Goal: Transaction & Acquisition: Purchase product/service

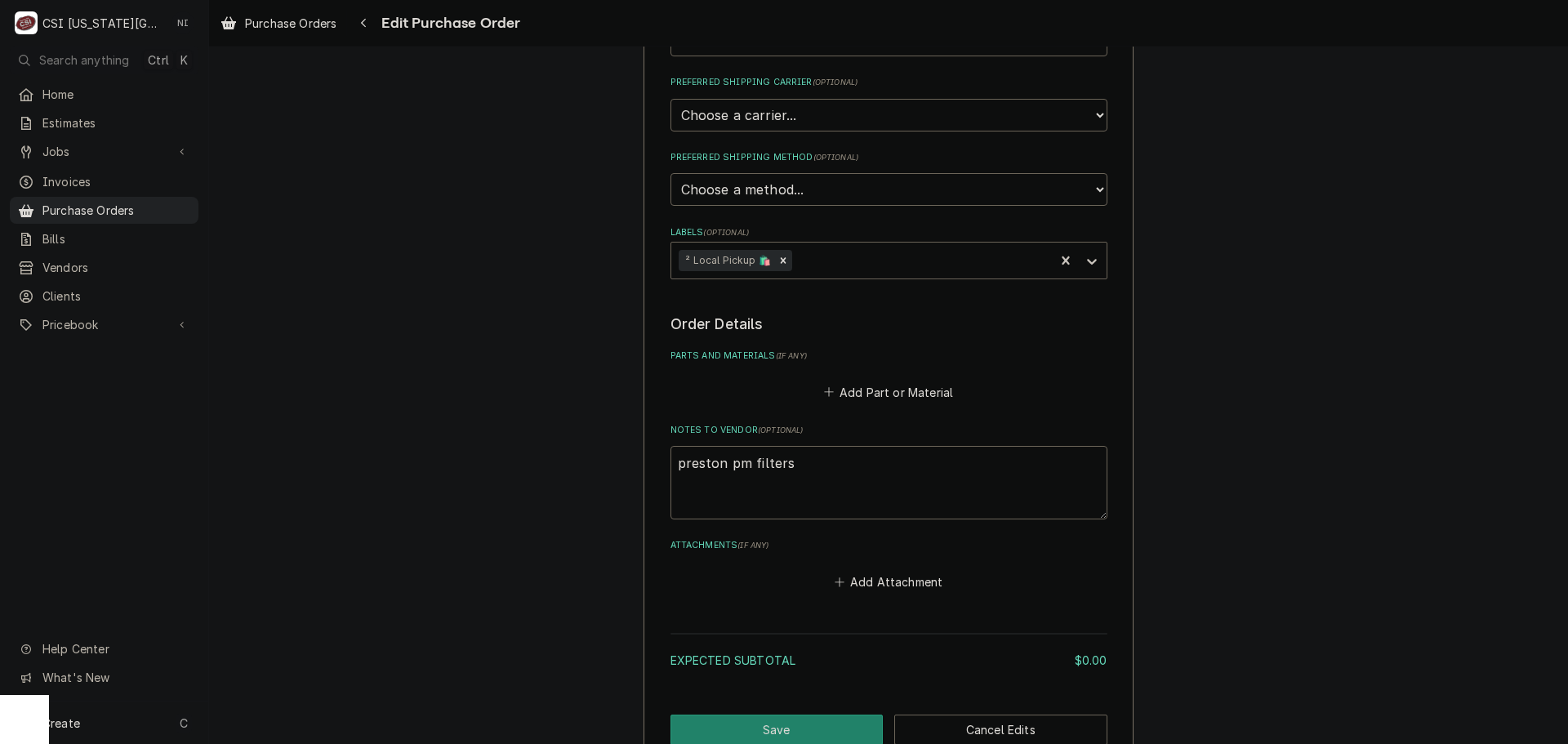
scroll to position [408, 0]
click at [897, 399] on button "Add Part or Material" at bounding box center [887, 390] width 134 height 23
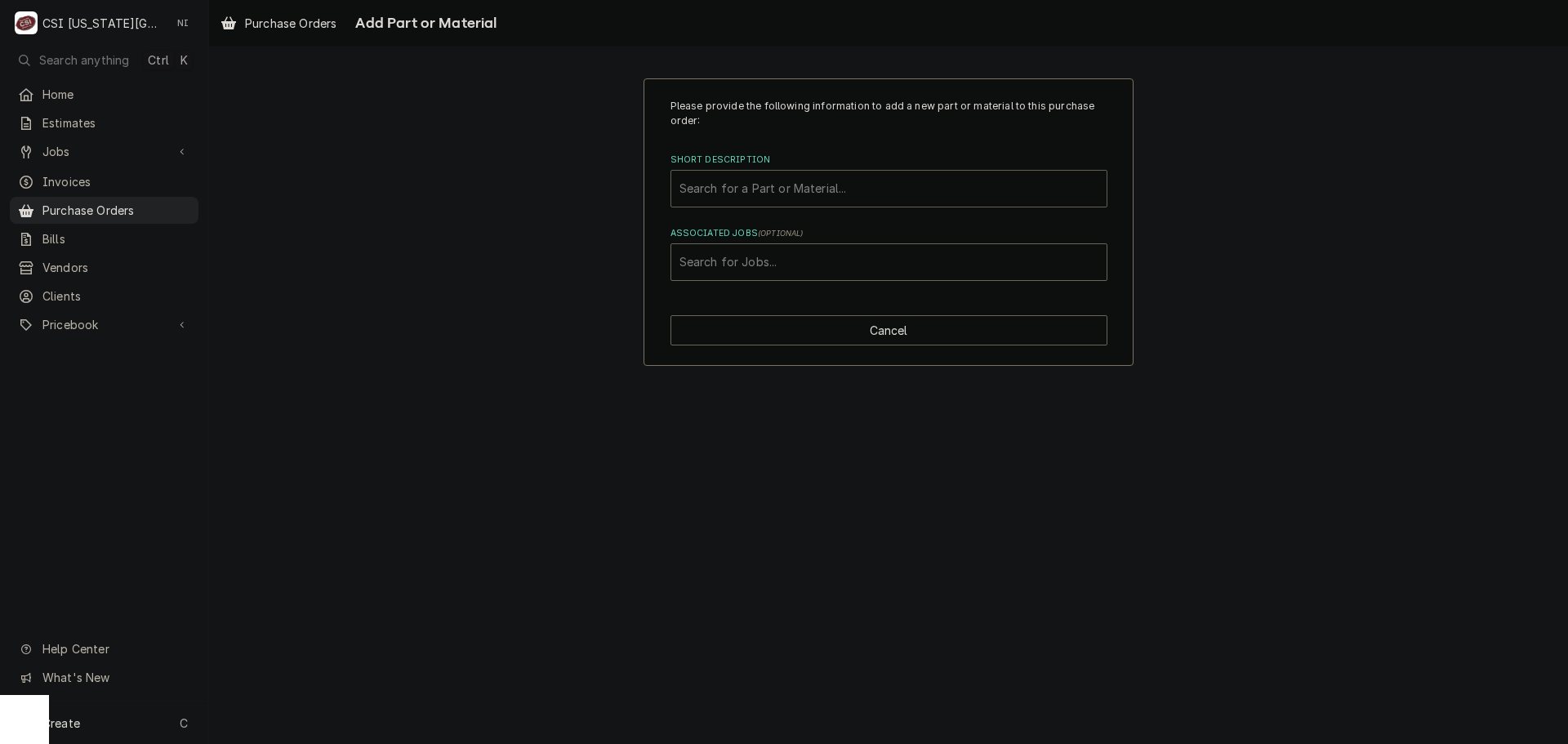
click at [870, 181] on div "Short Description" at bounding box center [889, 189] width 419 height 29
type input "20x20x2"
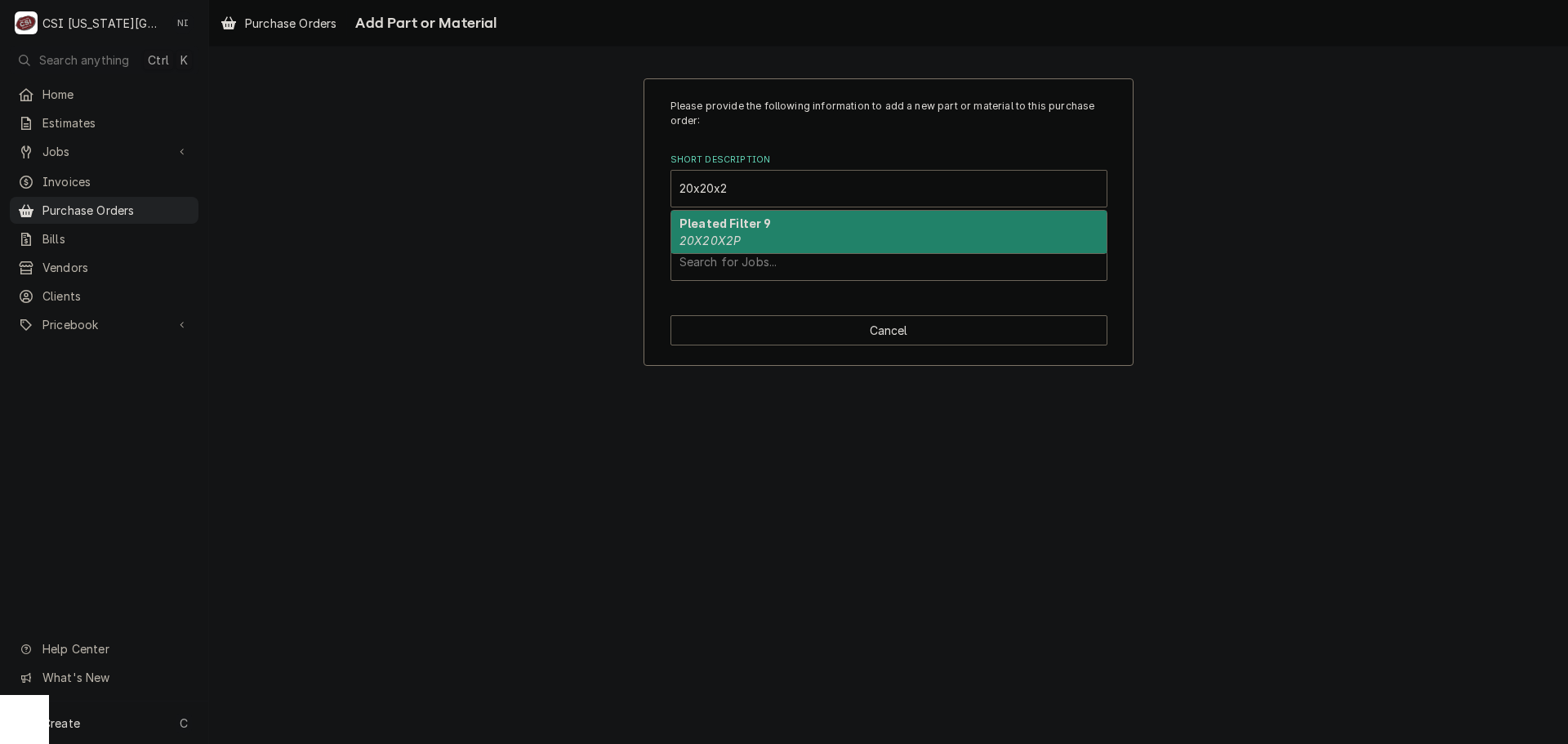
click at [850, 229] on div "Pleated Filter 9 20X20X2P" at bounding box center [889, 232] width 435 height 42
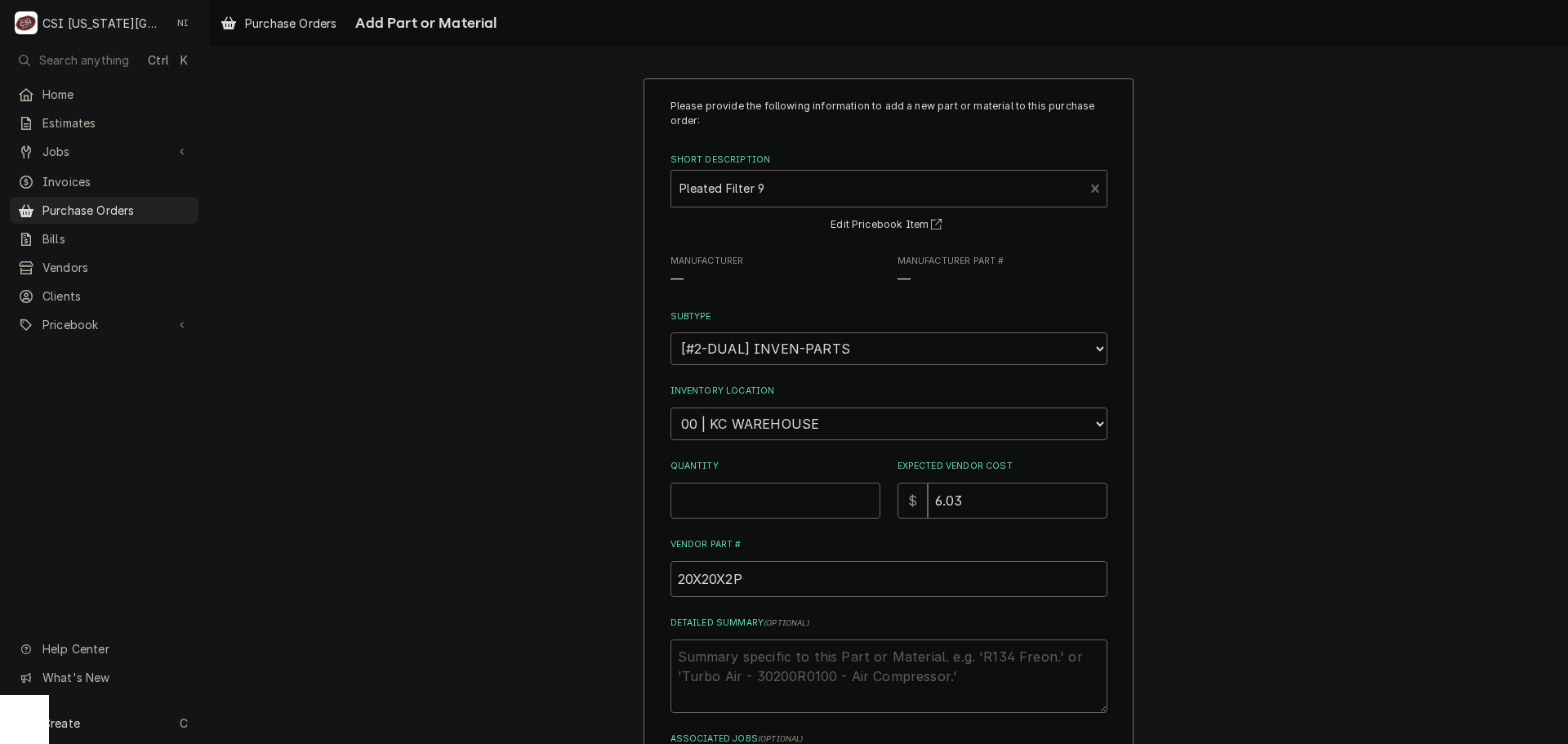
type textarea "x"
click at [788, 420] on select "Choose a location... 00 | KC WAREHOUSE 00 | MAIN WAREHOUSE 01 | BRIAN BREAZIER …" at bounding box center [889, 425] width 437 height 33
click at [671, 408] on select "Choose a location... 00 | KC WAREHOUSE 00 | MAIN WAREHOUSE 01 | BRIAN BREAZIER …" at bounding box center [889, 425] width 437 height 33
click at [788, 420] on select "Choose a location... 00 | KC WAREHOUSE 00 | MAIN WAREHOUSE 01 | BRIAN BREAZIER …" at bounding box center [889, 425] width 437 height 33
select select "2698"
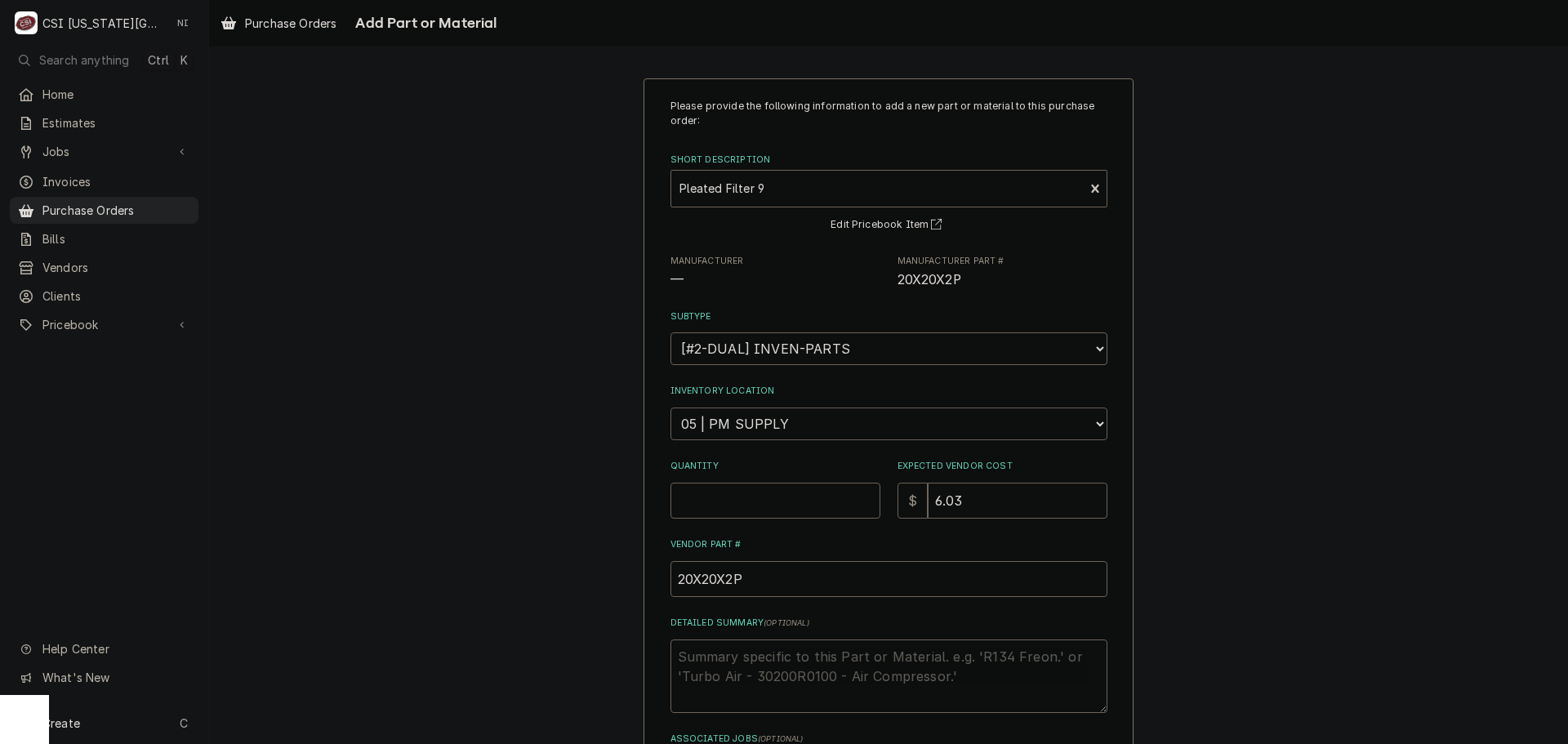
click at [671, 408] on select "Choose a location... 00 | KC WAREHOUSE 00 | MAIN WAREHOUSE 01 | BRIAN BREAZIER …" at bounding box center [889, 425] width 437 height 33
click at [748, 496] on input "Quantity" at bounding box center [775, 501] width 209 height 36
type textarea "x"
type input "3"
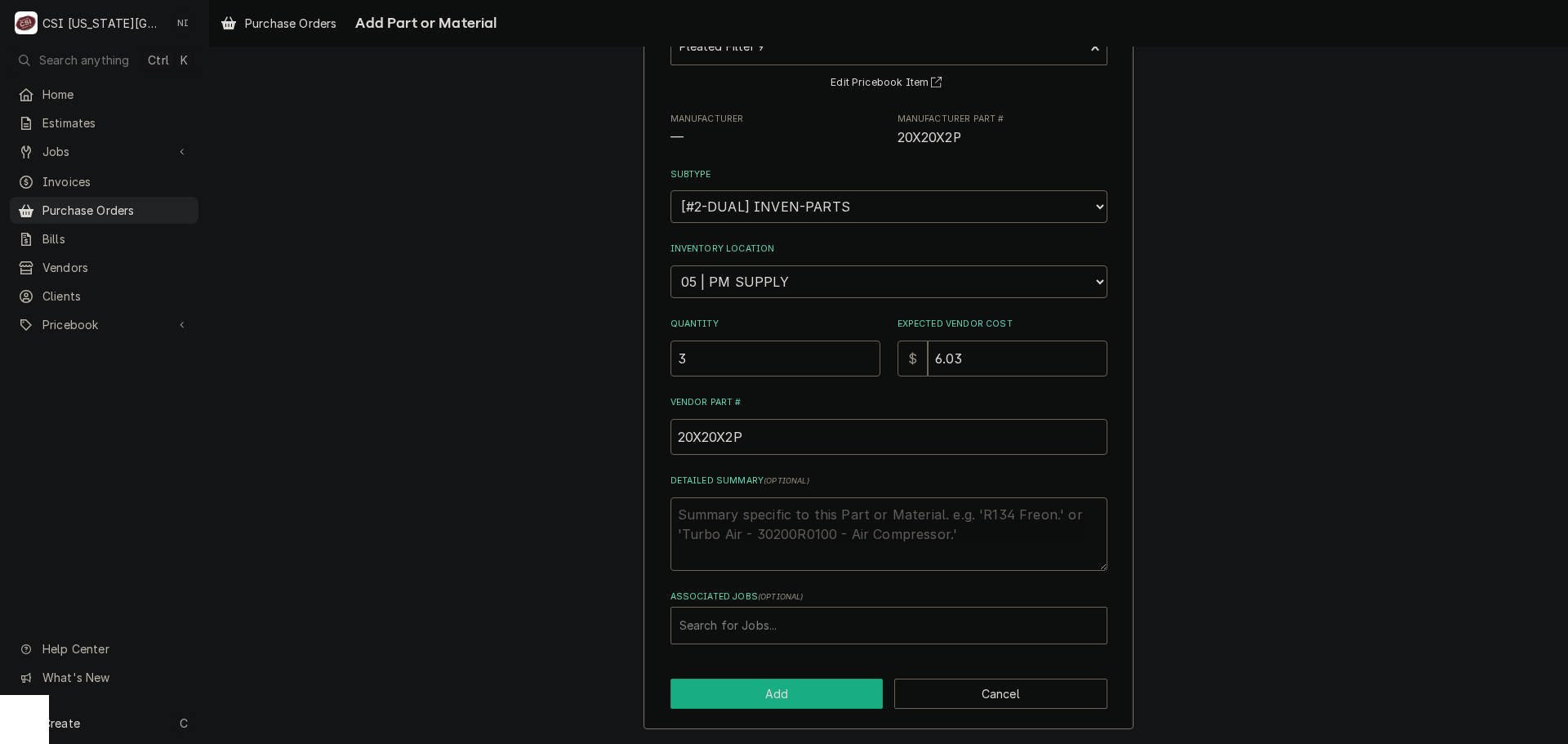
click at [785, 690] on button "Add" at bounding box center [777, 694] width 213 height 30
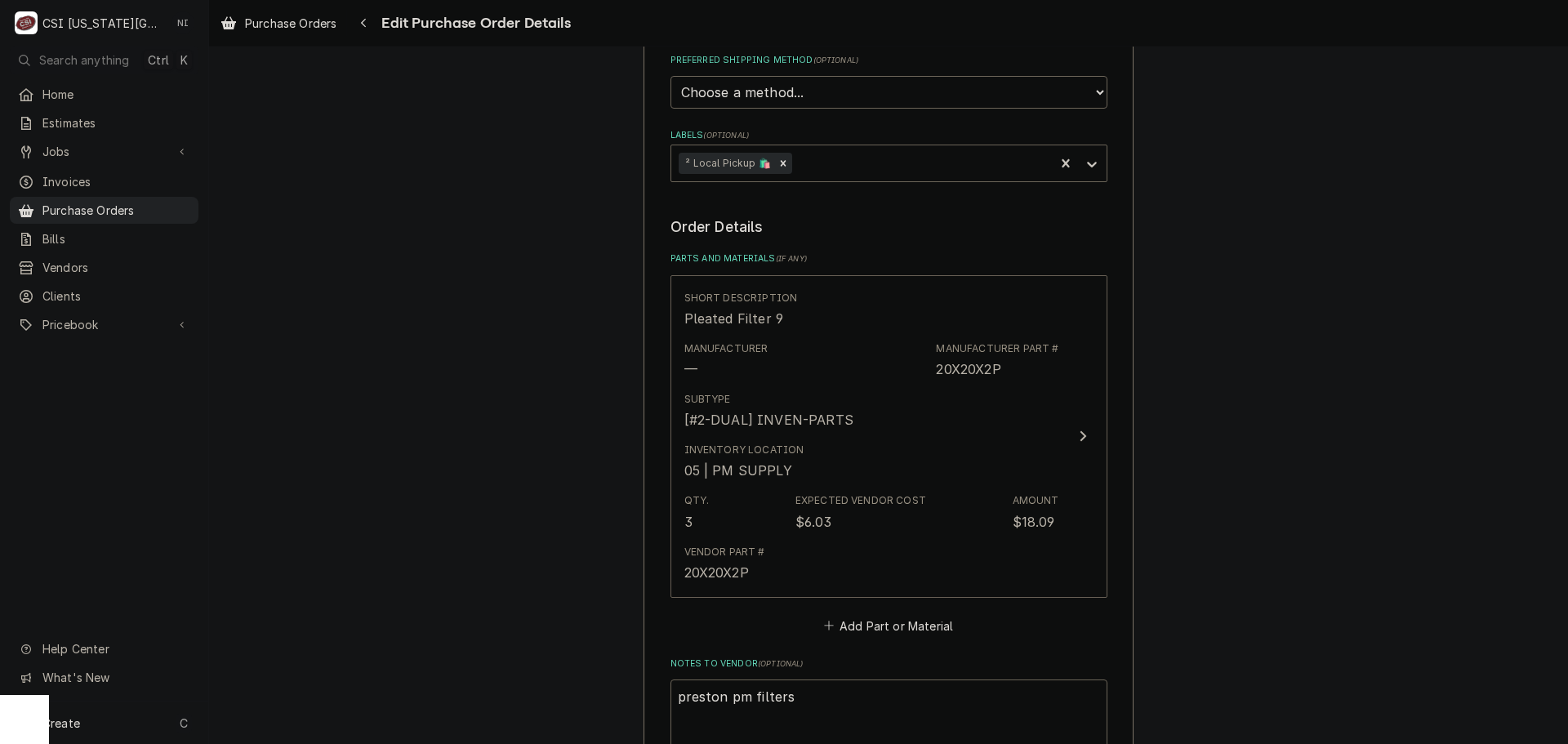
scroll to position [736, 0]
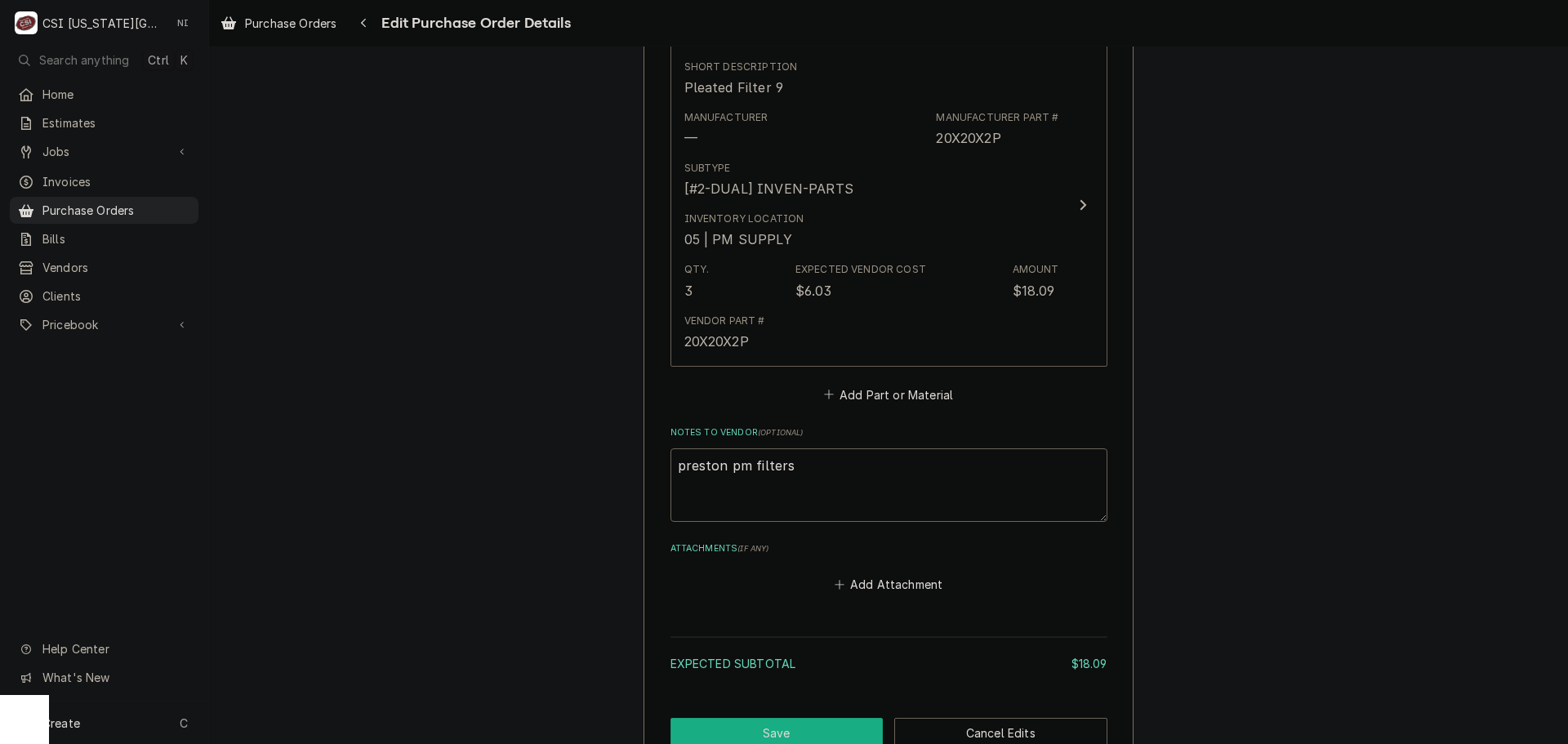
click at [820, 720] on button "Save" at bounding box center [777, 733] width 213 height 30
type textarea "x"
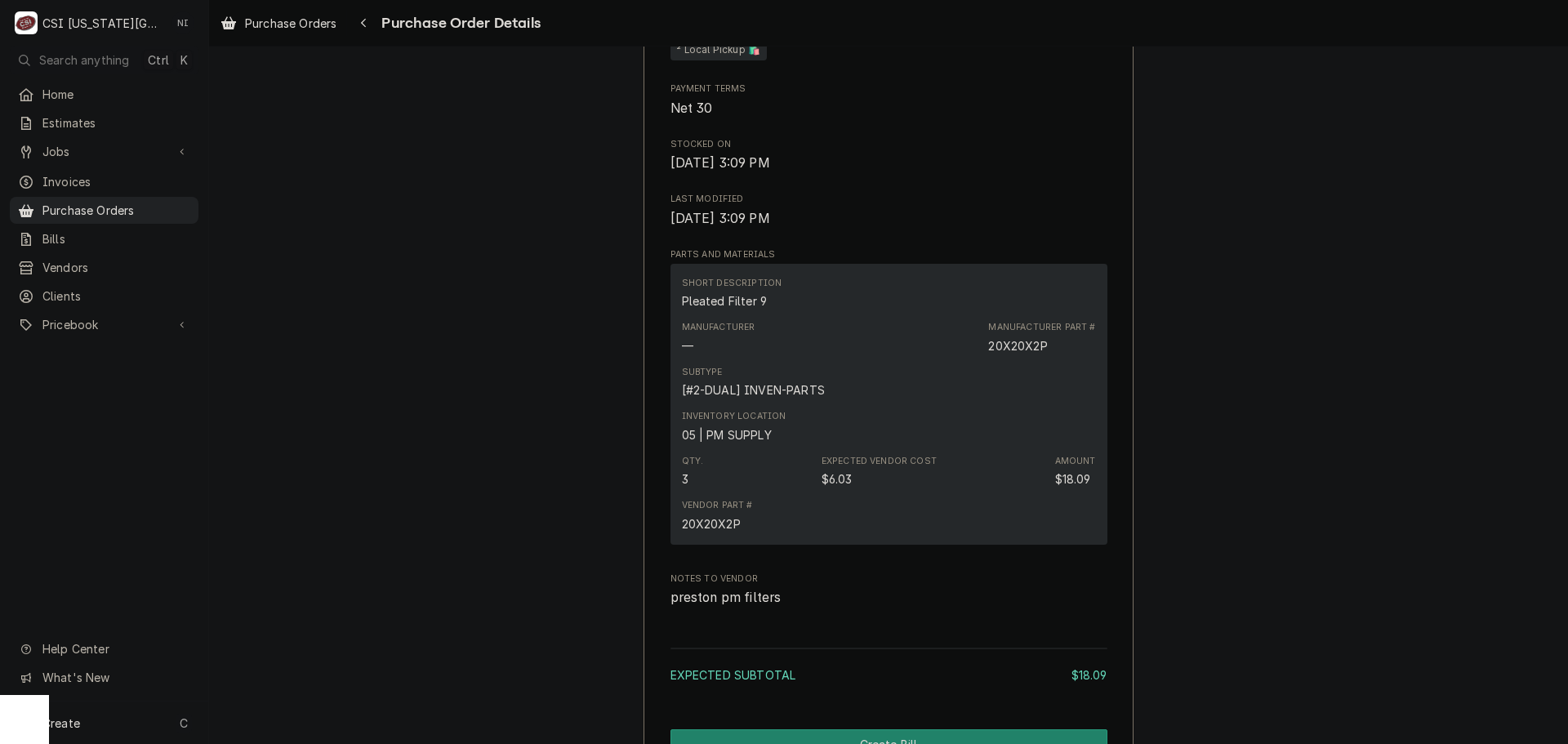
scroll to position [1269, 0]
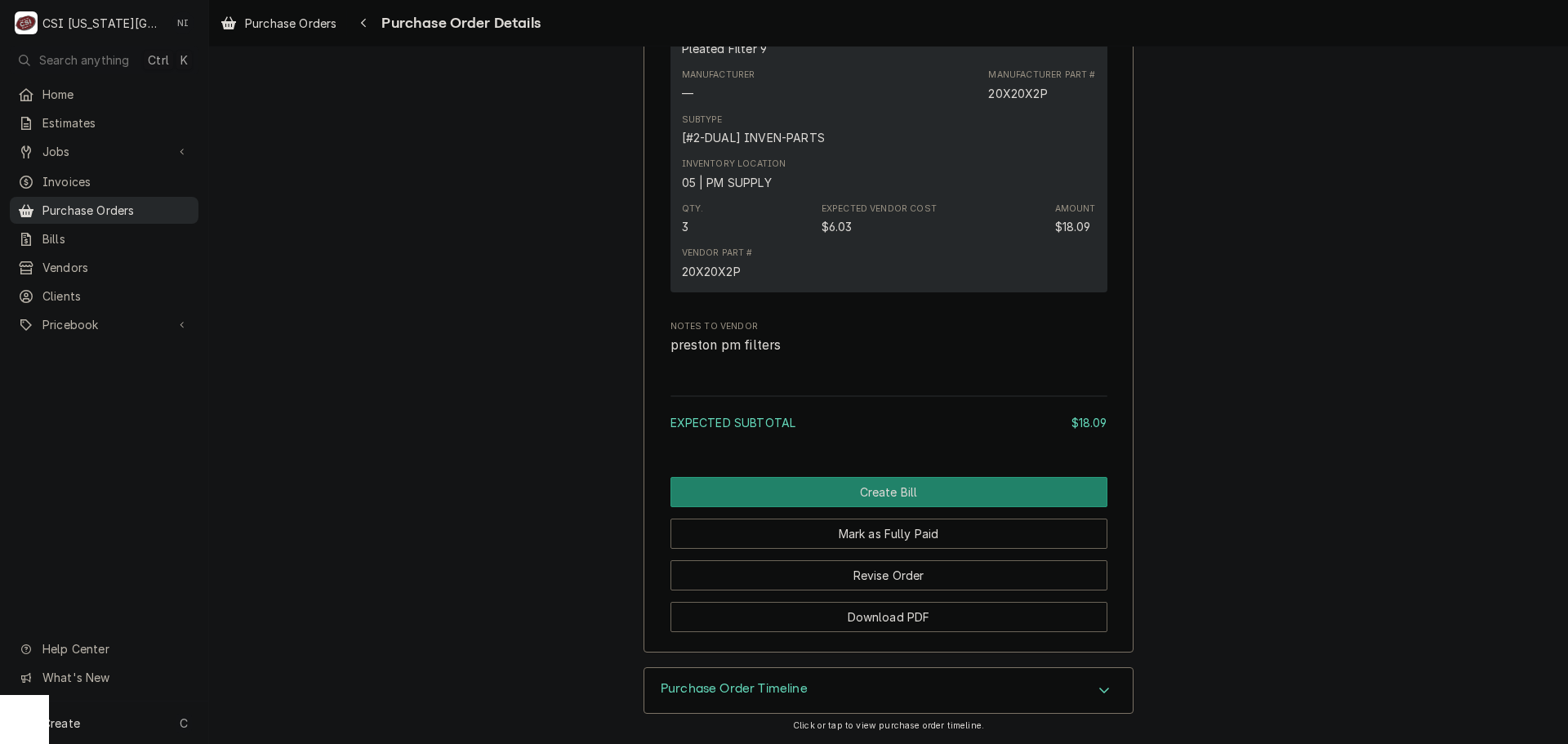
click at [131, 206] on span "Purchase Orders" at bounding box center [116, 210] width 148 height 17
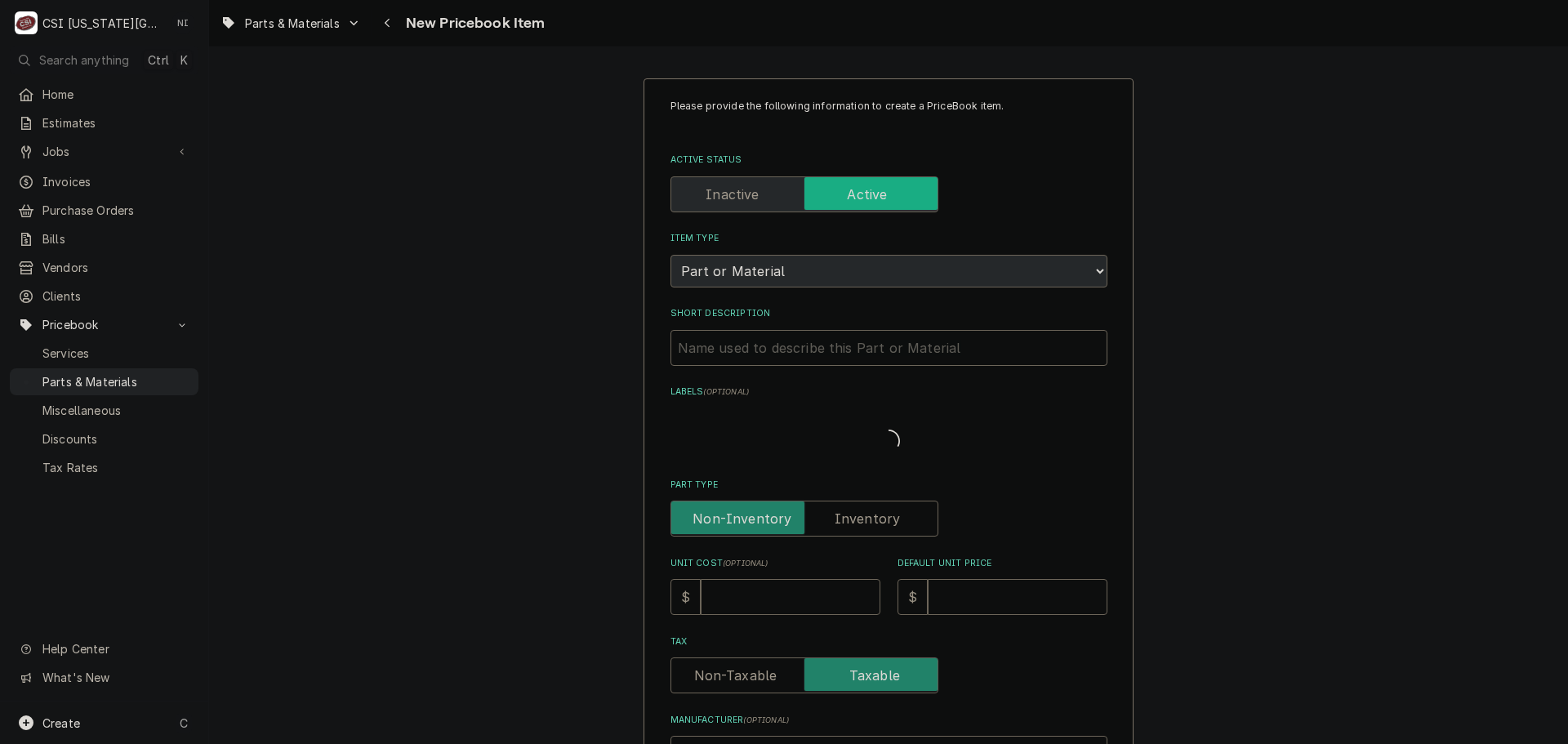
type textarea "x"
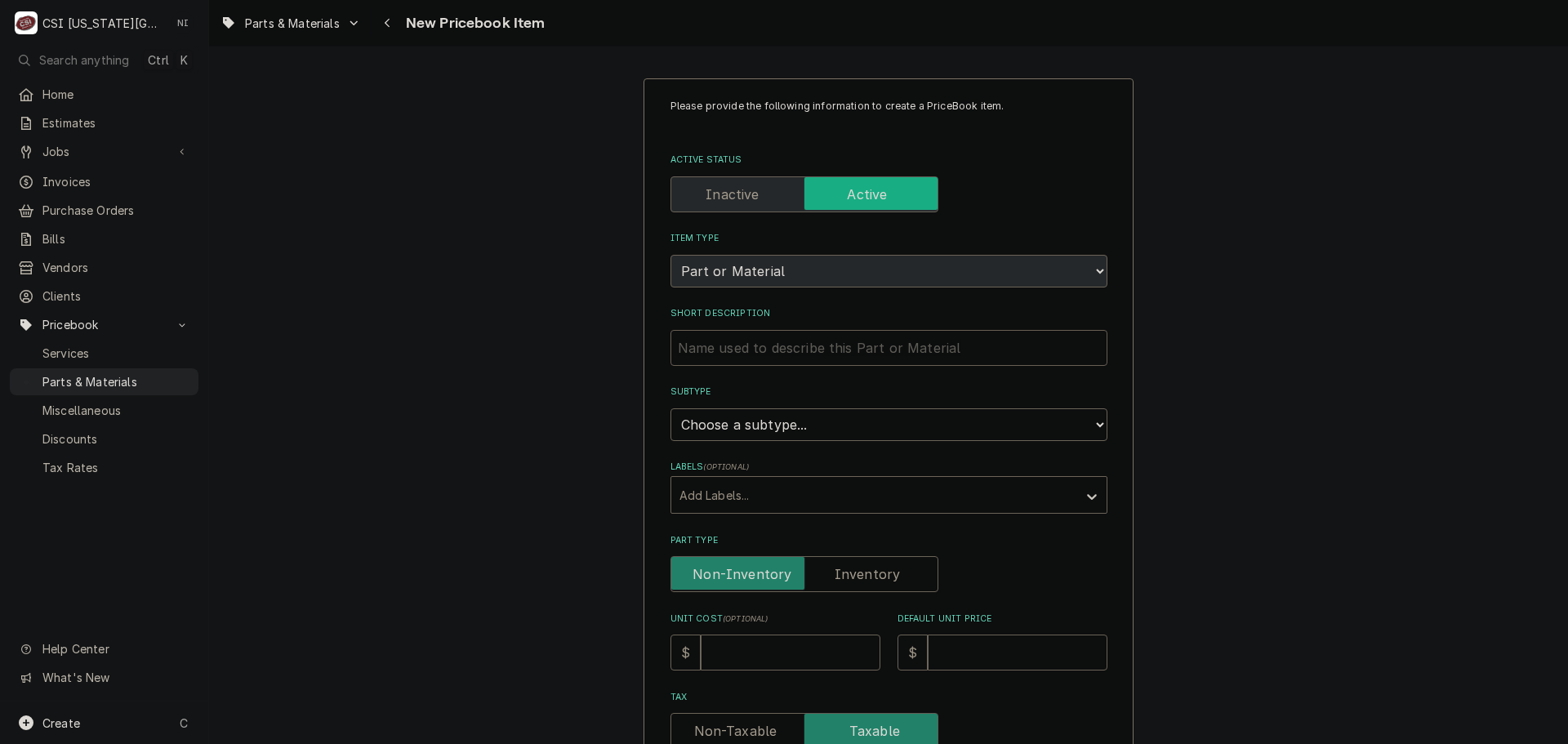
click at [763, 354] on input "Short Description" at bounding box center [889, 348] width 437 height 36
click at [851, 351] on input "Short Description" at bounding box center [889, 348] width 437 height 36
paste input "12.5 CONVEYOR MOTOR"
type input "12.5 CONVEYOR MOTOR"
type textarea "x"
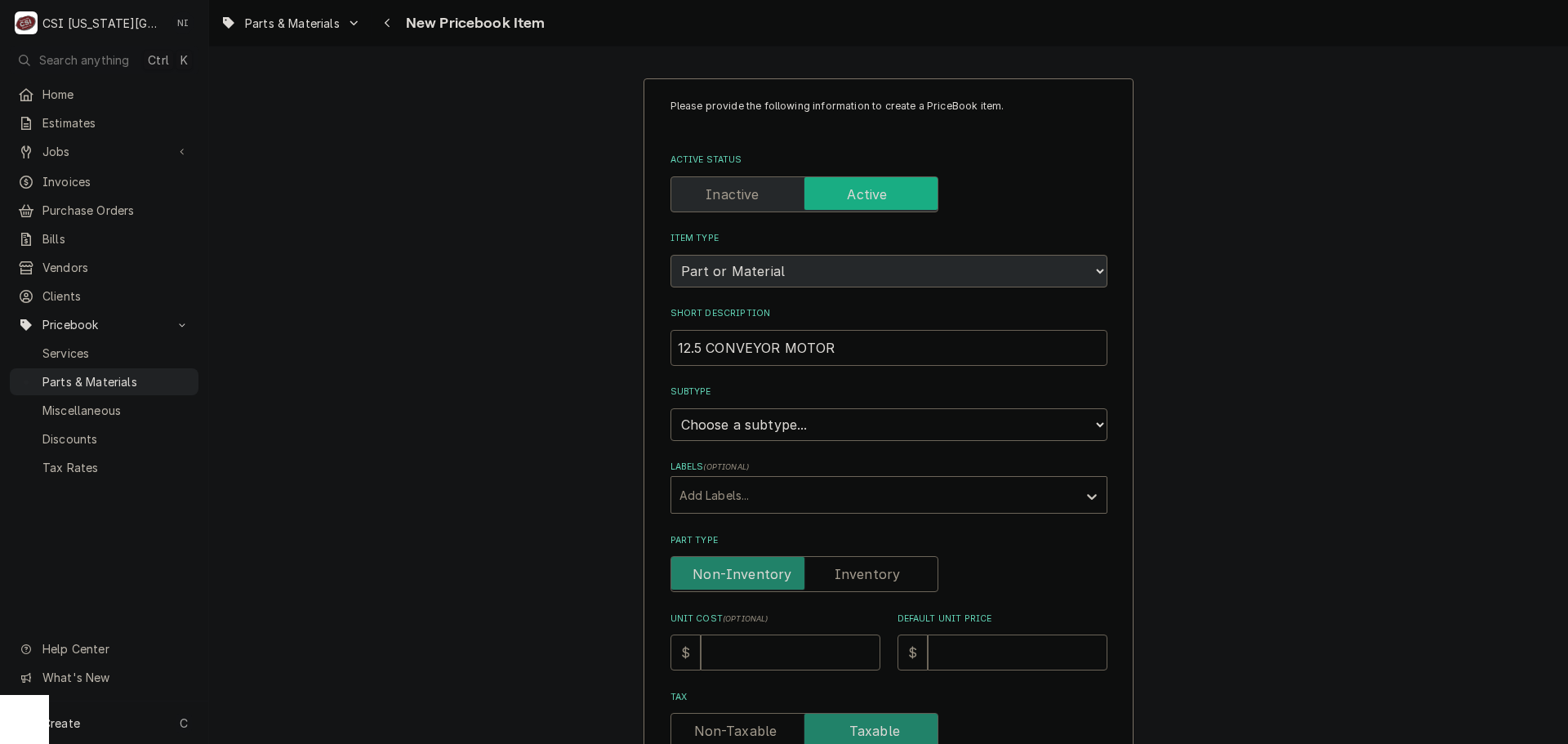
type input "12.5 CONVEYOR MOTOR"
click at [820, 442] on div "Please provide the following information to create a PriceBook item. Active Sta…" at bounding box center [889, 655] width 437 height 1113
click at [820, 424] on select "Choose a subtype... [#2-DUAL] AFTERHRS-WH-CHG-2 [#2-DUAL] BEV-EQUIP [#2-DUAL] B…" at bounding box center [889, 425] width 437 height 33
select select "45"
click at [671, 408] on select "Choose a subtype... [#2-DUAL] AFTERHRS-WH-CHG-2 [#2-DUAL] BEV-EQUIP [#2-DUAL] B…" at bounding box center [889, 425] width 437 height 33
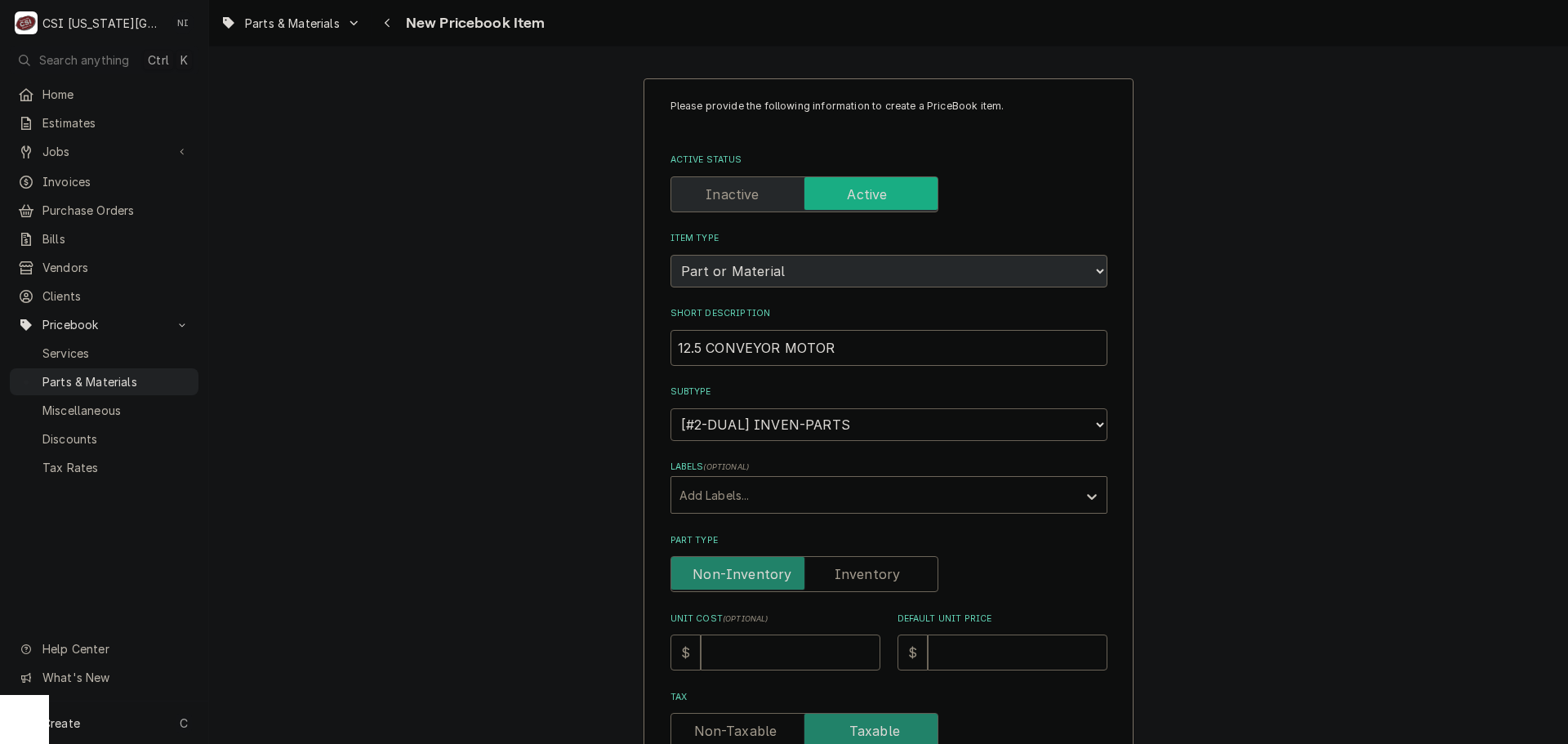
type textarea "x"
click at [854, 573] on label "Part Type" at bounding box center [804, 574] width 268 height 36
click at [854, 573] on input "Part Type" at bounding box center [804, 574] width 253 height 36
checkbox input "true"
type textarea "x"
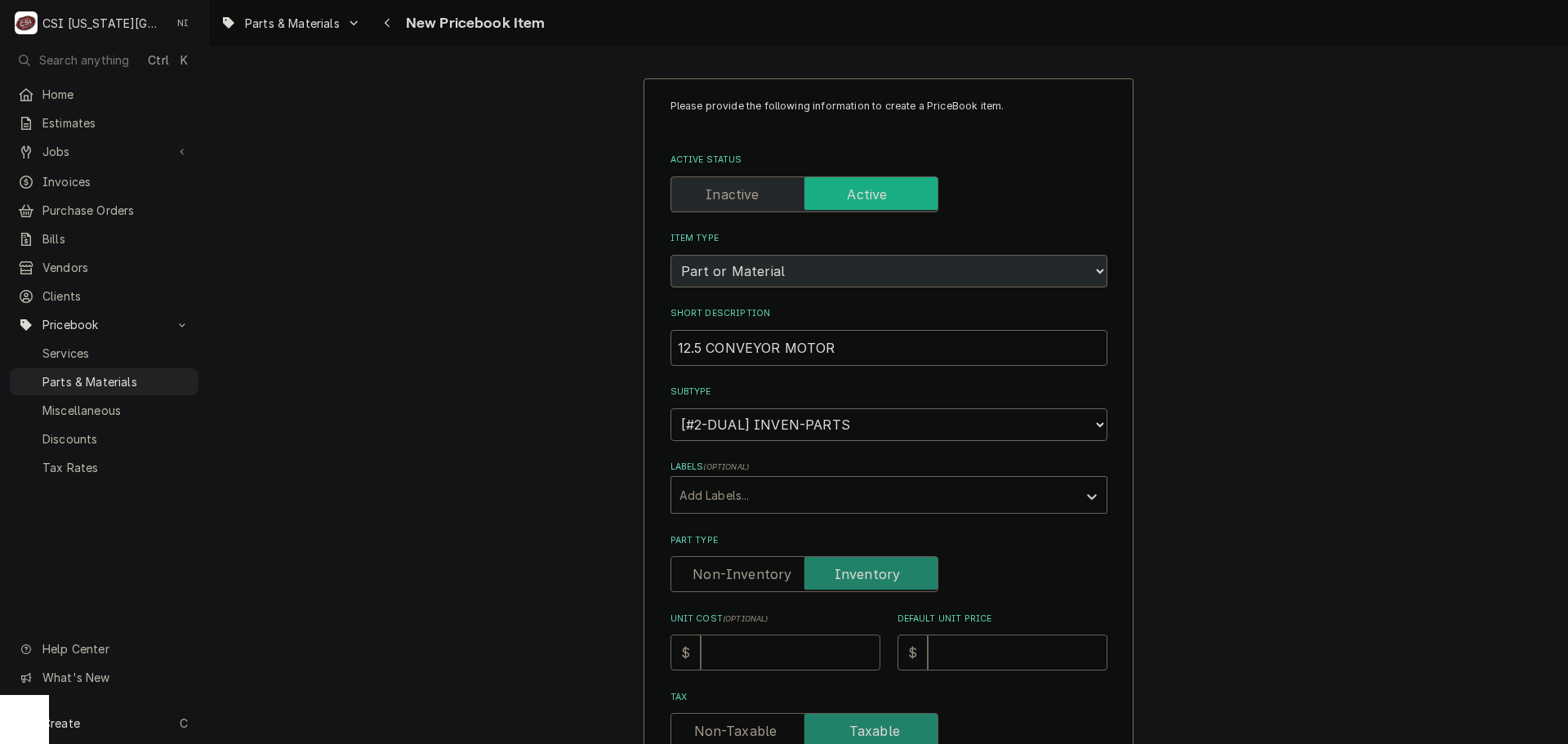
click at [802, 643] on input "Unit Cost ( optional )" at bounding box center [790, 652] width 179 height 36
type input "1"
type textarea "x"
type input "15"
type textarea "x"
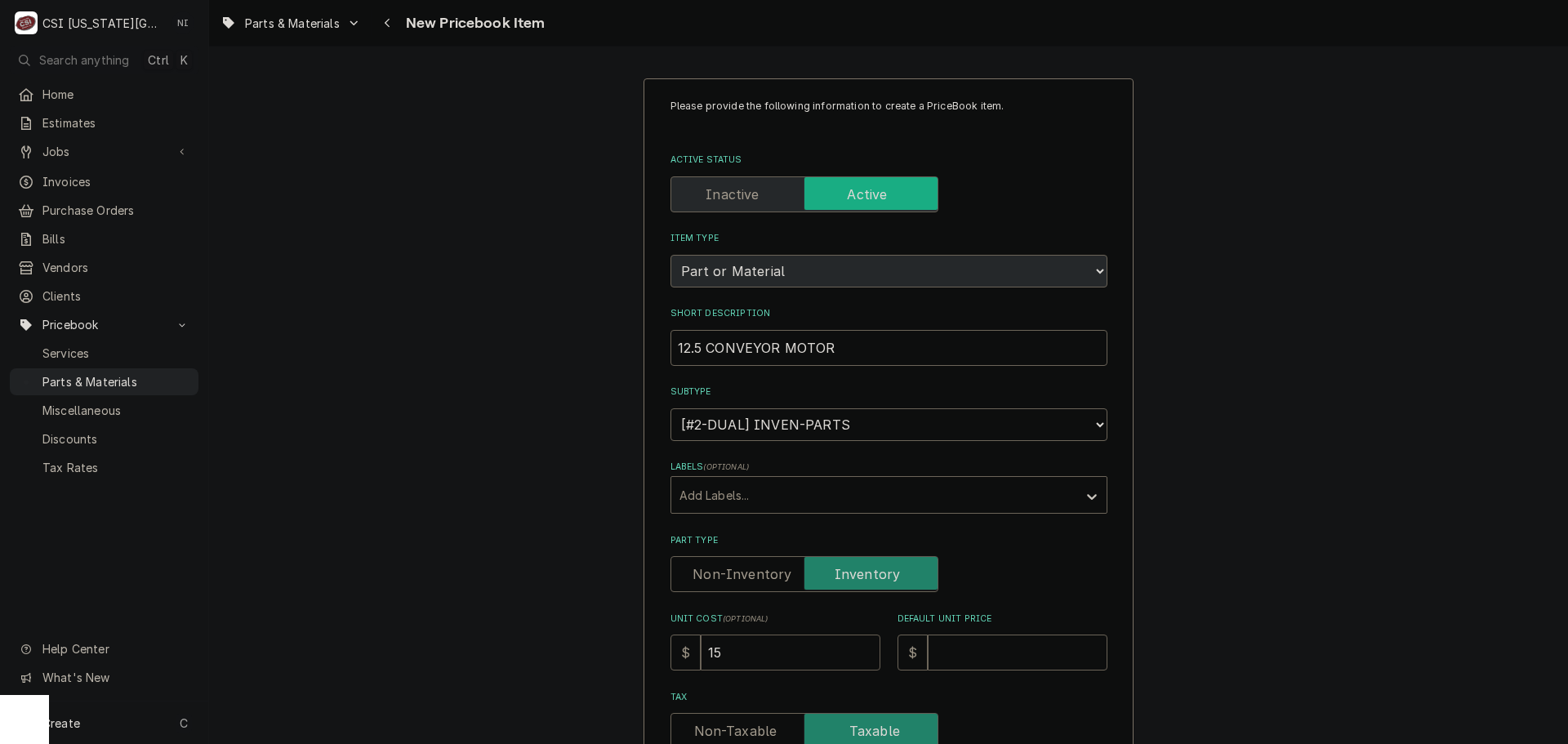
type input "152"
type textarea "x"
type input "152.6"
type textarea "x"
type input "152.65"
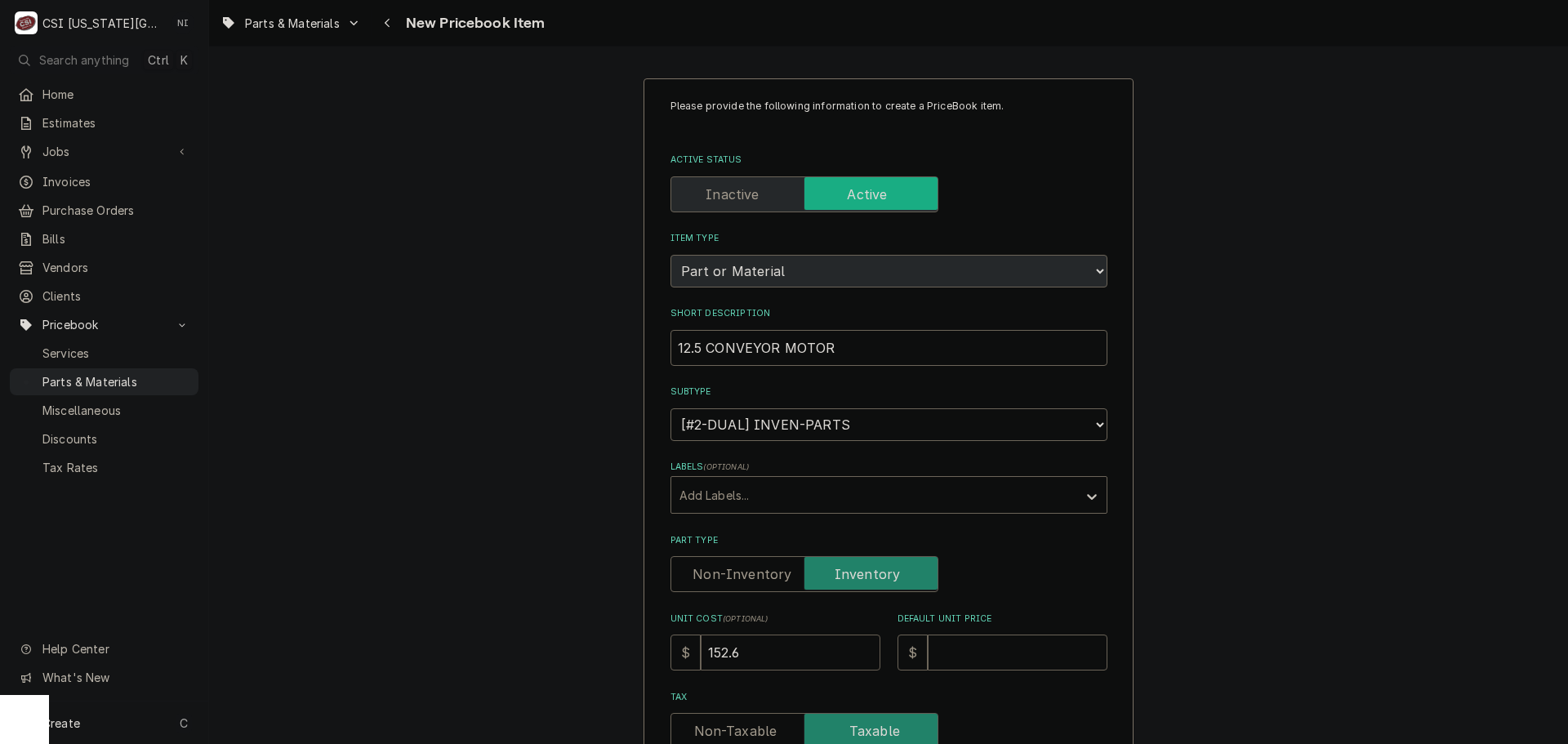
type textarea "x"
type input "152.65"
type input "3"
type textarea "x"
type input "30"
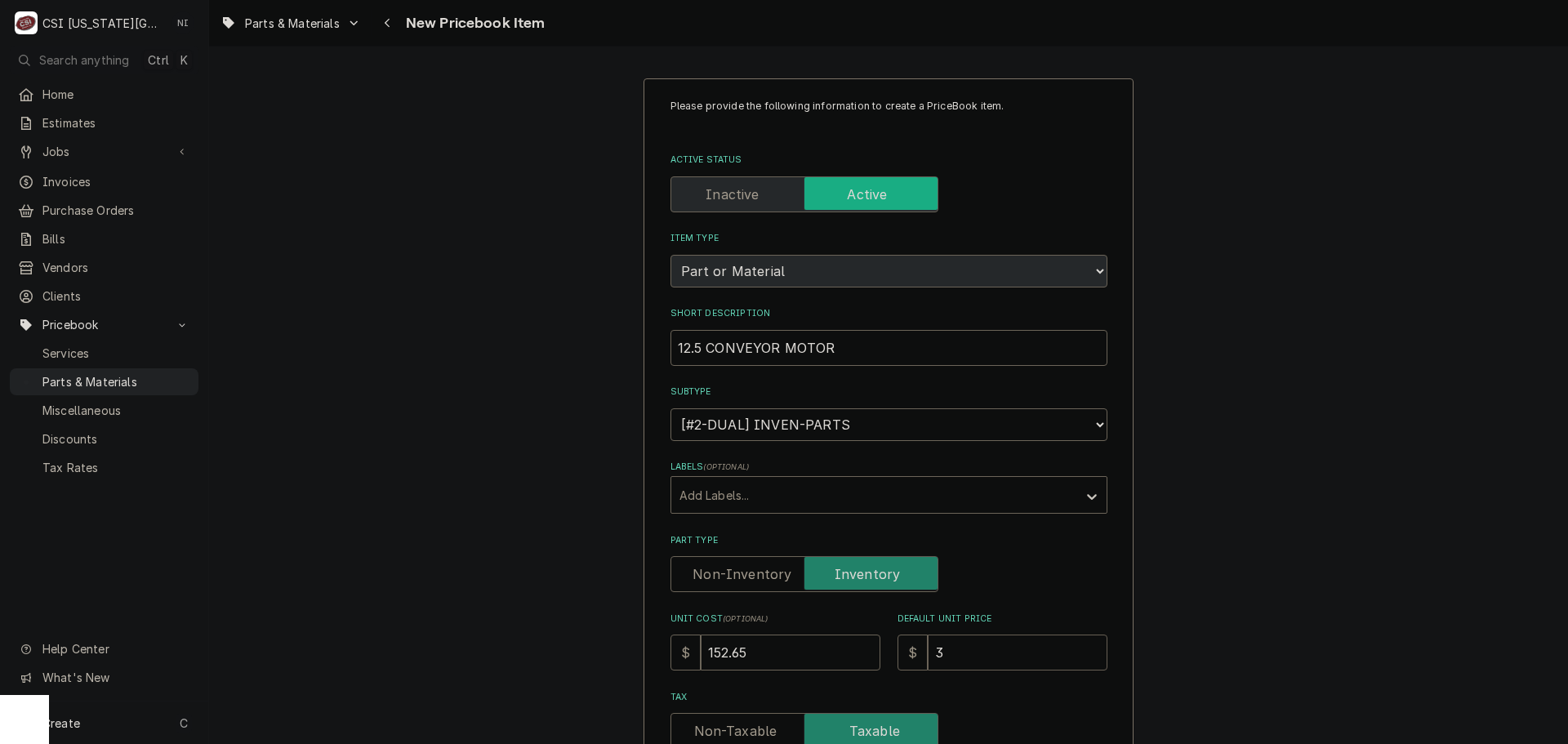
type textarea "x"
type input "305"
type textarea "x"
type input "305.3"
type textarea "x"
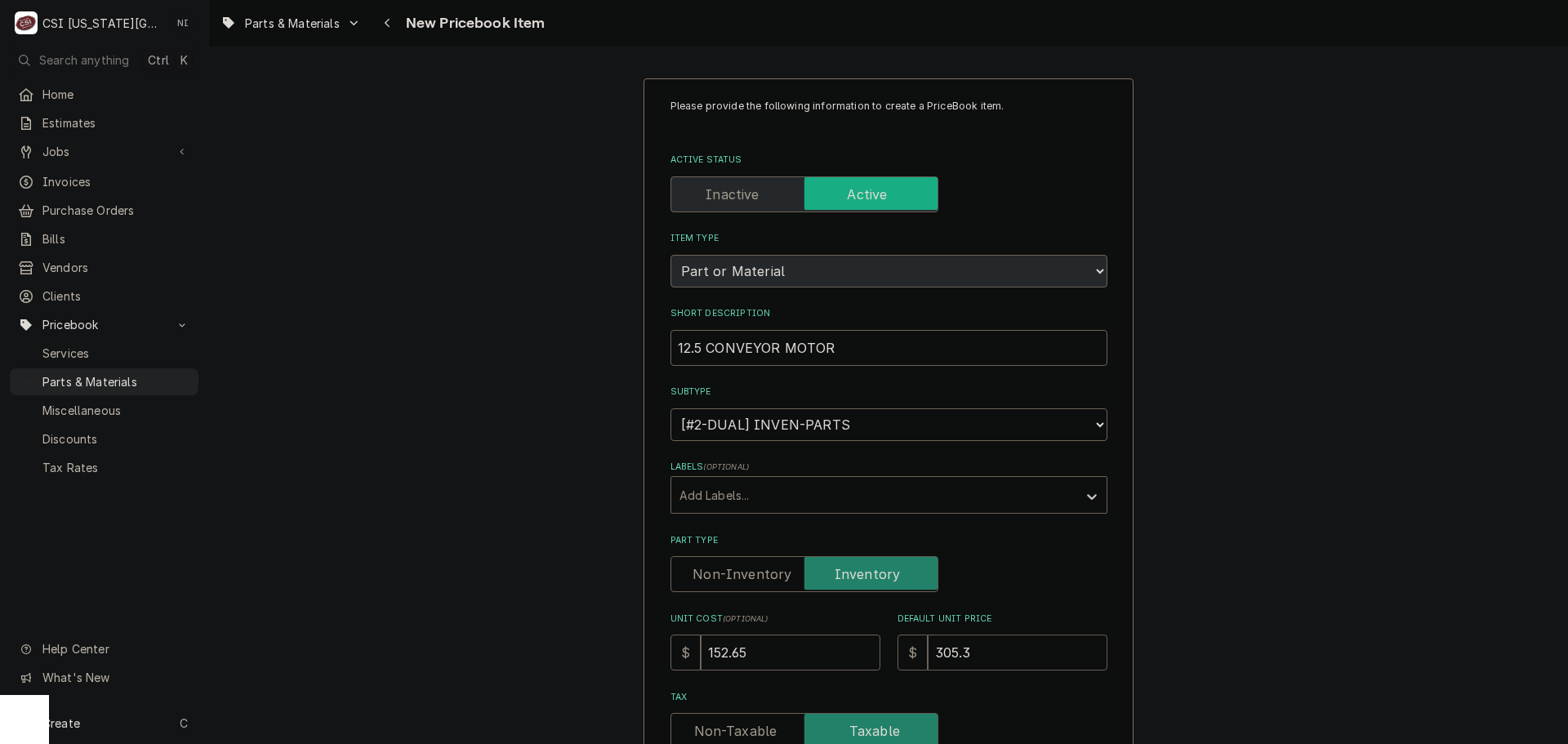
type input "305.30"
type textarea "x"
type input "305.30"
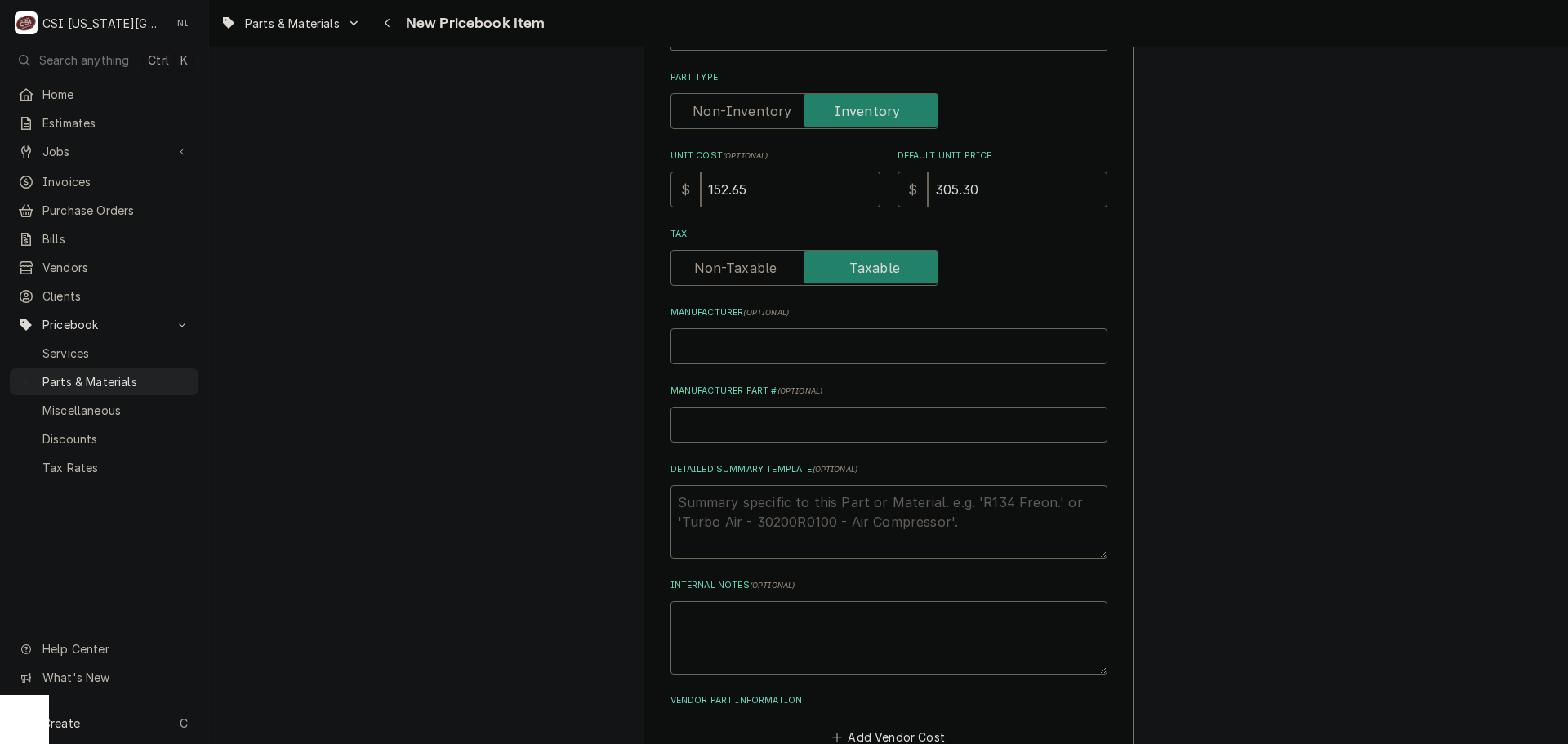
scroll to position [491, 0]
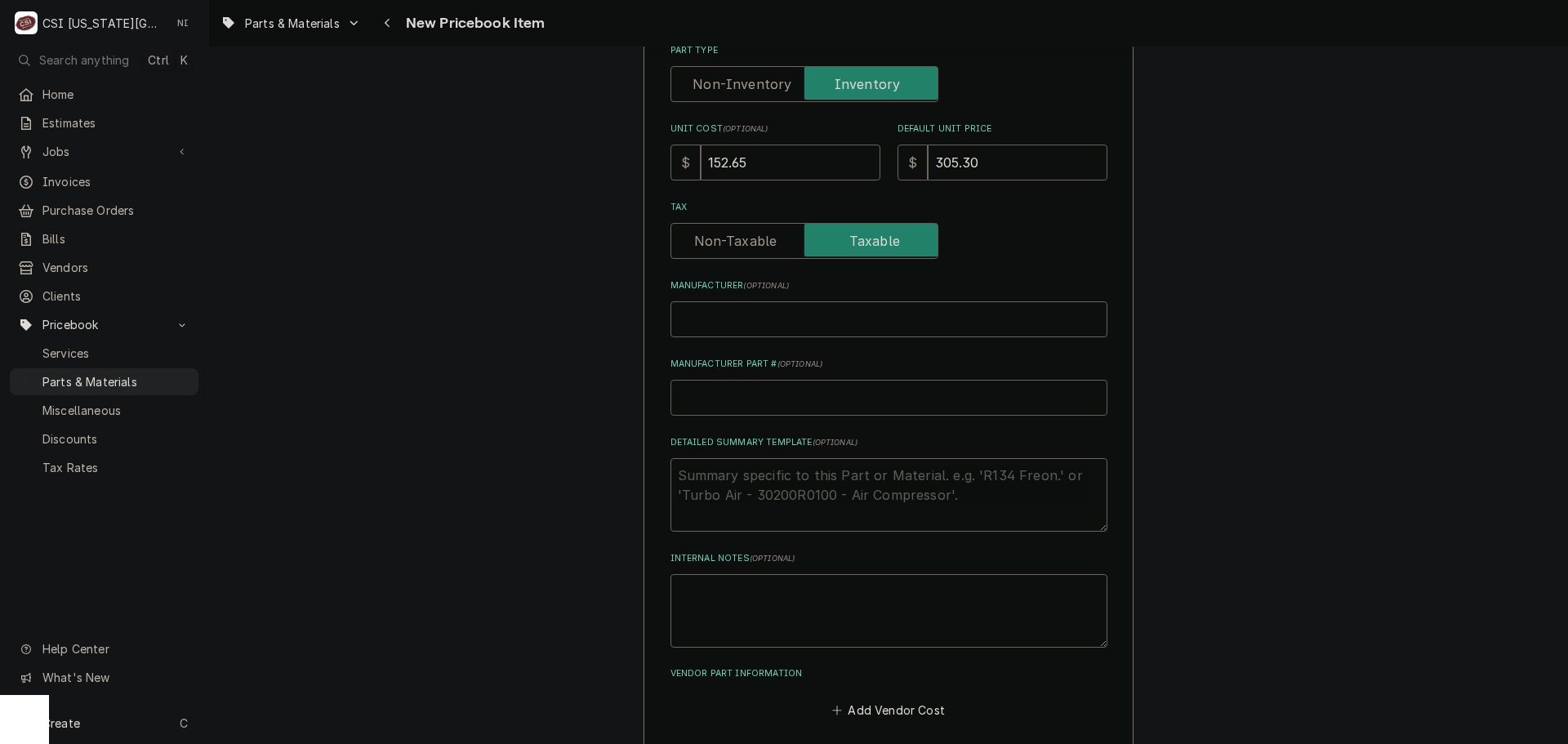
click at [820, 400] on input "Manufacturer Part # ( optional )" at bounding box center [889, 397] width 437 height 36
type input "C"
type textarea "x"
type input "CL"
type textarea "x"
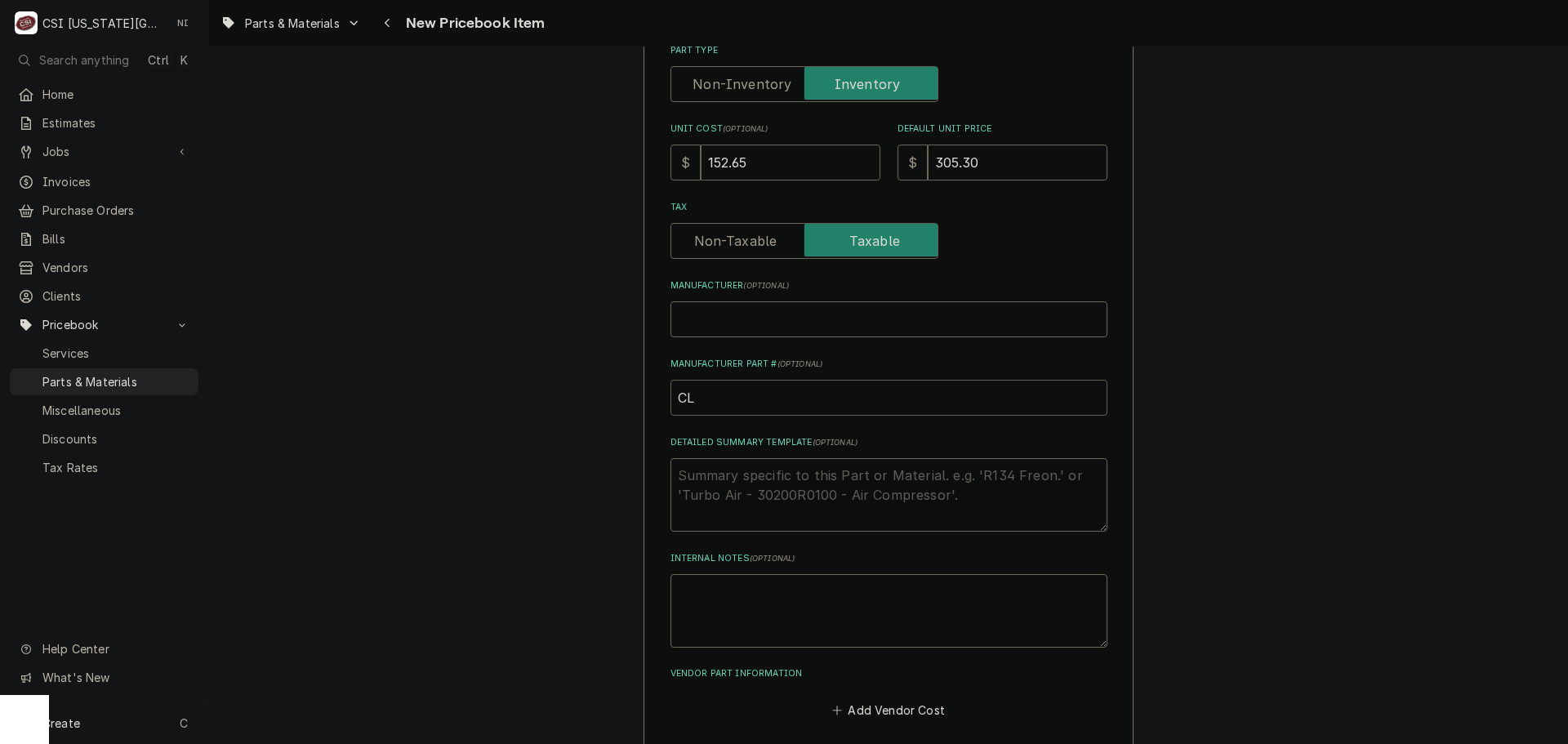
type input "CLT"
type textarea "x"
type input "CL"
type textarea "x"
type input "C"
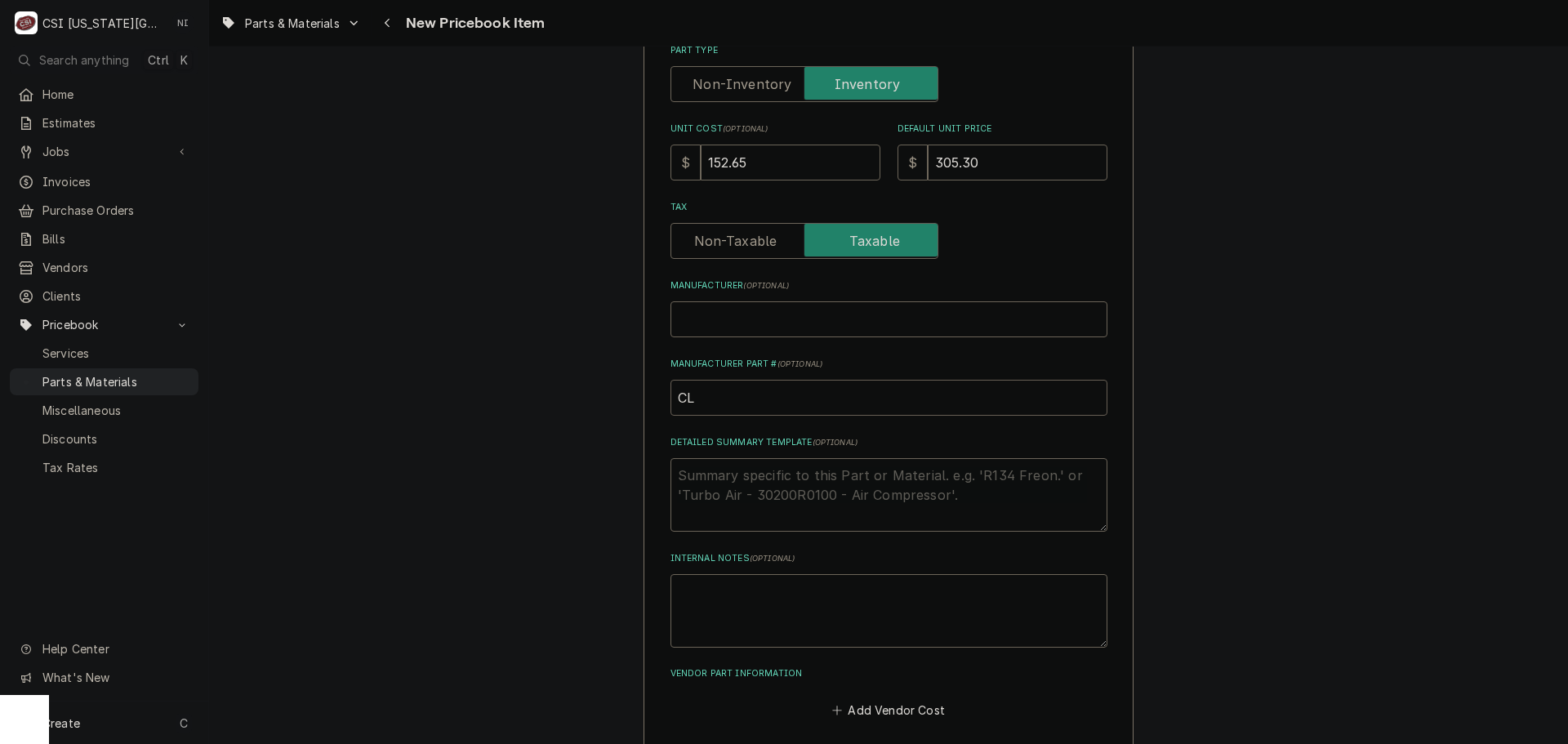
type textarea "x"
type input "X"
type textarea "x"
type input "XL"
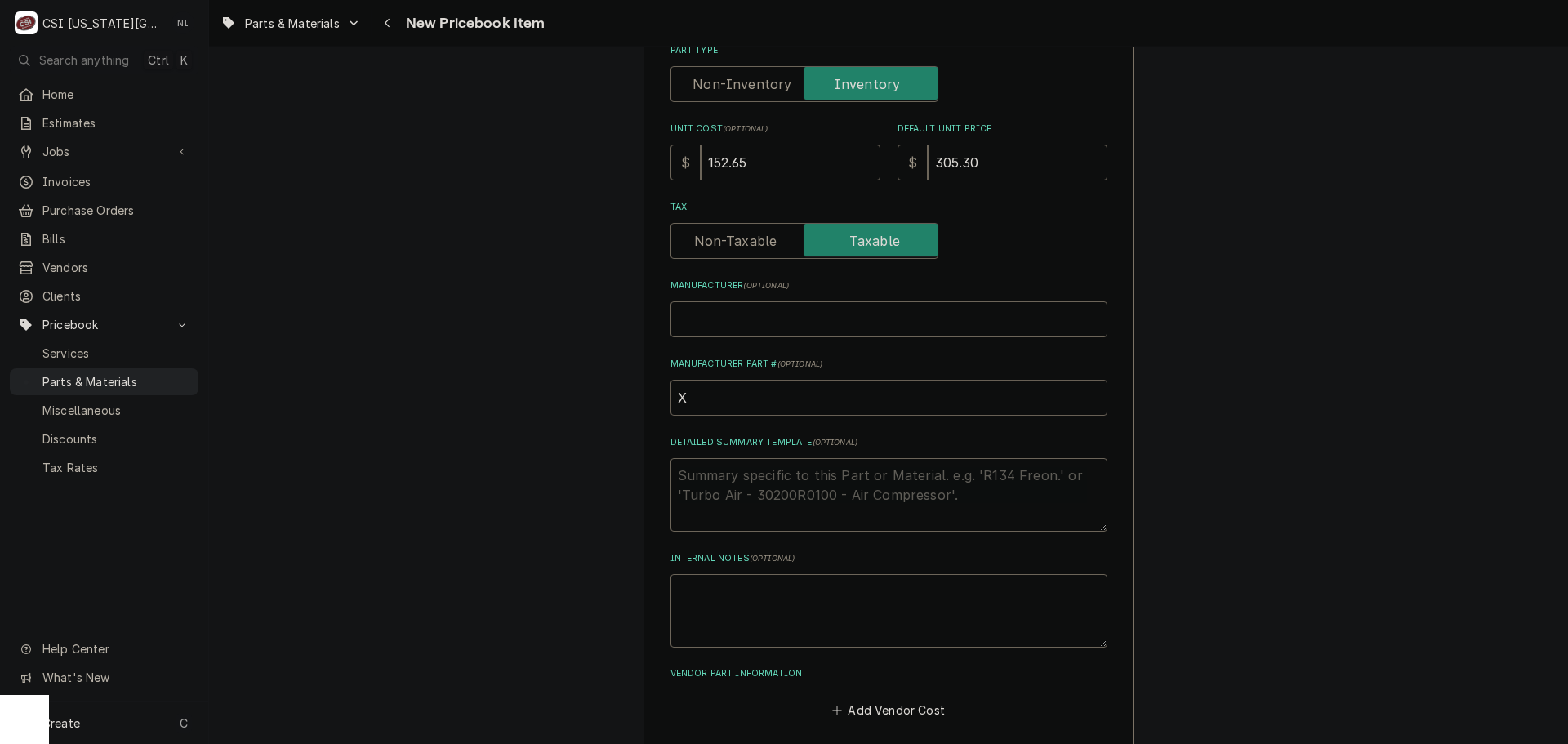
type textarea "x"
type input "XLT"
type textarea "x"
type input "XLT--"
type textarea "x"
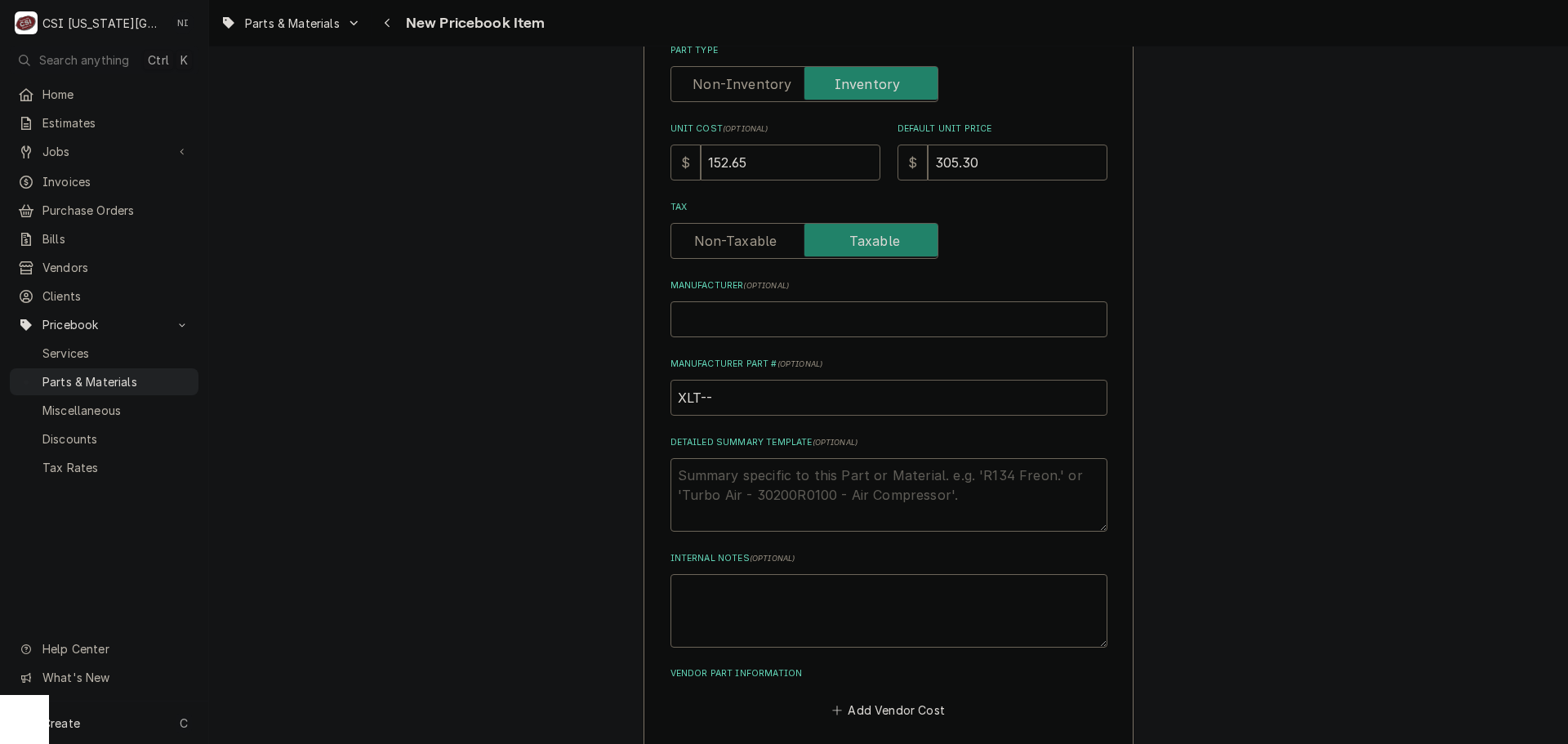
type input "XLT--X"
type textarea "x"
type input "XLT--XA"
type textarea "x"
type input "XLT--XA4"
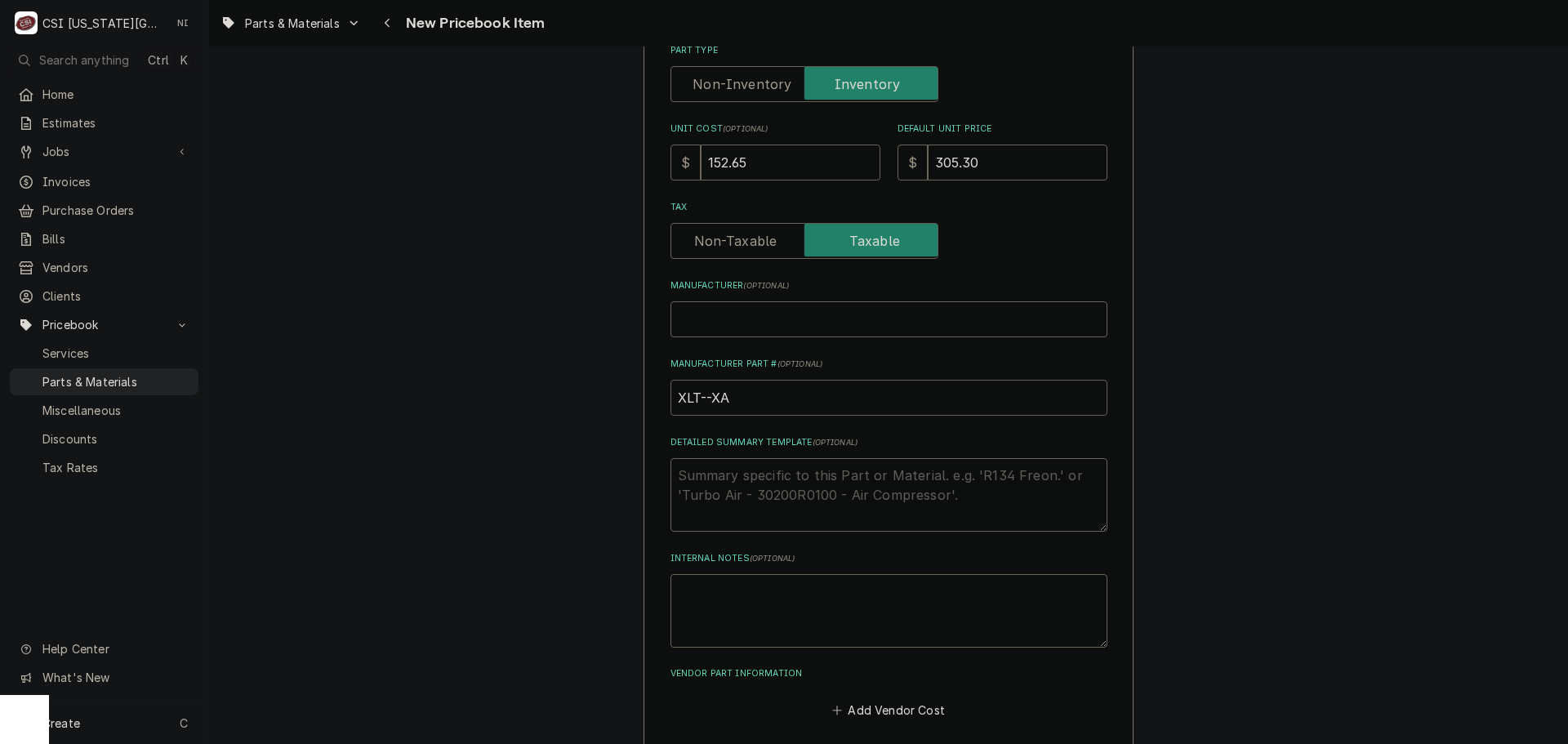
type textarea "x"
type input "XLT--XA41"
type textarea "x"
type input "XLT--XA417"
type textarea "x"
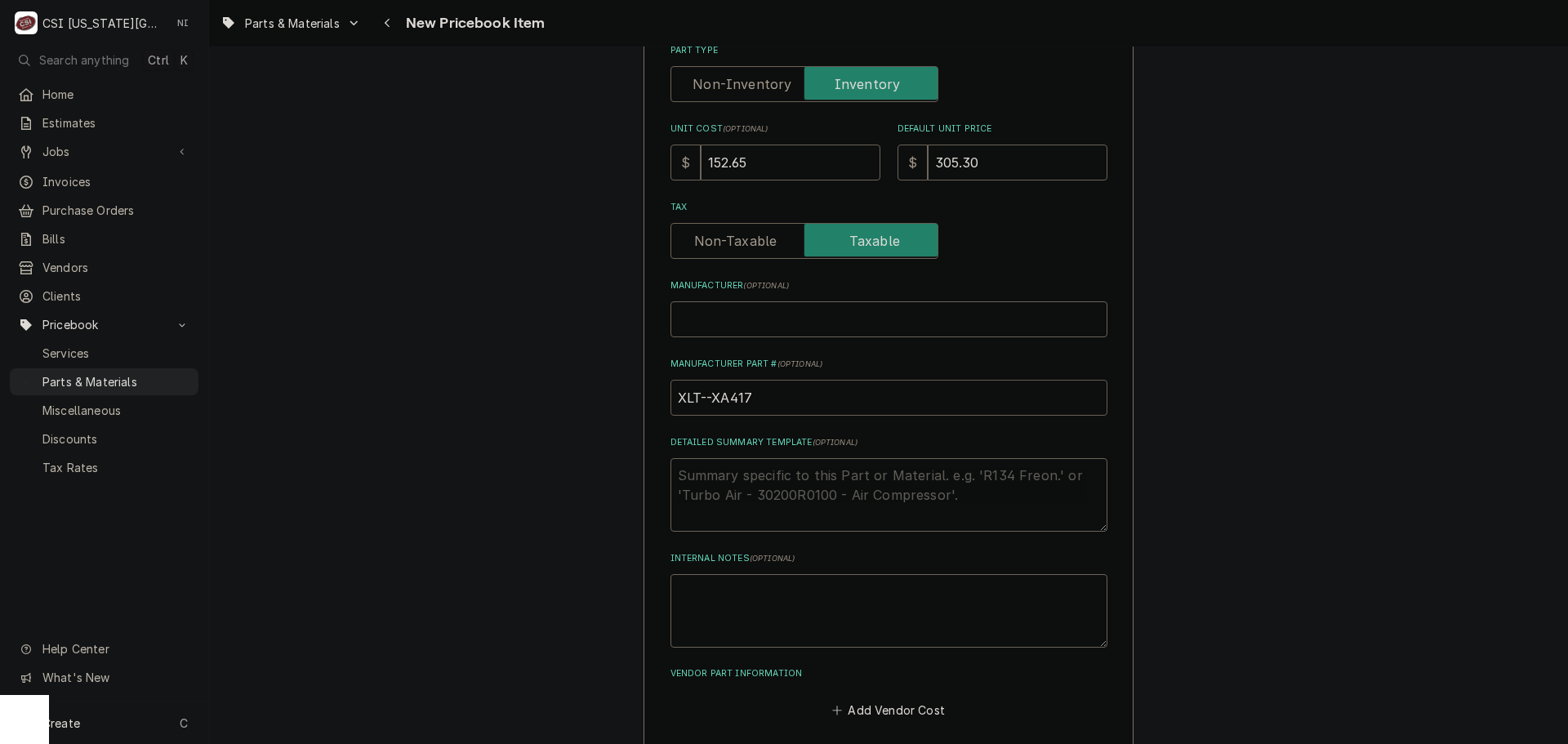
type input "XLT--XA417A"
type textarea "x"
drag, startPoint x: 781, startPoint y: 396, endPoint x: 585, endPoint y: 390, distance: 196.1
click at [698, 400] on input "XLT--XA417A" at bounding box center [889, 397] width 437 height 36
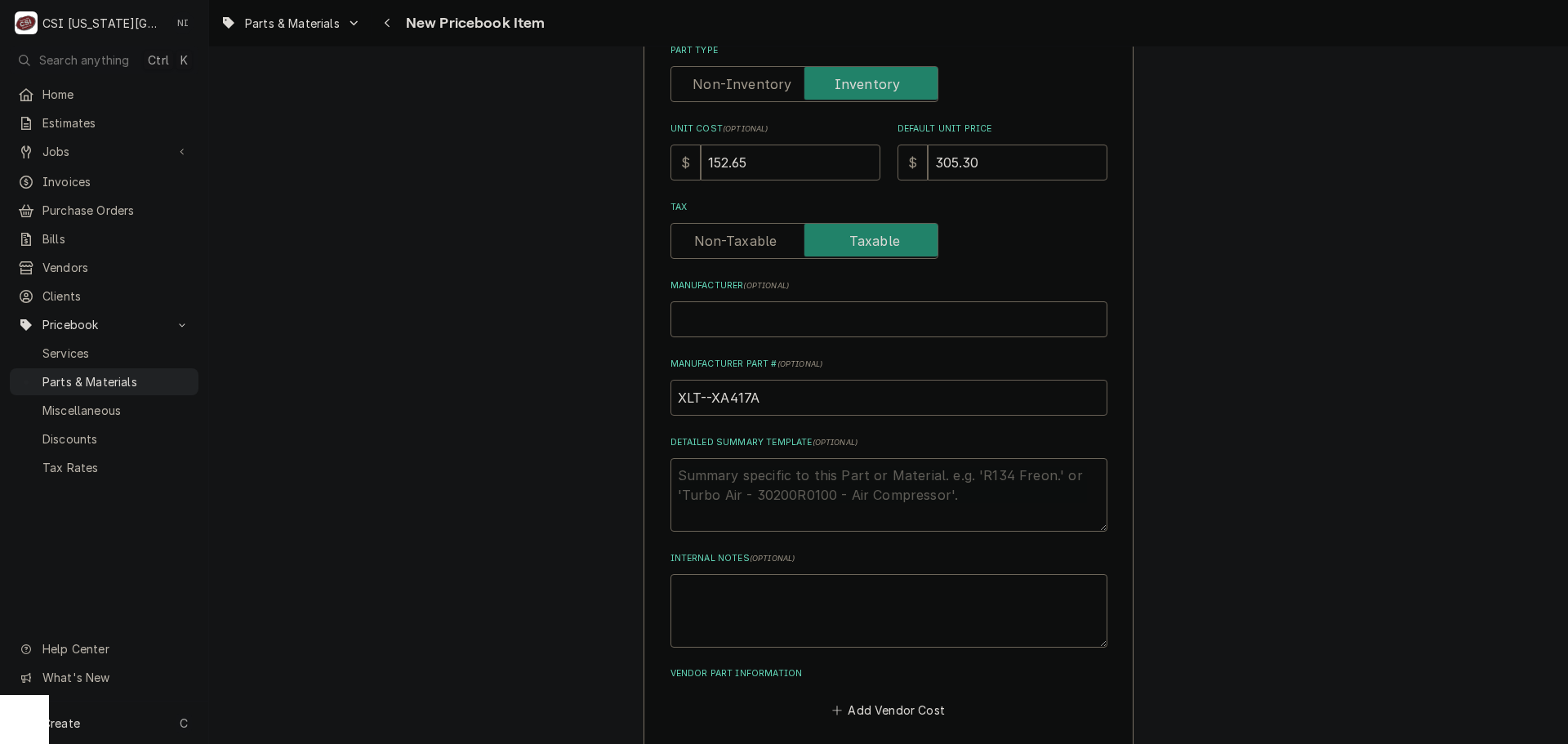
click at [705, 396] on input "XLT--XA417A" at bounding box center [889, 397] width 437 height 36
type input "XLT-XA417A"
type textarea "x"
drag, startPoint x: 757, startPoint y: 399, endPoint x: 616, endPoint y: 388, distance: 141.4
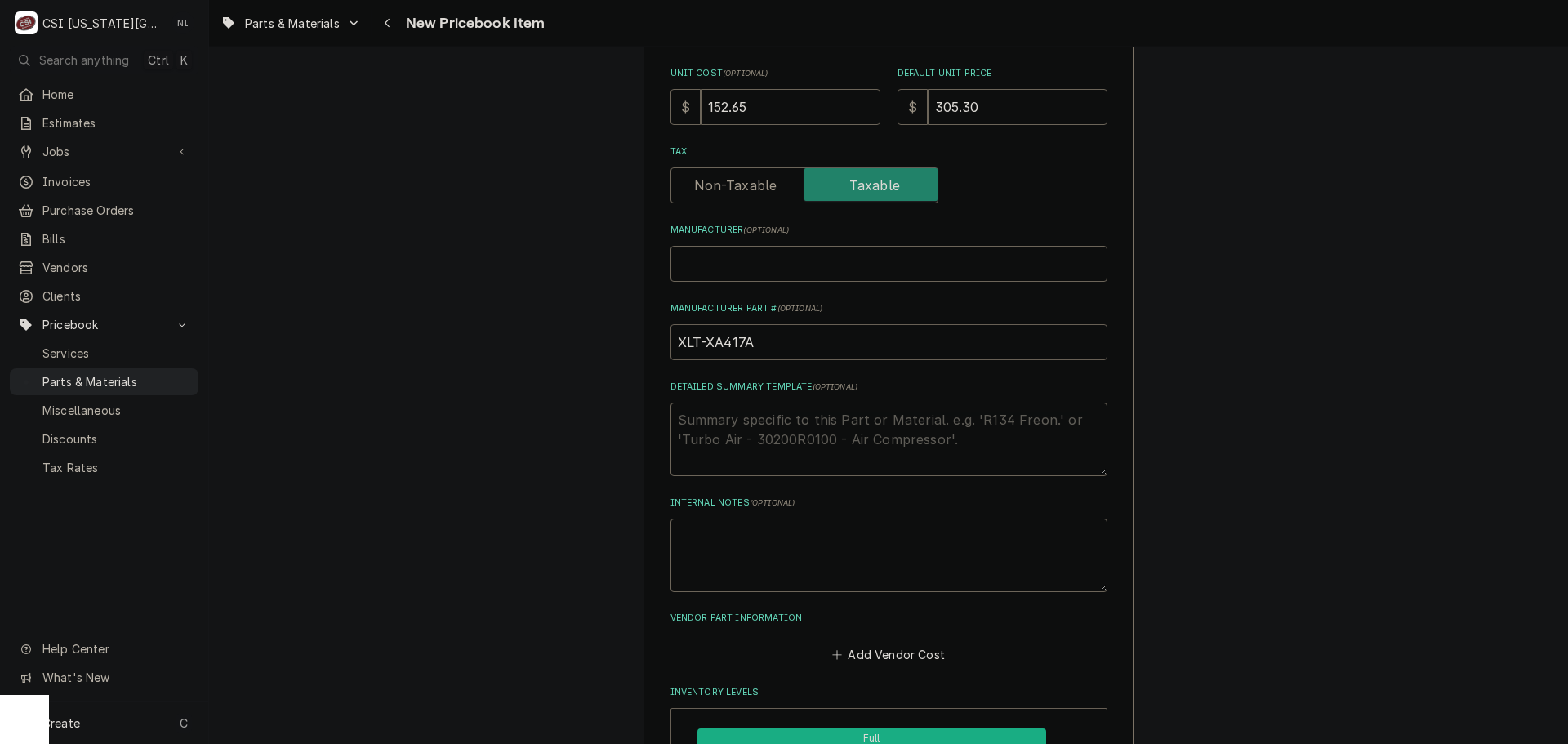
scroll to position [572, 0]
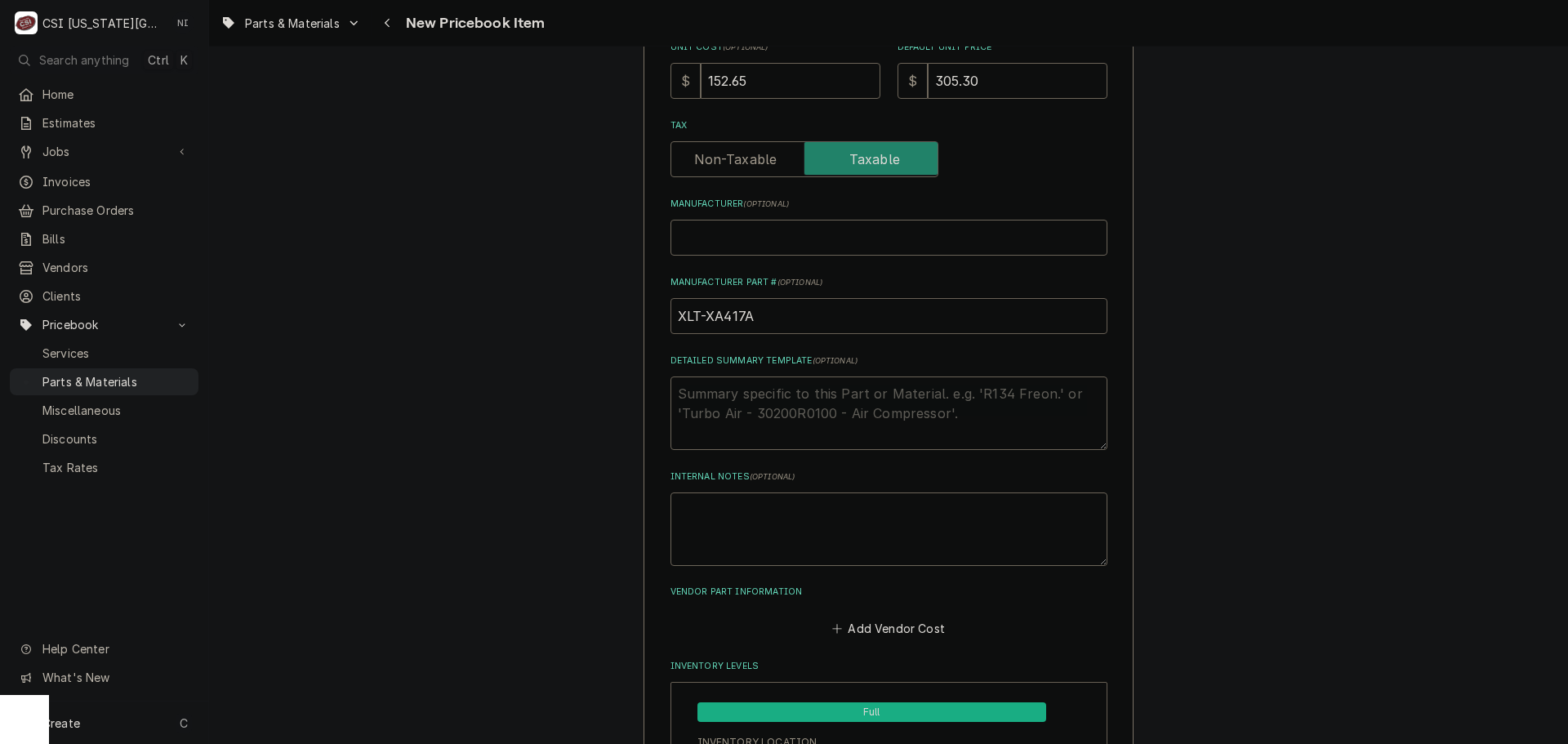
type input "XLT-XA417A"
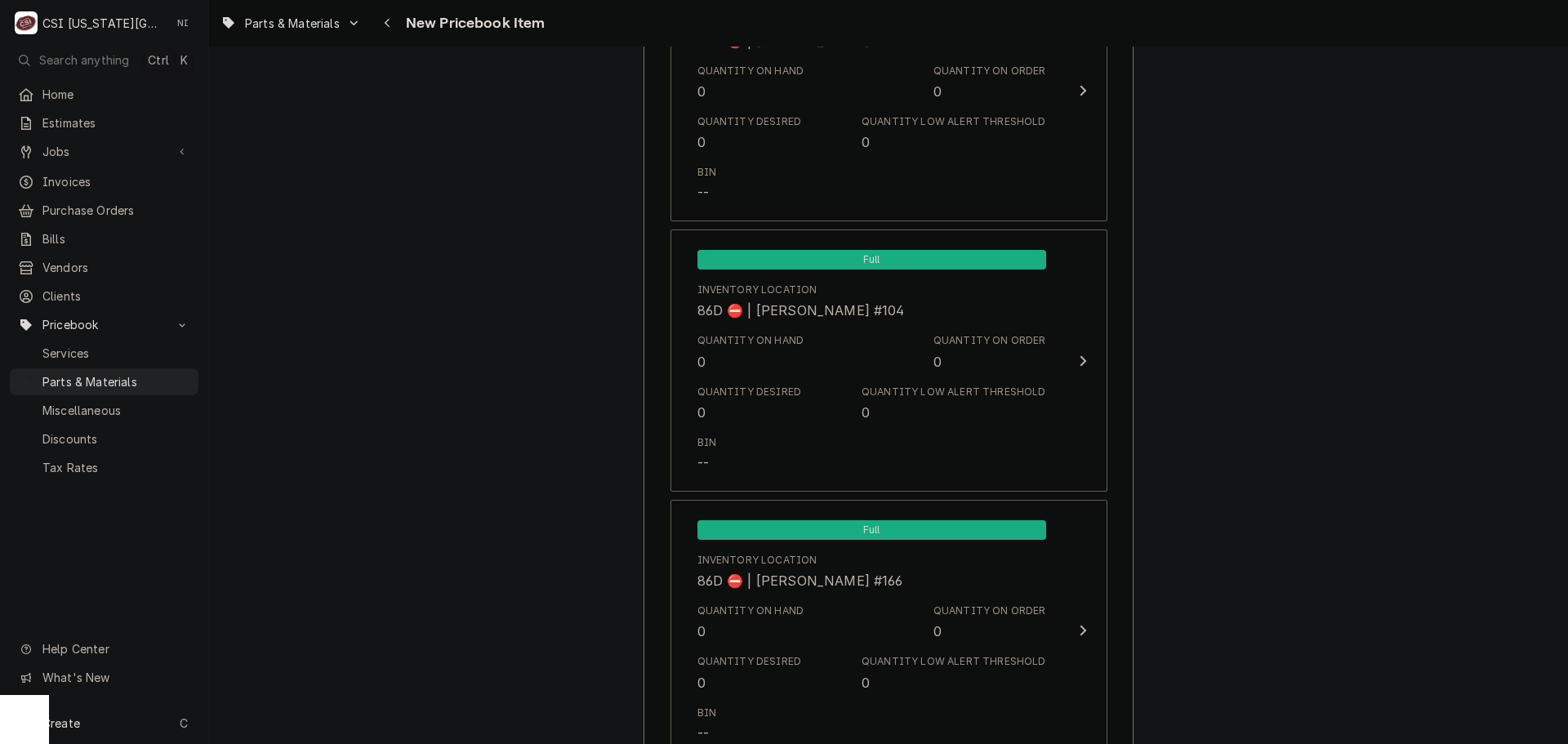
scroll to position [15474, 0]
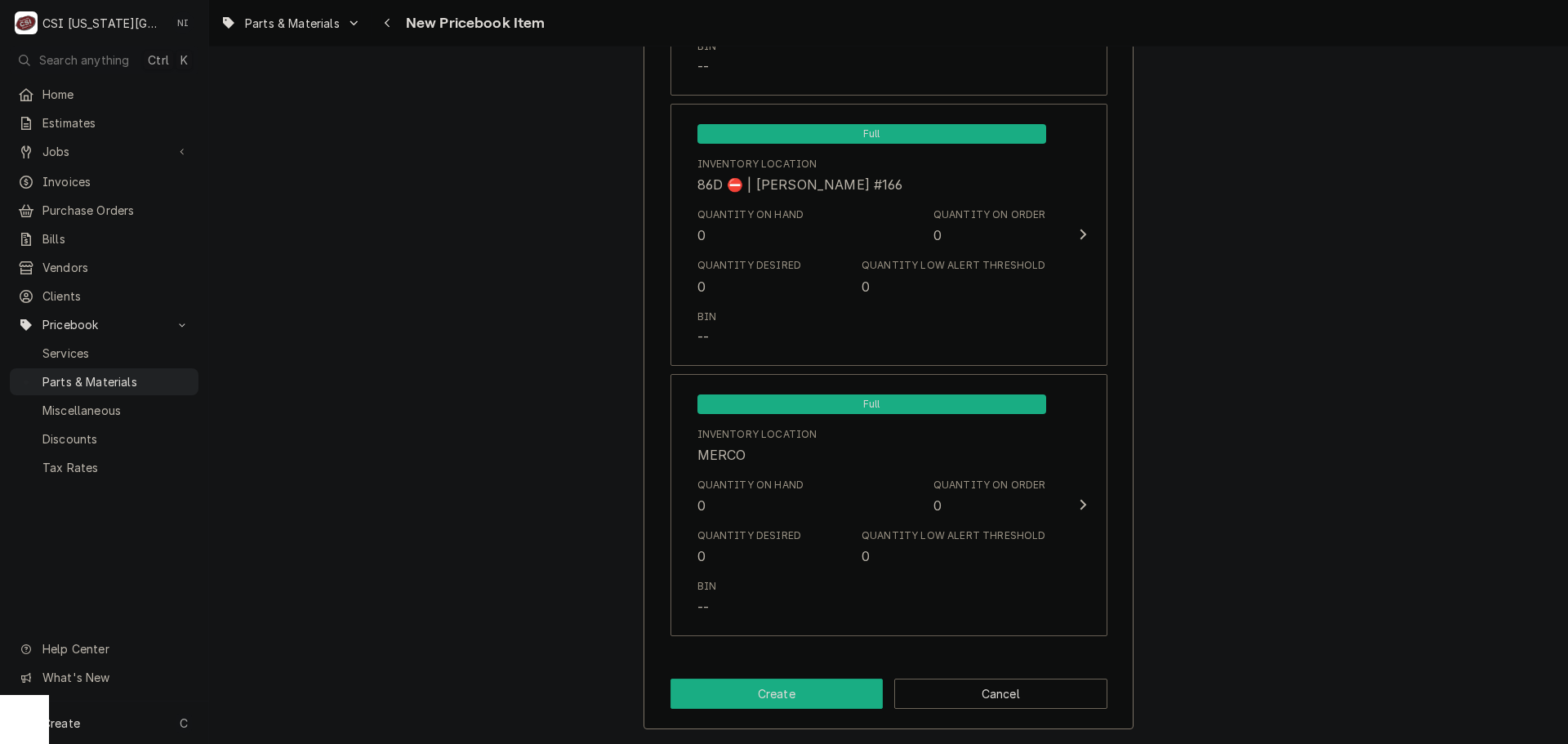
click at [818, 695] on button "Create" at bounding box center [777, 694] width 213 height 30
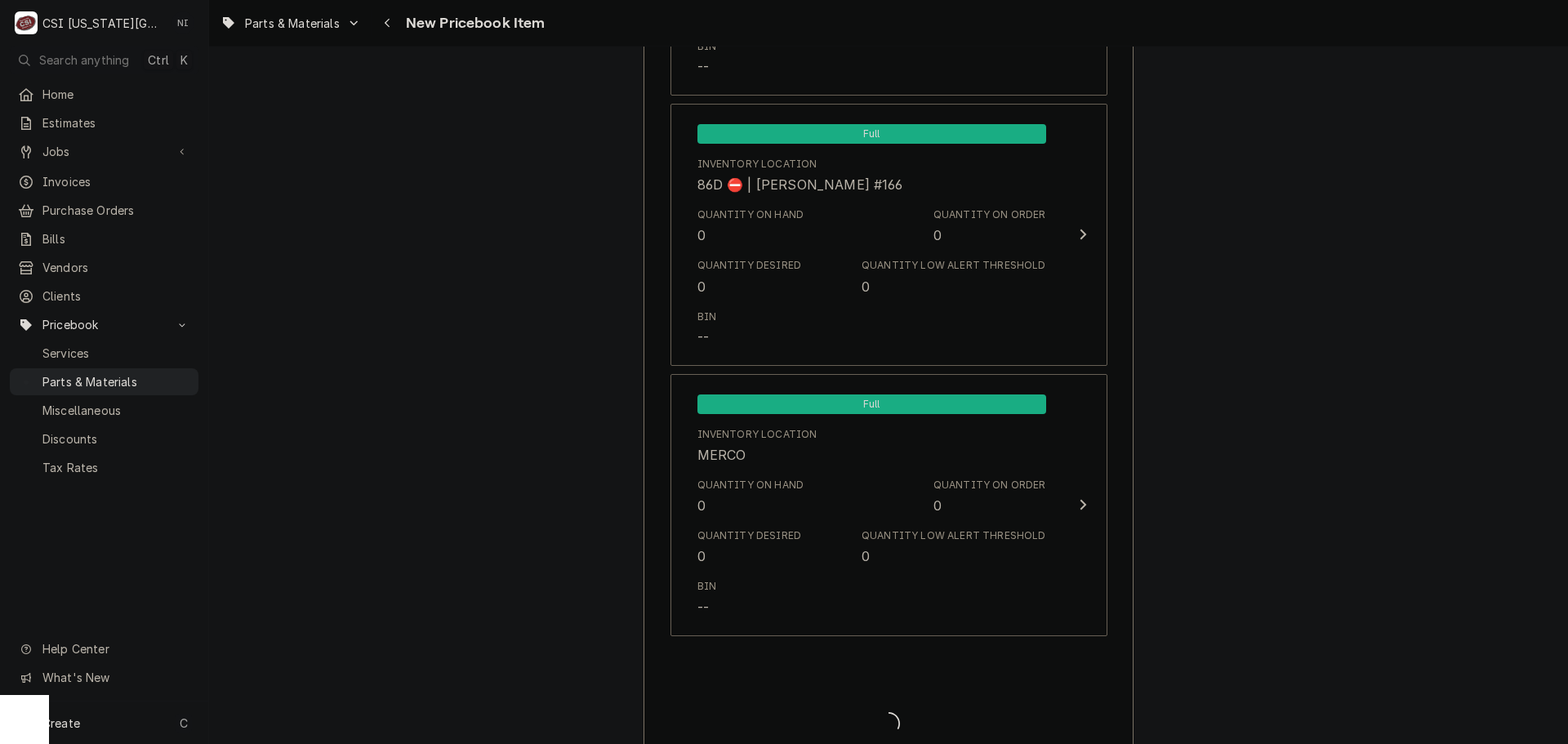
type textarea "x"
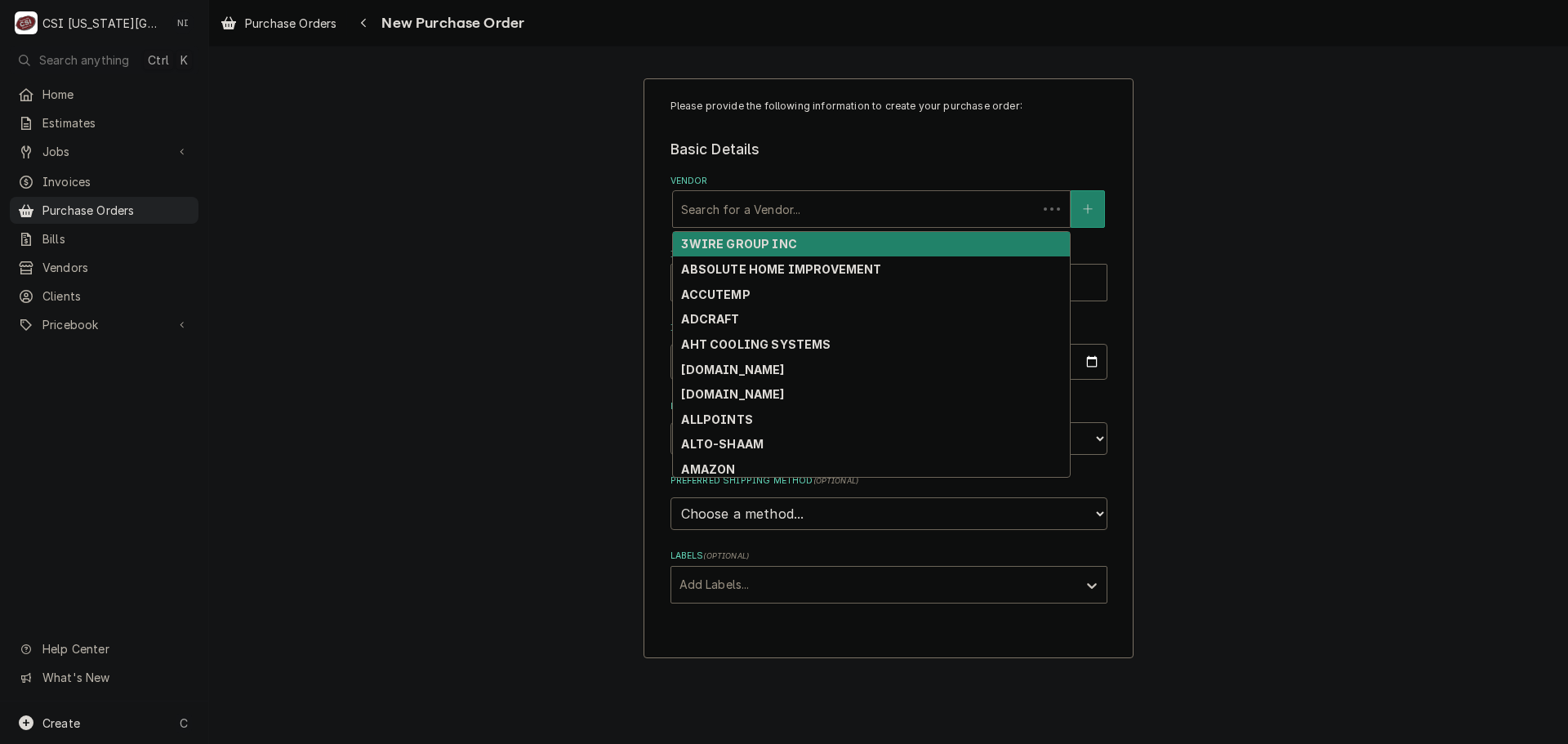
click at [848, 212] on div "Vendor" at bounding box center [855, 209] width 348 height 29
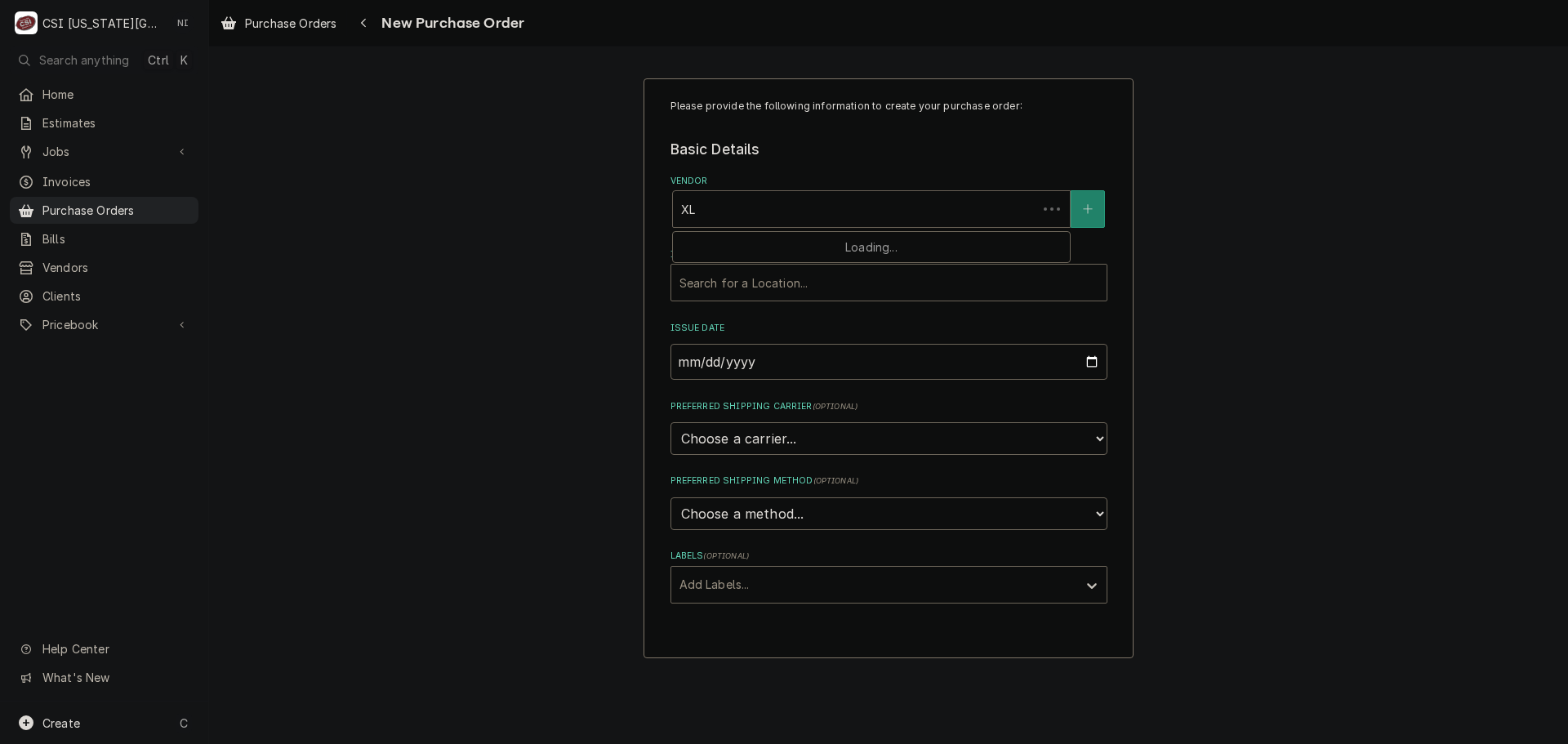
type input "XLT"
click at [746, 253] on div "XLT OVENS" at bounding box center [872, 245] width 397 height 26
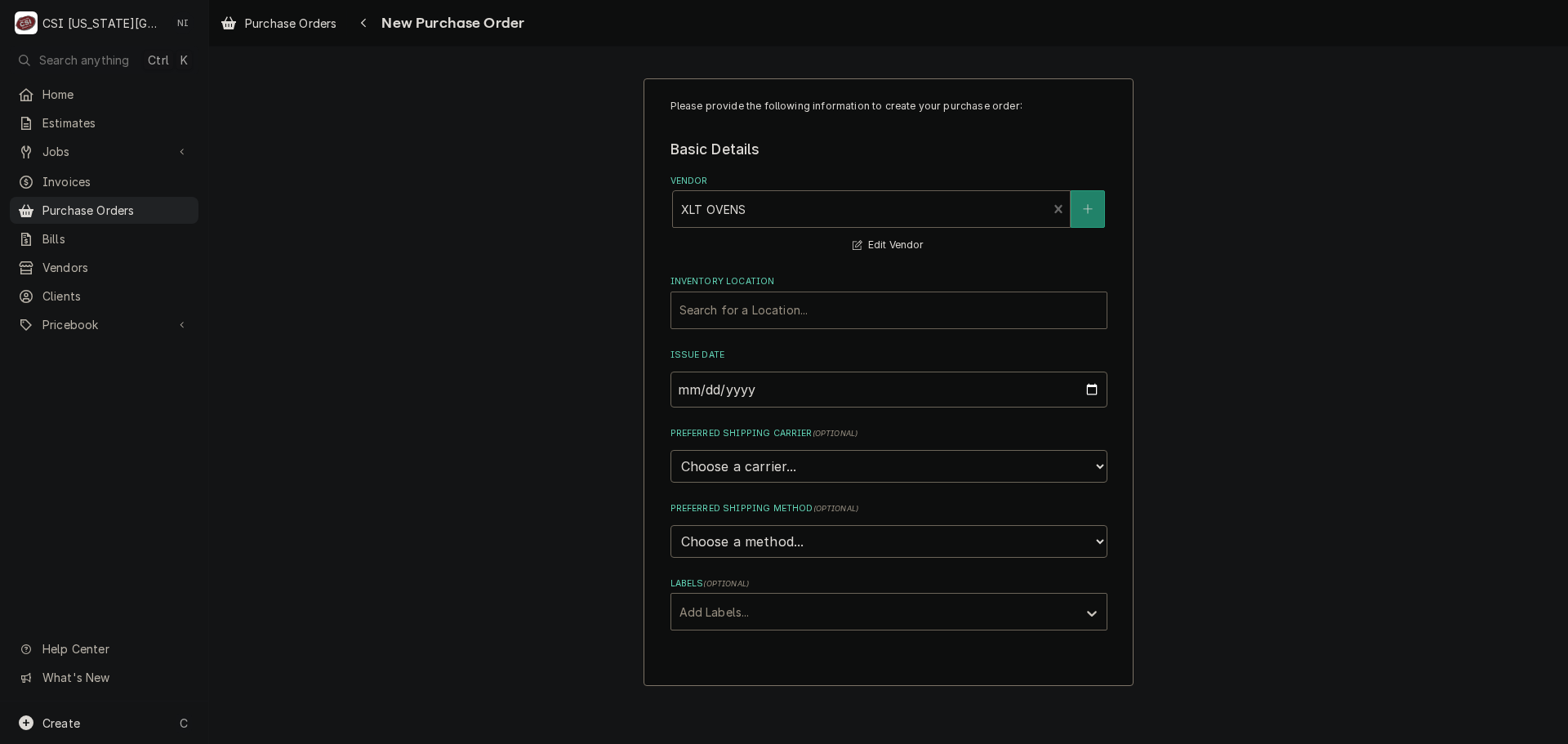
click at [761, 314] on div "Inventory Location" at bounding box center [889, 310] width 419 height 29
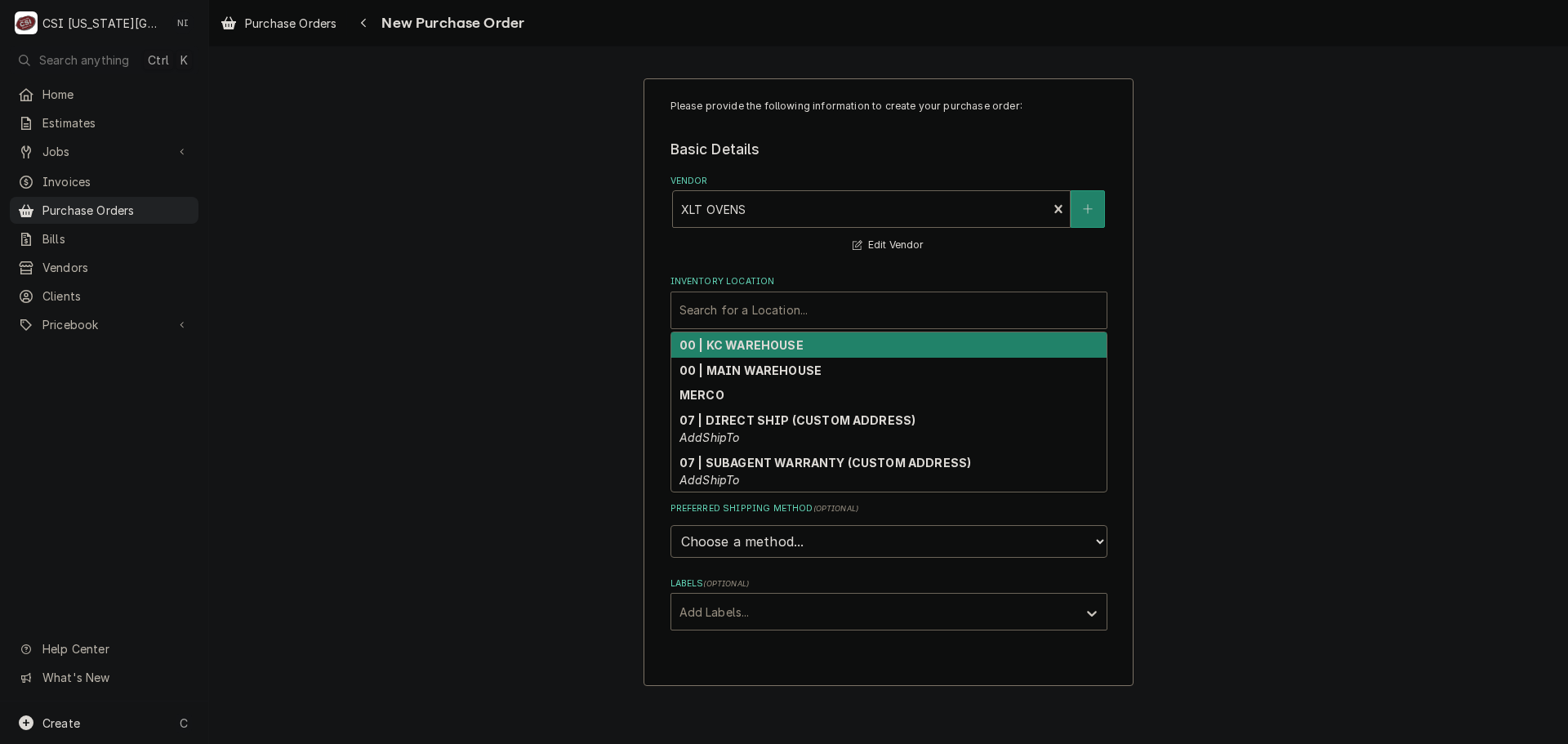
click at [750, 340] on strong "00 | KC WAREHOUSE" at bounding box center [742, 345] width 124 height 14
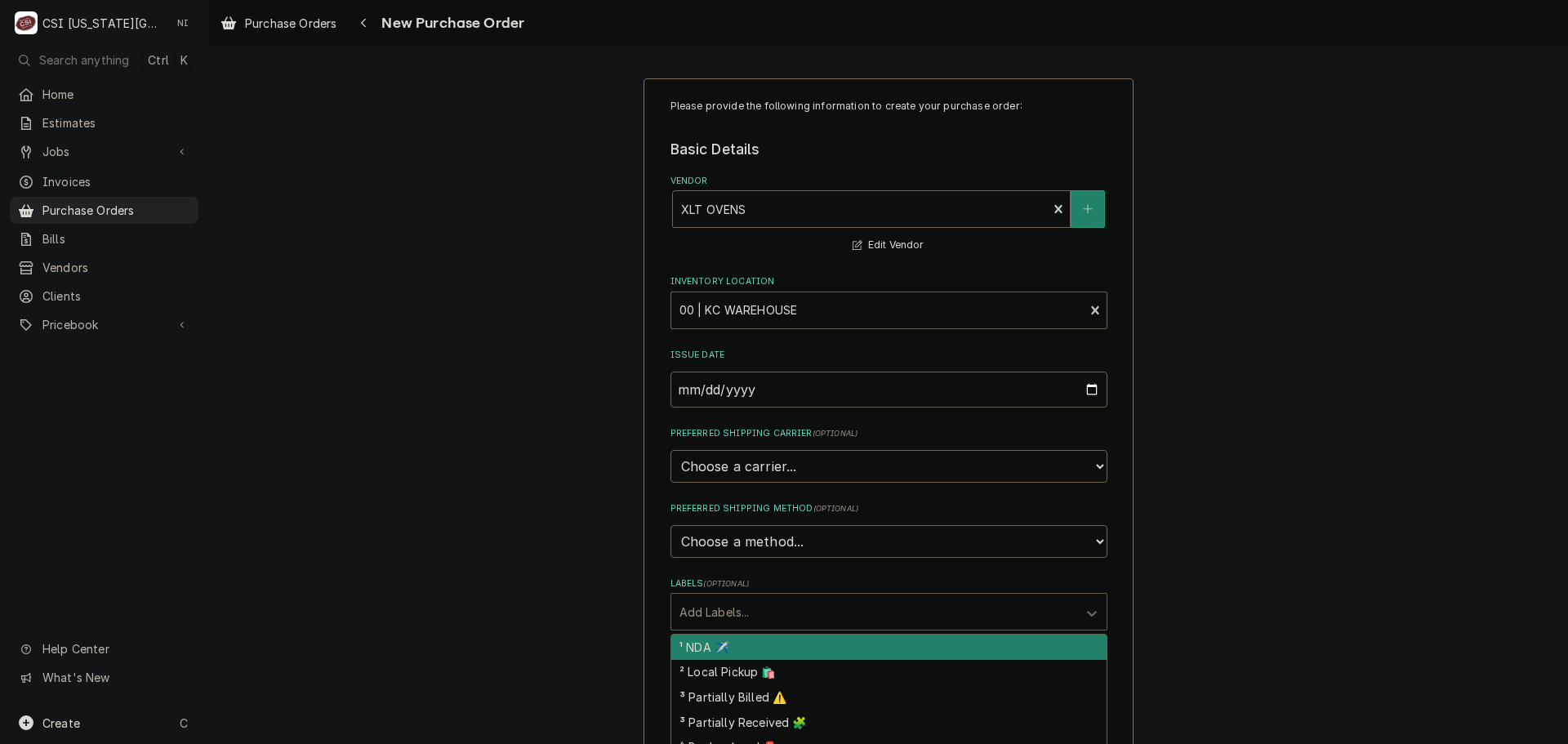
click at [721, 602] on div "Labels" at bounding box center [875, 612] width 390 height 29
click at [1315, 545] on div "Please provide the following information to create your purchase order: Basic D…" at bounding box center [889, 619] width 1359 height 1109
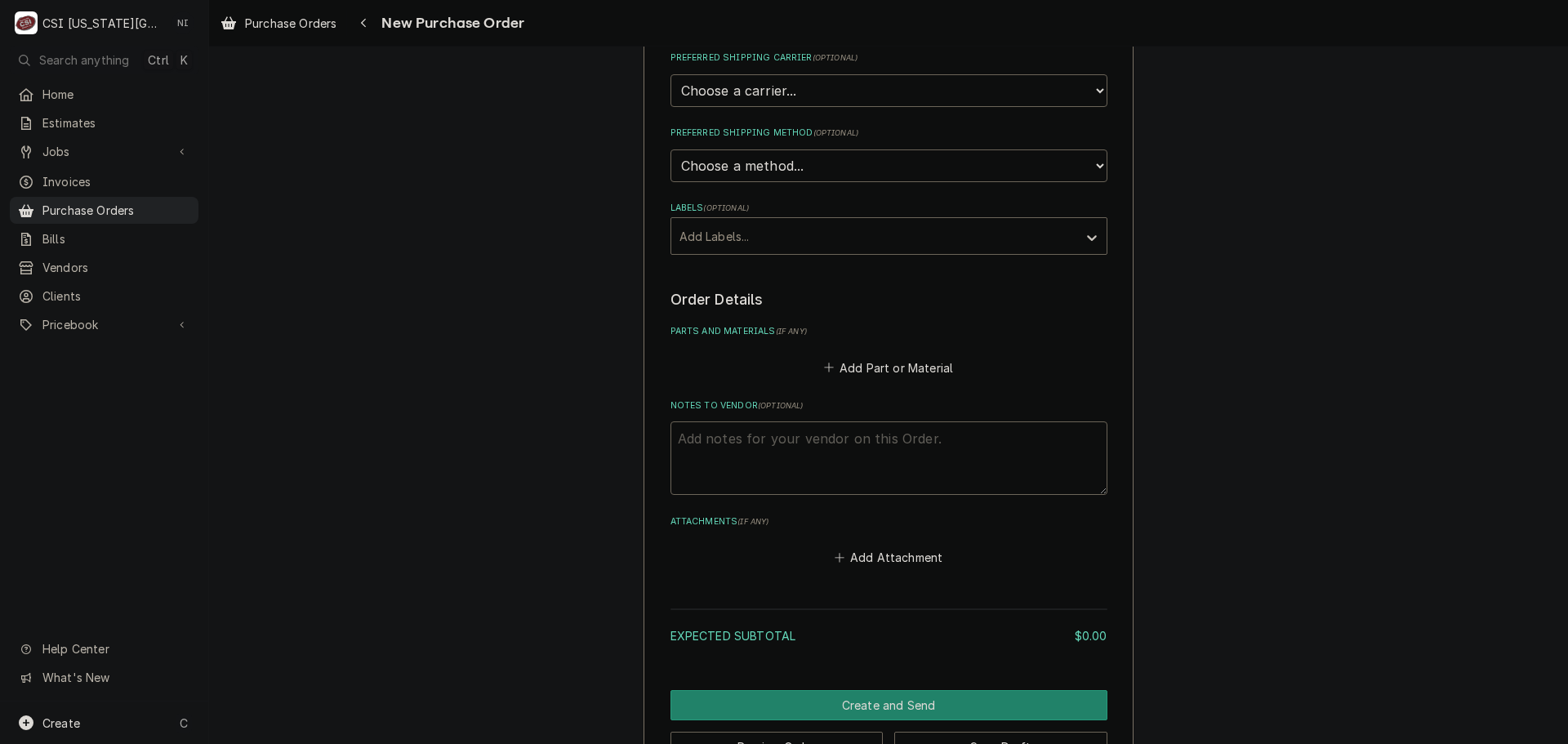
scroll to position [408, 0]
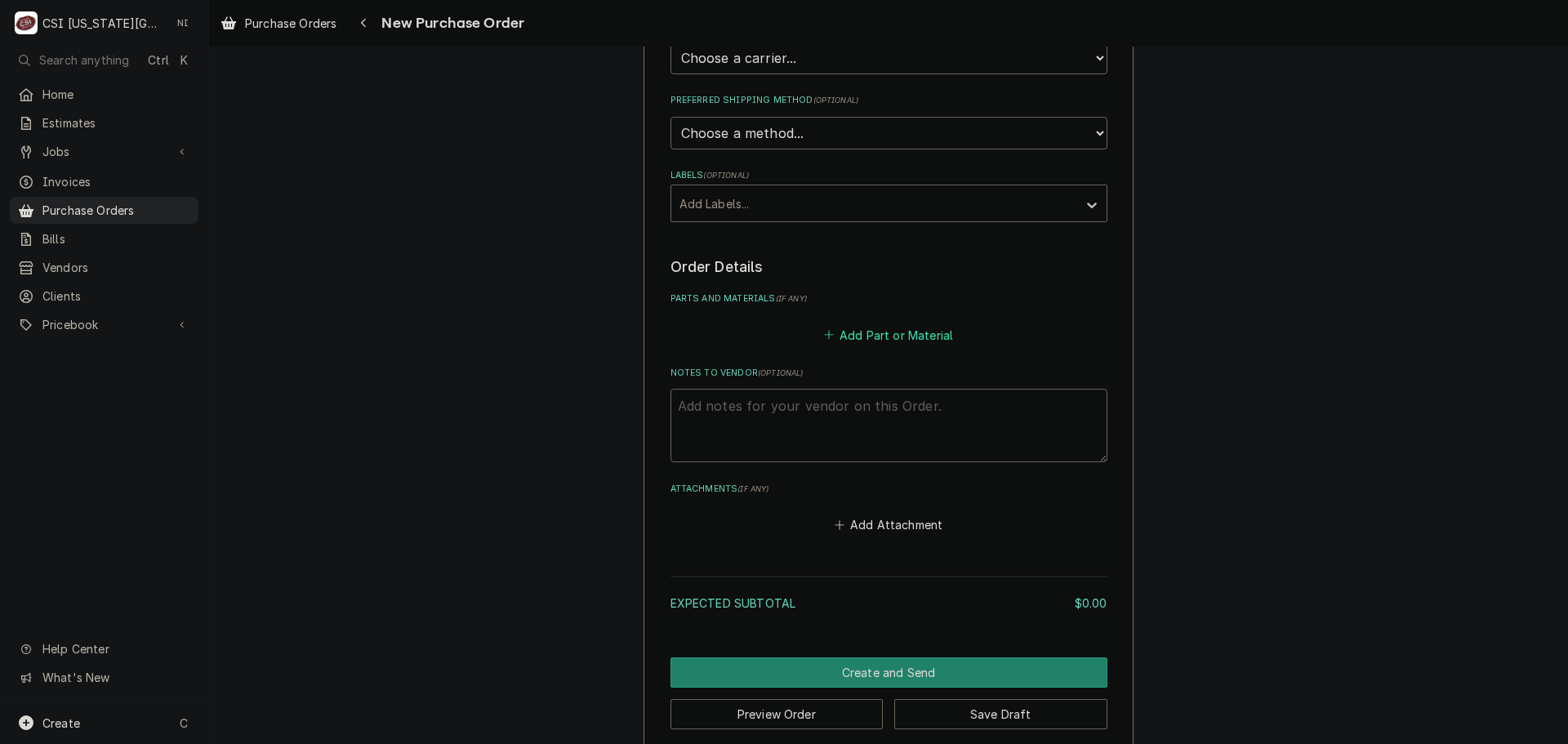
click at [879, 326] on button "Add Part or Material" at bounding box center [887, 335] width 134 height 23
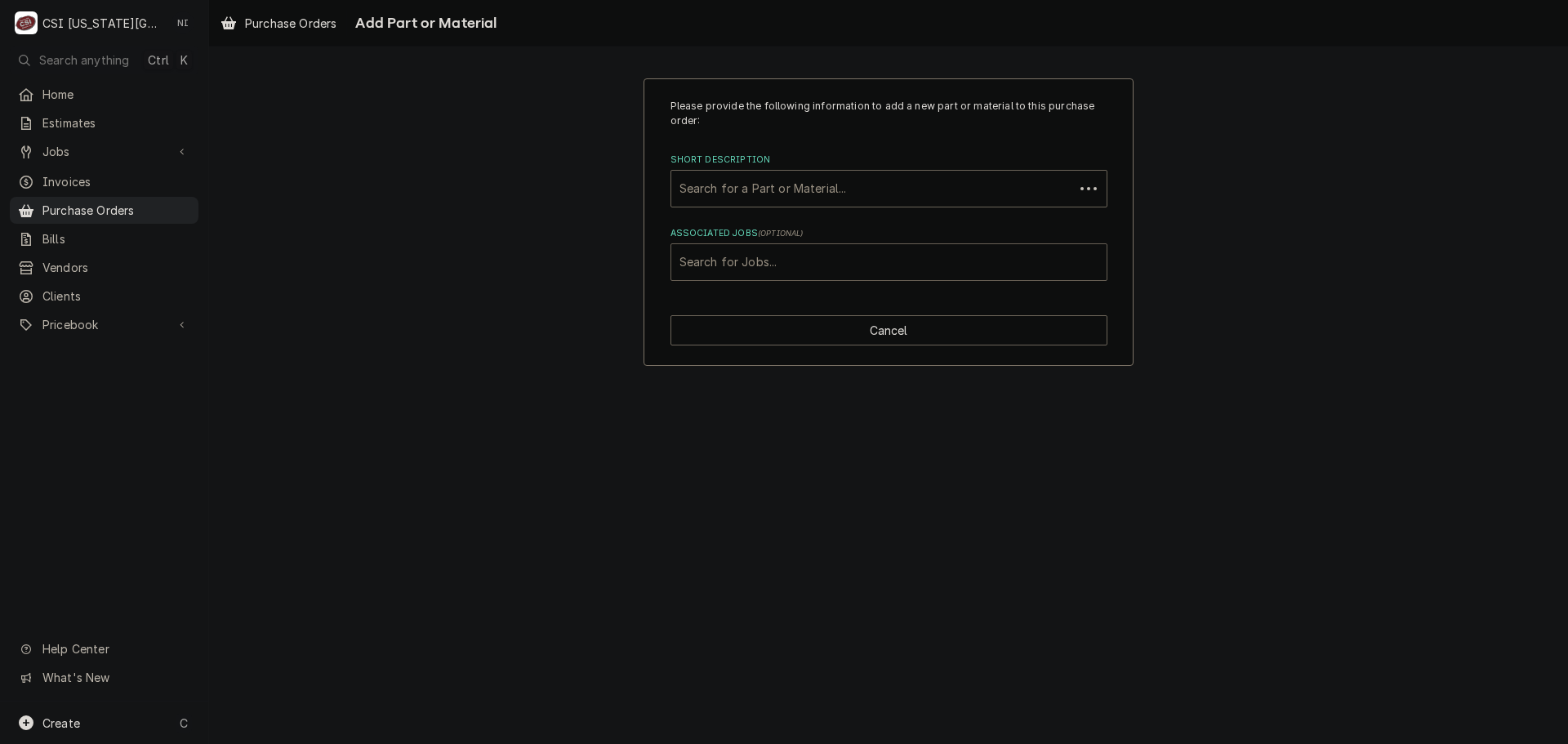
click at [859, 254] on div "Associated Jobs" at bounding box center [889, 263] width 419 height 29
type input "32675"
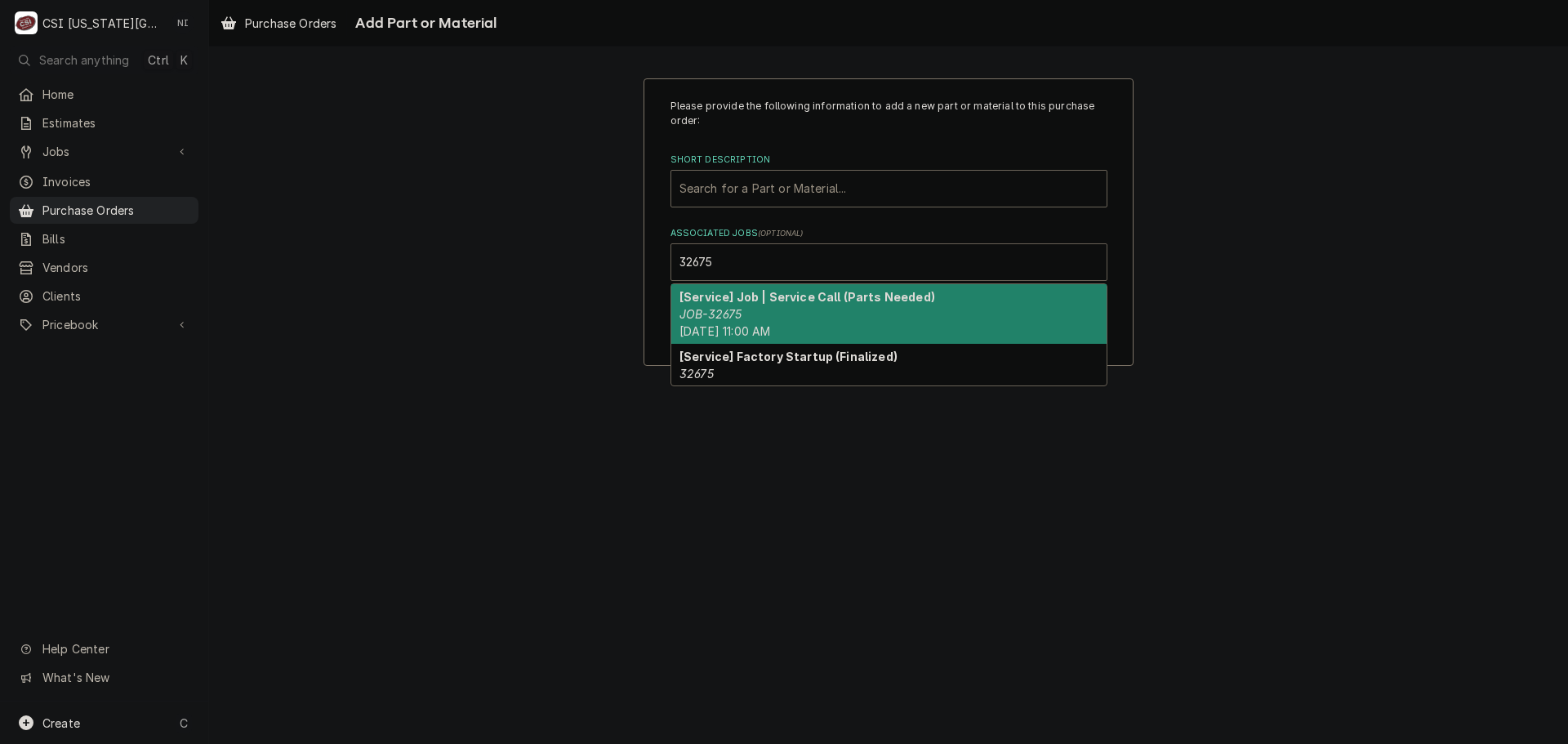
click at [748, 301] on strong "[Service] Job | Service Call (Parts Needed)" at bounding box center [807, 297] width 255 height 14
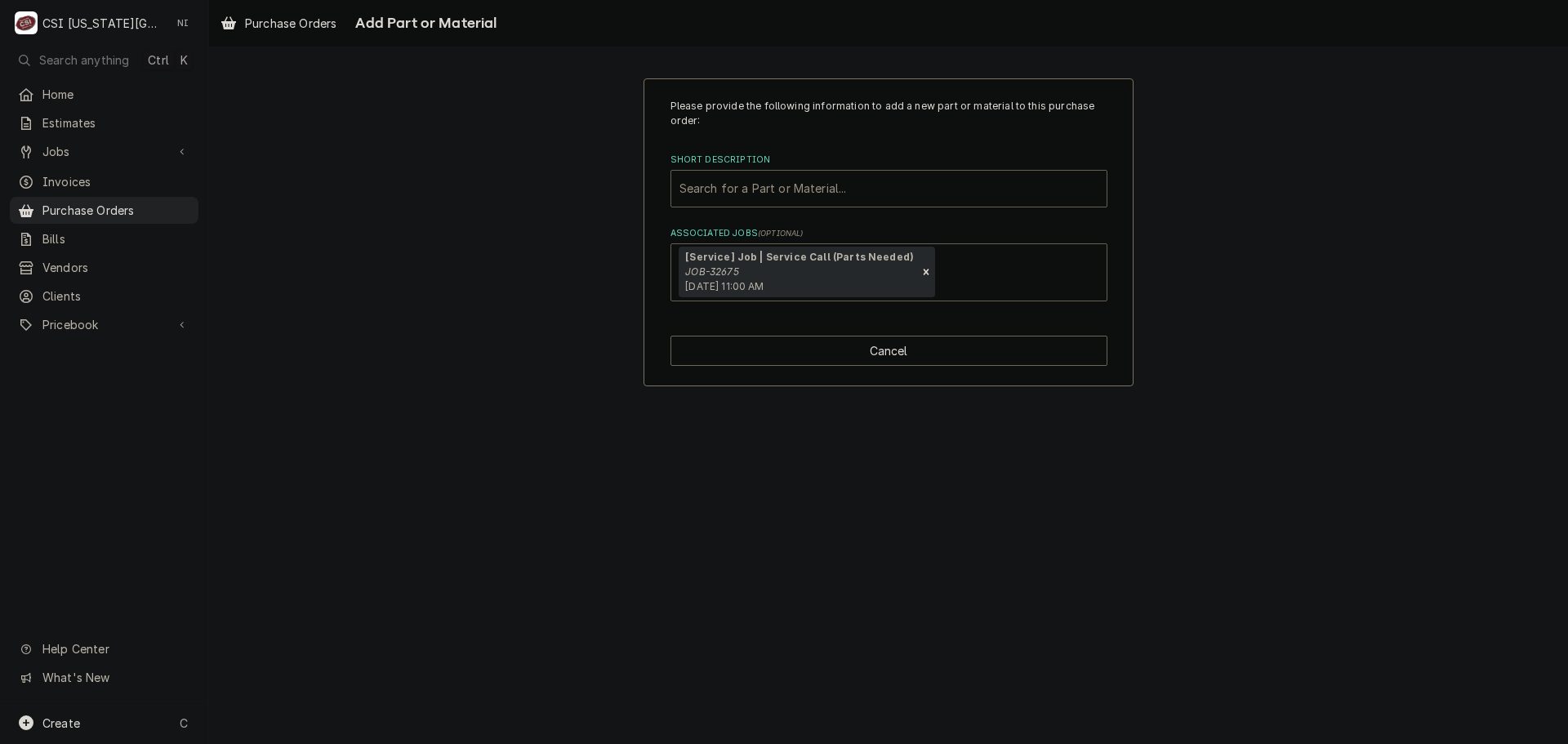
click at [758, 179] on div "Short Description" at bounding box center [889, 189] width 419 height 29
paste input "XLT-XA417A"
type input "XLT-XA417A"
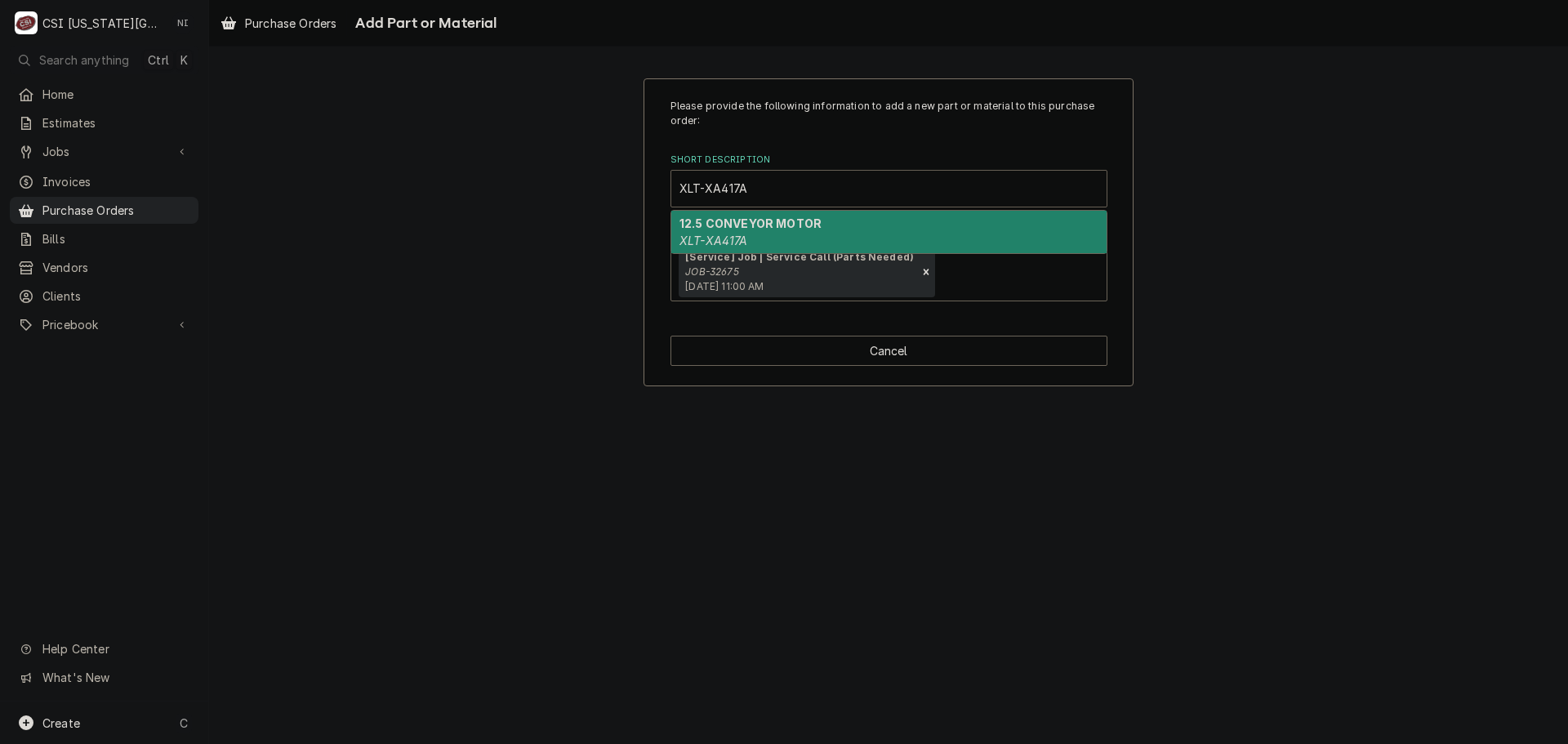
click at [750, 236] on div "12.5 CONVEYOR MOTOR XLT-XA417A" at bounding box center [889, 232] width 435 height 42
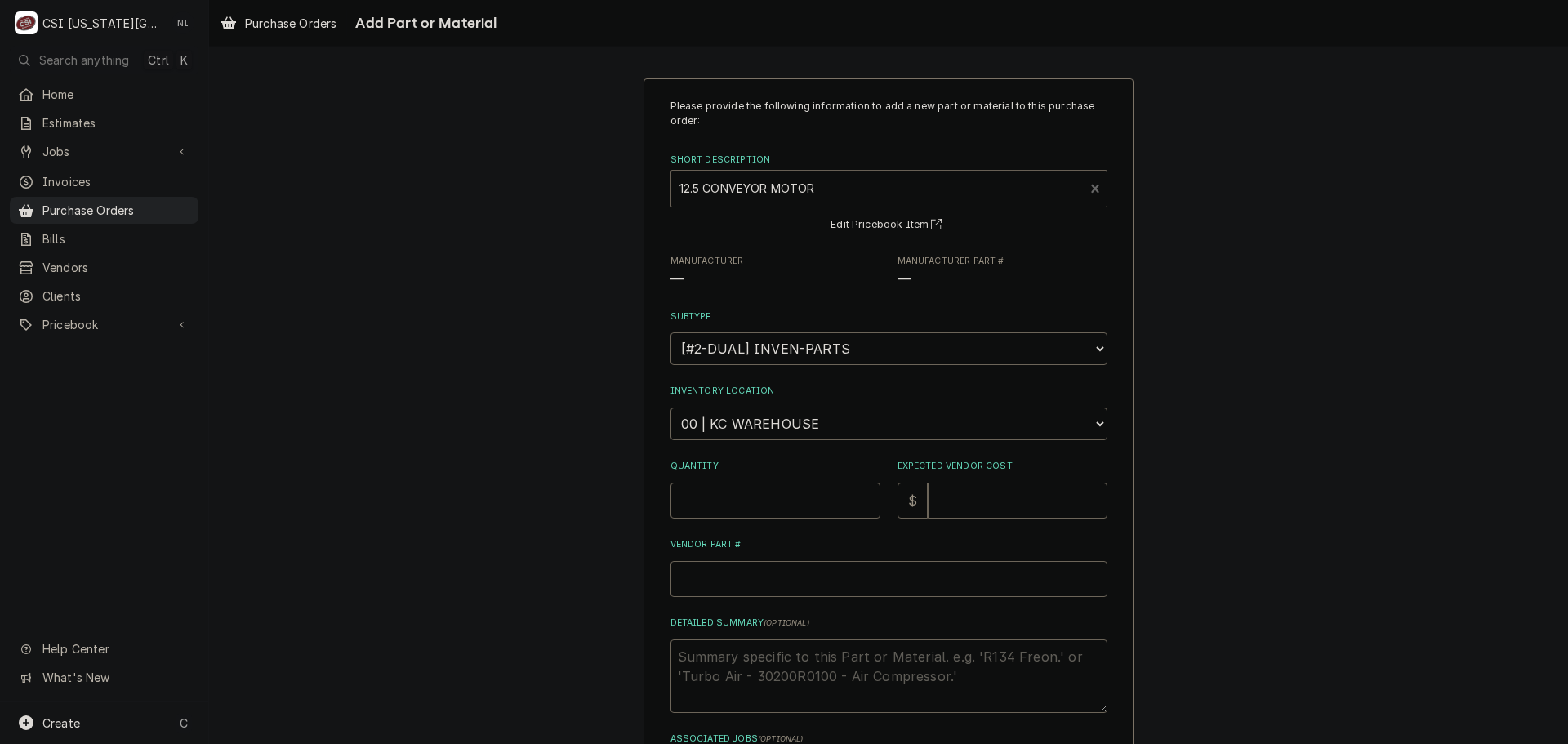
type textarea "x"
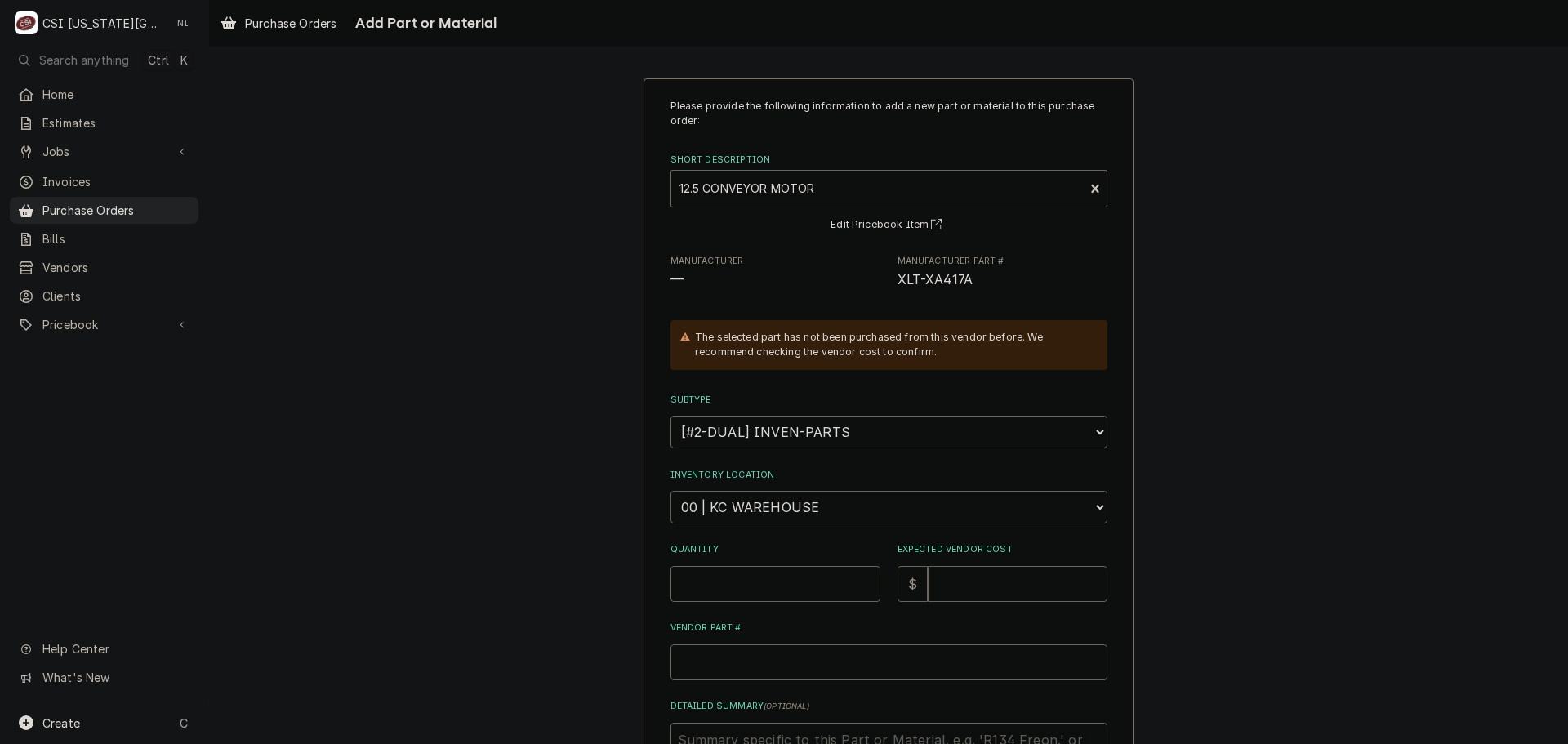
click at [811, 517] on select "Choose a location... 00 | KC WAREHOUSE 00 | MAIN WAREHOUSE 01 | BRIAN BREAZIER …" at bounding box center [889, 508] width 437 height 33
select select "2782"
click at [671, 491] on select "Choose a location... 00 | KC WAREHOUSE 00 | MAIN WAREHOUSE 01 | BRIAN BREAZIER …" at bounding box center [889, 508] width 437 height 33
click at [763, 587] on input "Quantity" at bounding box center [775, 584] width 209 height 36
type textarea "x"
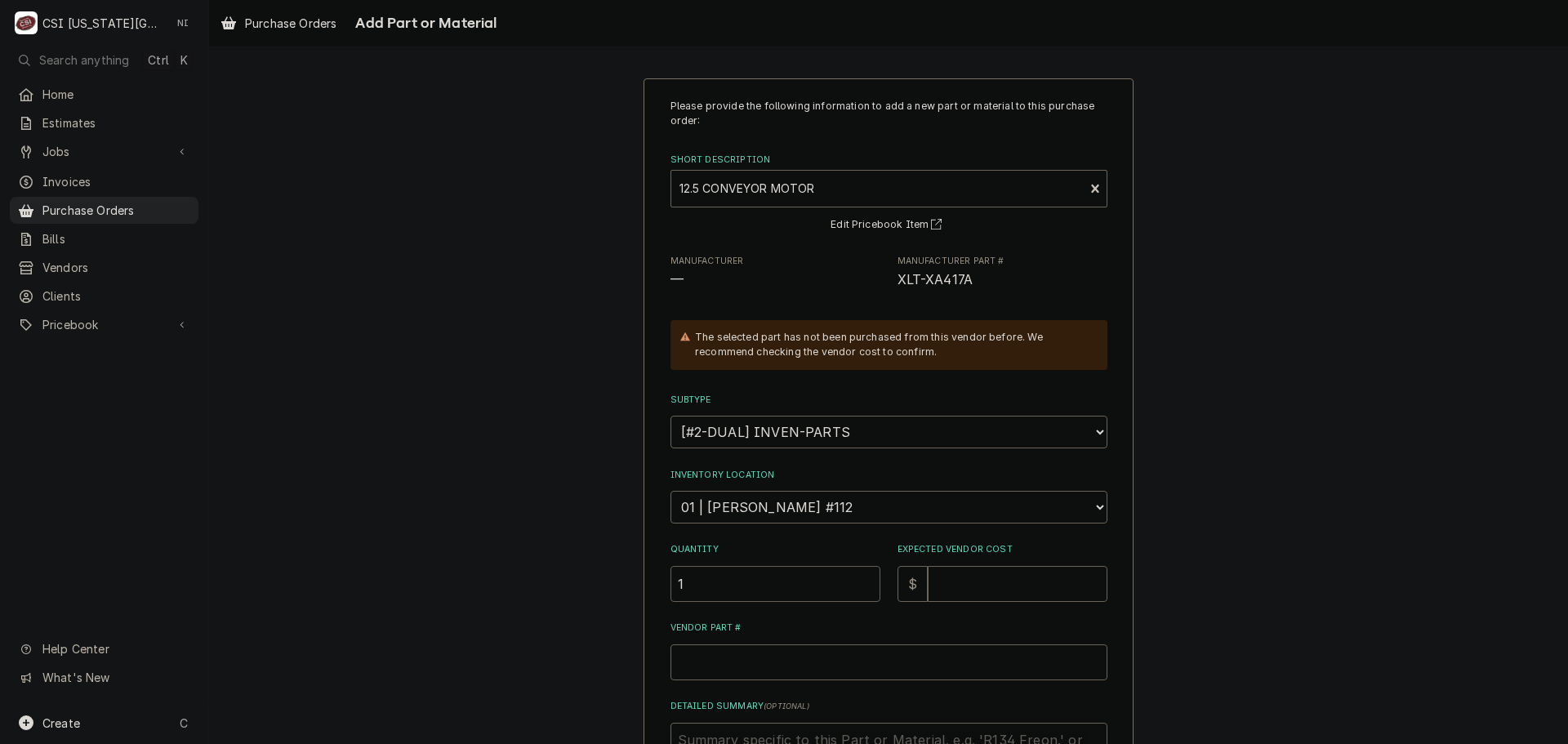
type input "1"
type textarea "x"
type input "1"
type textarea "x"
type input "15"
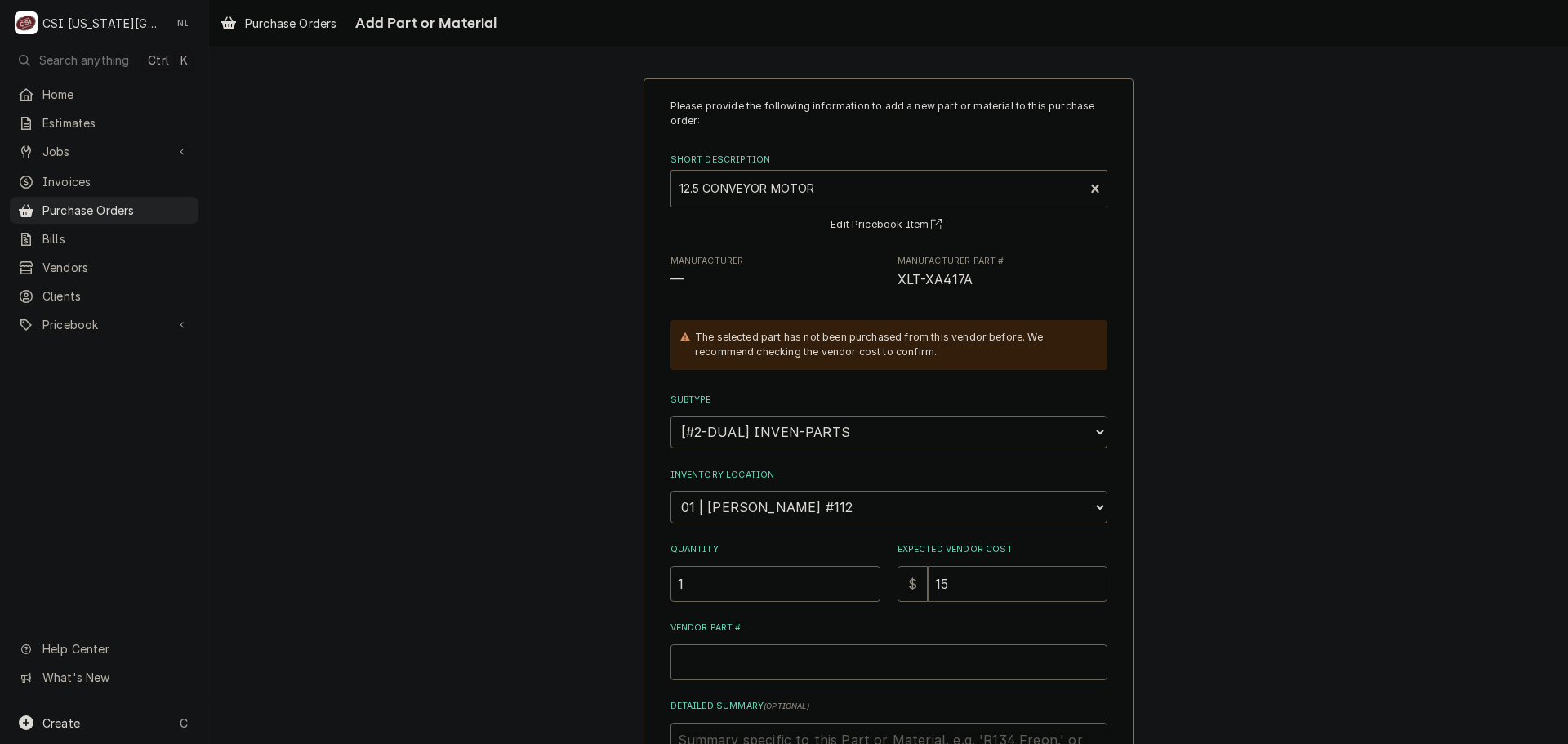
type textarea "x"
type input "152"
type textarea "x"
type input "152.6"
type textarea "x"
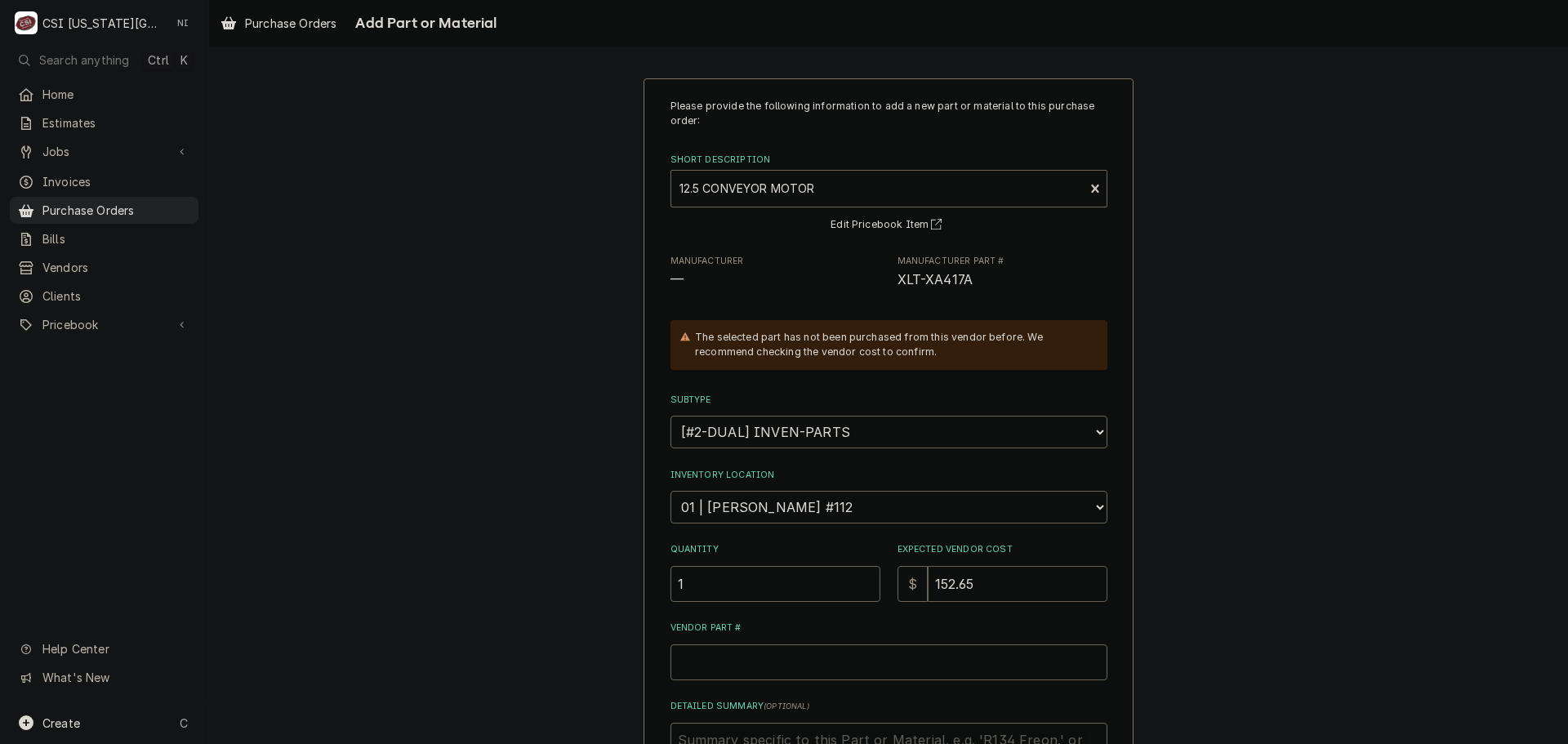
type input "152.65"
click at [723, 659] on input "Vendor Part #" at bounding box center [889, 662] width 437 height 36
paste input "XLT-XA417A"
type textarea "x"
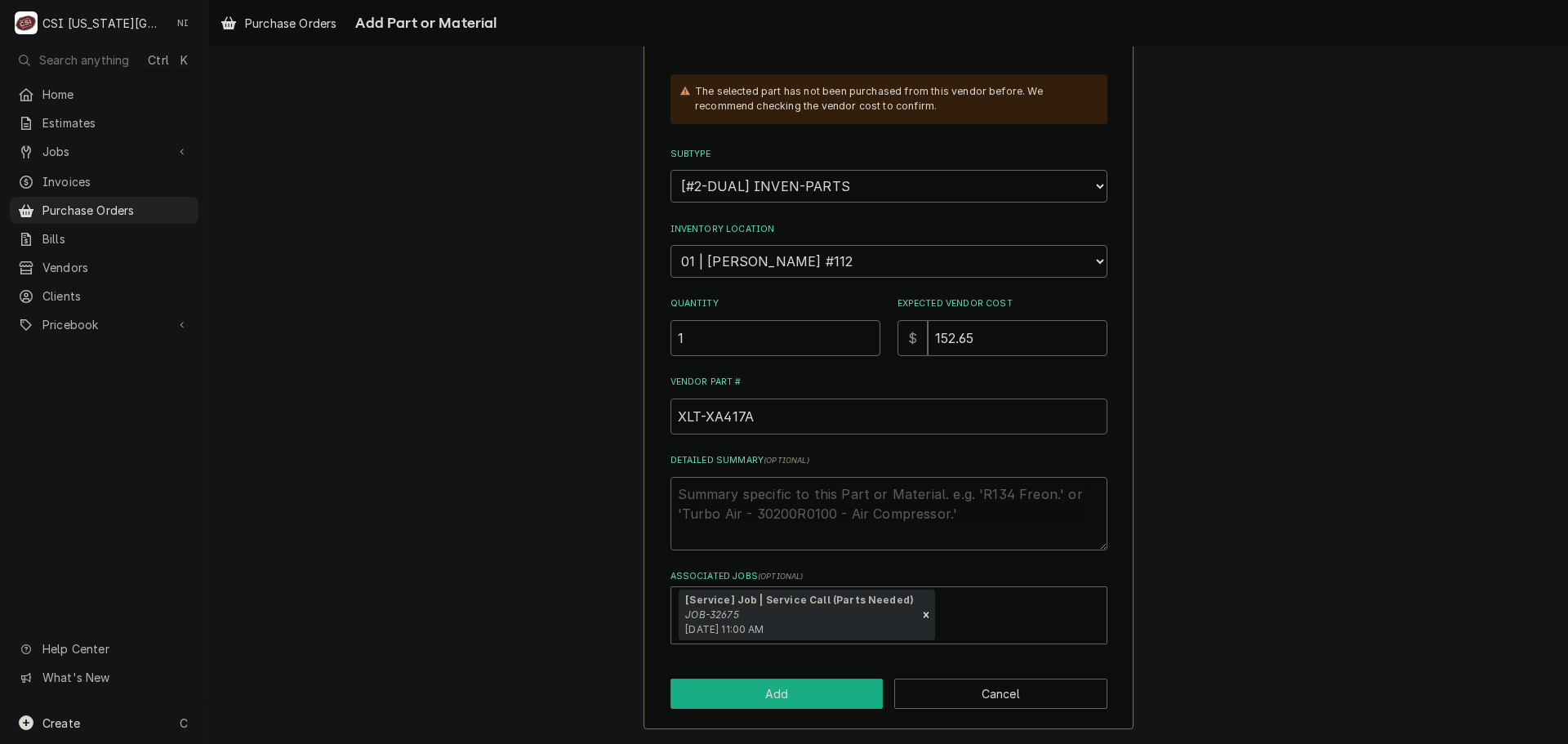
type input "XLT-XA417A"
click at [788, 694] on button "Add" at bounding box center [777, 694] width 213 height 30
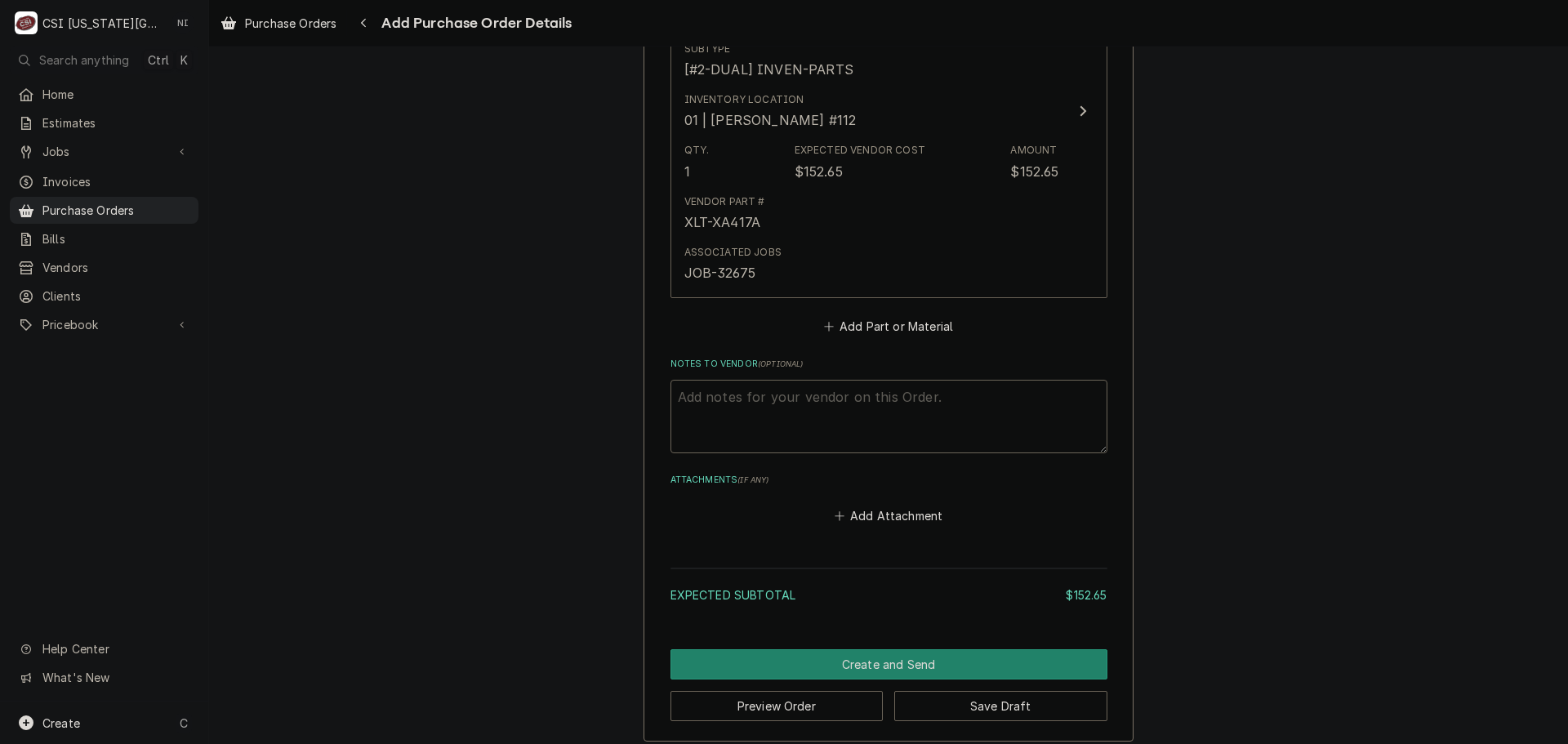
scroll to position [812, 0]
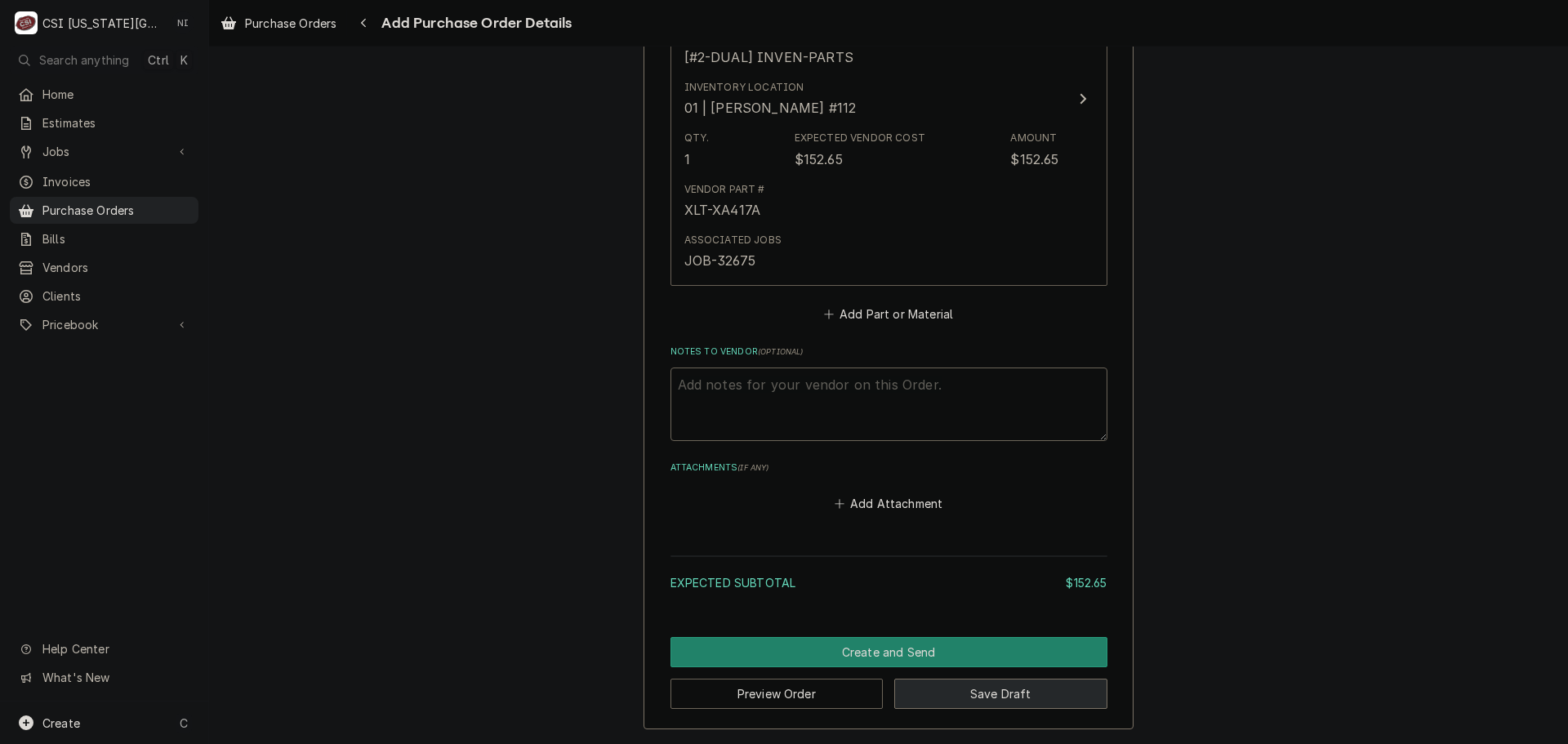
click at [978, 692] on button "Save Draft" at bounding box center [1001, 694] width 213 height 30
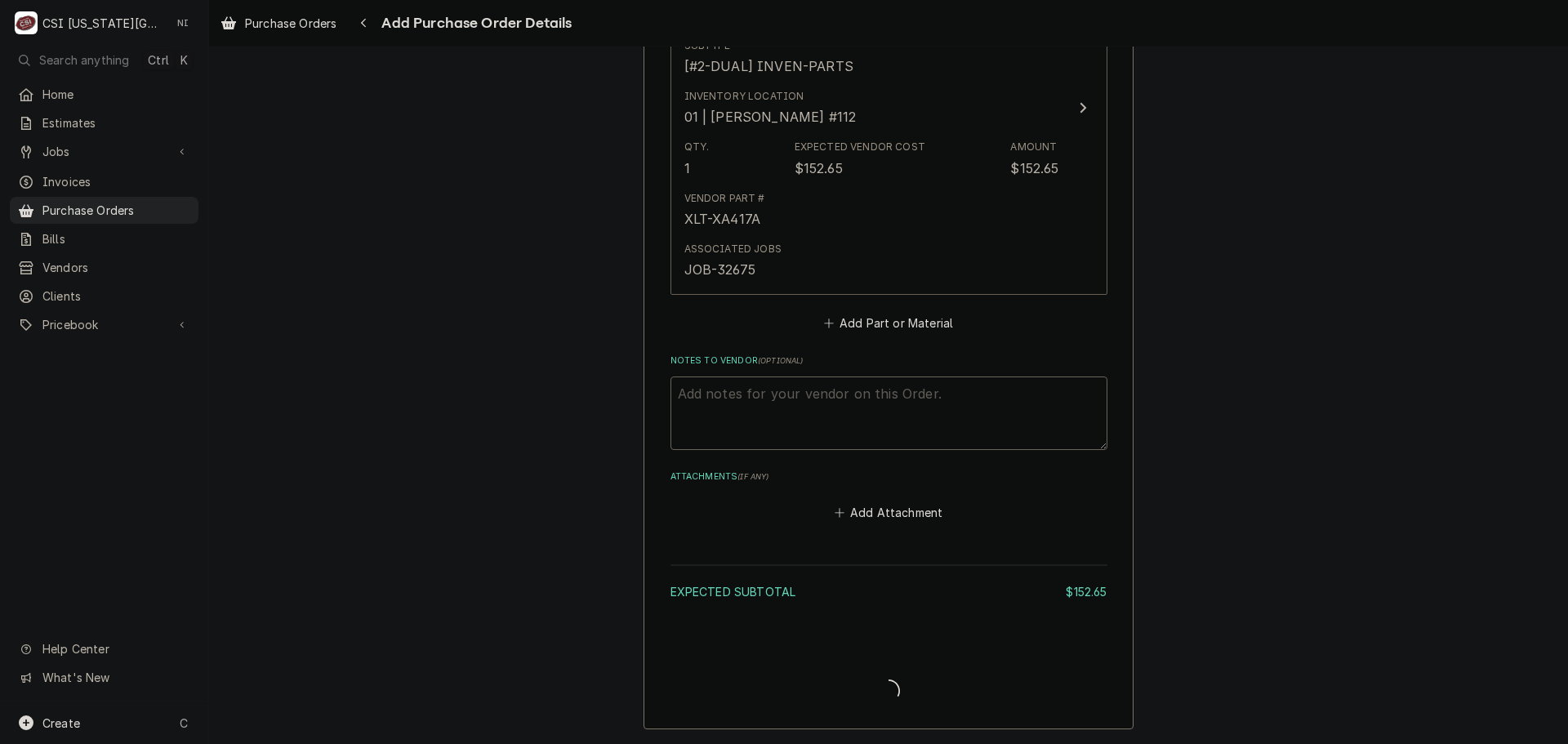
scroll to position [803, 0]
type textarea "x"
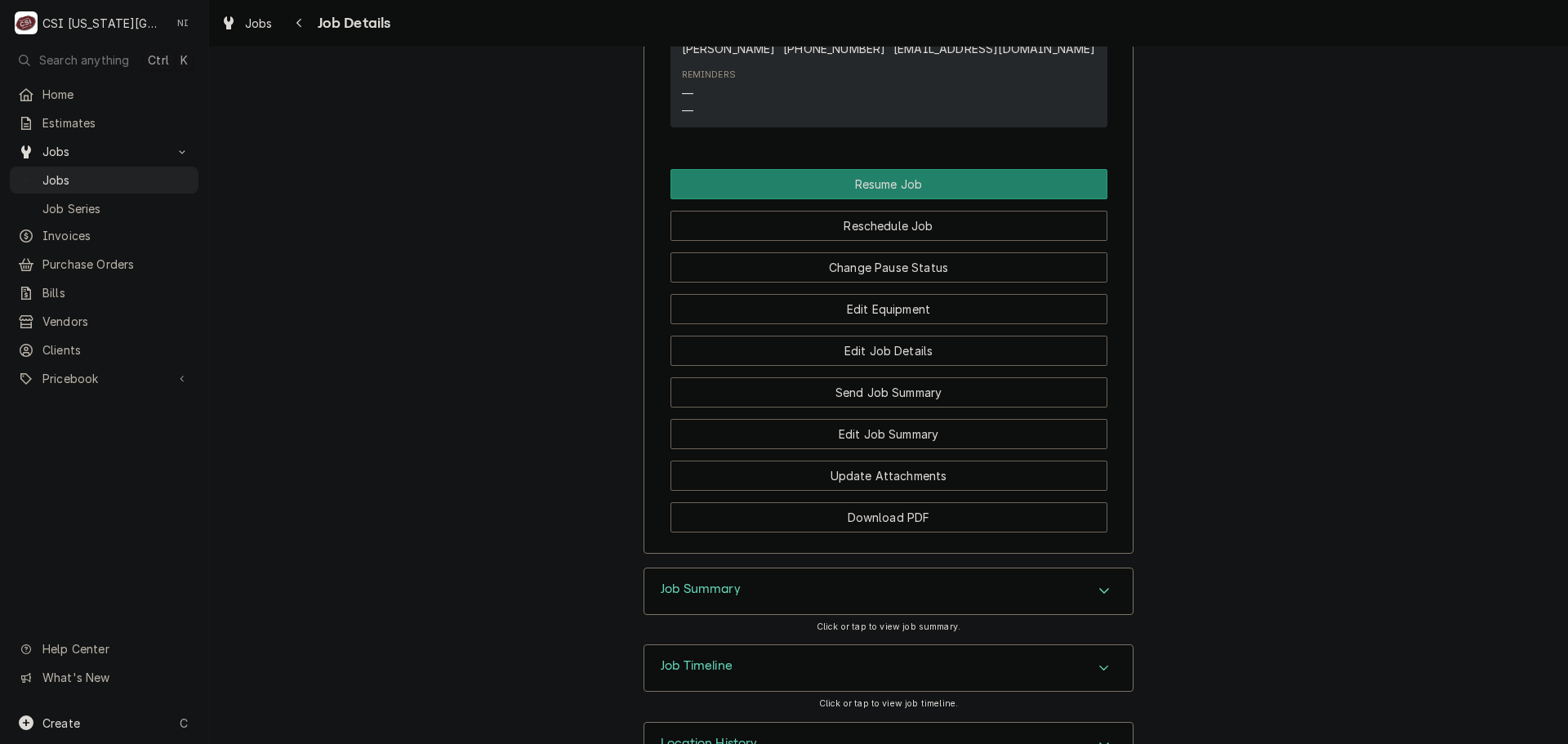
scroll to position [2035, 0]
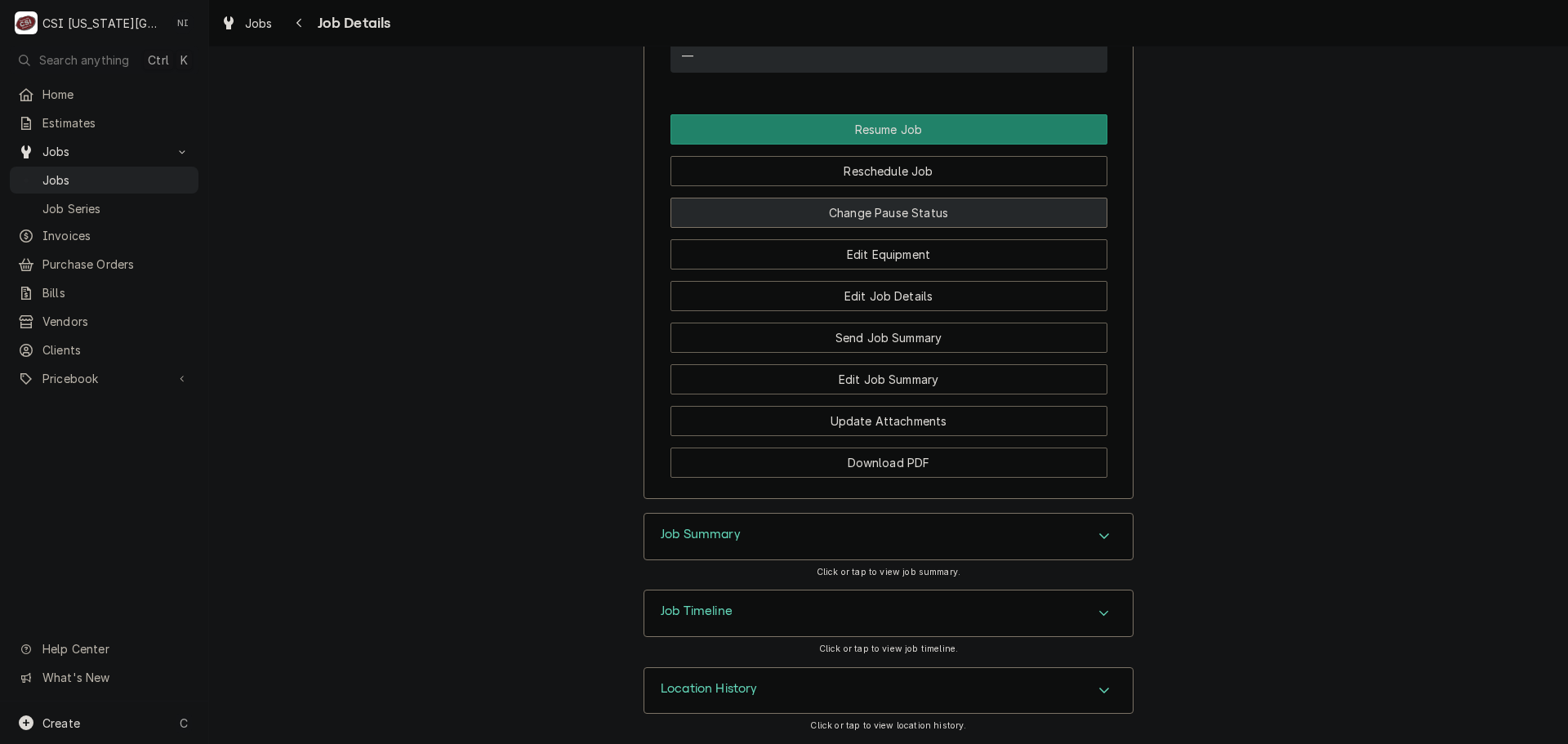
click at [930, 210] on button "Change Pause Status" at bounding box center [889, 212] width 437 height 30
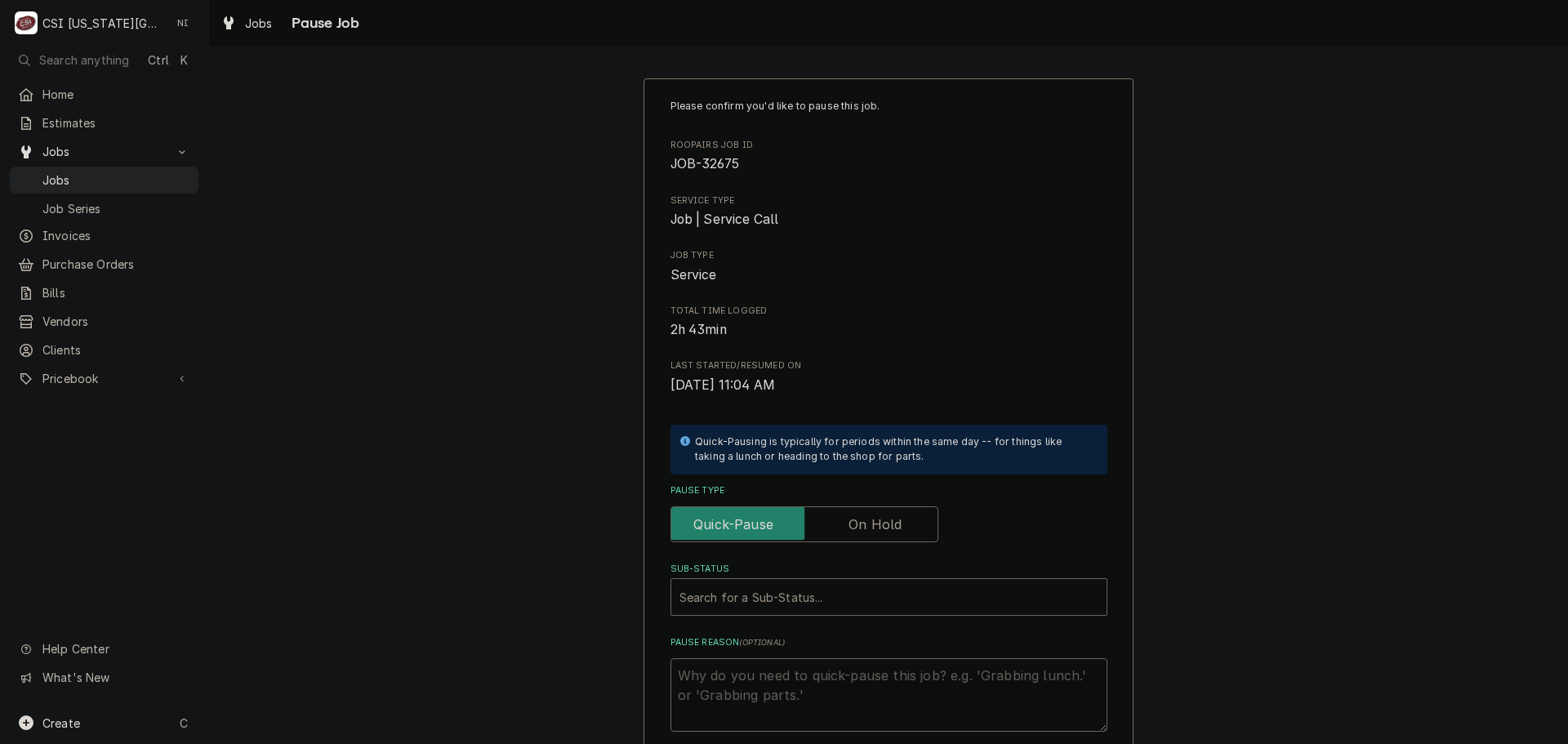
click at [871, 532] on label "Pause Type" at bounding box center [804, 524] width 268 height 36
click at [871, 532] on input "Pause Type" at bounding box center [804, 524] width 253 height 36
checkbox input "true"
click at [854, 598] on div "Sub-Status" at bounding box center [889, 598] width 419 height 29
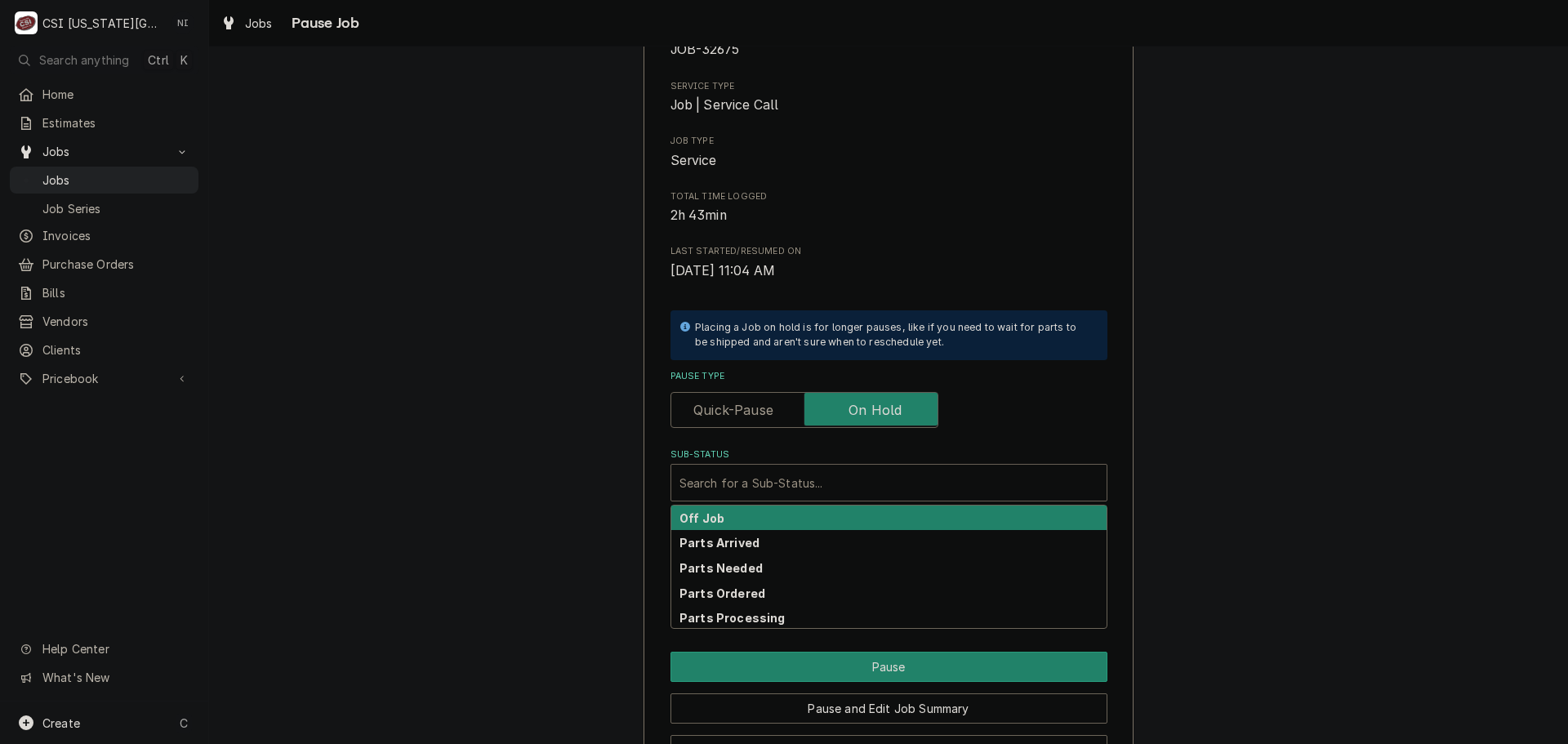
scroll to position [171, 0]
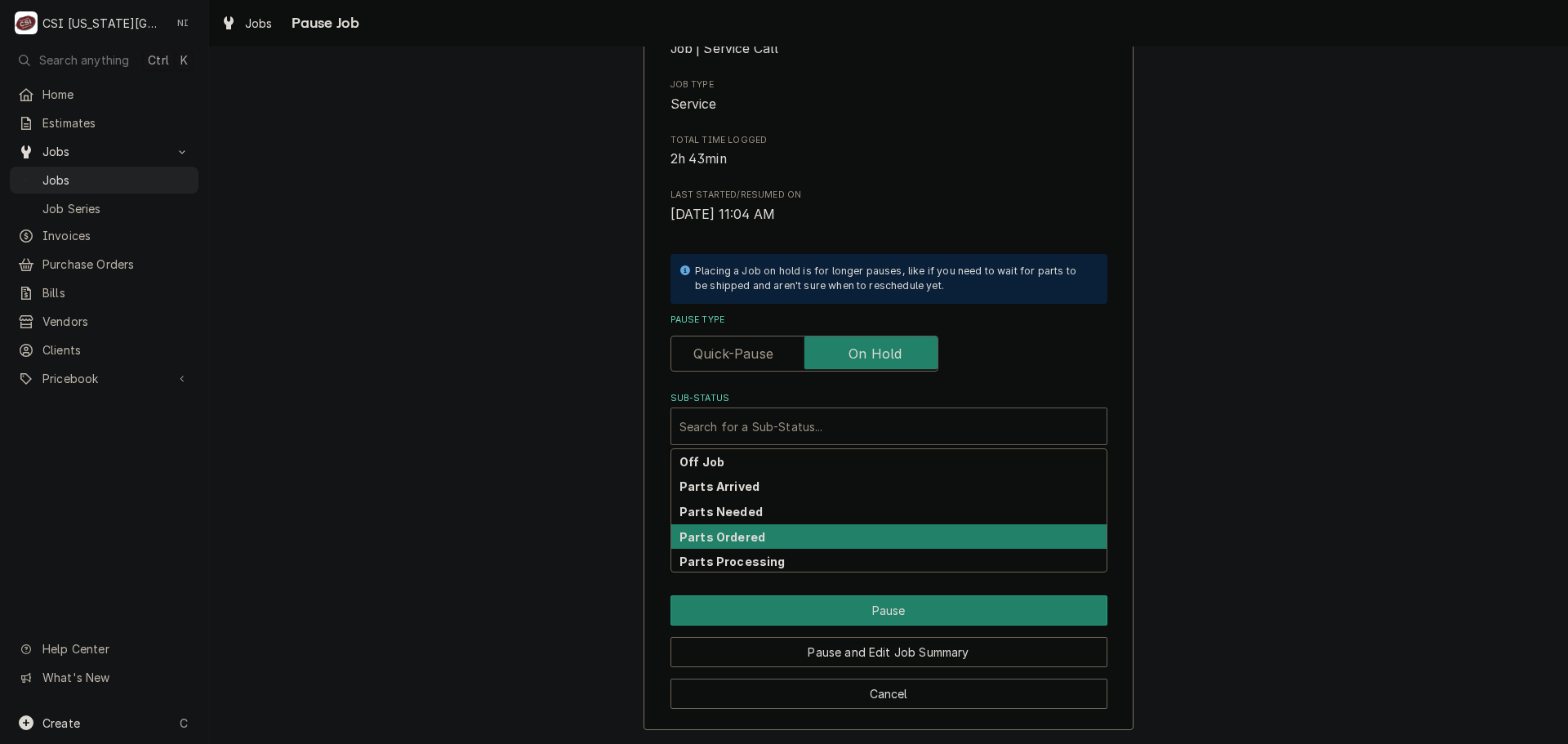
click at [762, 534] on div "Parts Ordered" at bounding box center [889, 537] width 435 height 26
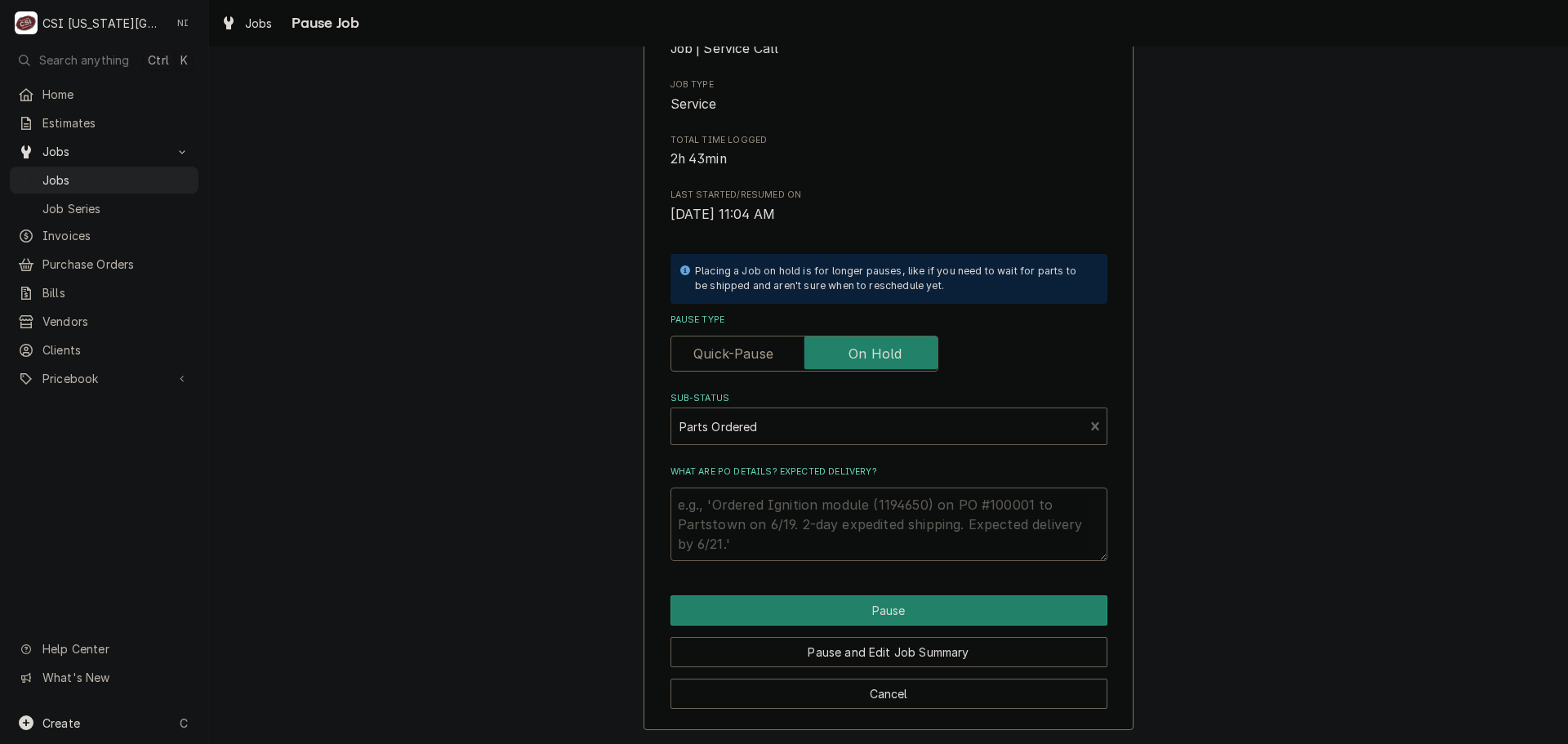
click at [757, 505] on textarea "What are PO details? Expected delivery?" at bounding box center [889, 524] width 437 height 73
type textarea "x"
type textarea "a"
type textarea "x"
type textarea "ap"
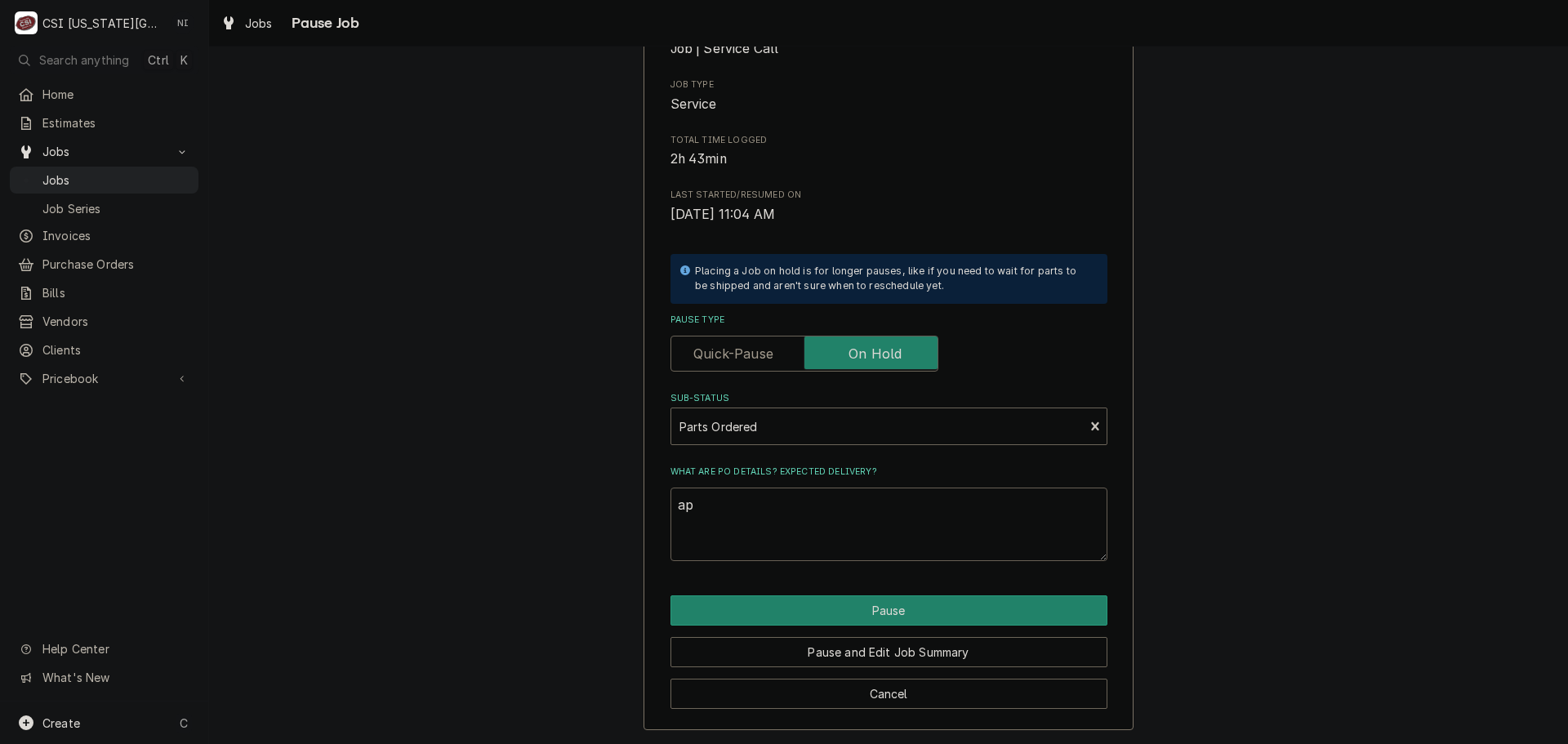
type textarea "x"
type textarea "apa"
type textarea "x"
type textarea "apar"
type textarea "x"
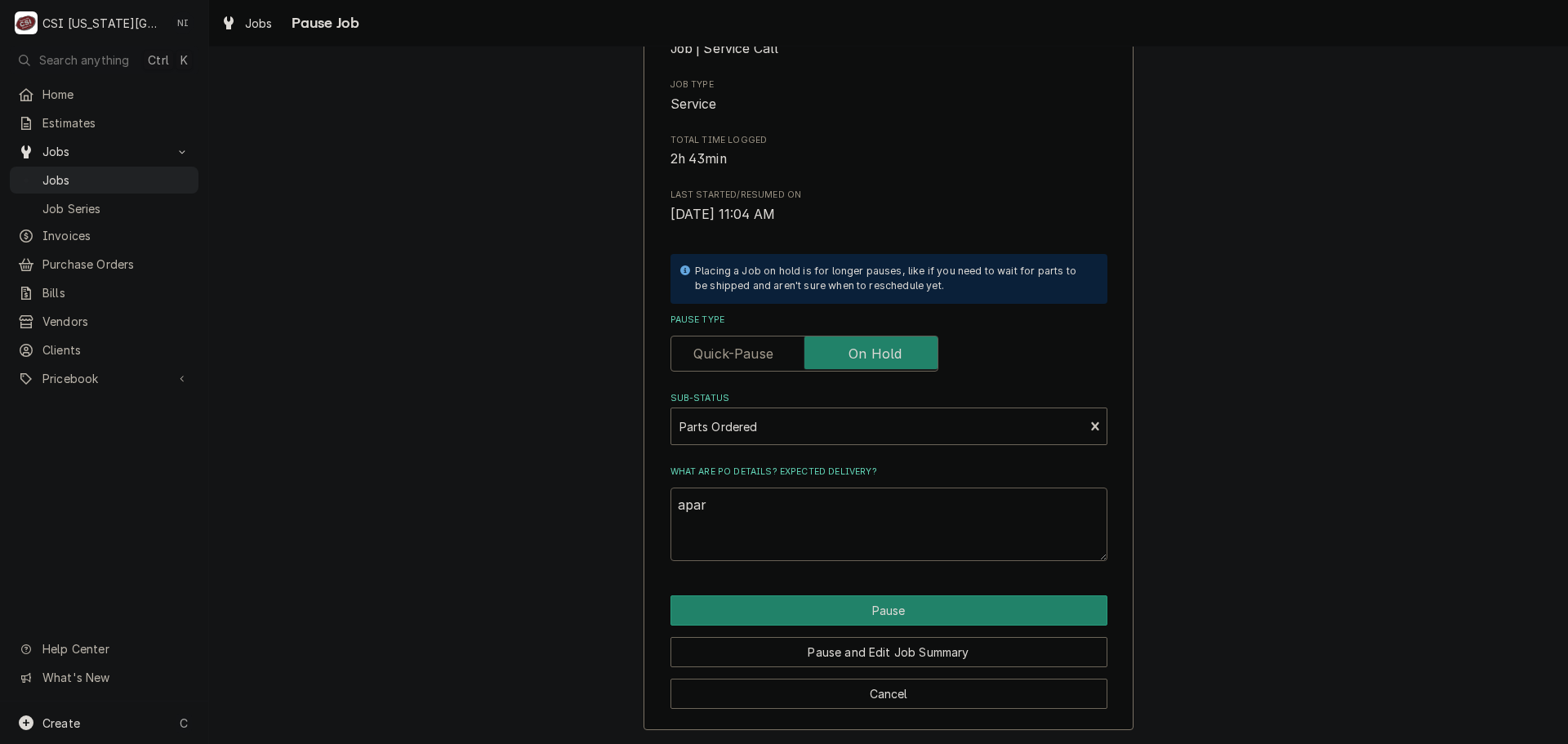
type textarea "apars"
type textarea "x"
type textarea "aparst"
type textarea "x"
type textarea "aparsts"
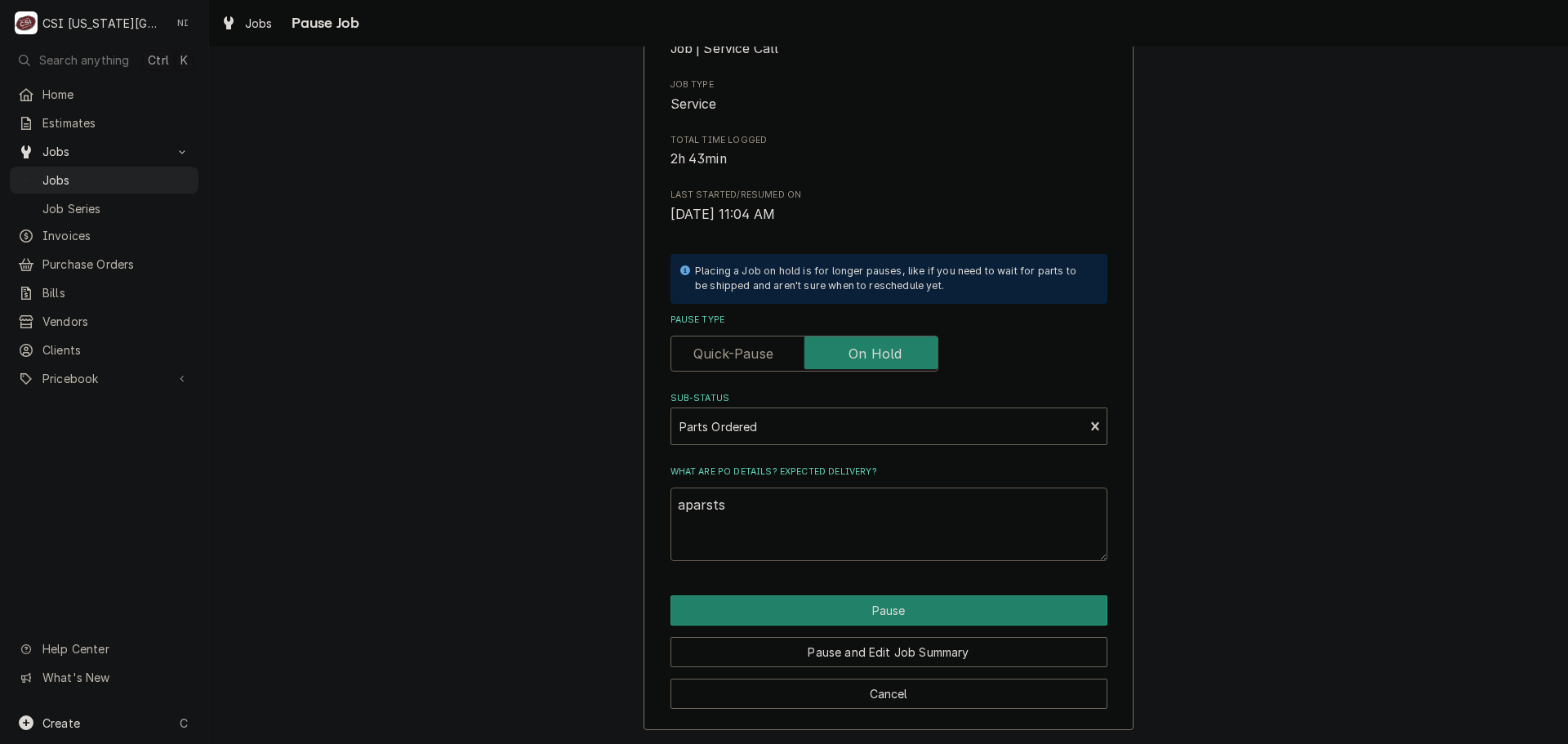
type textarea "x"
type textarea "aparsts"
type textarea "x"
type textarea "aparsts"
type textarea "x"
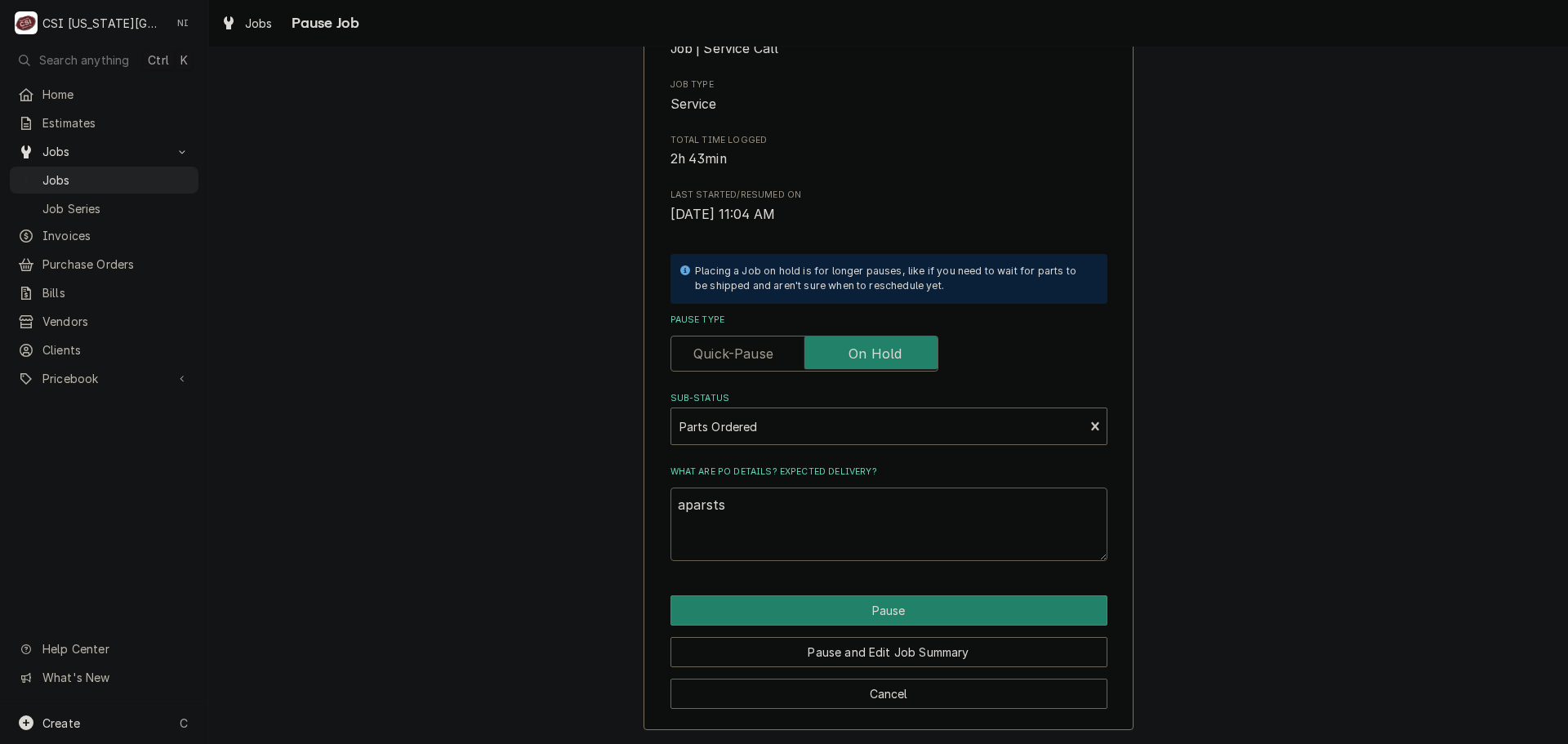
type textarea "aparst"
type textarea "x"
type textarea "apars"
type textarea "x"
type textarea "apar"
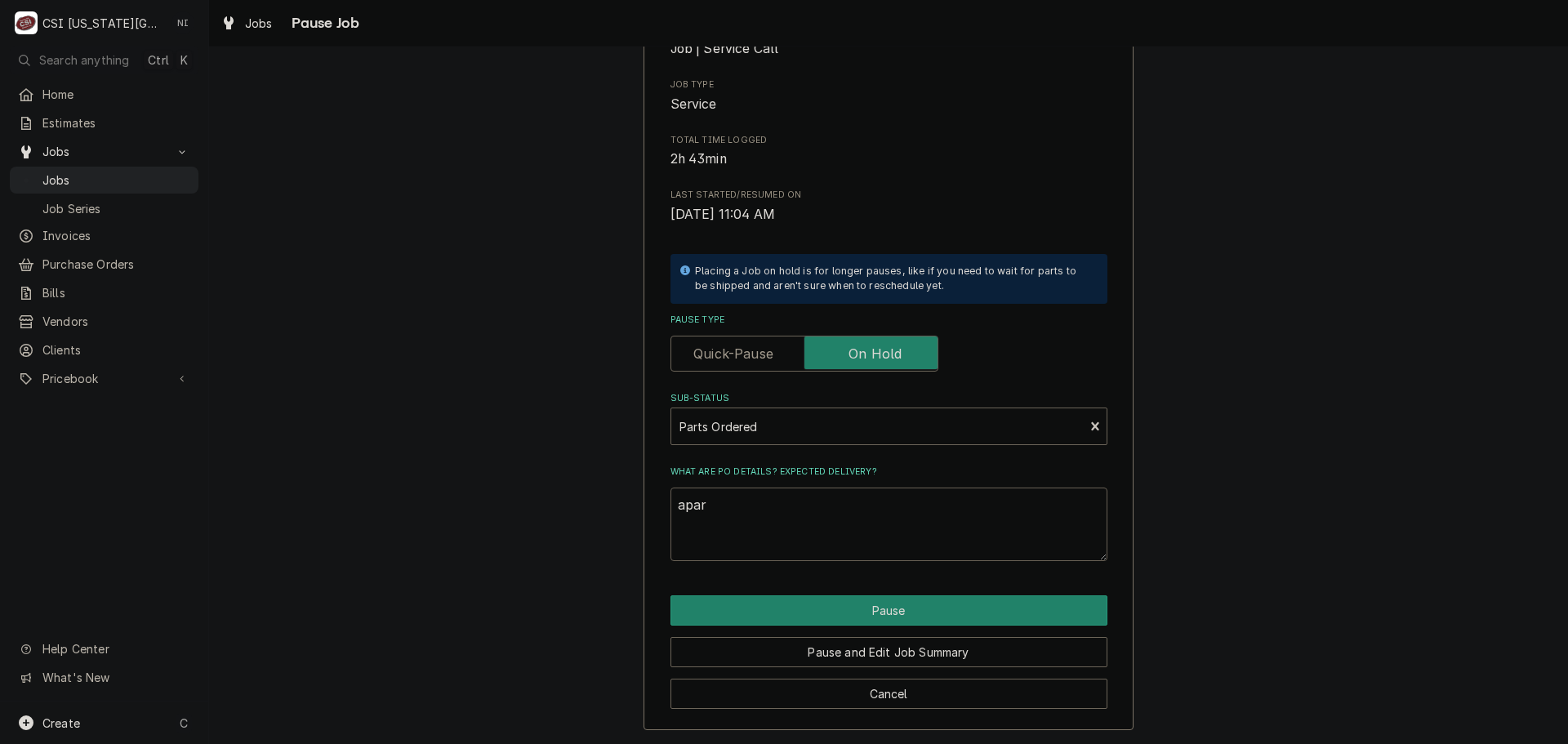
type textarea "x"
type textarea "apa"
type textarea "x"
type textarea "ap"
type textarea "x"
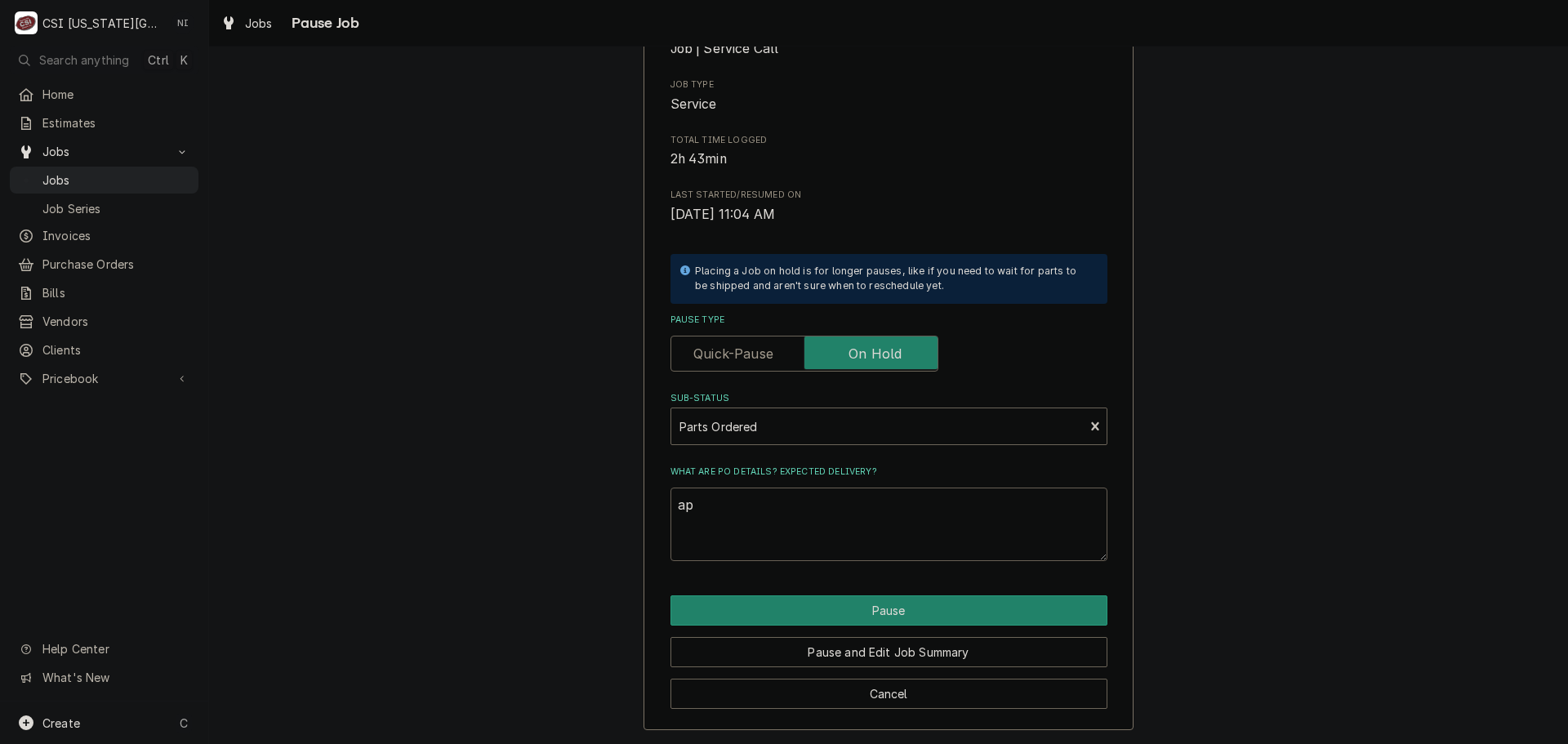
type textarea "a"
type textarea "x"
type textarea "p"
type textarea "x"
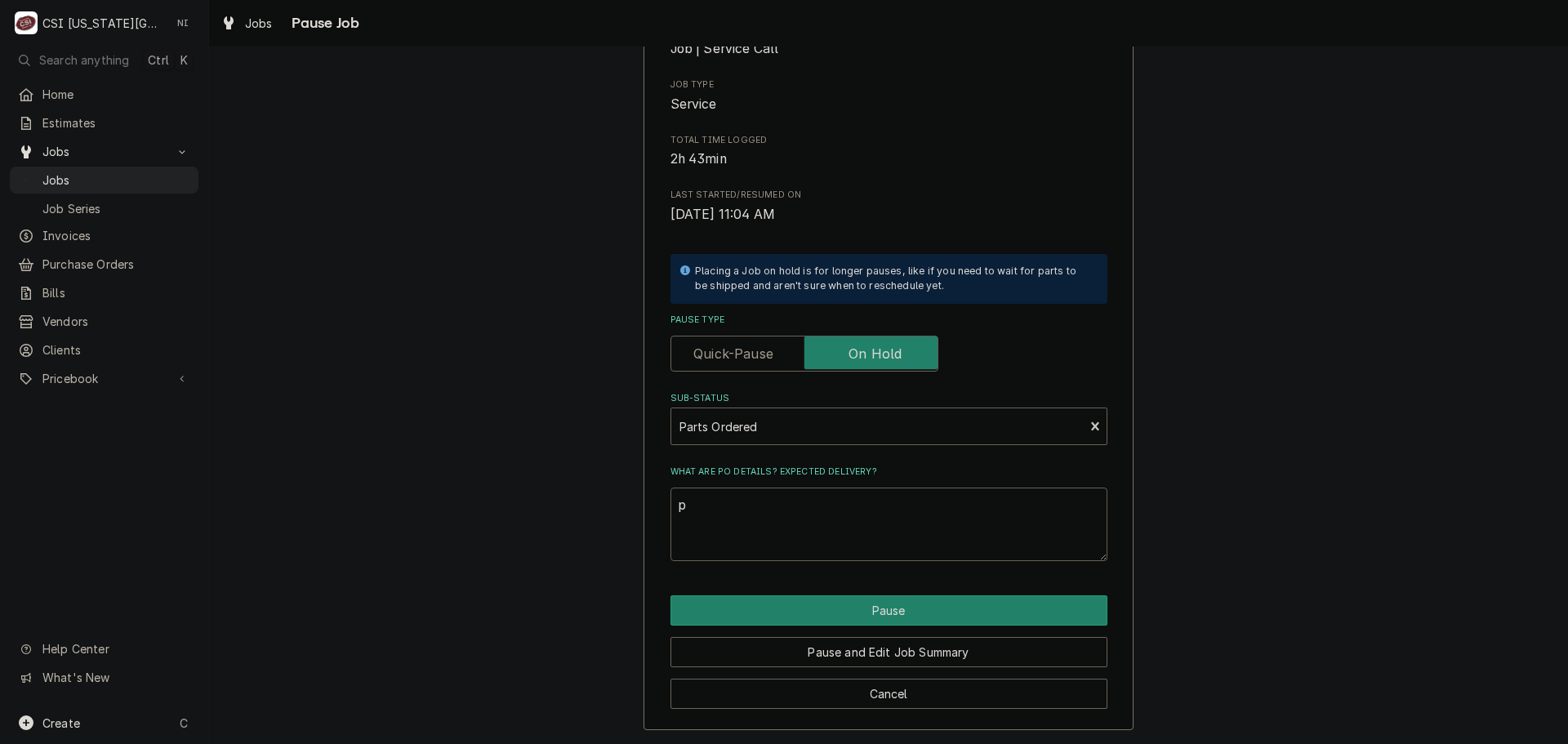
type textarea "pa"
type textarea "x"
type textarea "par"
type textarea "x"
type textarea "pars"
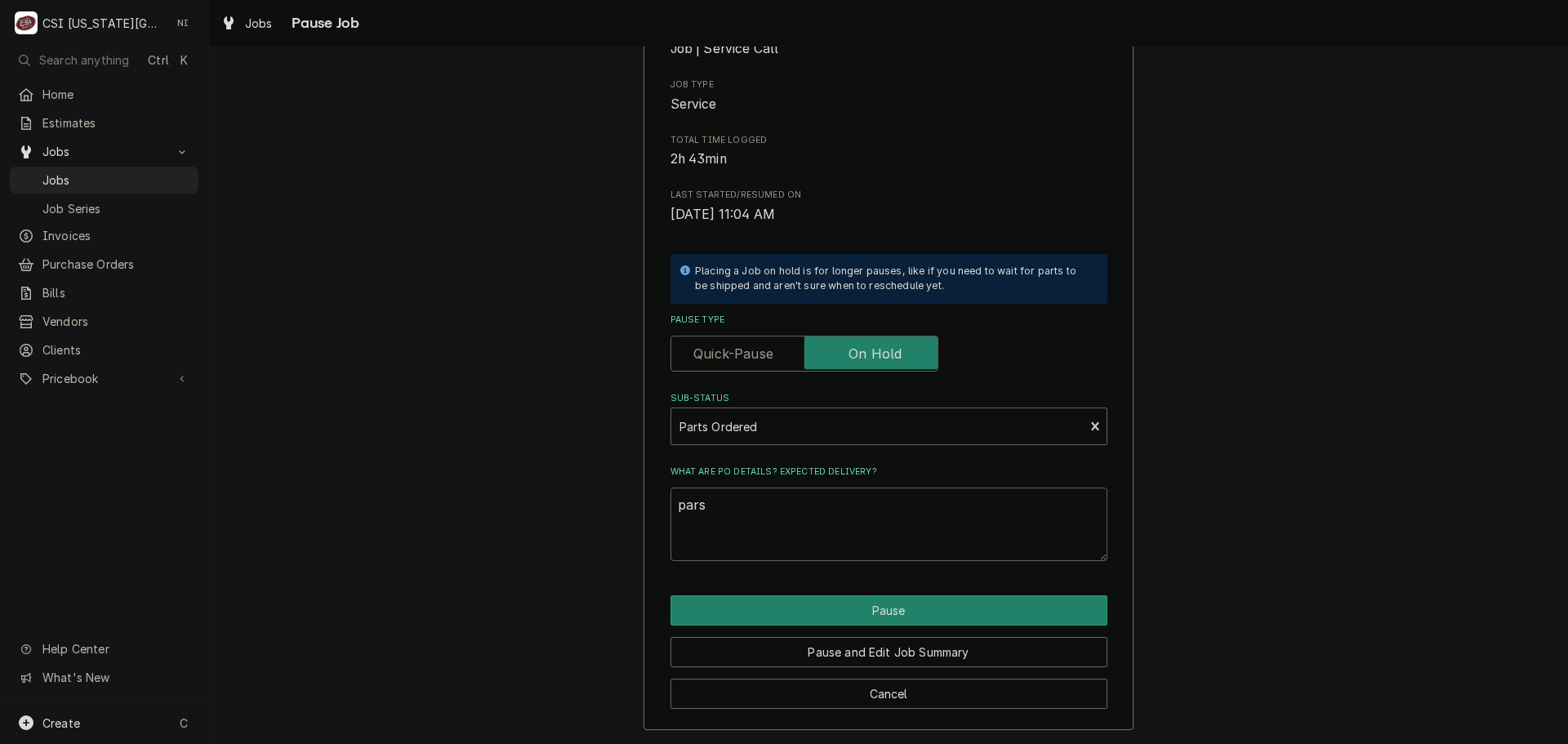
type textarea "x"
type textarea "par"
type textarea "x"
type textarea "pa"
type textarea "x"
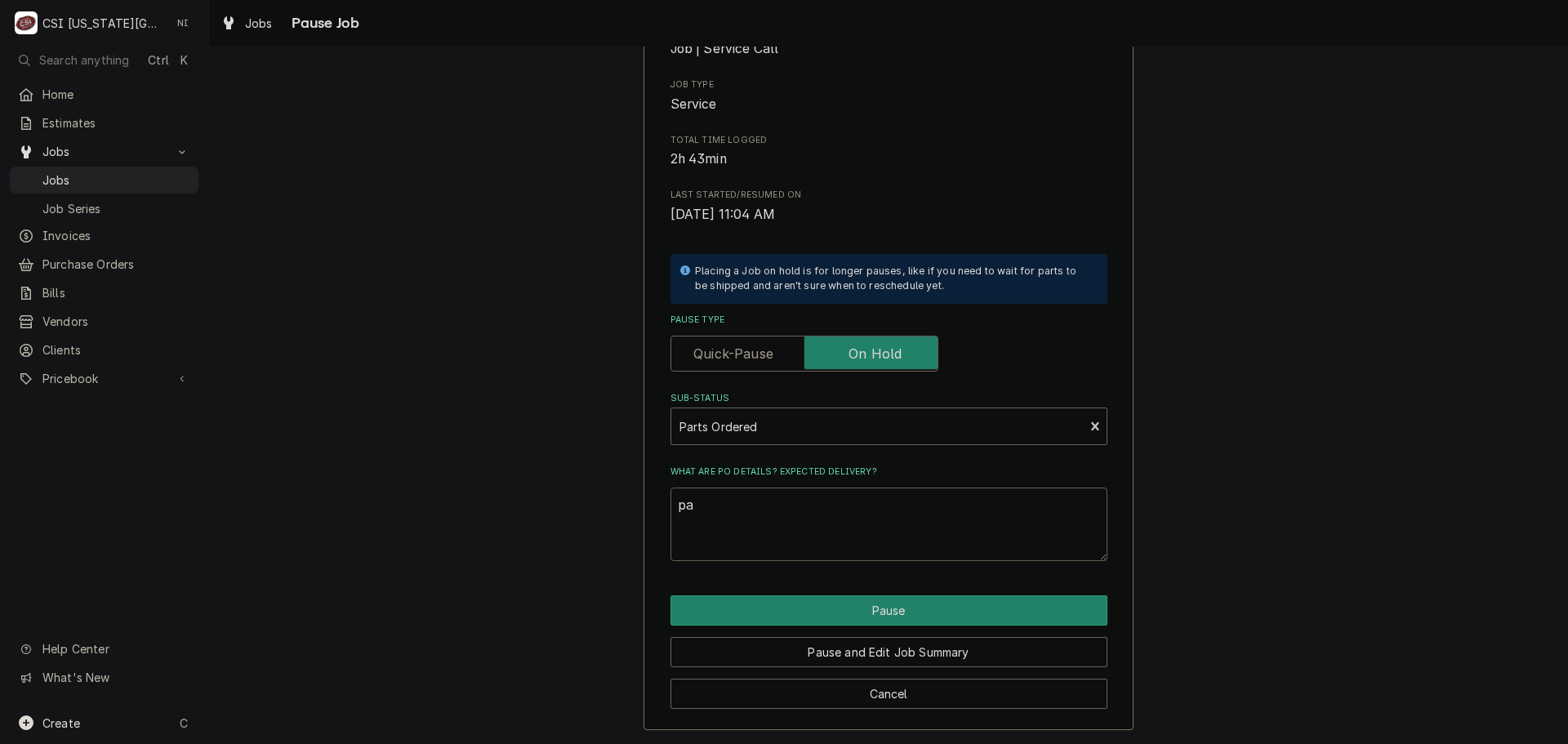
type textarea "p"
type textarea "x"
type textarea "P"
type textarea "x"
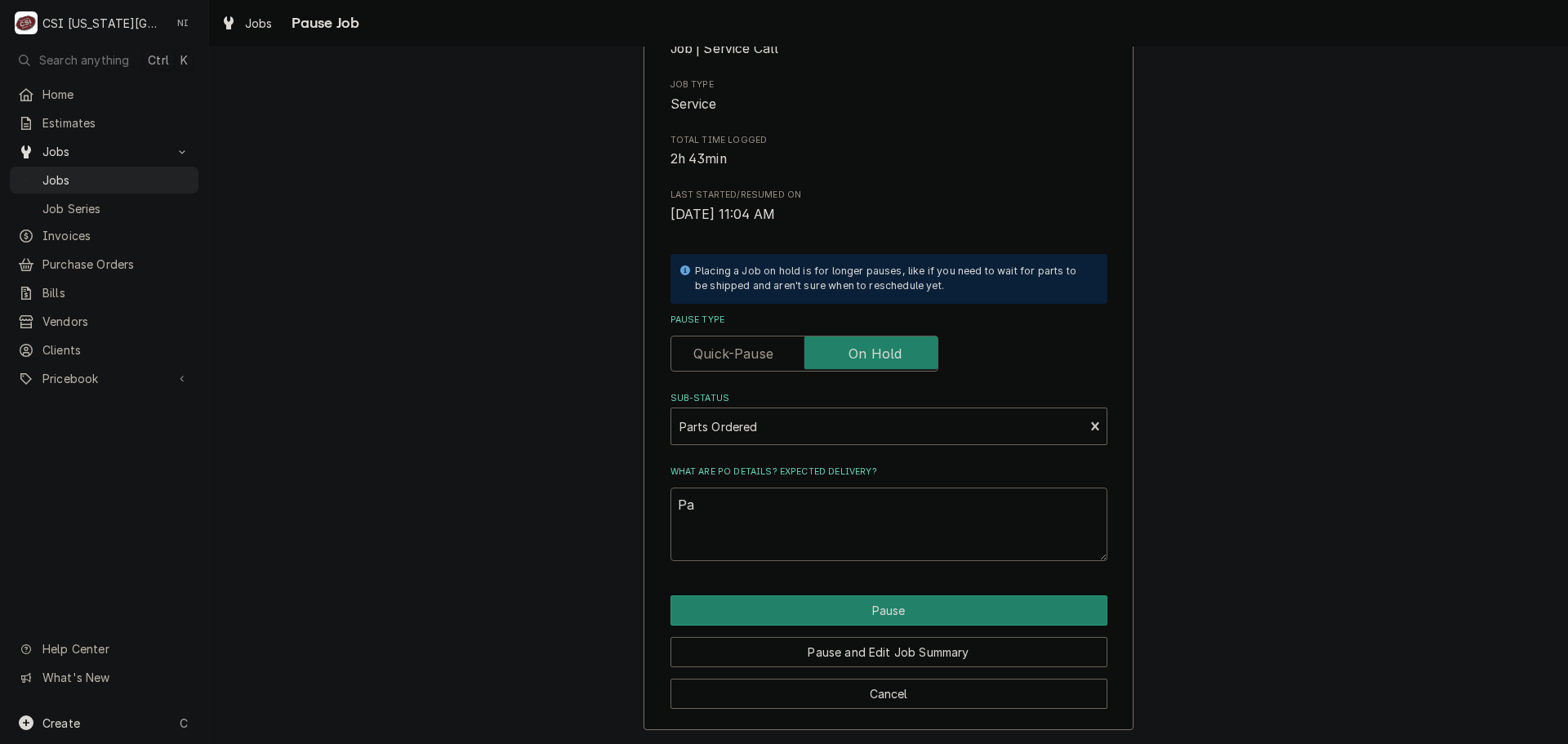
type textarea "Par"
type textarea "x"
type textarea "Parf"
type textarea "x"
type textarea "Par"
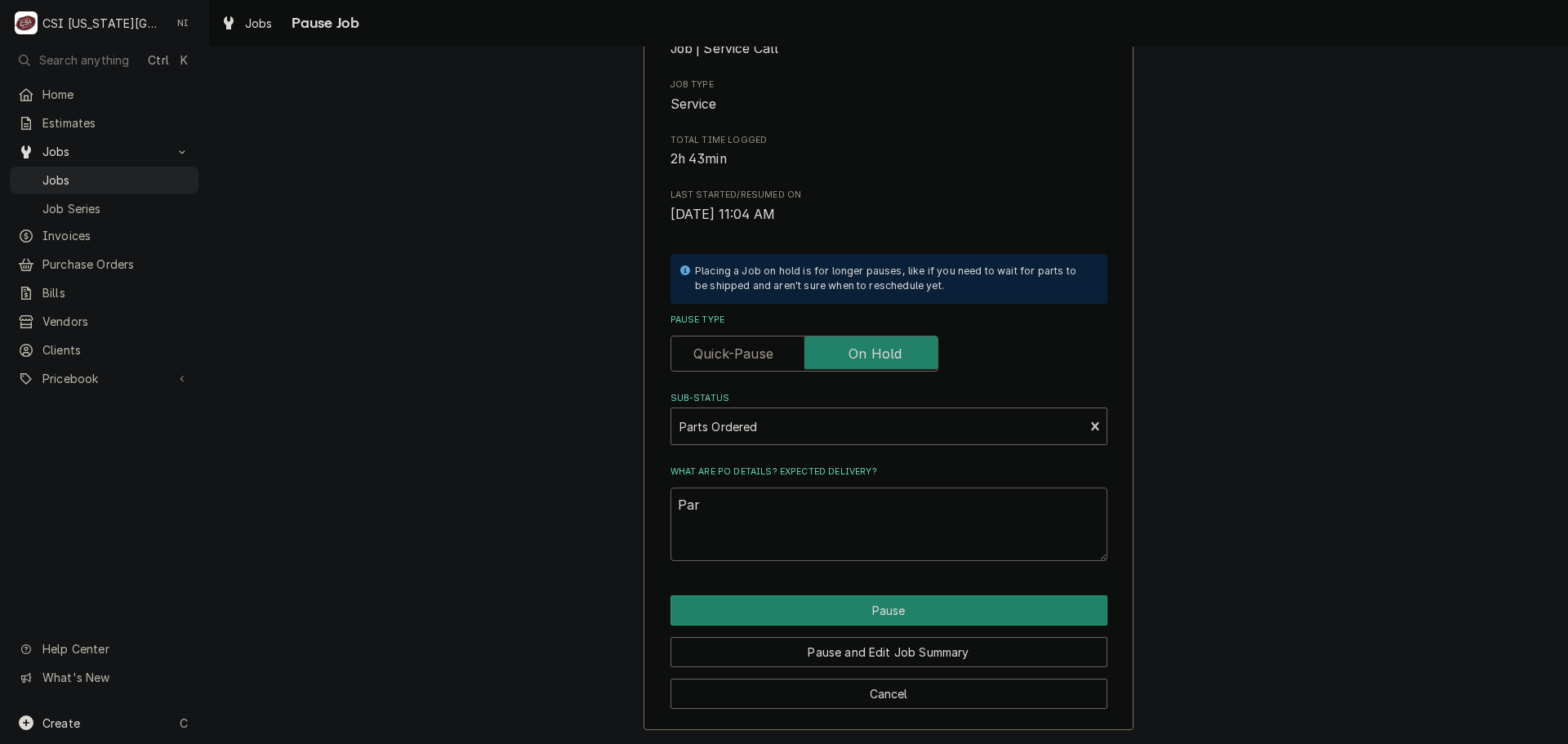
type textarea "x"
type textarea "Part"
type textarea "x"
type textarea "Parts"
type textarea "x"
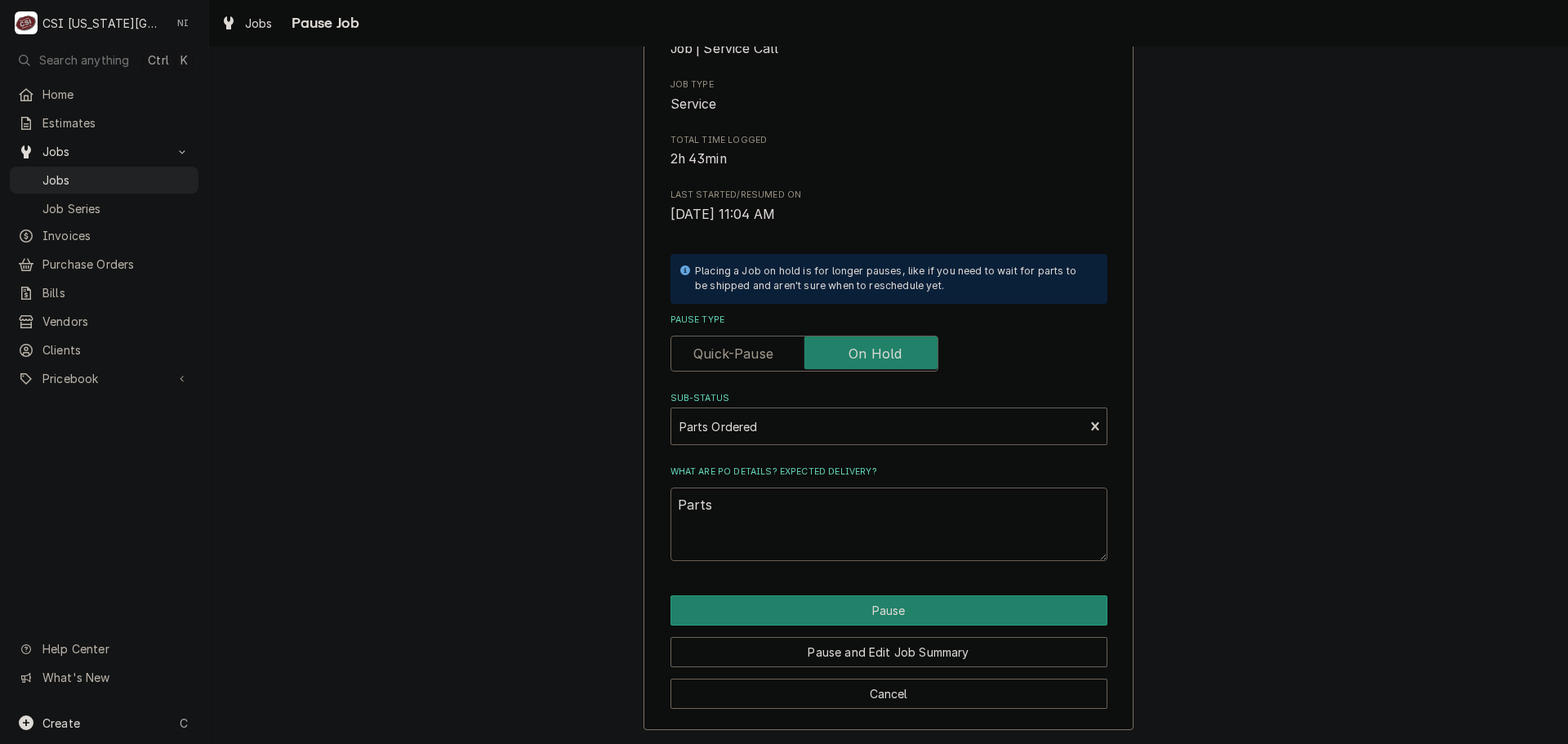
type textarea "Parts"
type textarea "x"
type textarea "Parts o"
type textarea "x"
type textarea "Parts or"
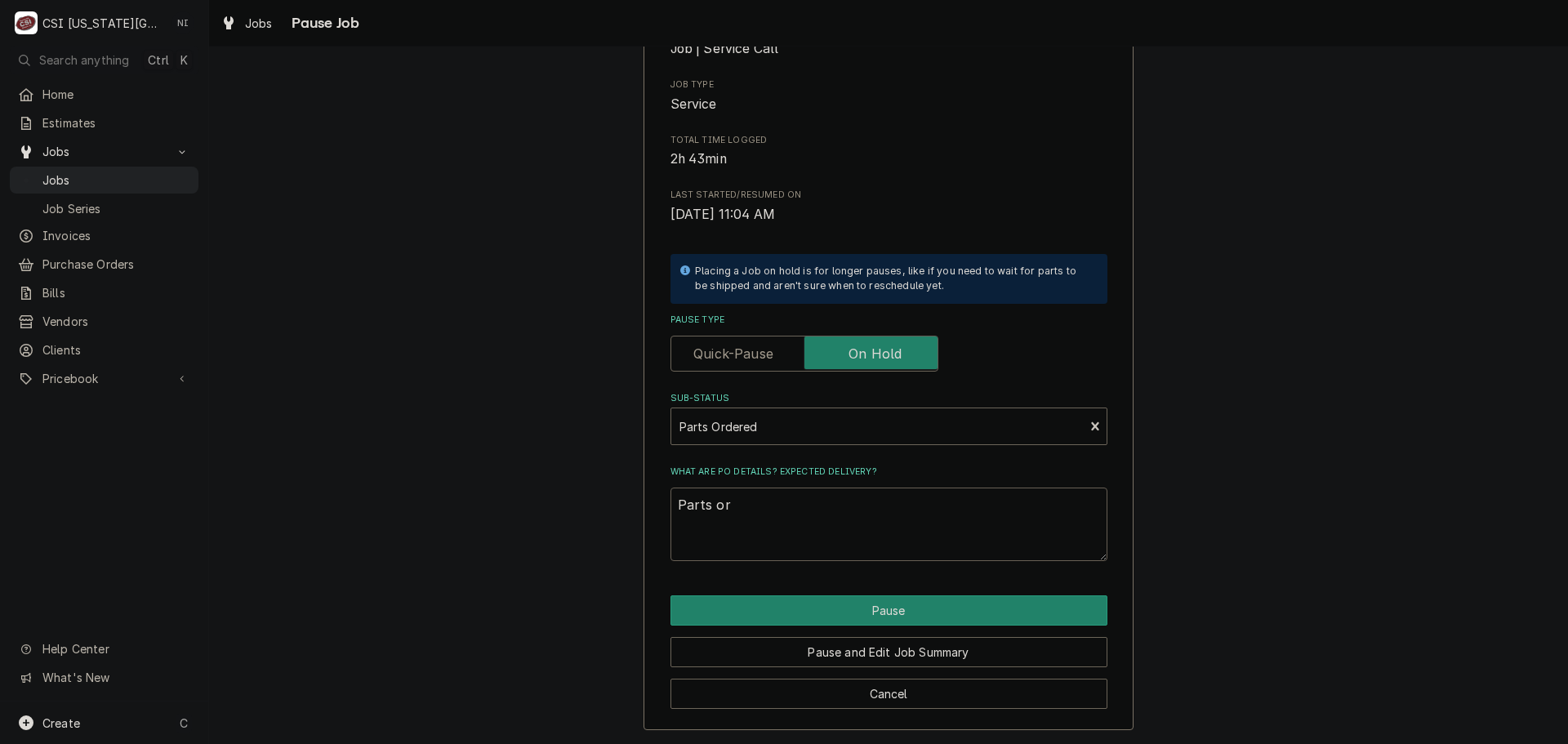
type textarea "x"
type textarea "Parts ord"
type textarea "x"
type textarea "Parts orde"
type textarea "x"
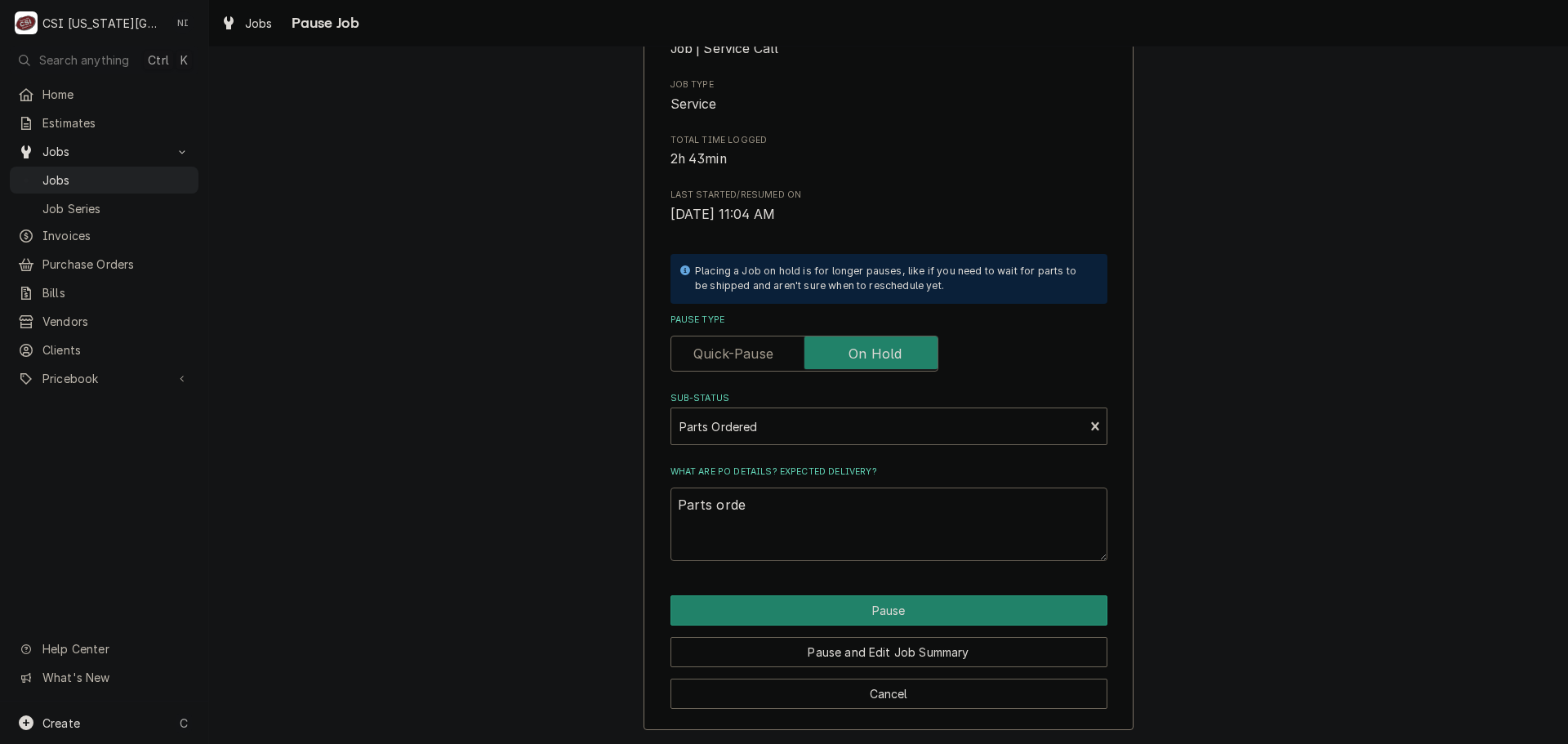
type textarea "Parts order"
type textarea "x"
type textarea "Parts ordere"
type textarea "x"
type textarea "Parts ordered"
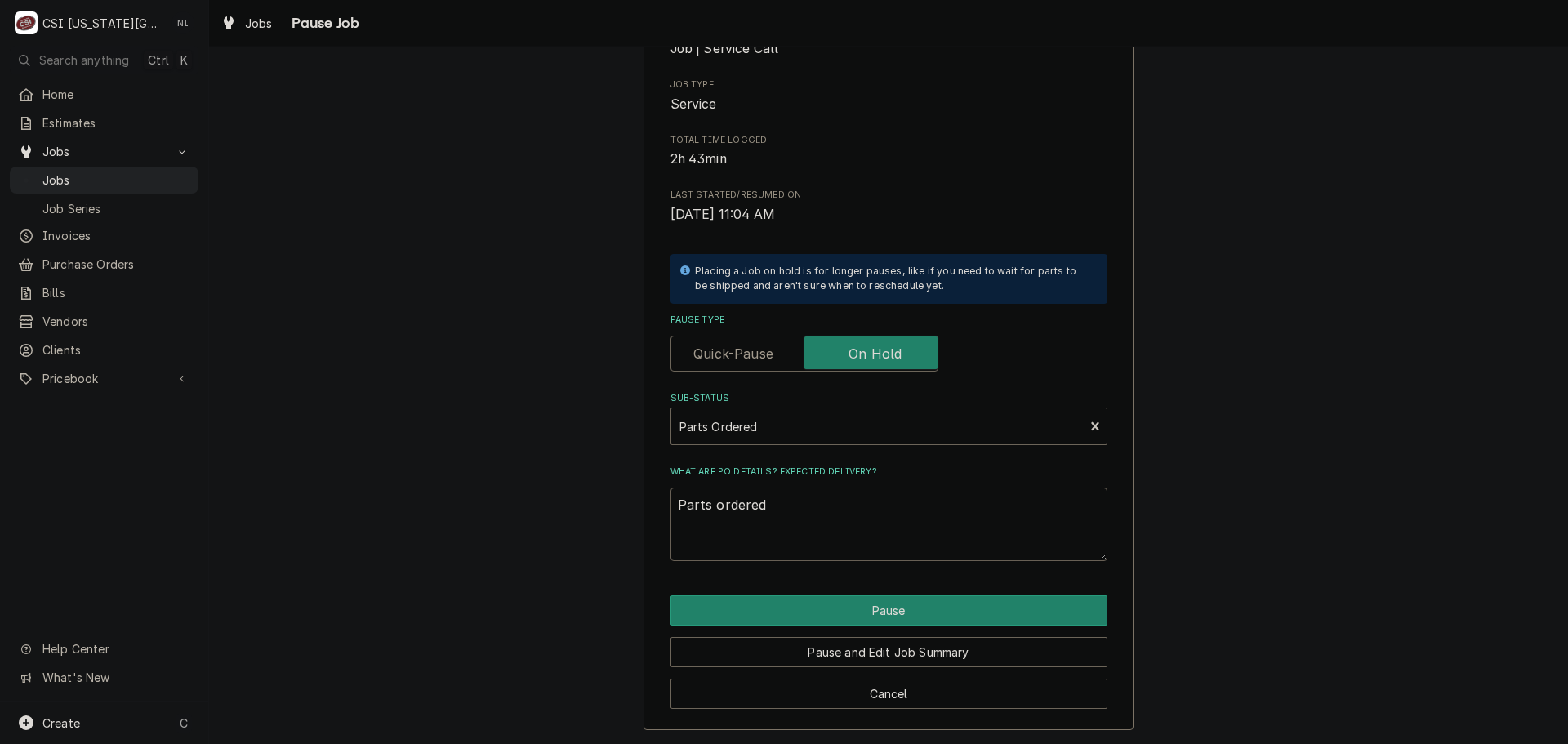
type textarea "x"
type textarea "Parts ordered"
type textarea "x"
type textarea "Parts ordered o"
type textarea "x"
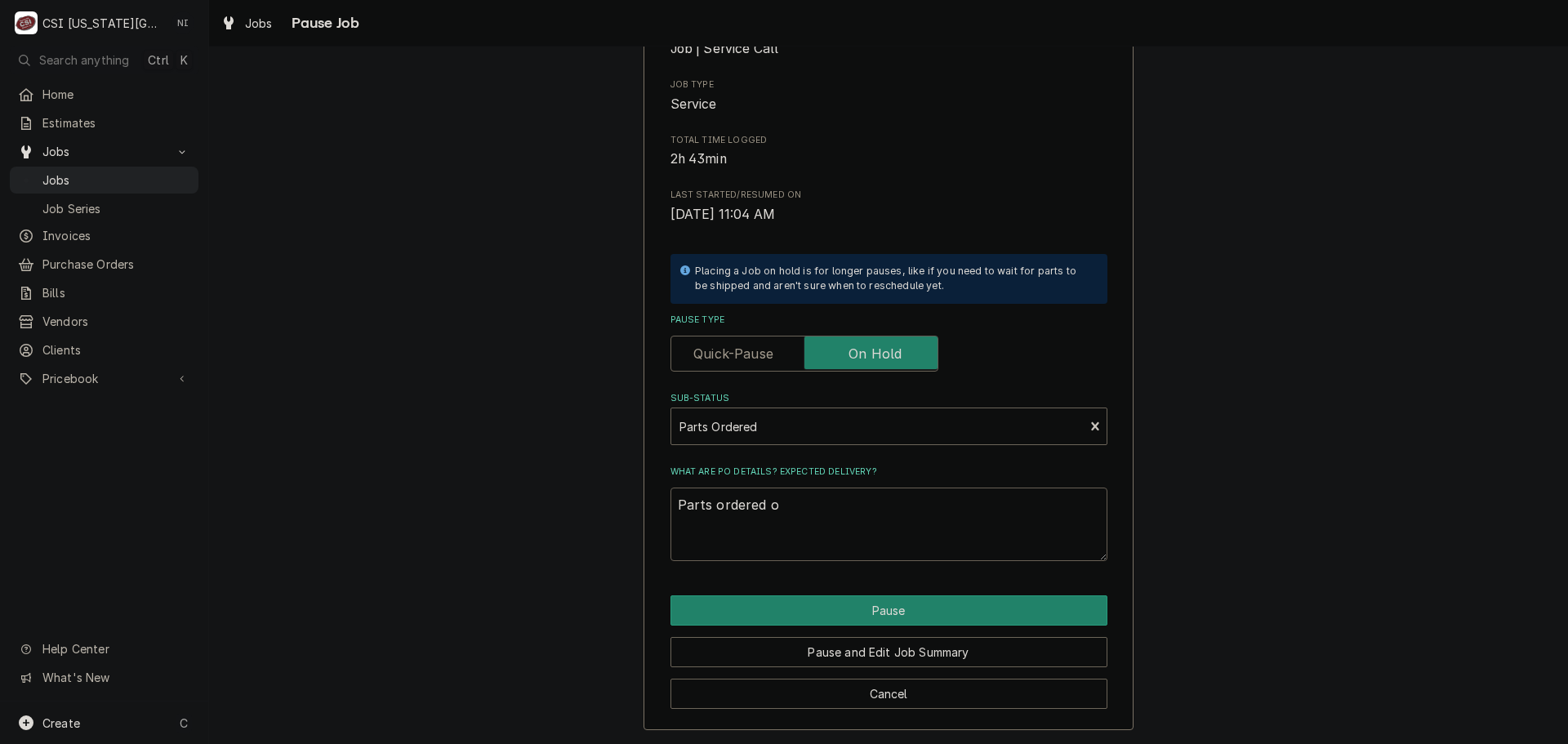
type textarea "Parts ordered on"
type textarea "x"
type textarea "Parts ordered on"
type textarea "x"
type textarea "Parts ordered on P"
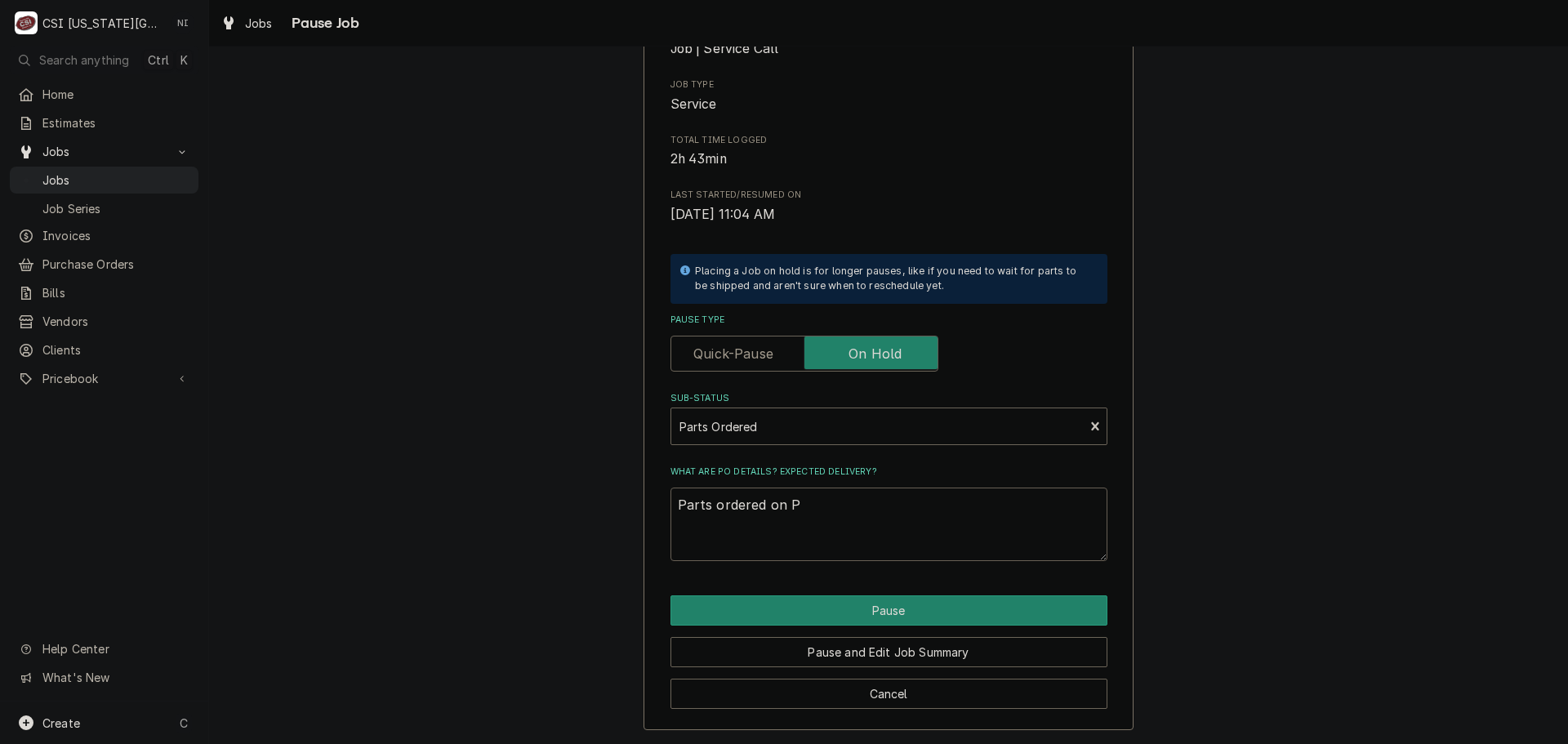
type textarea "x"
type textarea "Parts ordered on Po"
type textarea "x"
type textarea "Parts ordered on Po"
type textarea "x"
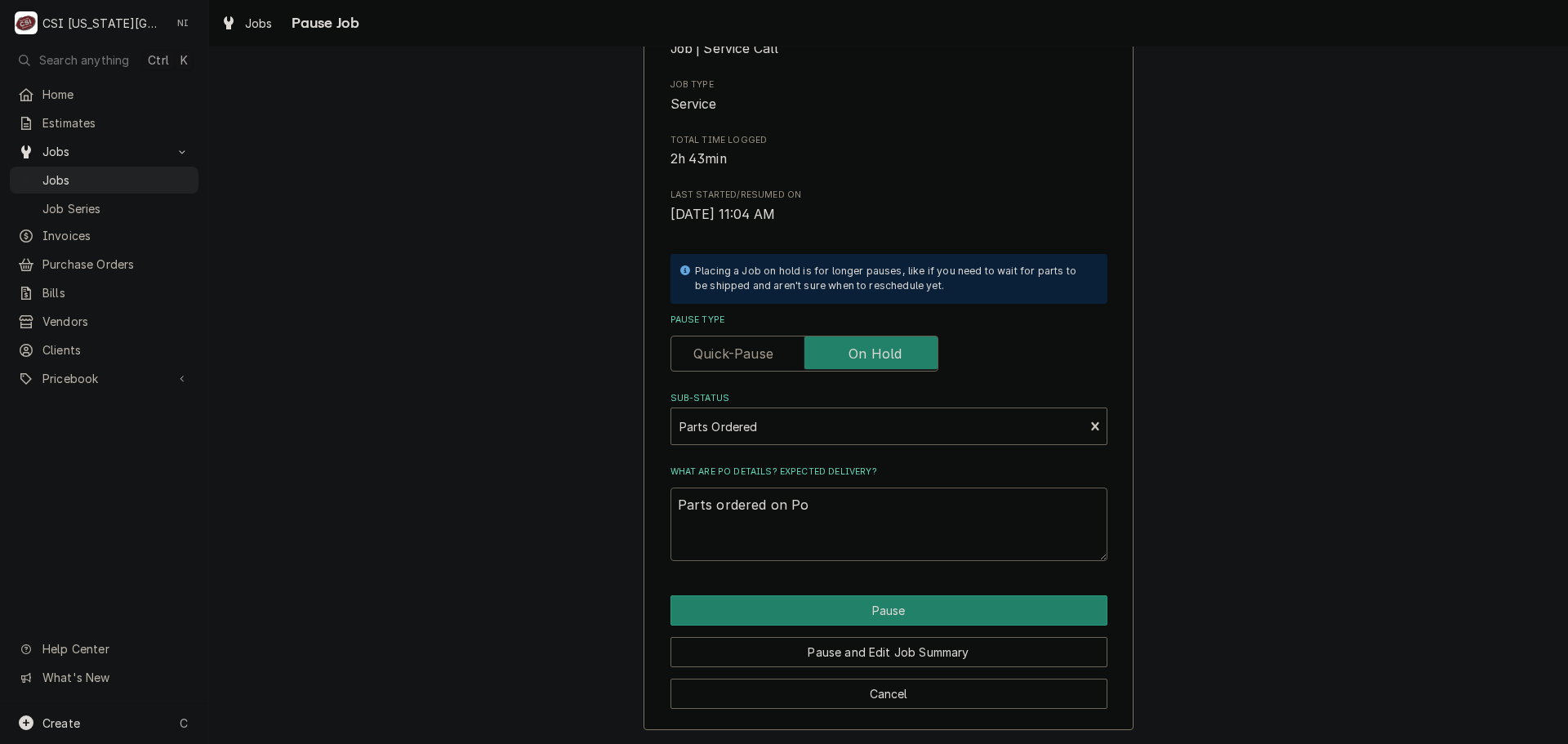
type textarea "Parts ordered on Po 3"
type textarea "x"
type textarea "Parts ordered on Po 30"
type textarea "x"
type textarea "Parts ordered on Po 301"
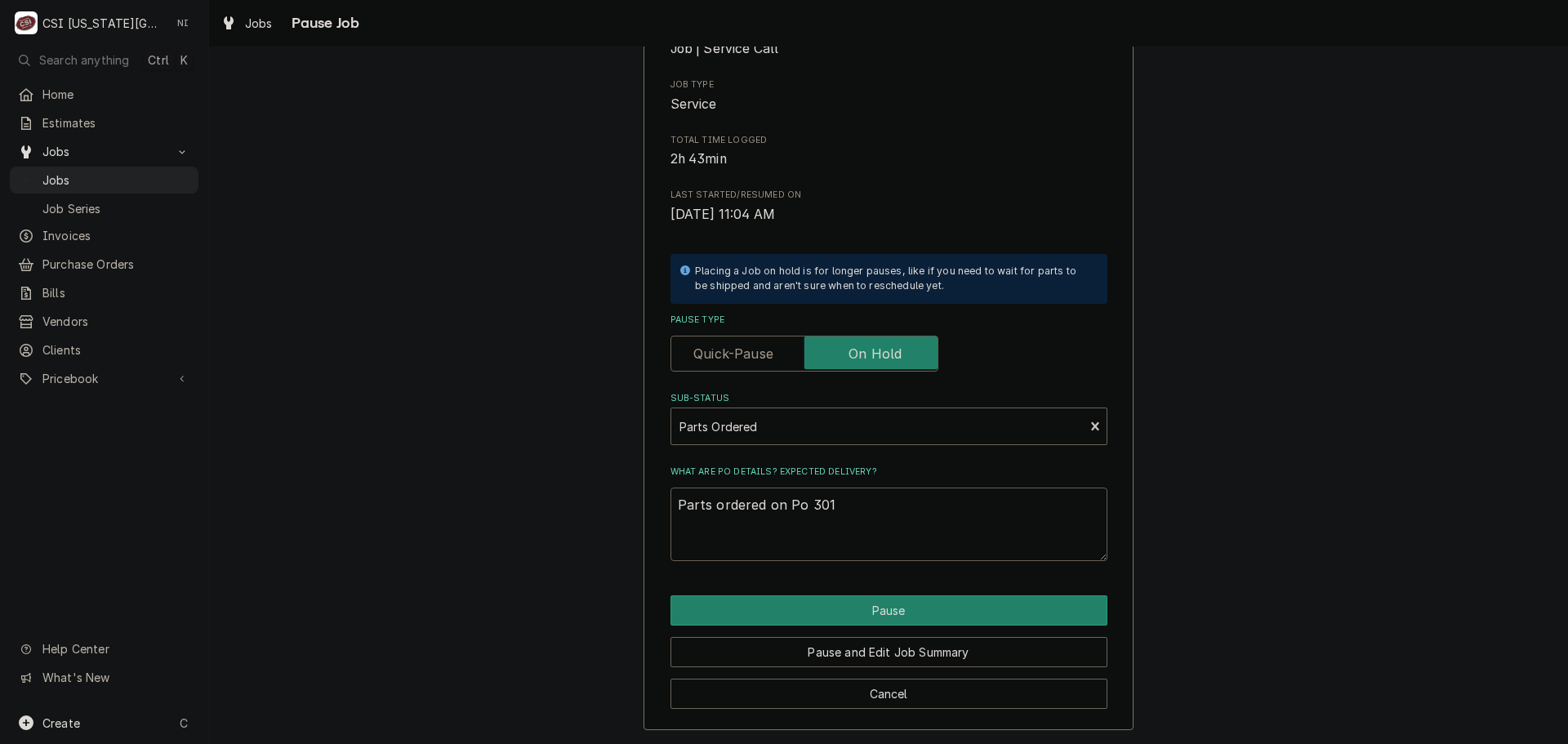
type textarea "x"
type textarea "Parts ordered on Po 3015"
type textarea "x"
type textarea "Parts ordered on Po 30153"
type textarea "x"
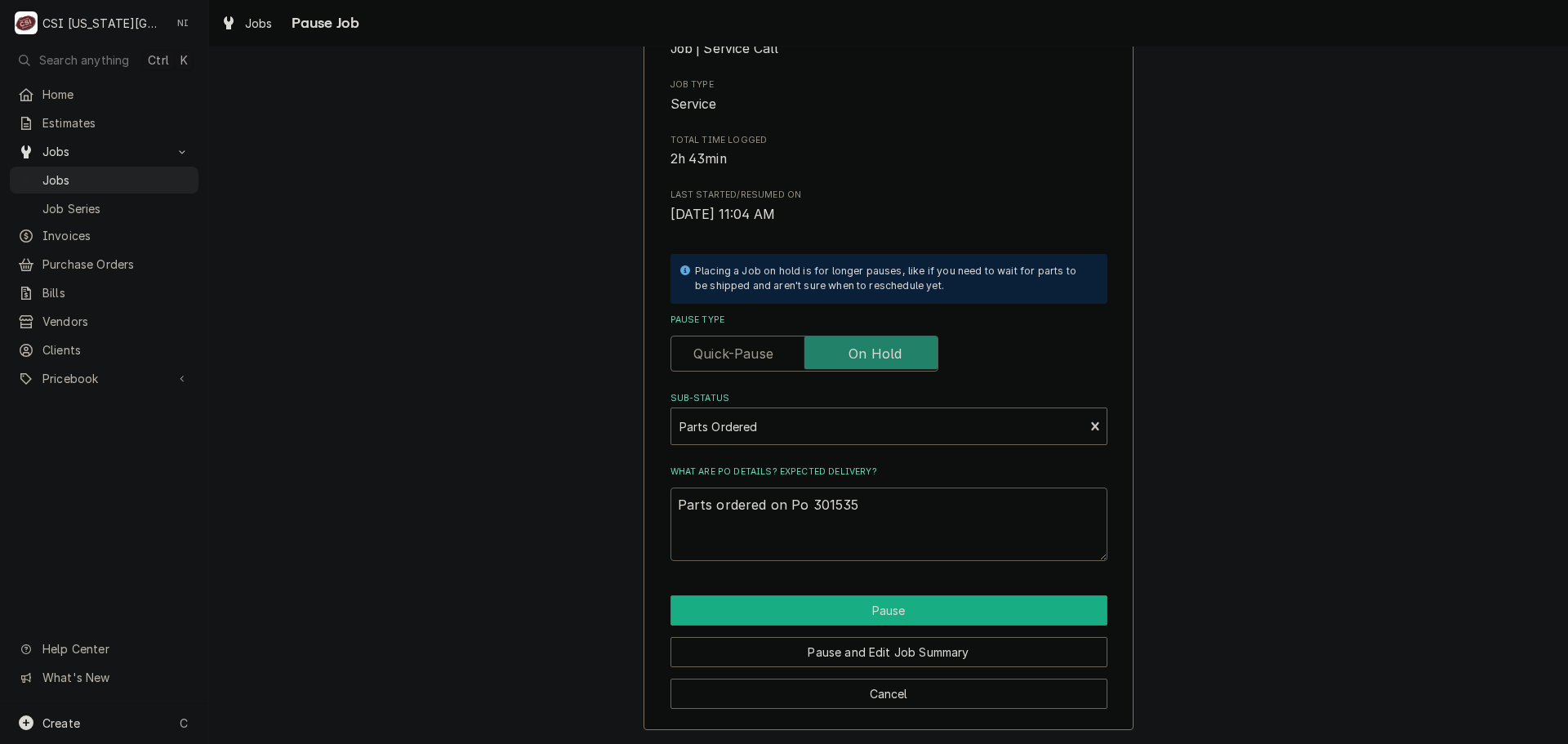
type textarea "Parts ordered on Po 301535"
click at [789, 604] on button "Pause" at bounding box center [889, 610] width 437 height 30
type textarea "x"
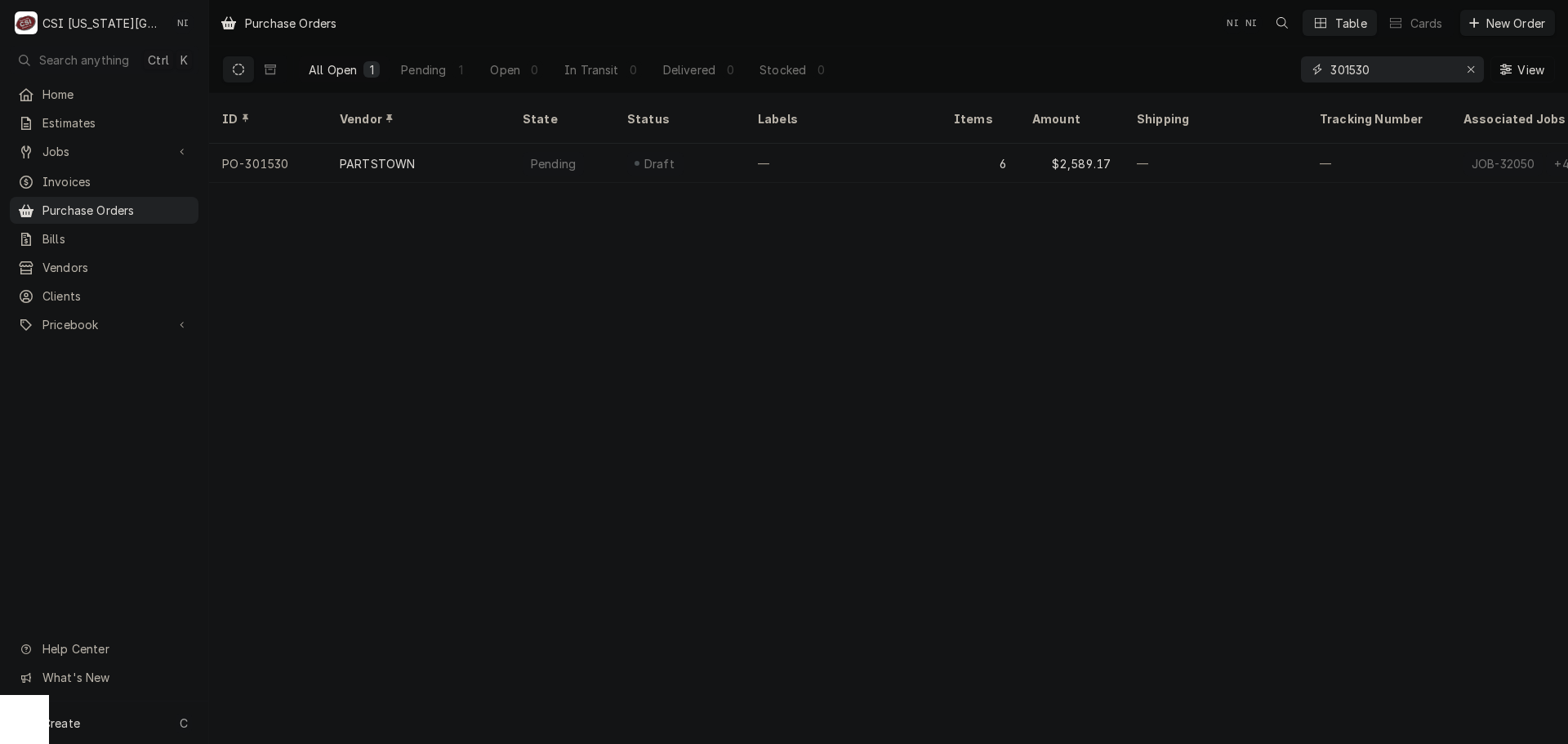
drag, startPoint x: 1284, startPoint y: 80, endPoint x: 1164, endPoint y: 71, distance: 120.3
click at [1164, 81] on div "All Open 1 Pending 1 Open 0 In Transit 0 Delivered 0 Stocked 0 301530 View" at bounding box center [888, 70] width 1333 height 46
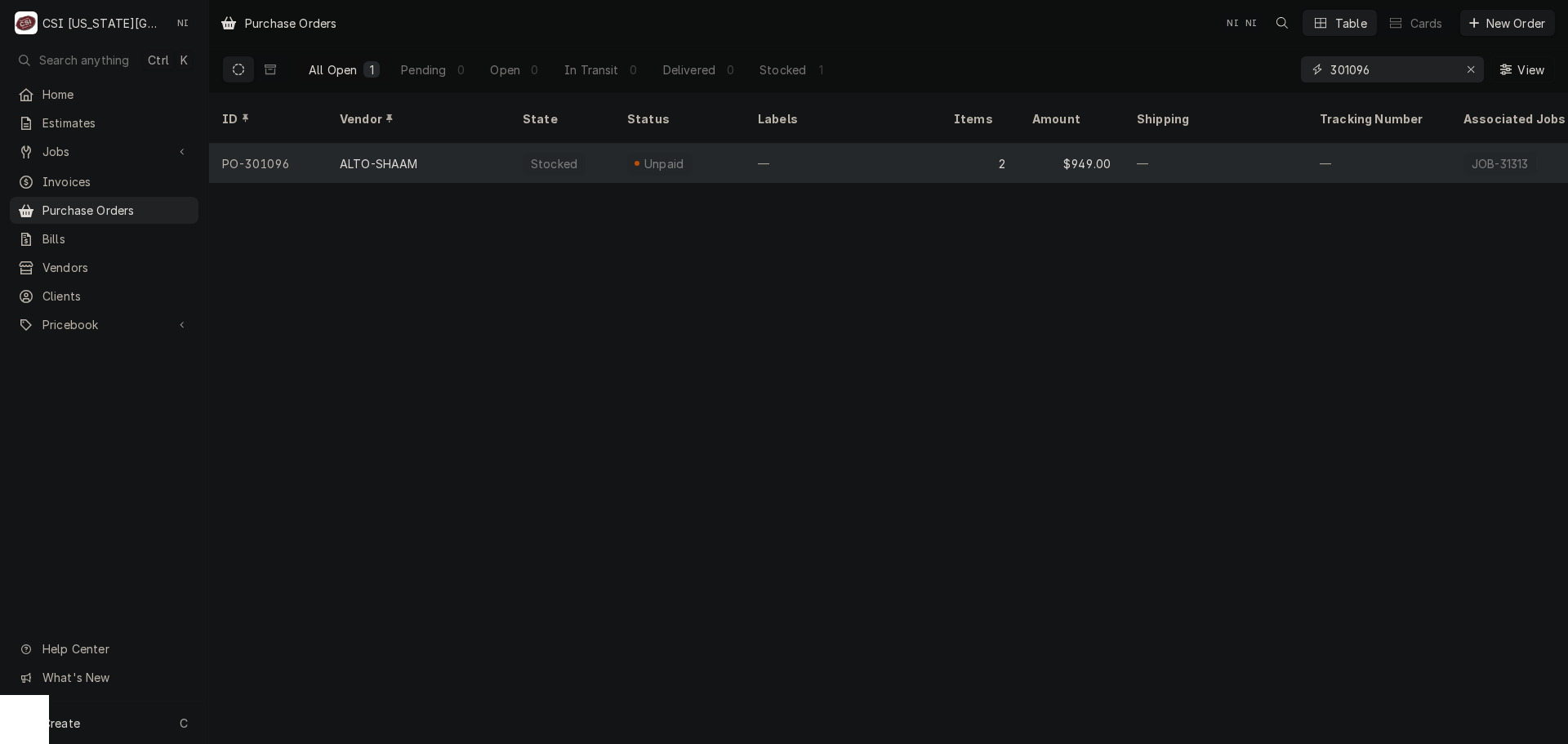
type input "301096"
click at [823, 148] on div "—" at bounding box center [843, 163] width 196 height 39
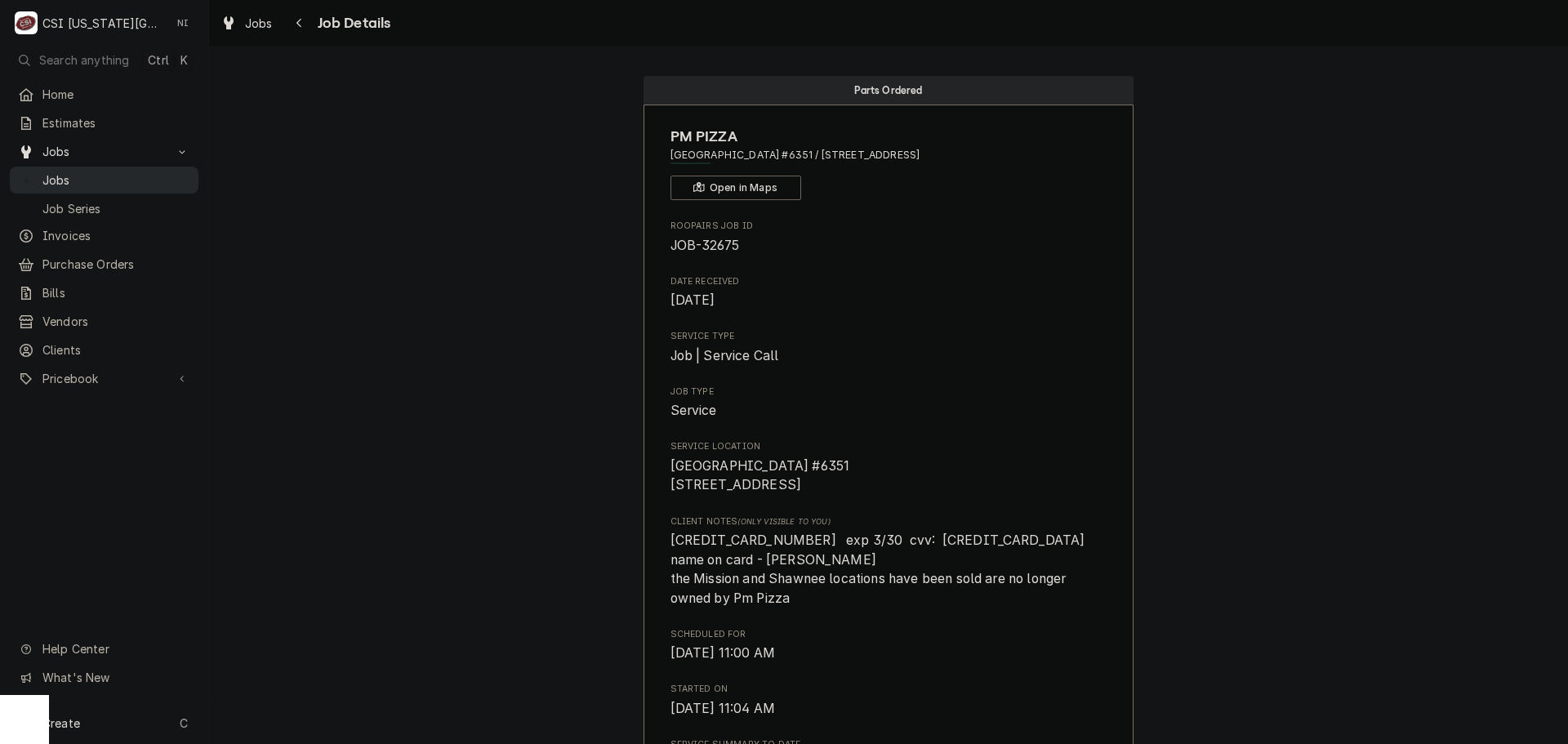
click at [102, 176] on span "Jobs" at bounding box center [116, 179] width 148 height 17
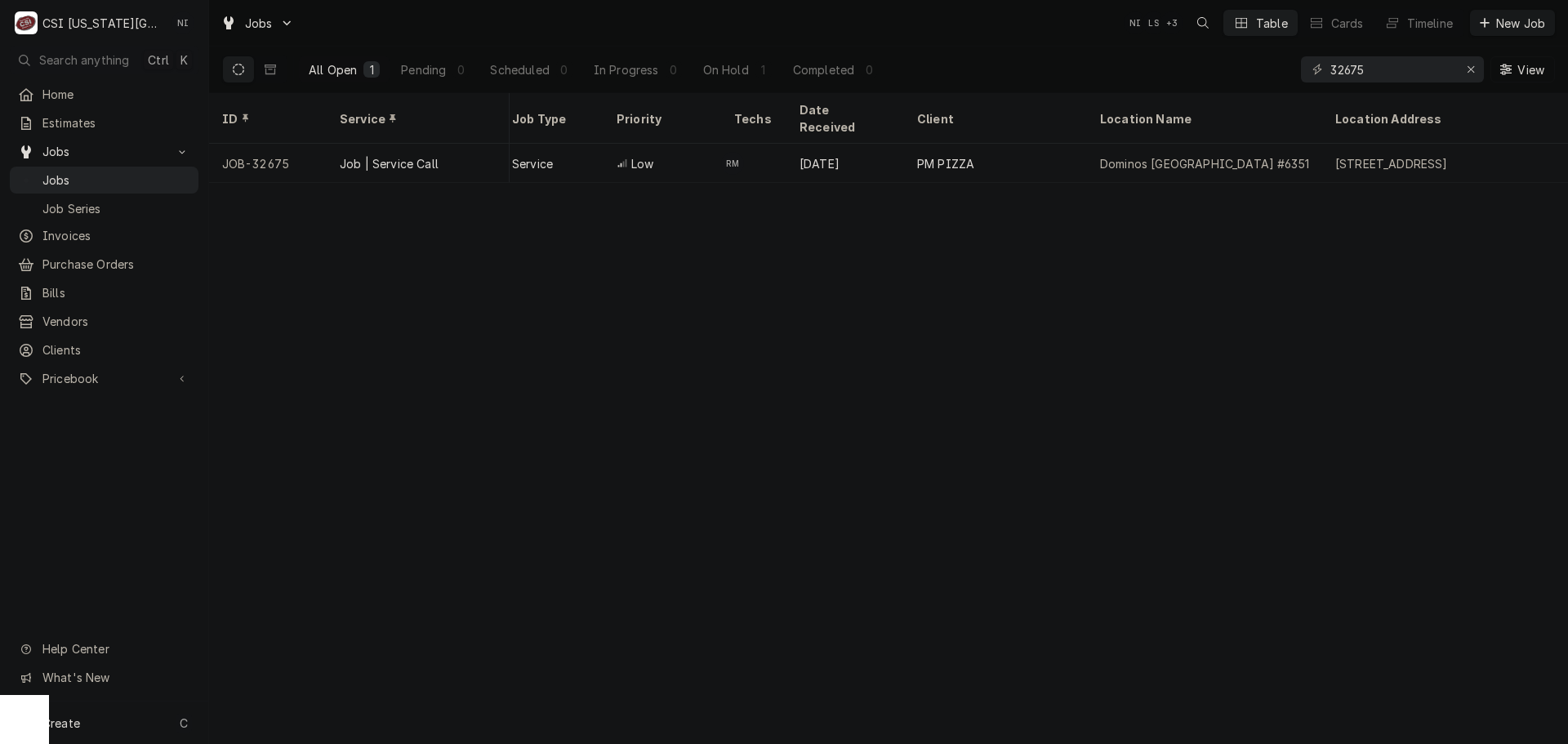
scroll to position [0, 509]
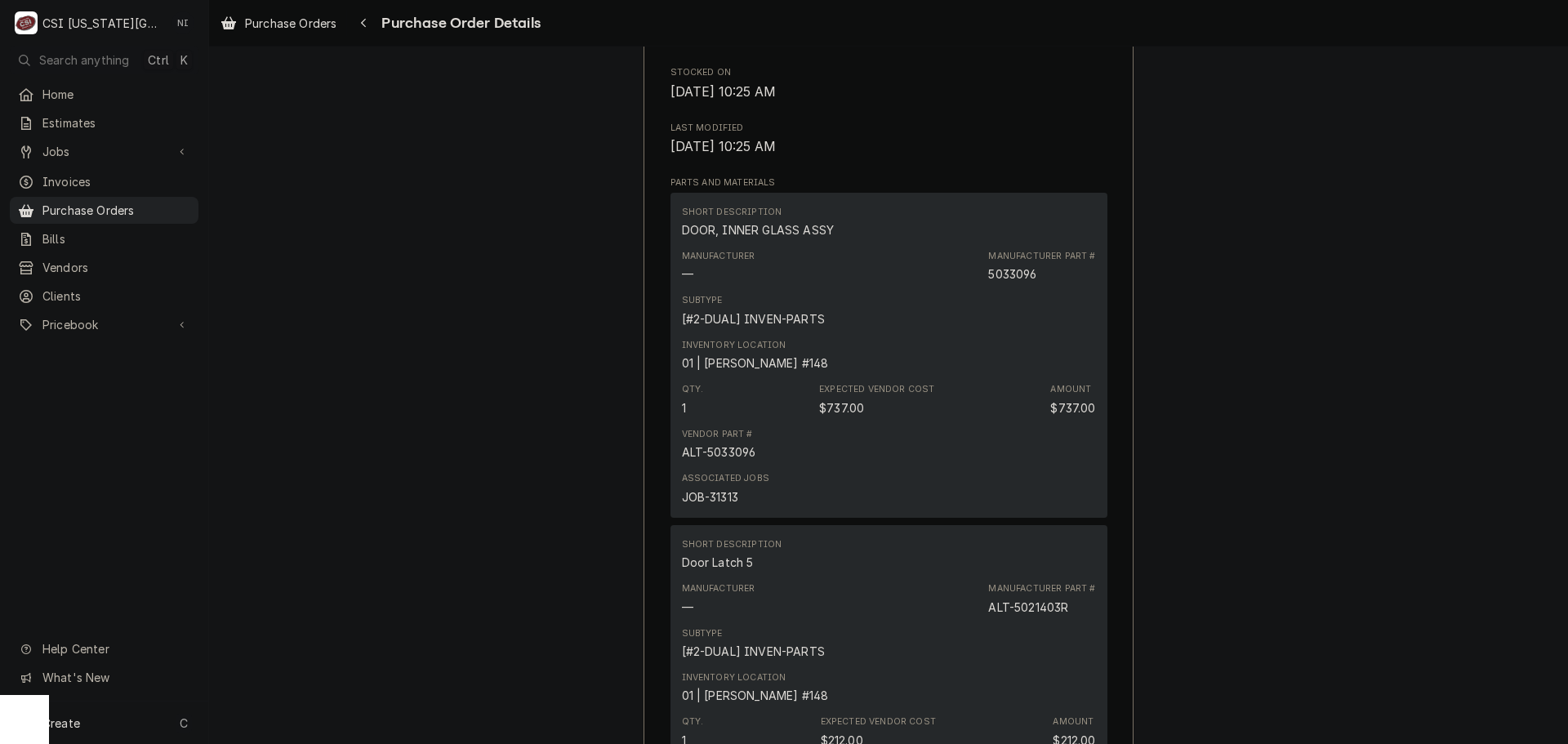
scroll to position [1144, 0]
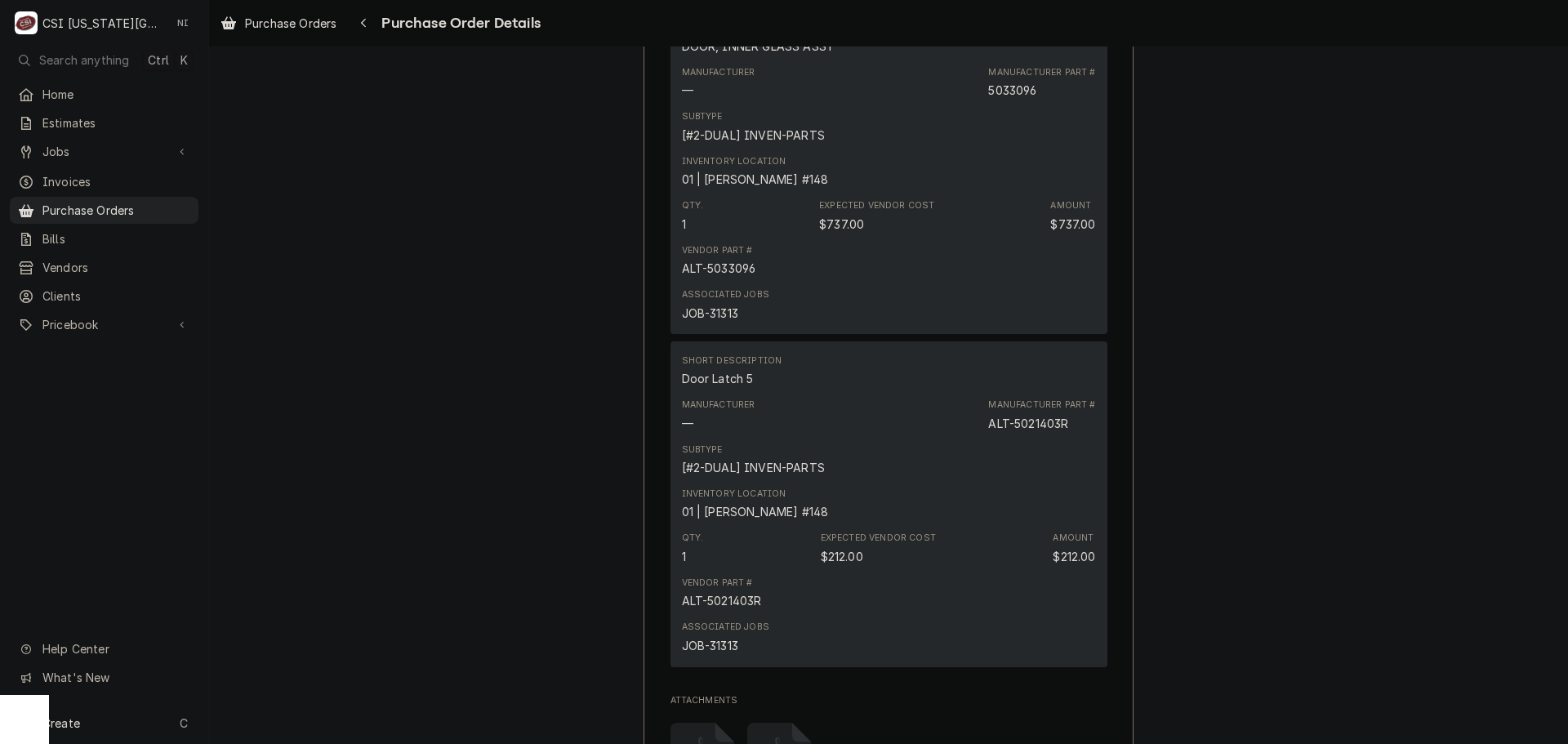
click at [724, 322] on div "JOB-31313" at bounding box center [711, 313] width 57 height 17
copy div "31313"
click at [113, 208] on span "Purchase Orders" at bounding box center [116, 210] width 148 height 17
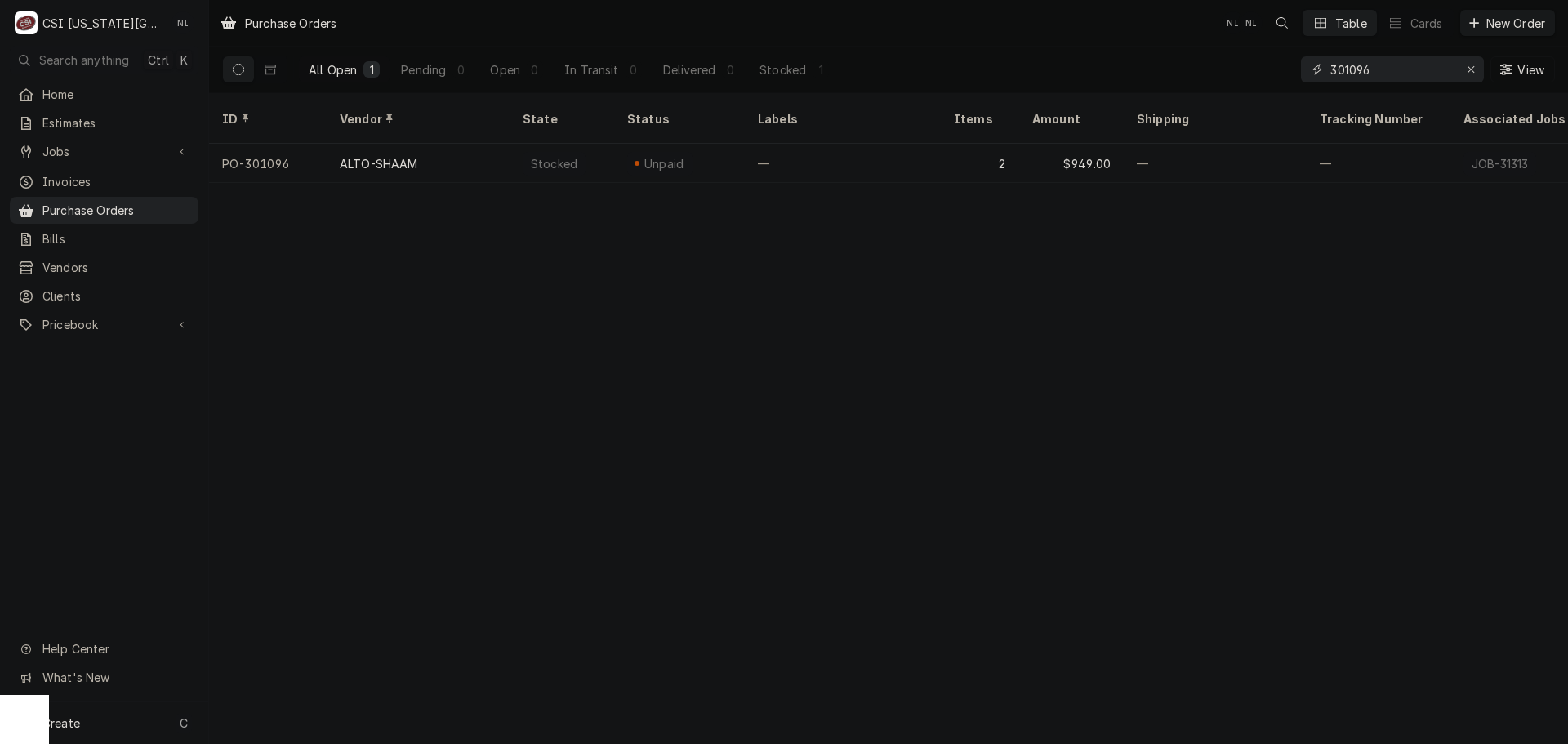
drag, startPoint x: 1386, startPoint y: 72, endPoint x: 1148, endPoint y: 73, distance: 238.0
click at [1218, 73] on div "All Open 1 Pending 0 Open 0 In Transit 0 Delivered 0 Stocked 1 301096 View" at bounding box center [888, 70] width 1333 height 46
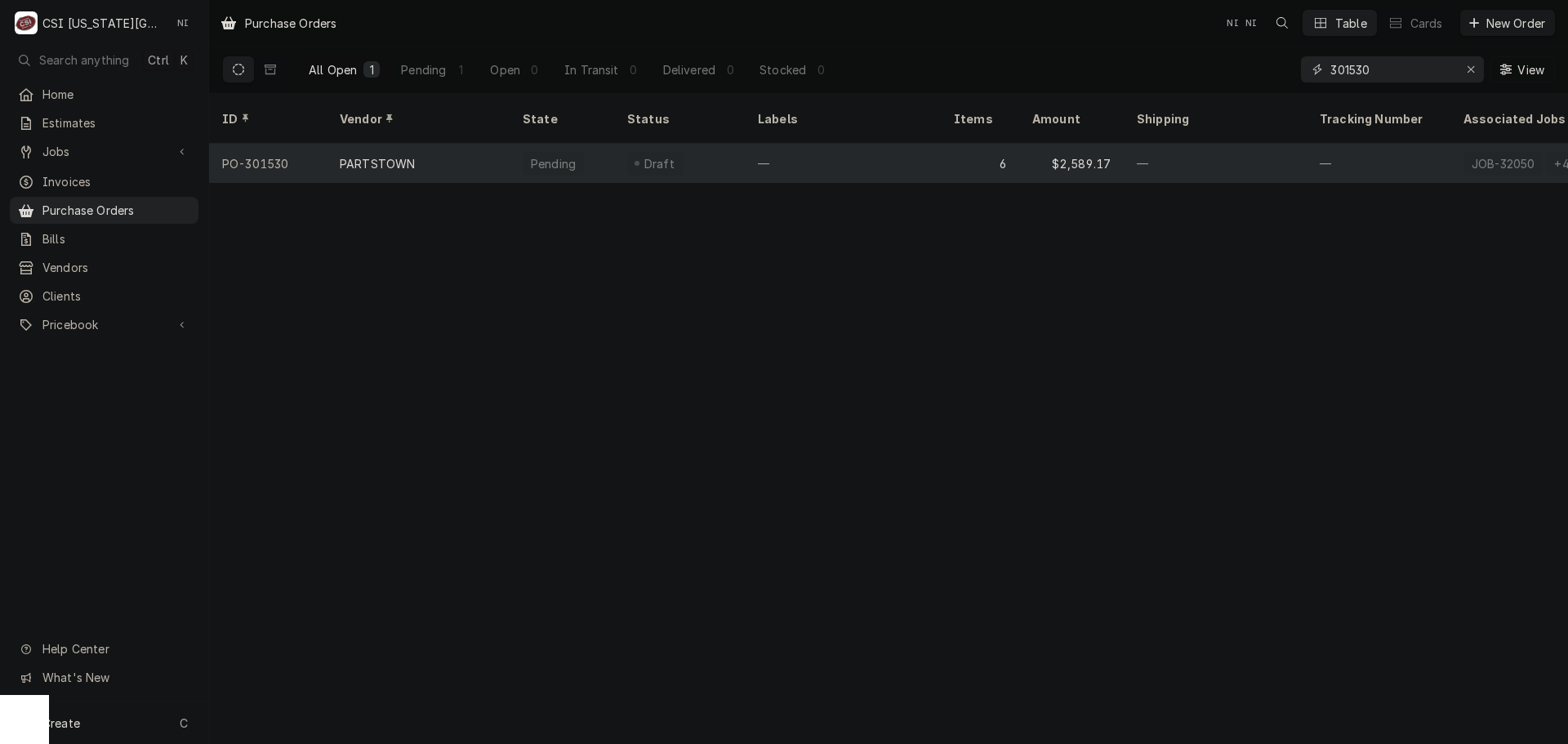
type input "301530"
click at [783, 148] on div "—" at bounding box center [843, 163] width 196 height 39
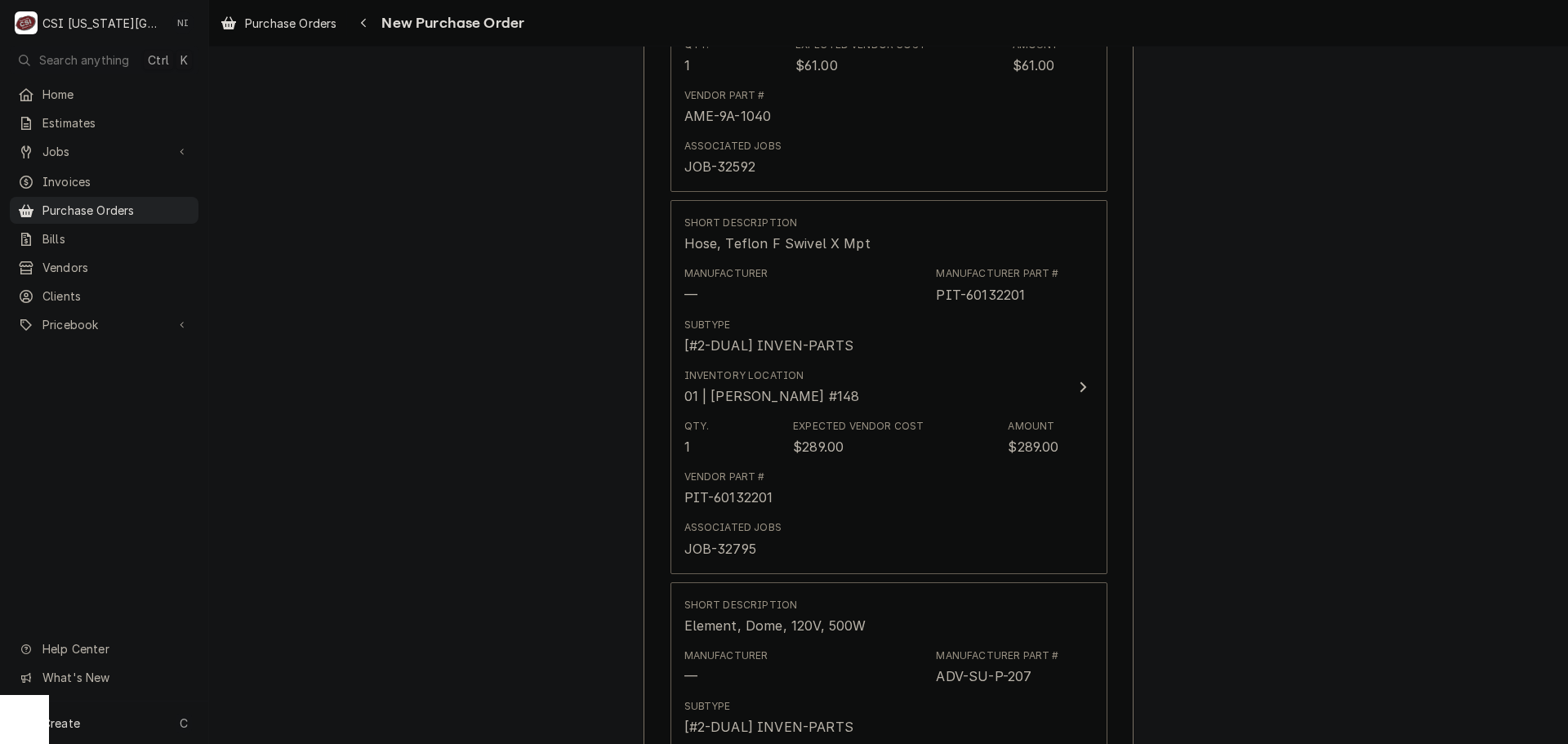
scroll to position [1041, 0]
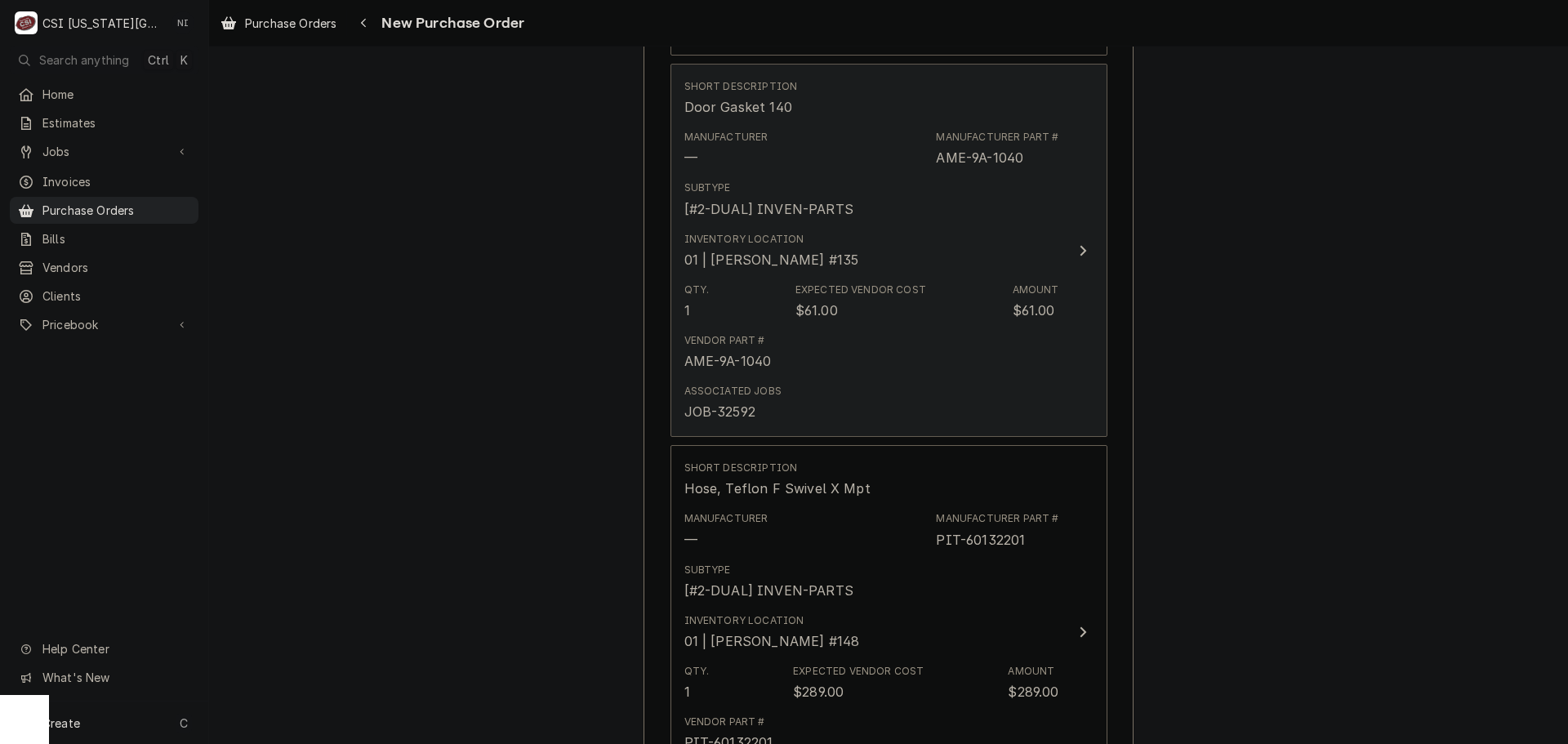
click at [977, 324] on div "Qty. 1 Expected Vendor Cost $61.00 Amount $61.00" at bounding box center [872, 301] width 375 height 50
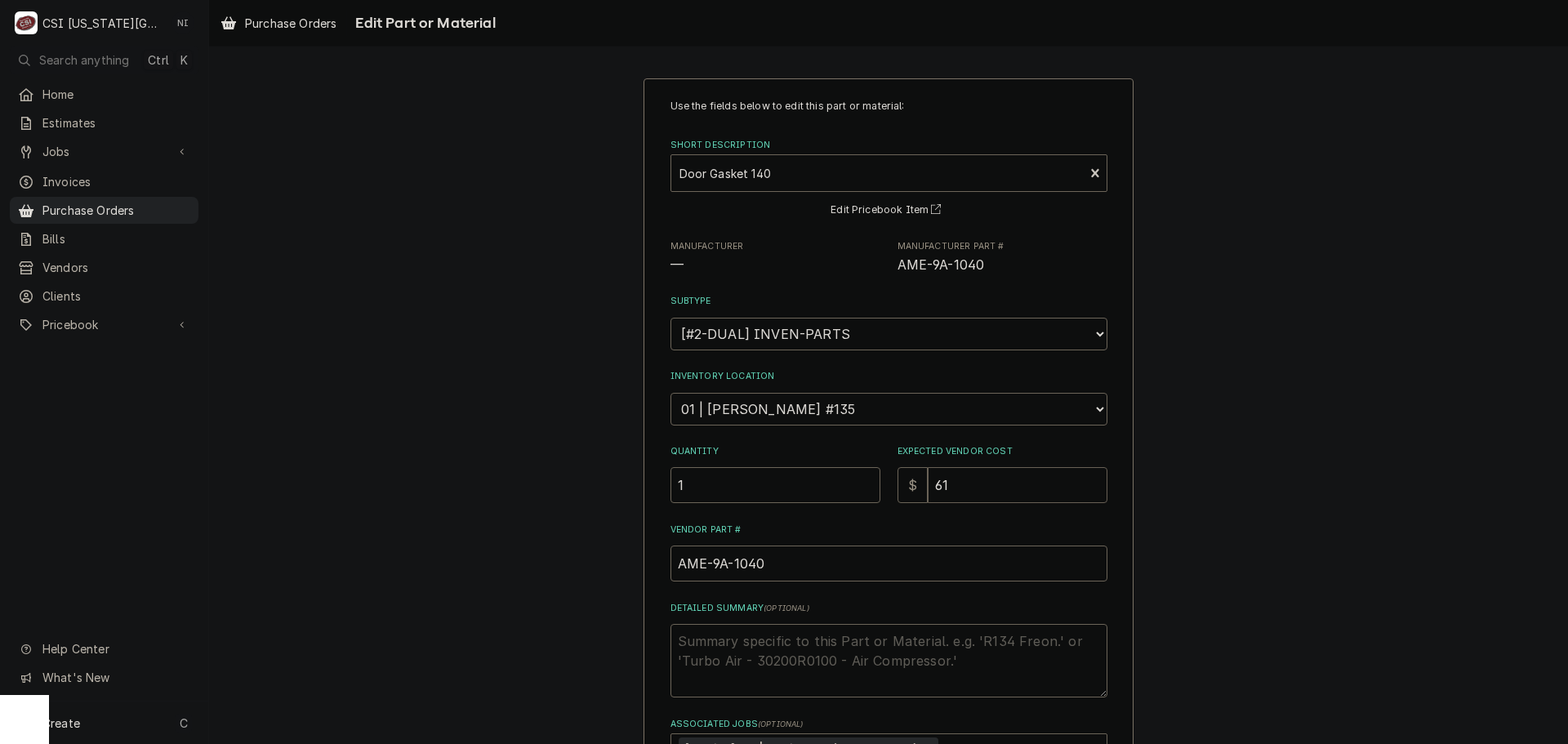
drag, startPoint x: 944, startPoint y: 487, endPoint x: 901, endPoint y: 490, distance: 43.1
click at [901, 490] on div "$ 61" at bounding box center [1002, 485] width 209 height 36
type textarea "x"
type input "1"
type textarea "x"
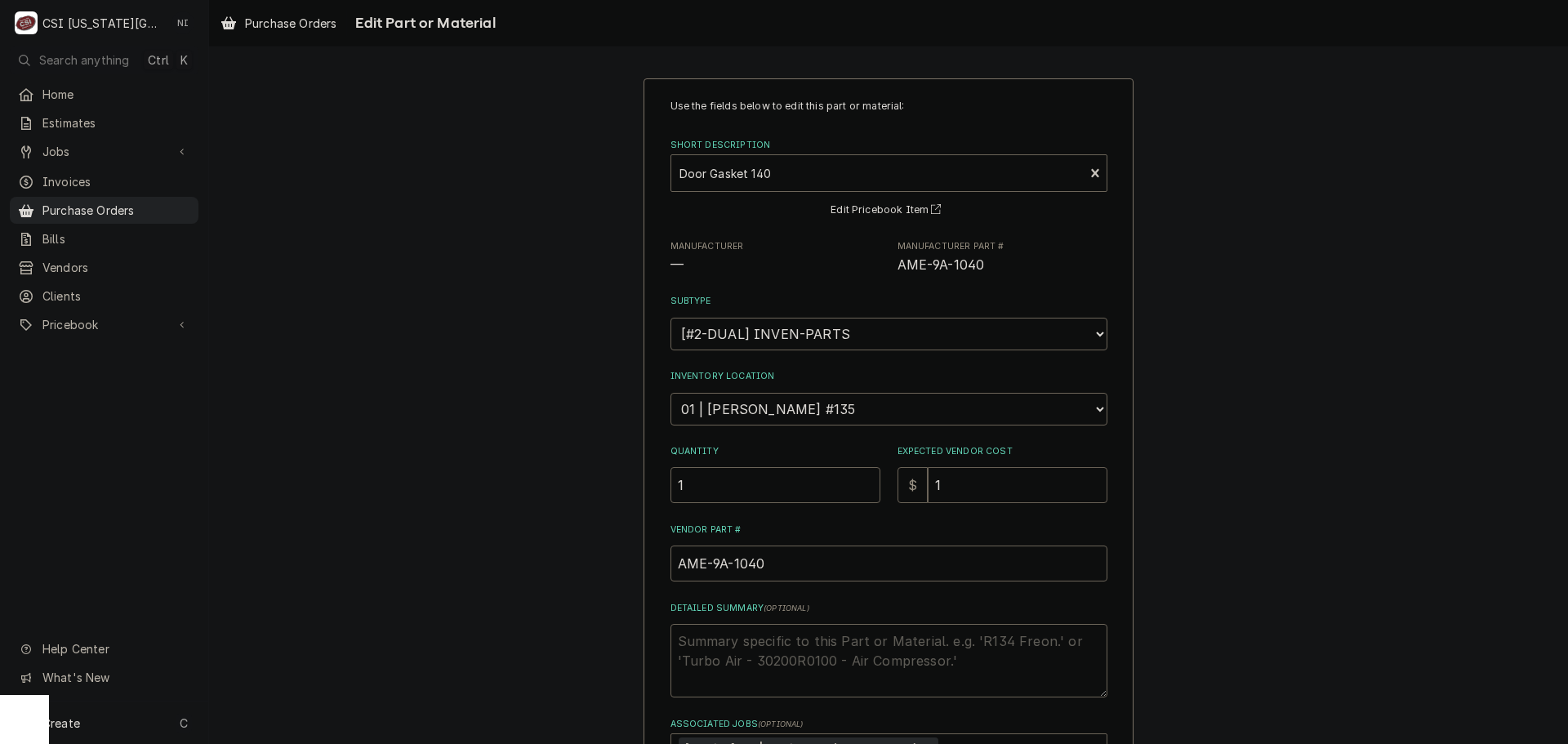
type input "12"
type textarea "x"
type input "122"
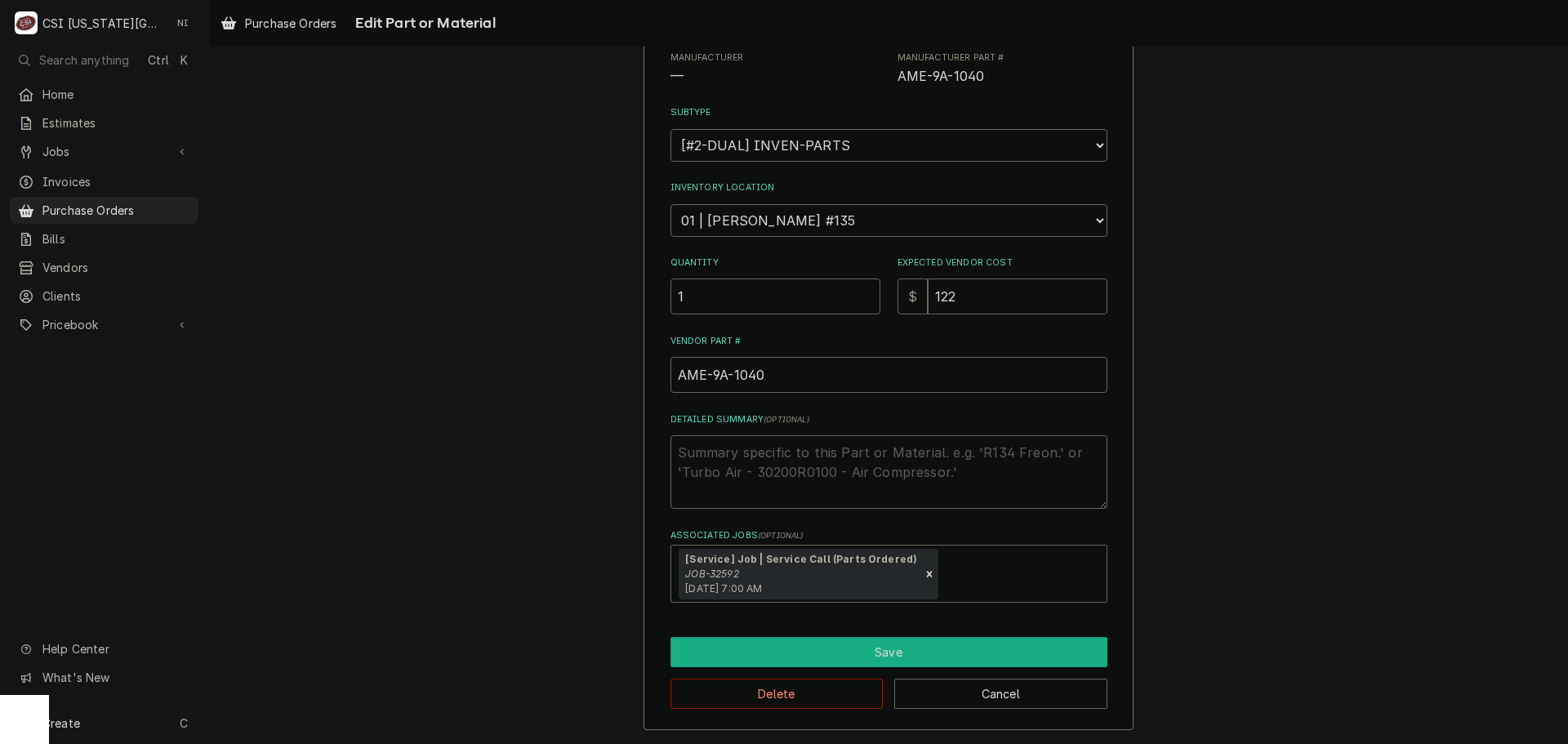
click at [888, 649] on button "Save" at bounding box center [889, 652] width 437 height 30
type textarea "x"
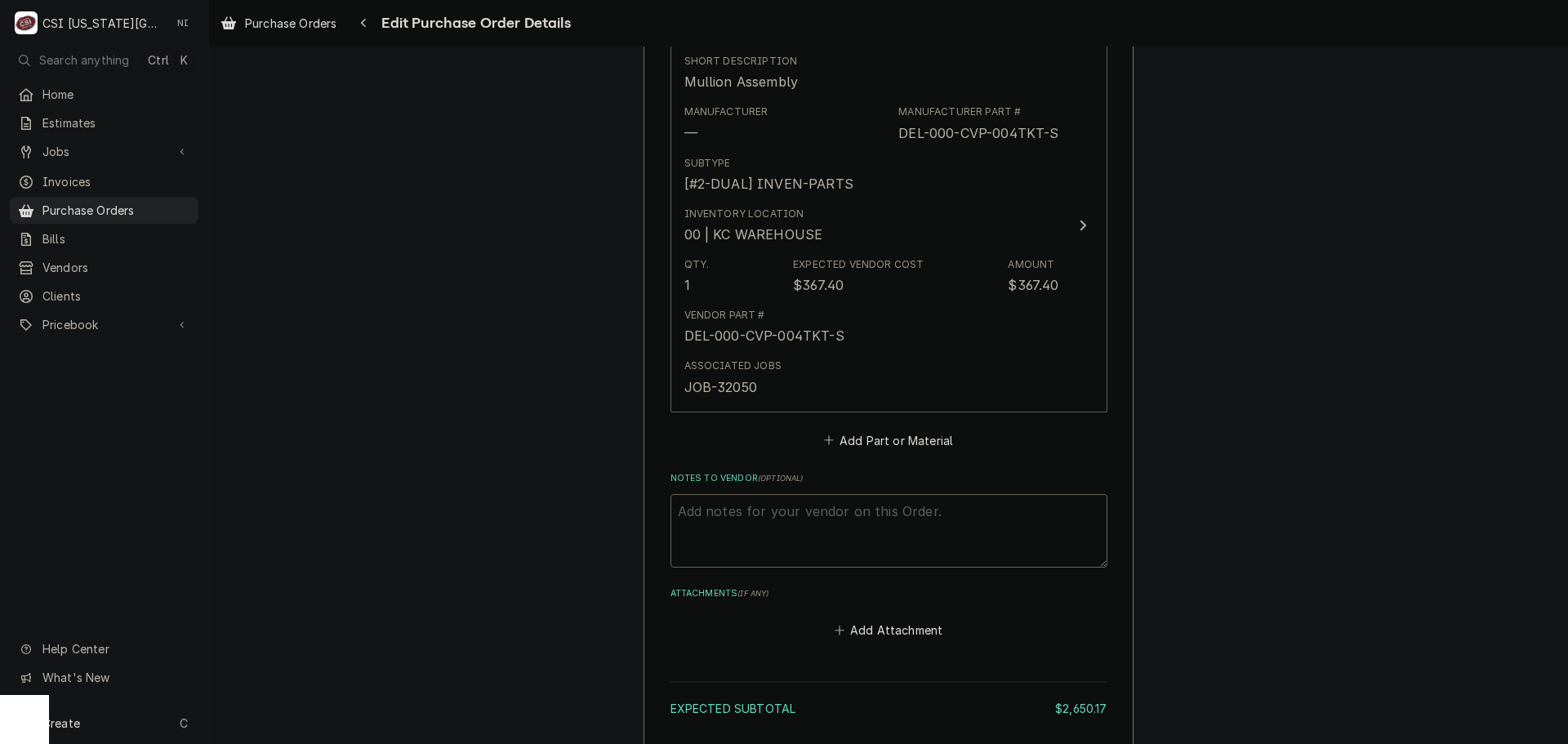
scroll to position [2576, 0]
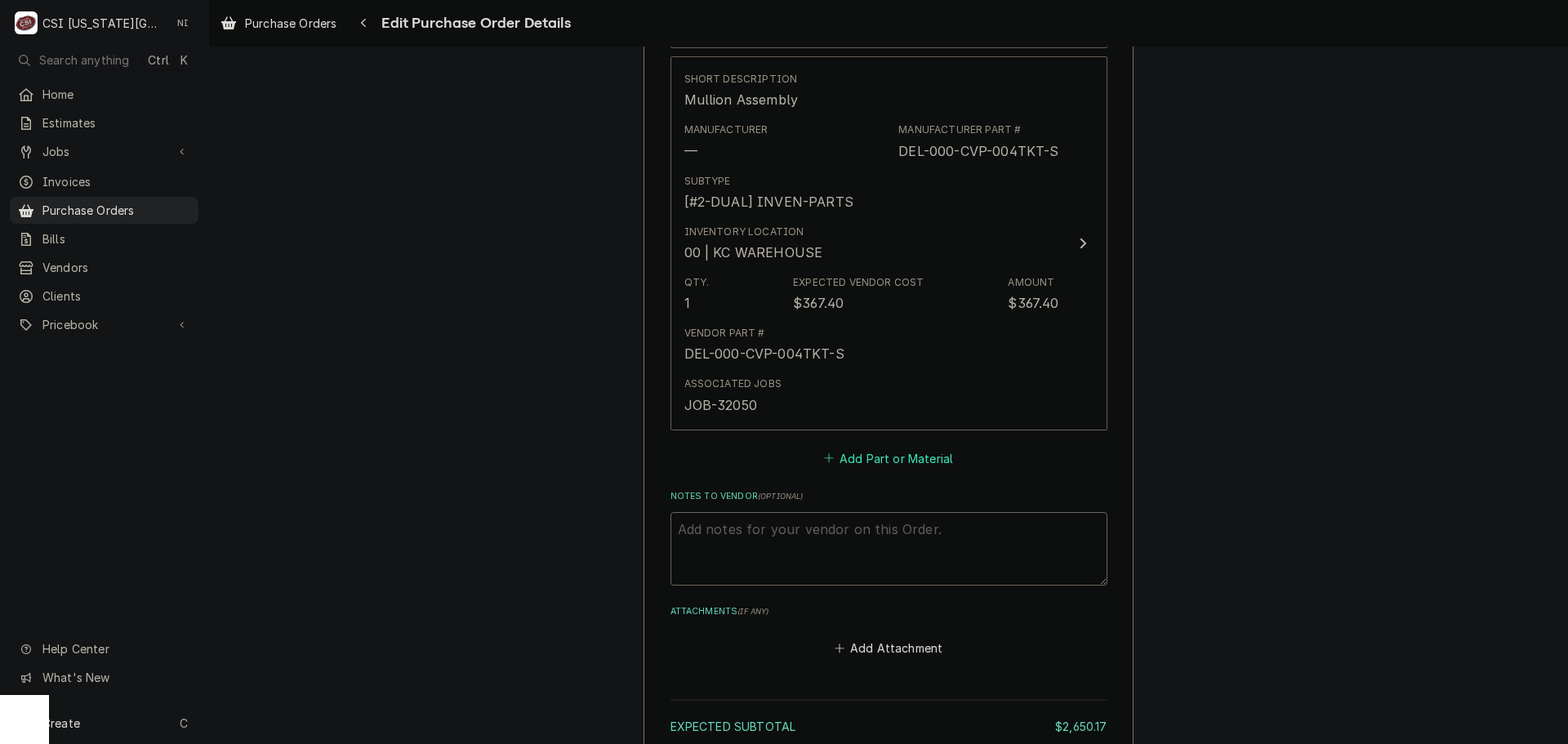
click at [875, 460] on button "Add Part or Material" at bounding box center [887, 458] width 134 height 23
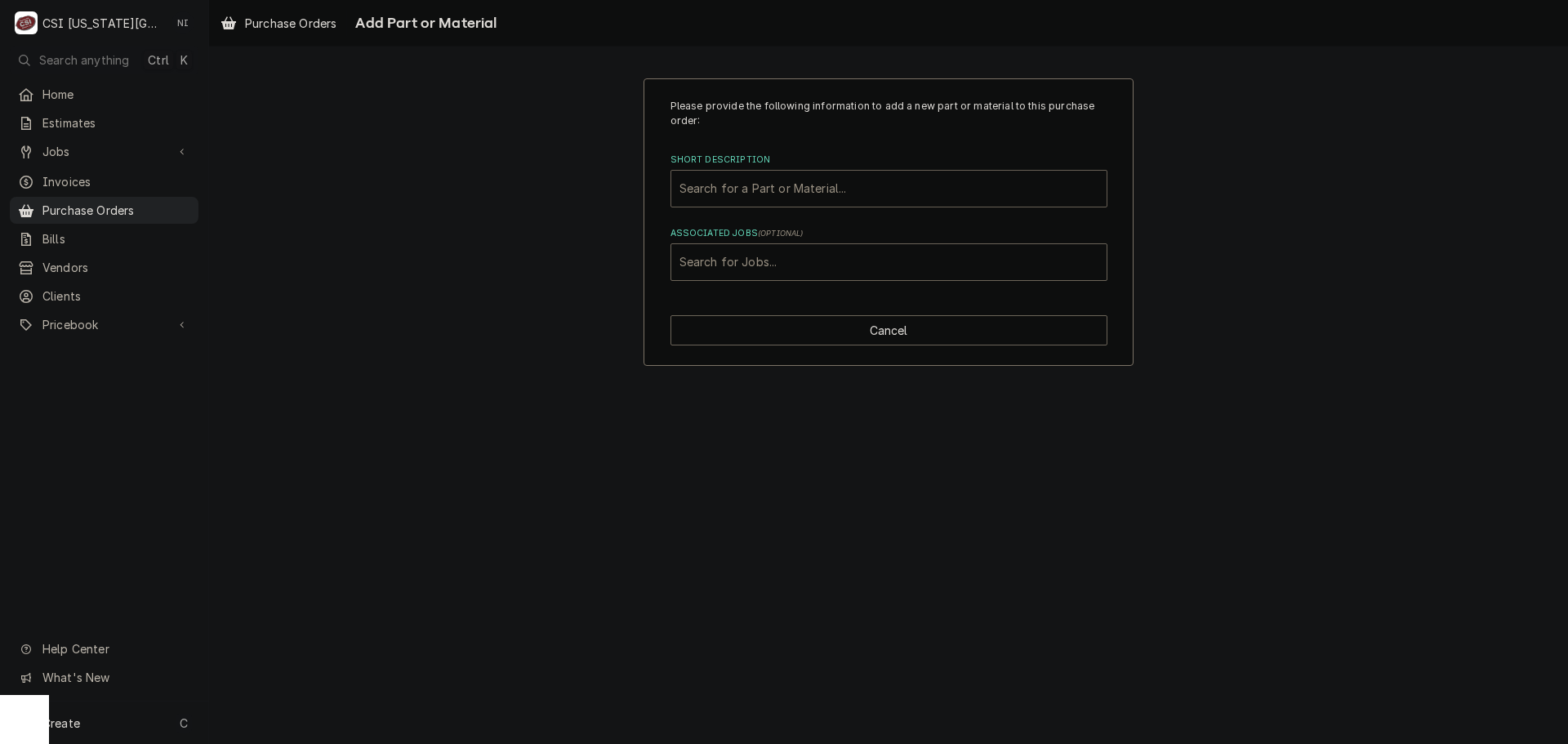
click at [811, 193] on div "Short Description" at bounding box center [889, 189] width 419 height 29
paste input "8076084"
type input "8076084"
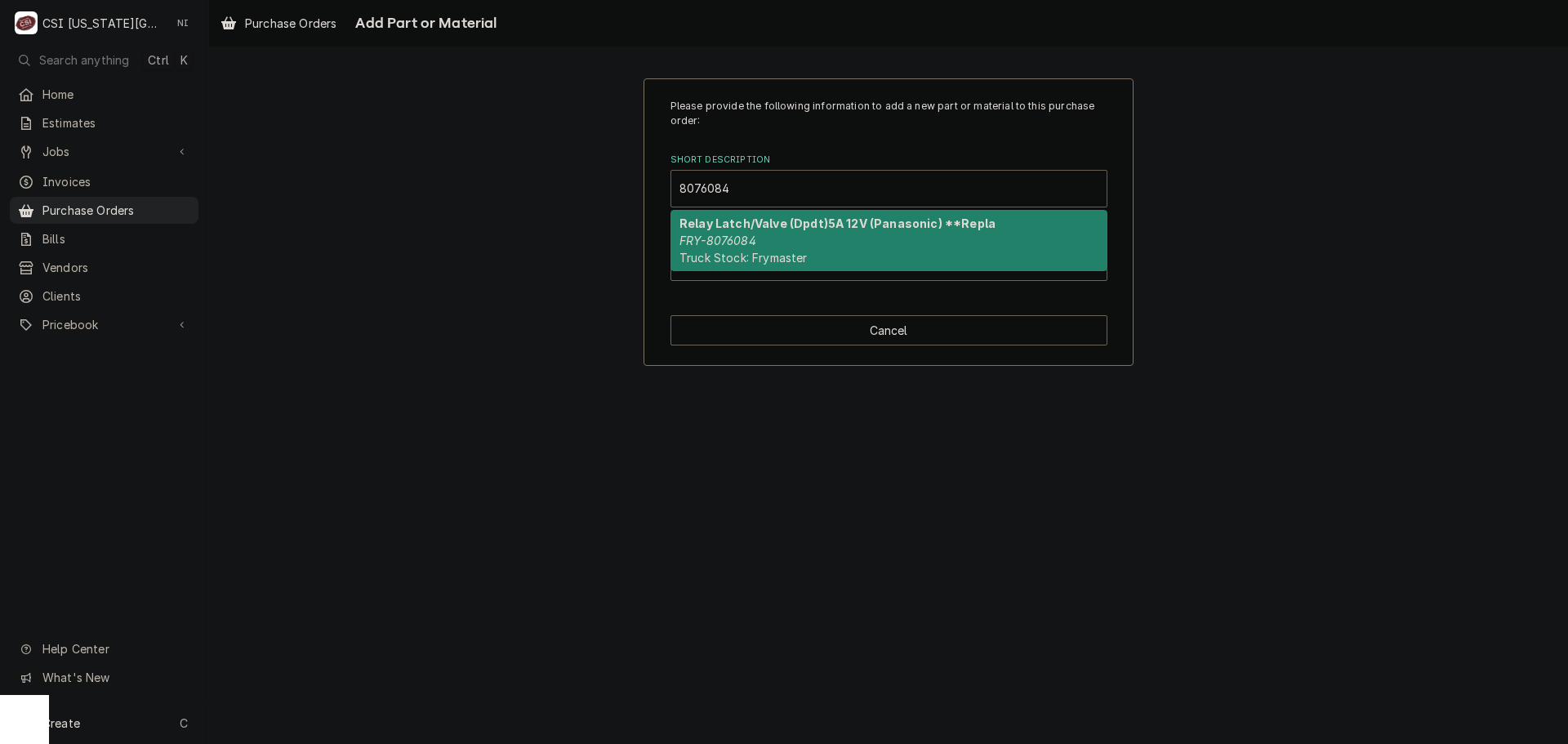
click at [786, 228] on strong "Relay Latch/Valve (Dpdt)5A 12V (Panasonic) **Repla" at bounding box center [838, 223] width 317 height 14
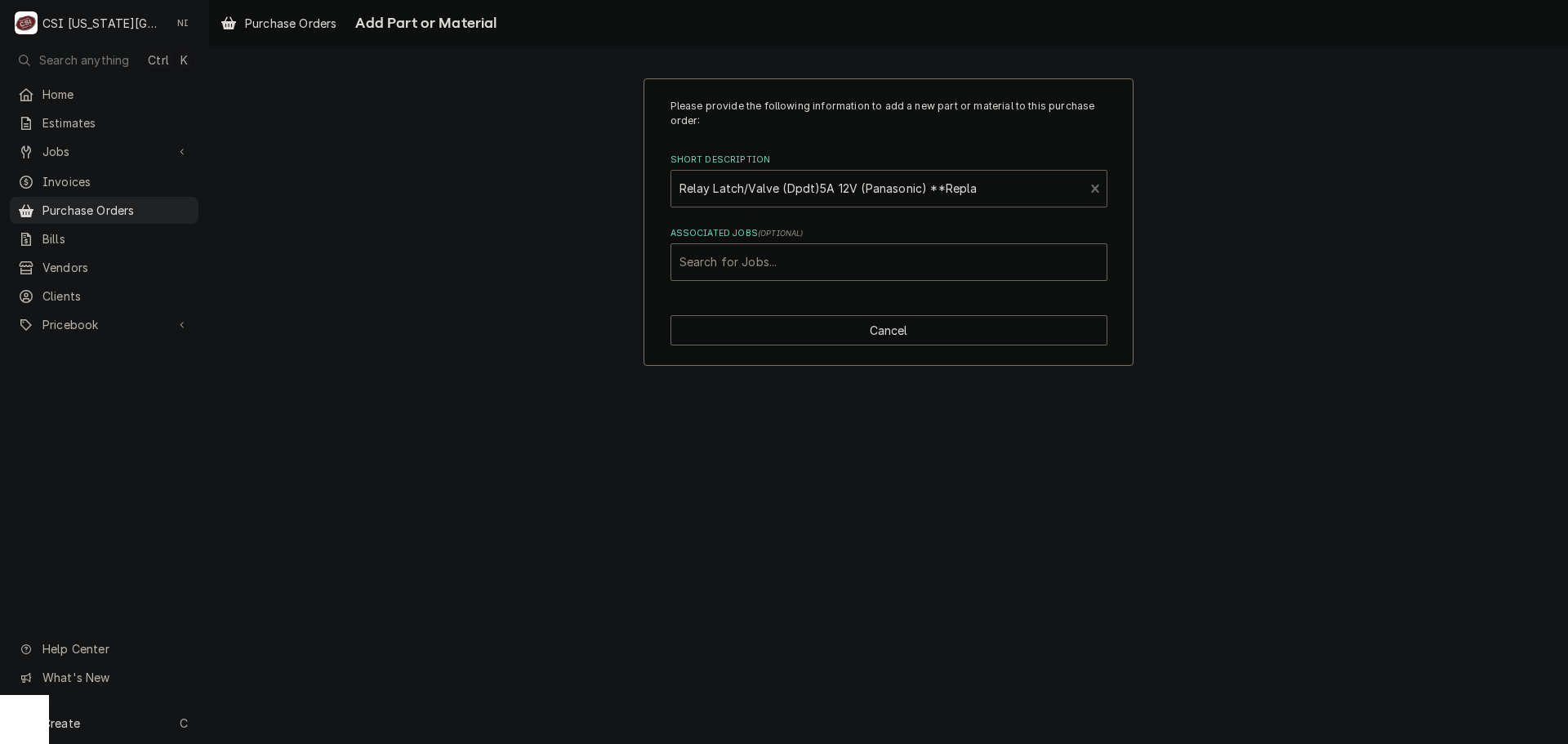
type textarea "x"
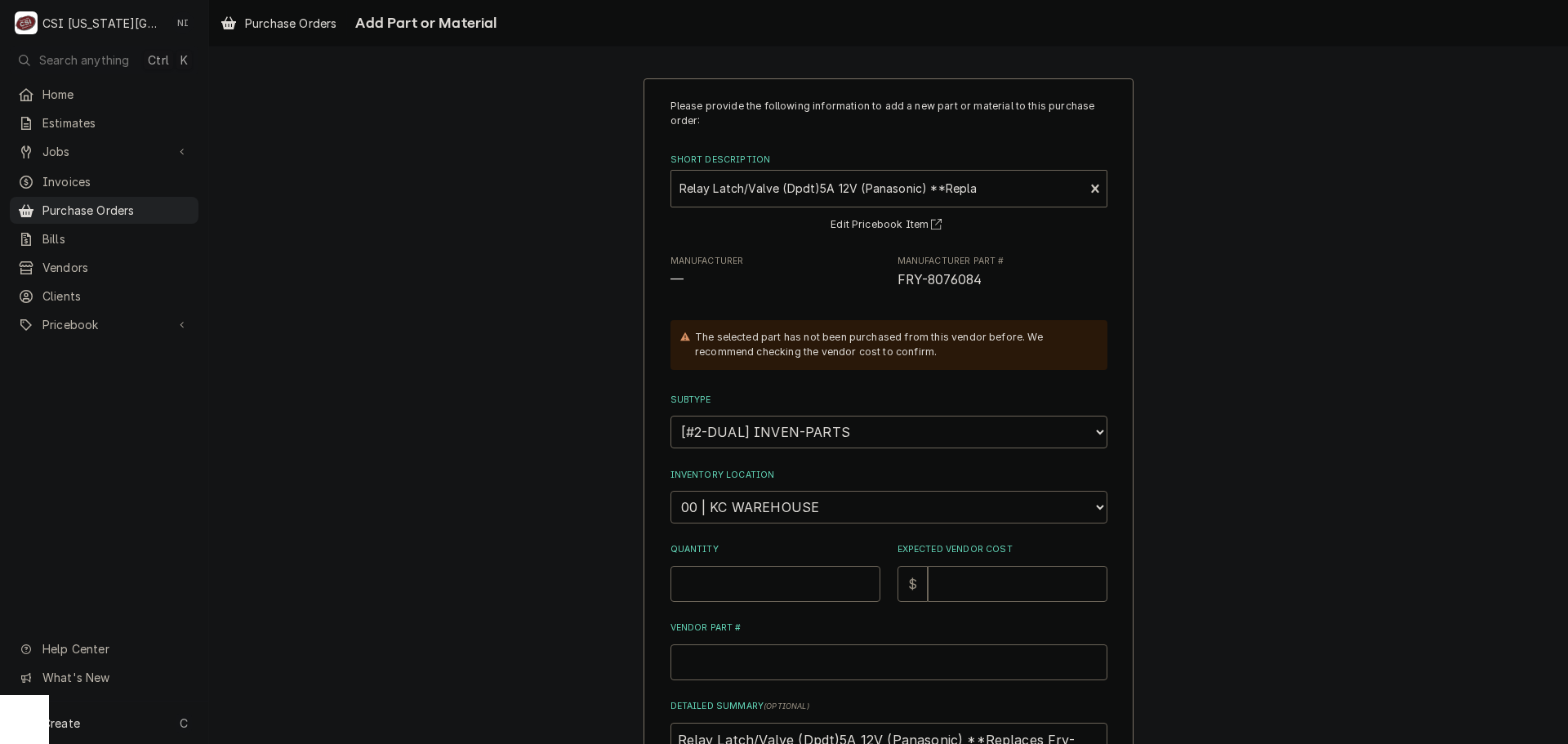
drag, startPoint x: 768, startPoint y: 516, endPoint x: 764, endPoint y: 501, distance: 15.5
click at [768, 516] on select "Choose a location... 00 | KC WAREHOUSE 00 | MAIN WAREHOUSE 01 | BRIAN BREAZIER …" at bounding box center [889, 508] width 437 height 33
select select "2705"
click at [671, 491] on select "Choose a location... 00 | KC WAREHOUSE 00 | MAIN WAREHOUSE 01 | BRIAN BREAZIER …" at bounding box center [889, 508] width 437 height 33
type textarea "x"
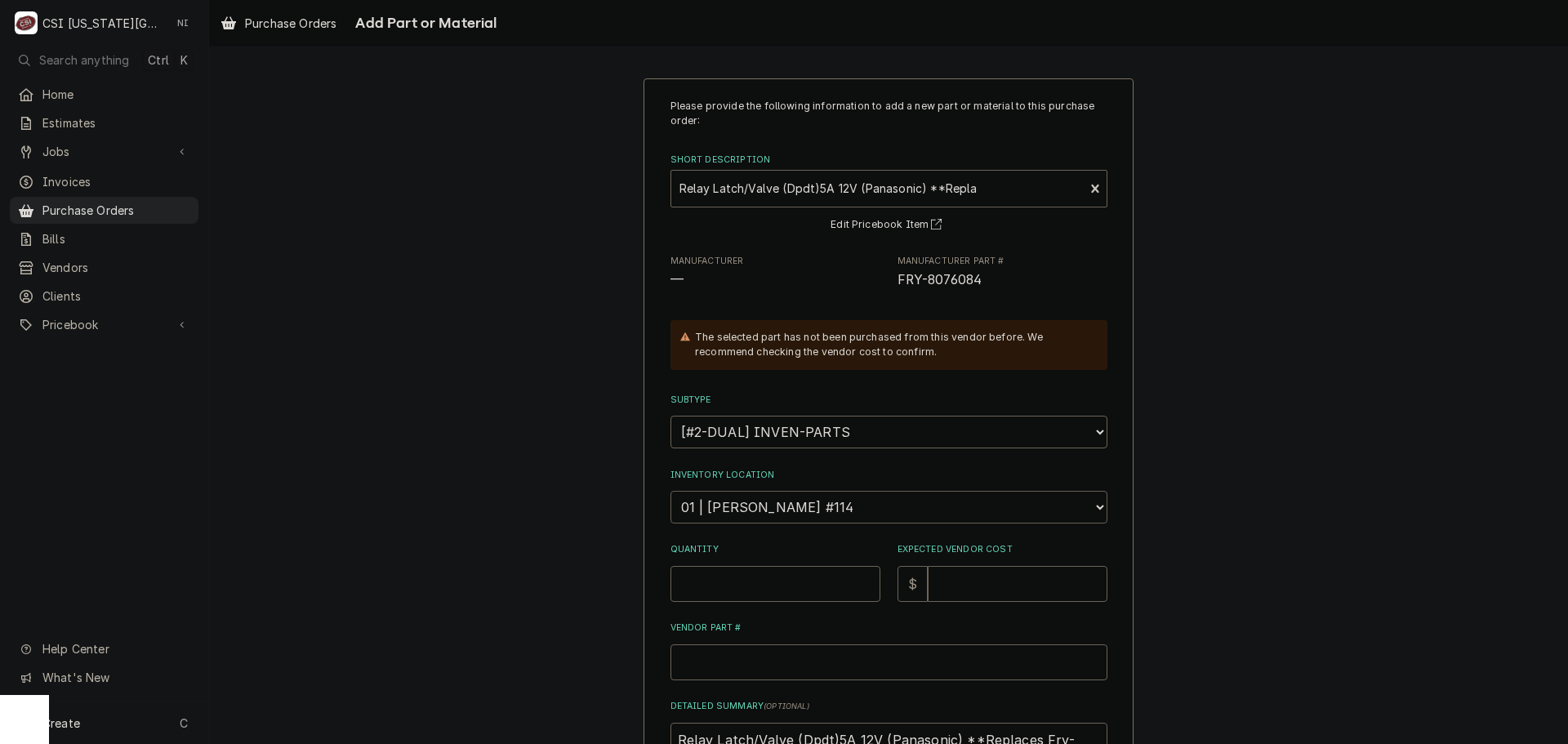
click at [791, 497] on select "Choose a location... 00 | KC WAREHOUSE 00 | MAIN WAREHOUSE 01 | BRIAN BREAZIER …" at bounding box center [889, 508] width 437 height 33
select select "2772"
click at [671, 491] on select "Choose a location... 00 | KC WAREHOUSE 00 | MAIN WAREHOUSE 01 | BRIAN BREAZIER …" at bounding box center [889, 508] width 437 height 33
drag, startPoint x: 773, startPoint y: 584, endPoint x: 765, endPoint y: 591, distance: 10.6
click at [770, 588] on input "Quantity" at bounding box center [775, 584] width 209 height 36
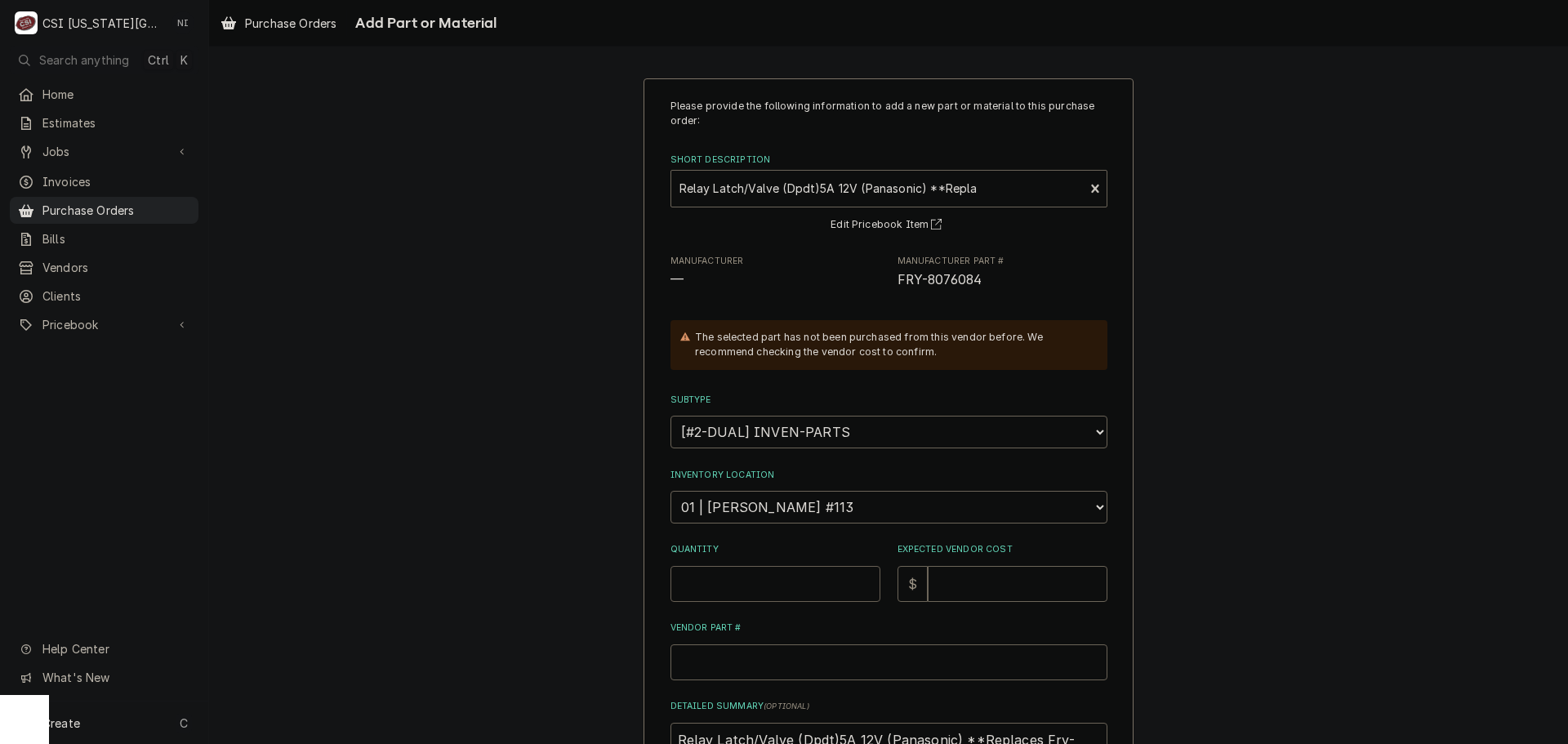
type textarea "x"
type input "1"
type textarea "x"
type input "2"
type textarea "x"
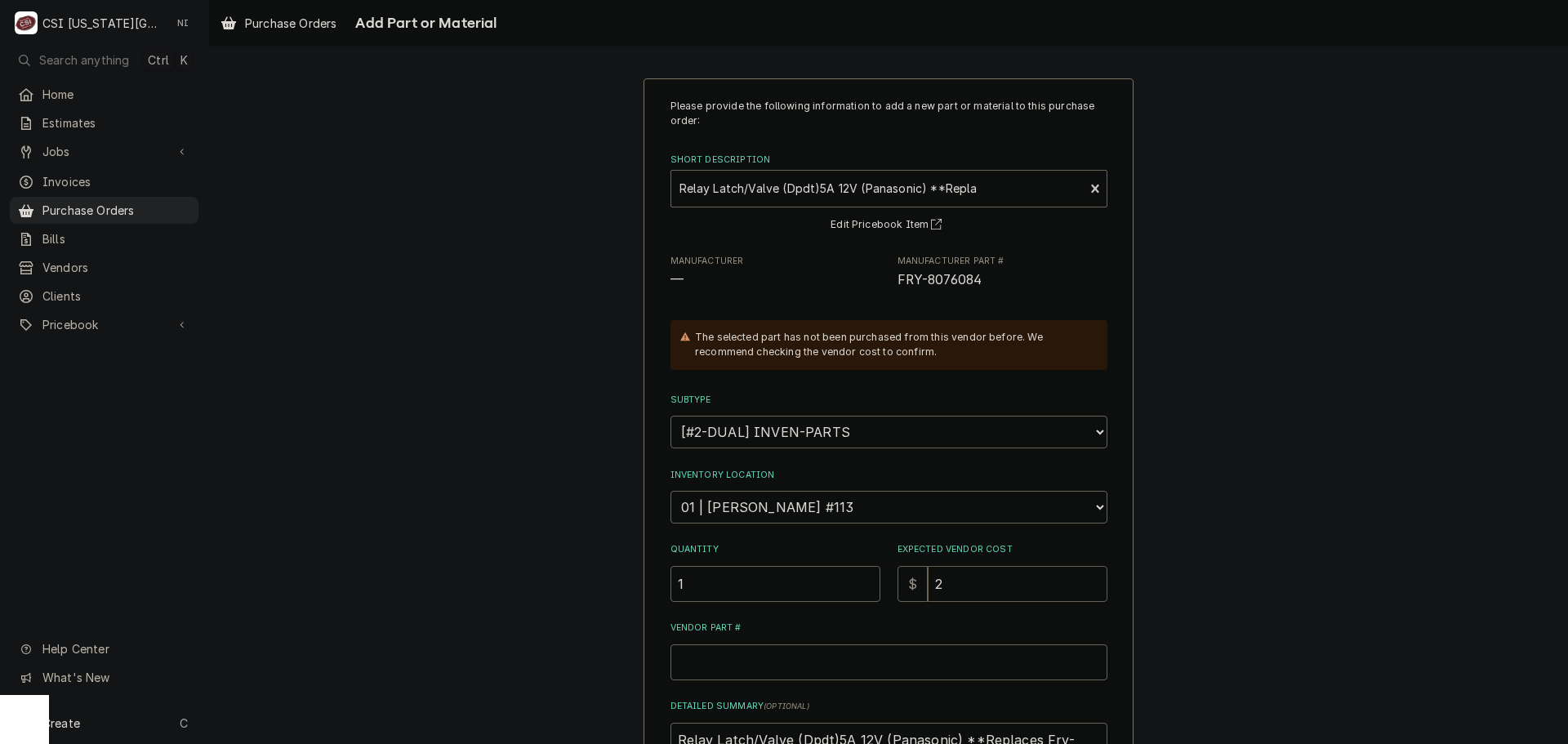
type input "25"
type textarea "x"
type input "25.1"
type textarea "x"
type input "25.17"
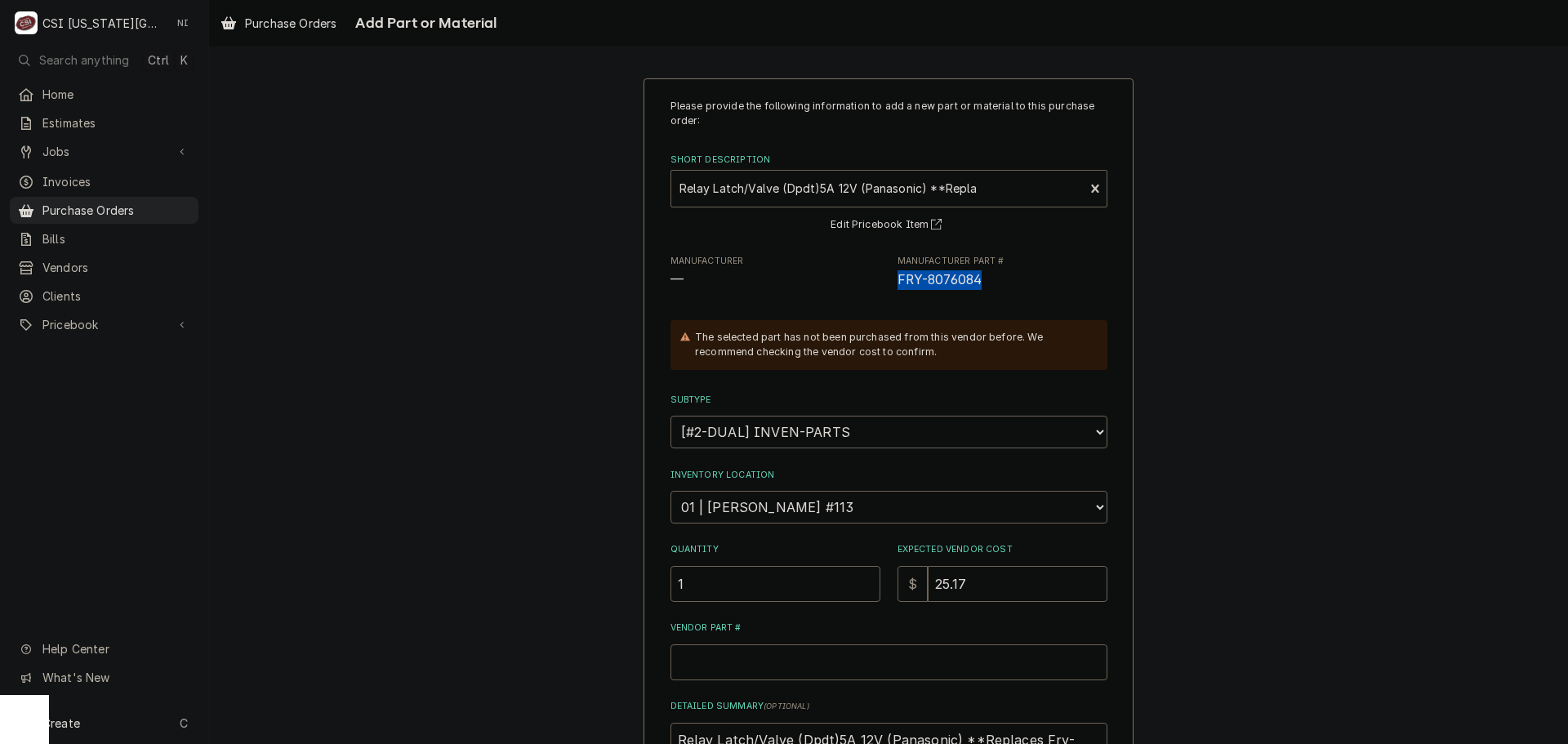
drag, startPoint x: 905, startPoint y: 280, endPoint x: 888, endPoint y: 284, distance: 17.5
click at [888, 284] on div "Manufacturer — Manufacturer Part # FRY-8076084" at bounding box center [889, 273] width 437 height 35
copy span "FRY-8076084"
click at [758, 670] on input "Vendor Part #" at bounding box center [889, 662] width 437 height 36
paste input "FRY-8076084"
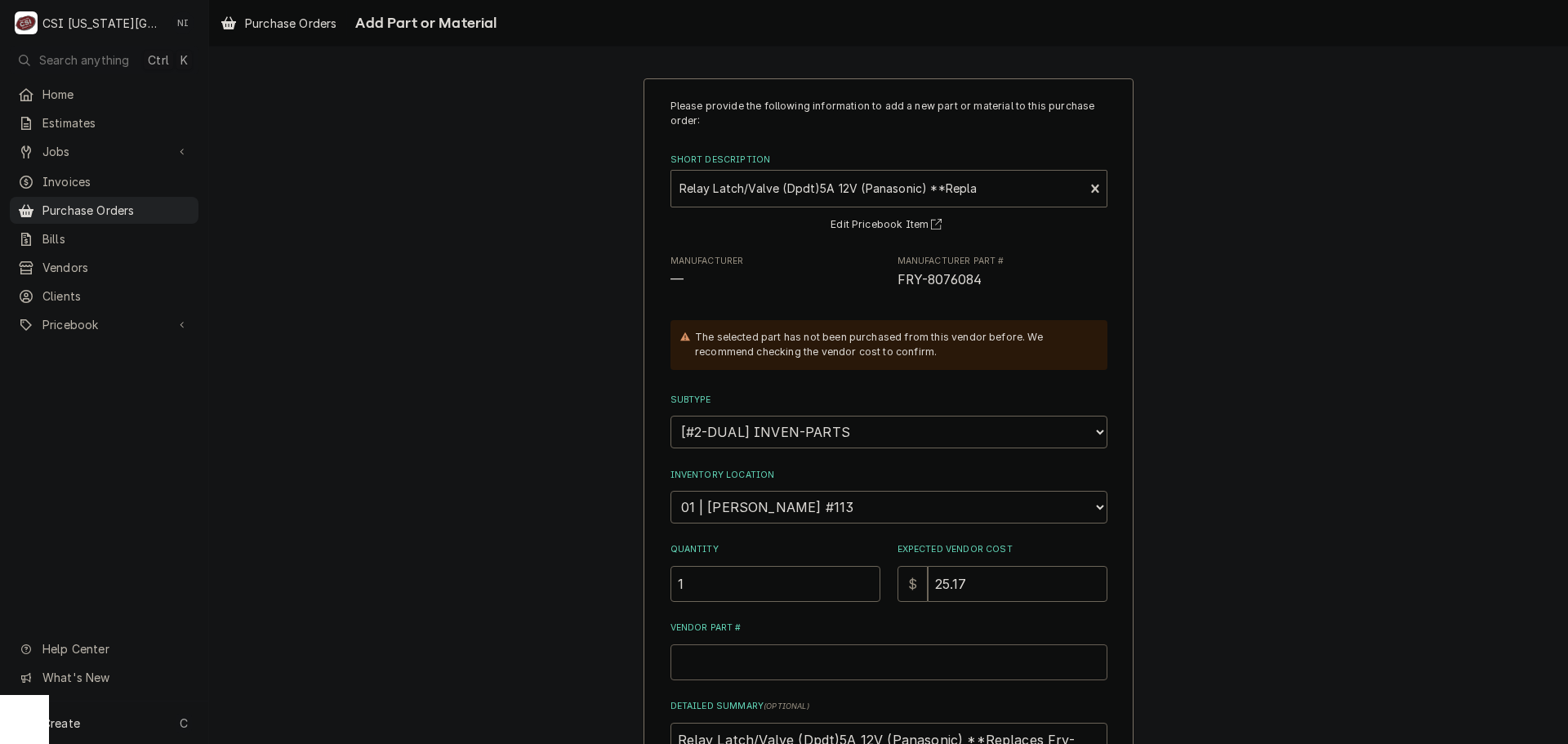
type textarea "x"
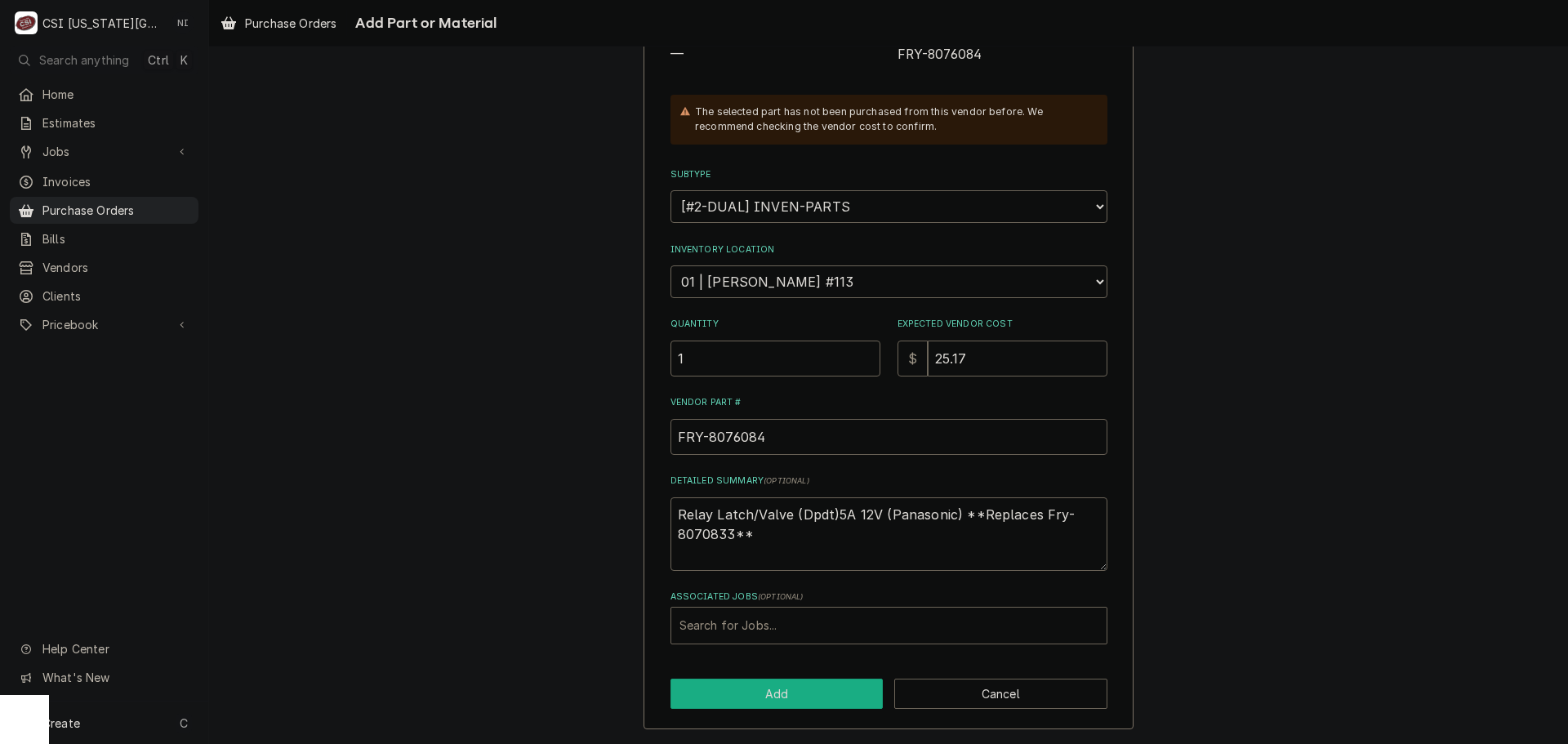
type input "FRY-8076084"
click at [793, 684] on button "Add" at bounding box center [777, 694] width 213 height 30
type textarea "x"
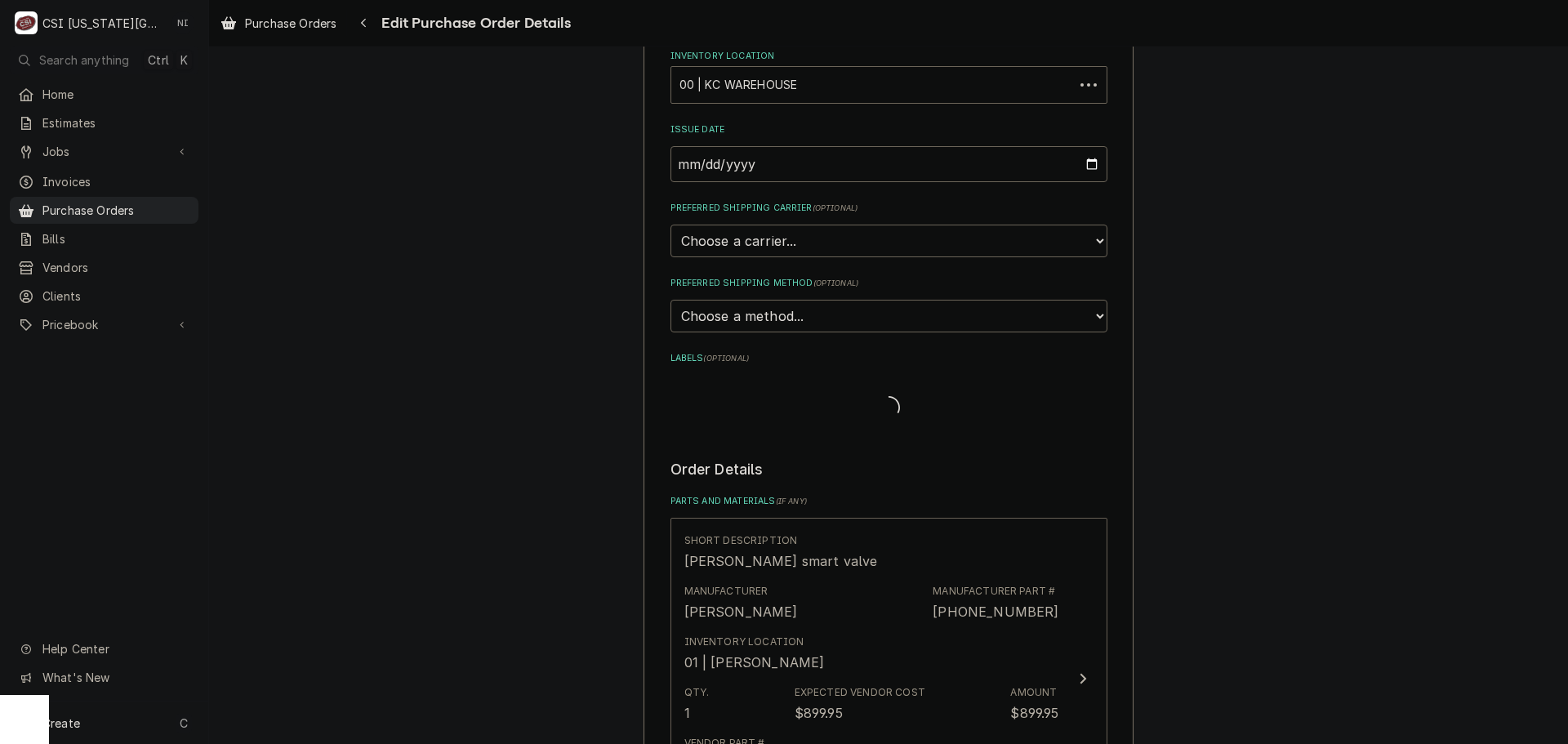
scroll to position [2862, 0]
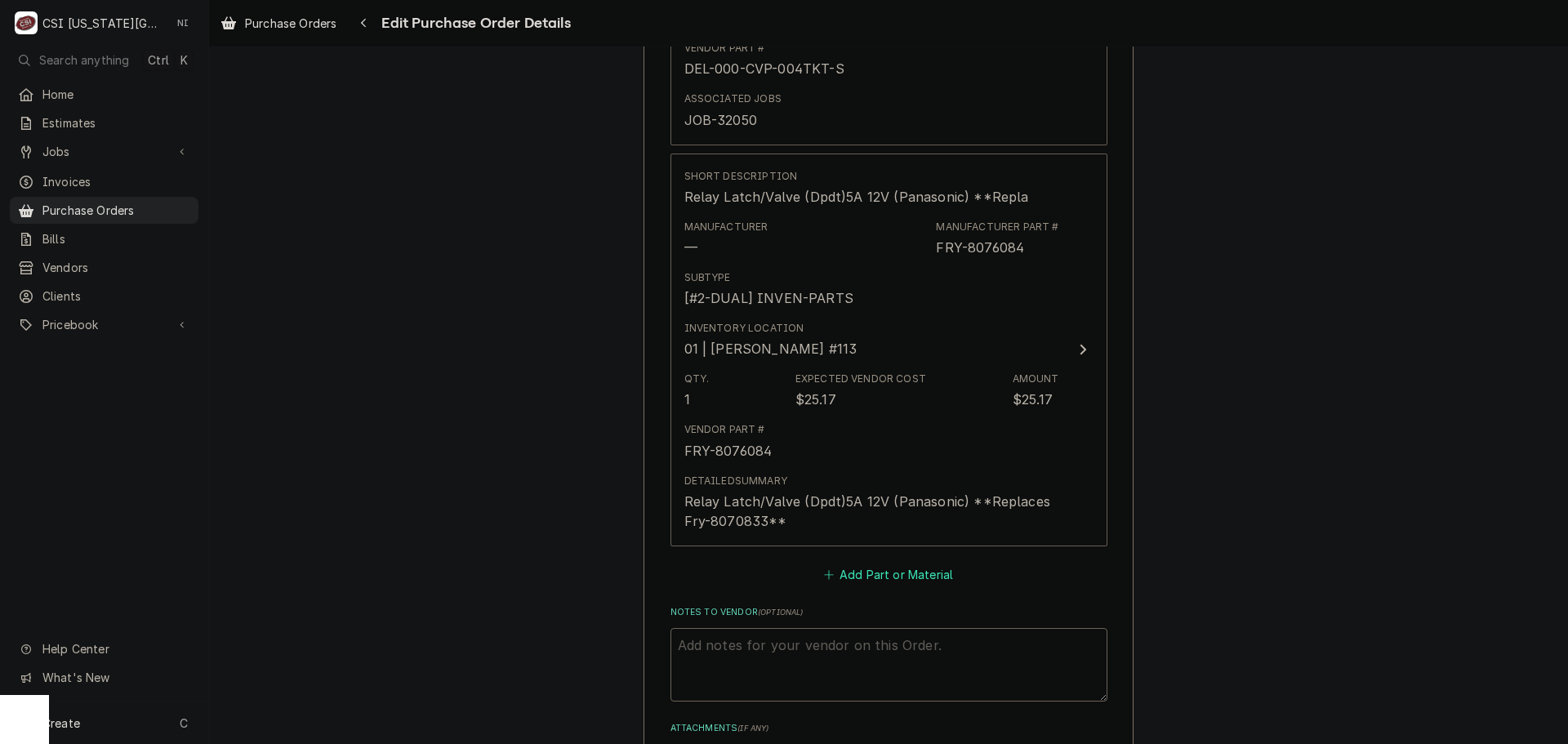
click at [896, 576] on button "Add Part or Material" at bounding box center [887, 574] width 134 height 23
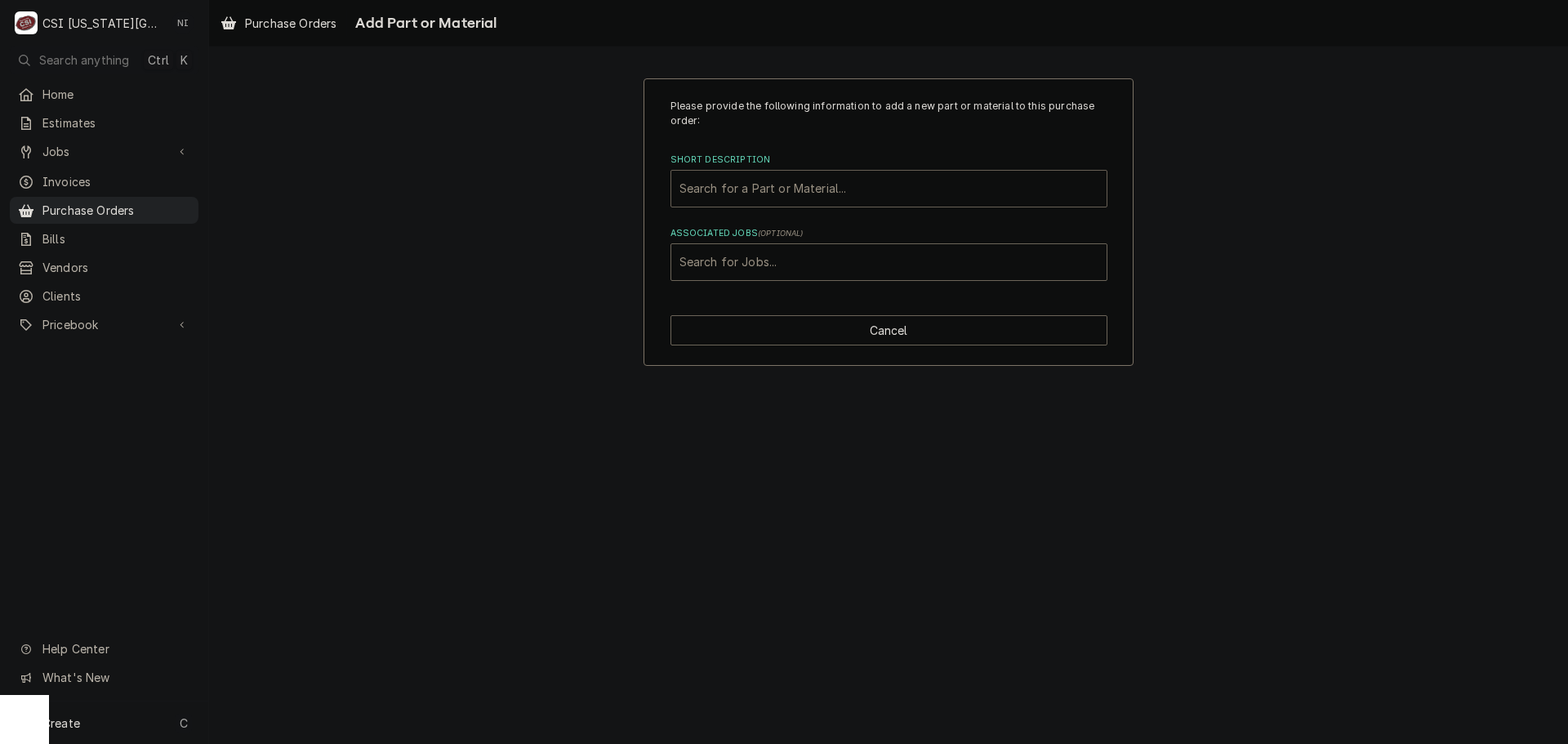
click at [846, 194] on div "Short Description" at bounding box center [889, 189] width 419 height 29
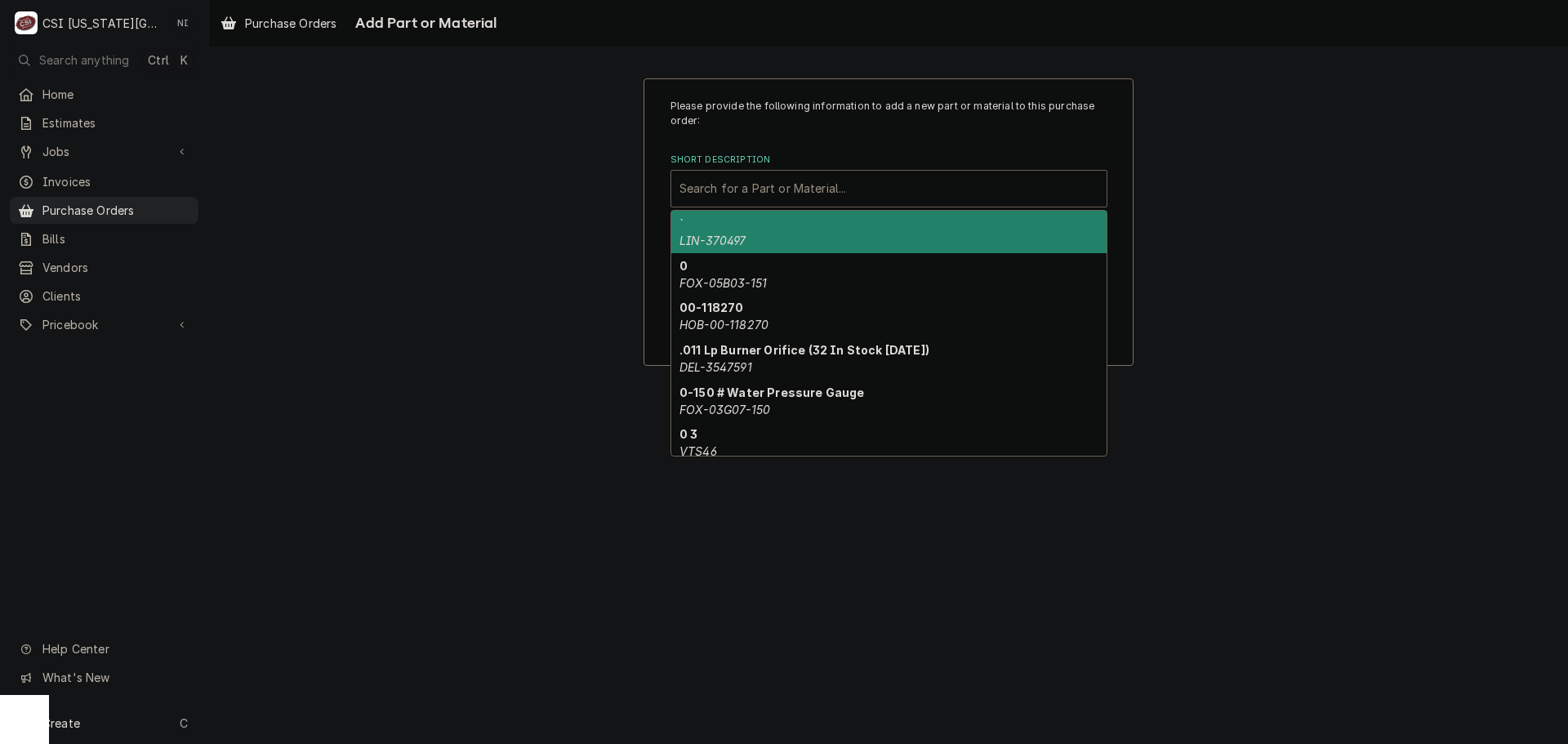
paste input "8073843"
type input "8073843"
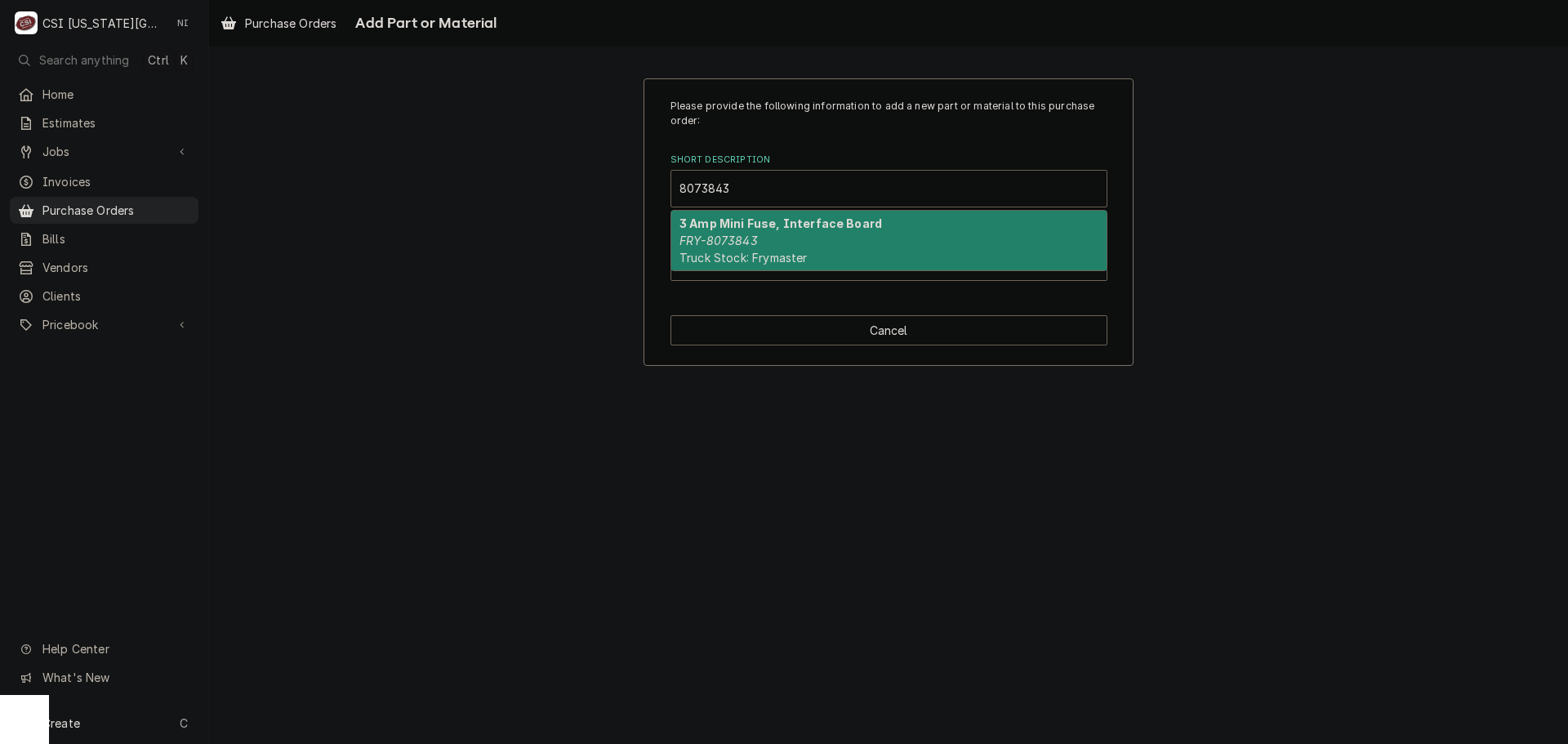
click at [798, 231] on strong "3 Amp Mini Fuse, Interface Board" at bounding box center [780, 223] width 202 height 14
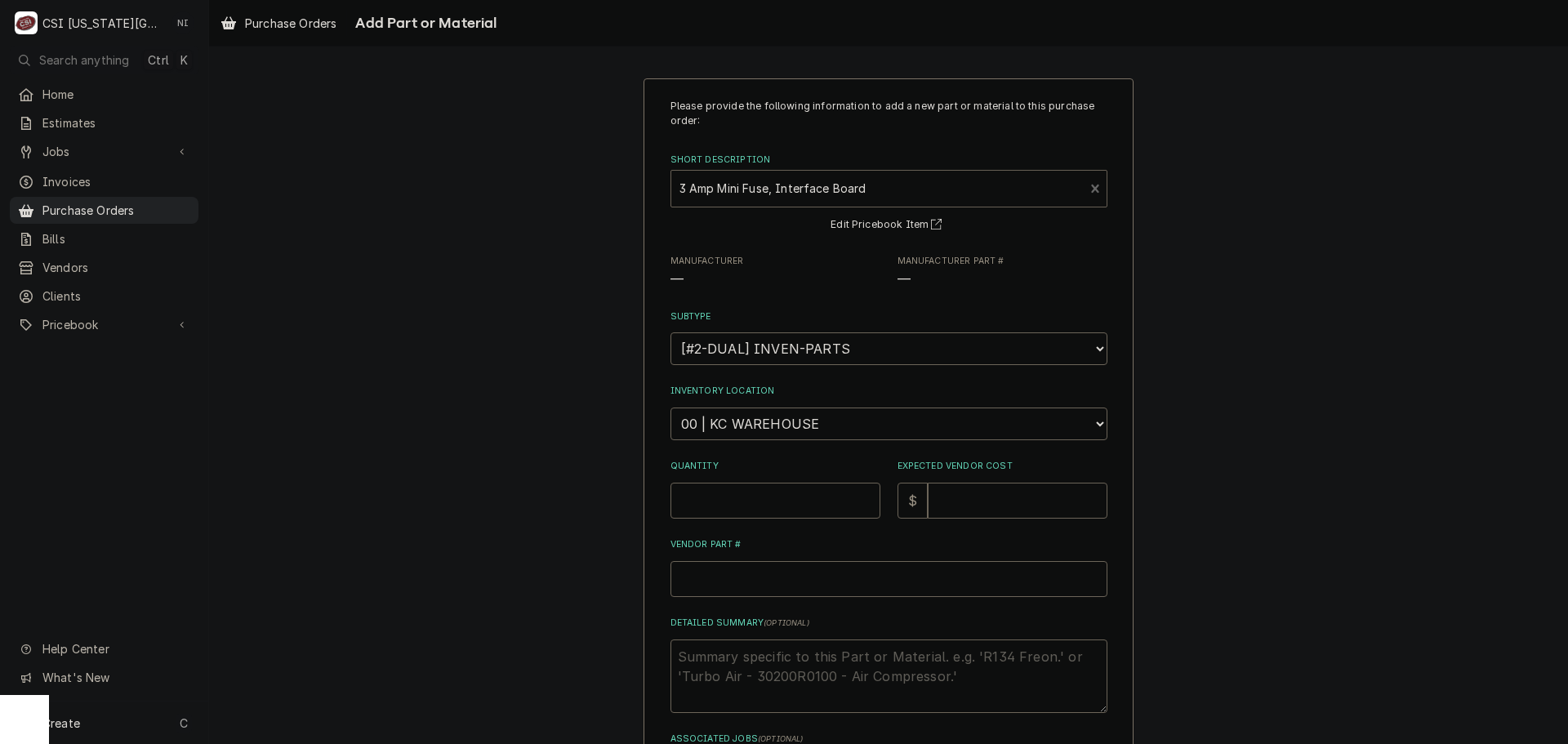
type textarea "x"
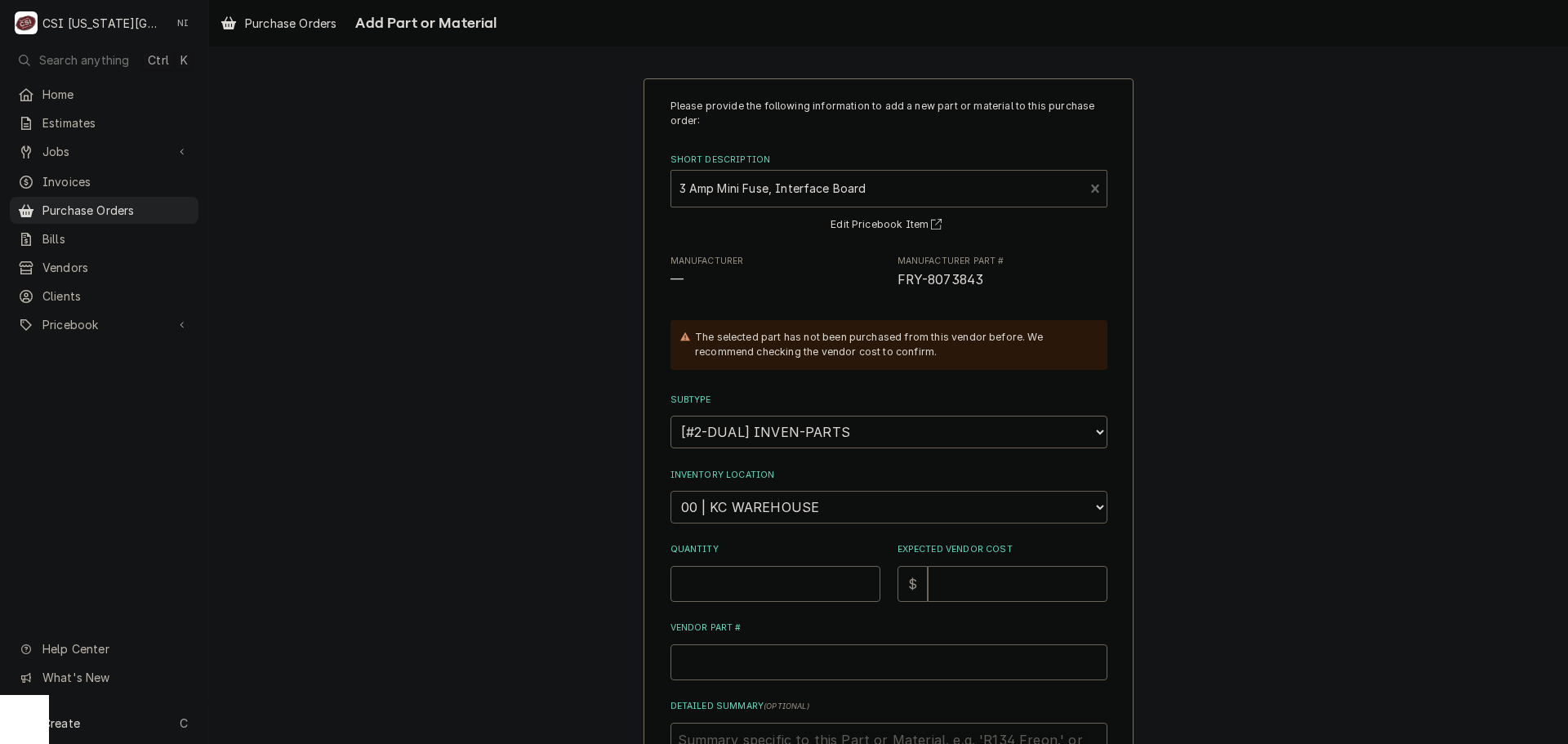
click at [789, 520] on select "Choose a location... 00 | KC WAREHOUSE 00 | MAIN WAREHOUSE 01 | BRIAN BREAZIER …" at bounding box center [889, 508] width 437 height 33
select select "2772"
click at [671, 491] on select "Choose a location... 00 | KC WAREHOUSE 00 | MAIN WAREHOUSE 01 | BRIAN BREAZIER …" at bounding box center [889, 508] width 437 height 33
click at [753, 594] on input "Quantity" at bounding box center [775, 584] width 209 height 36
type textarea "x"
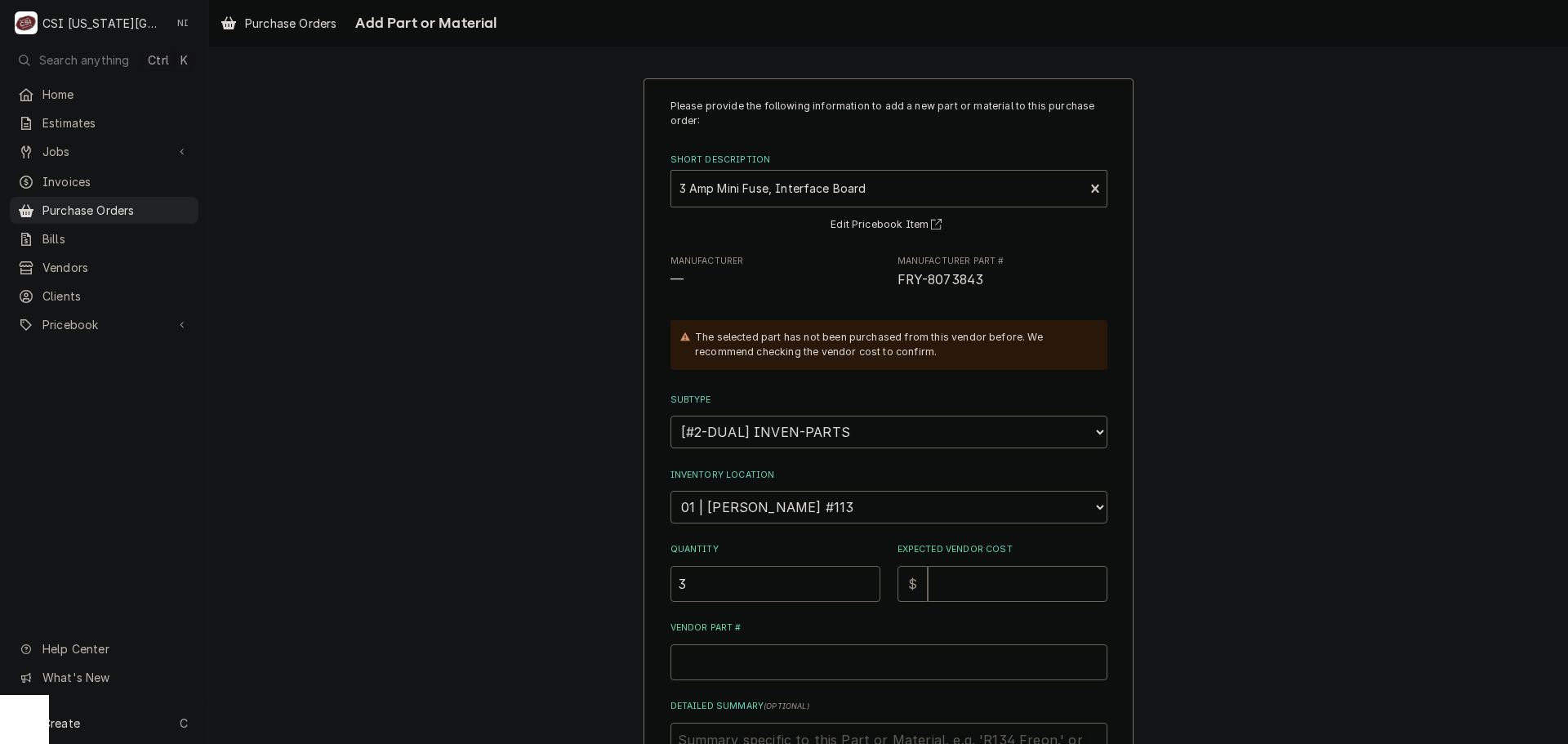
type input "3"
type textarea "x"
type input "5"
type textarea "x"
type input "5.9"
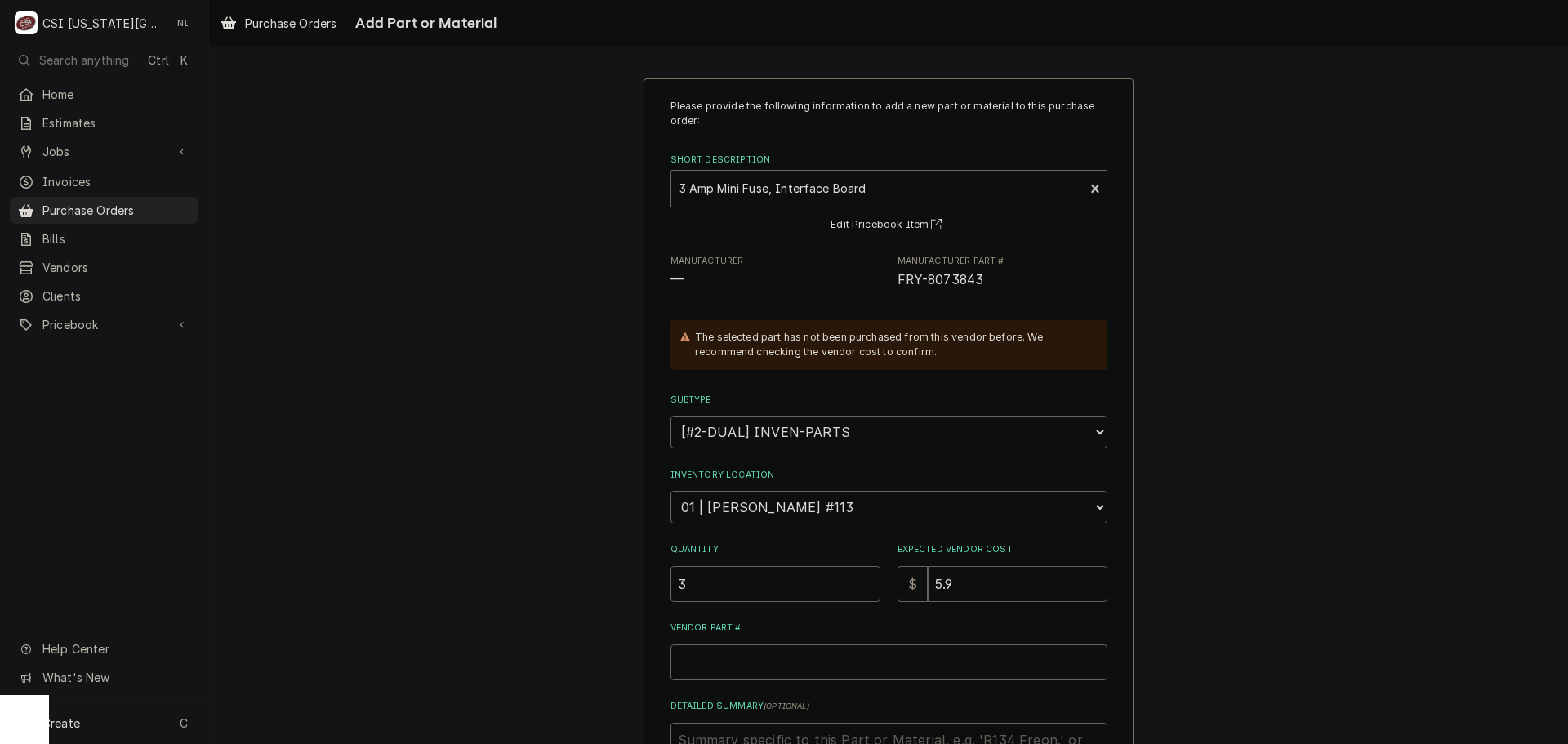
type textarea "x"
type input "5.98"
drag, startPoint x: 978, startPoint y: 284, endPoint x: 893, endPoint y: 283, distance: 85.0
click at [897, 283] on span "FRY-8073843" at bounding box center [1002, 280] width 209 height 19
copy span "FRY-8073843"
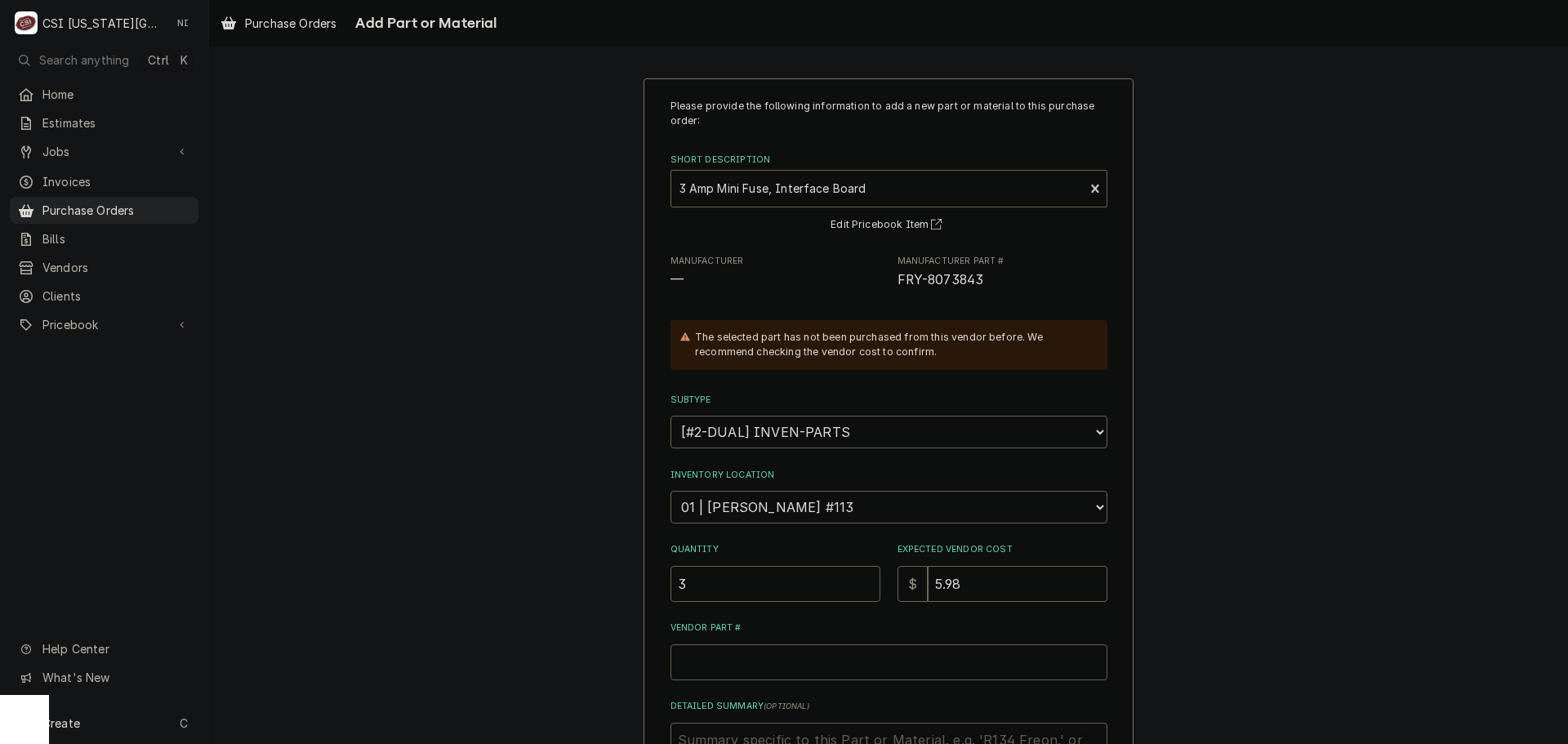
click at [767, 662] on input "Vendor Part #" at bounding box center [889, 662] width 437 height 36
paste input "FRY-8073843"
type textarea "x"
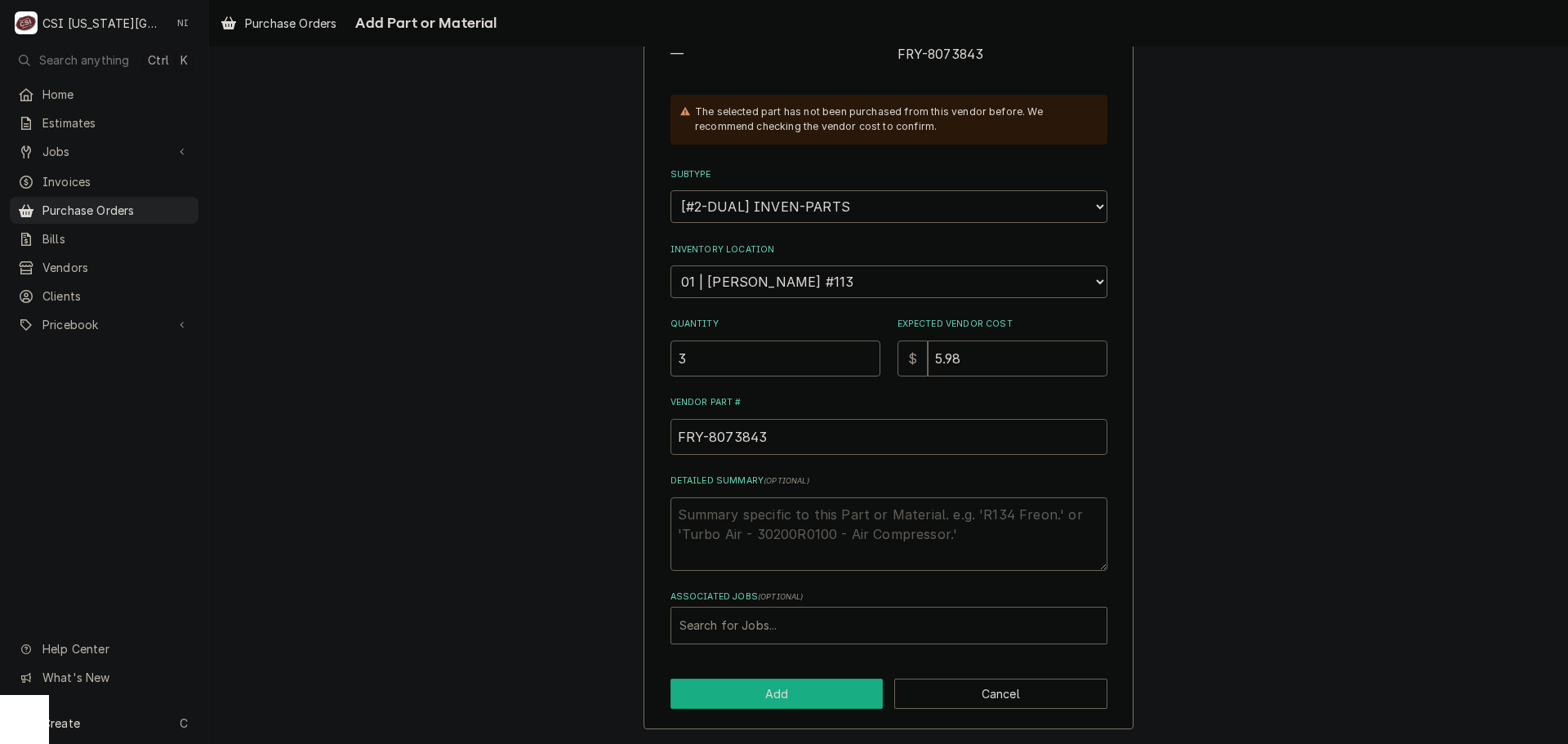
type input "FRY-8073843"
click at [778, 679] on button "Add" at bounding box center [777, 694] width 213 height 30
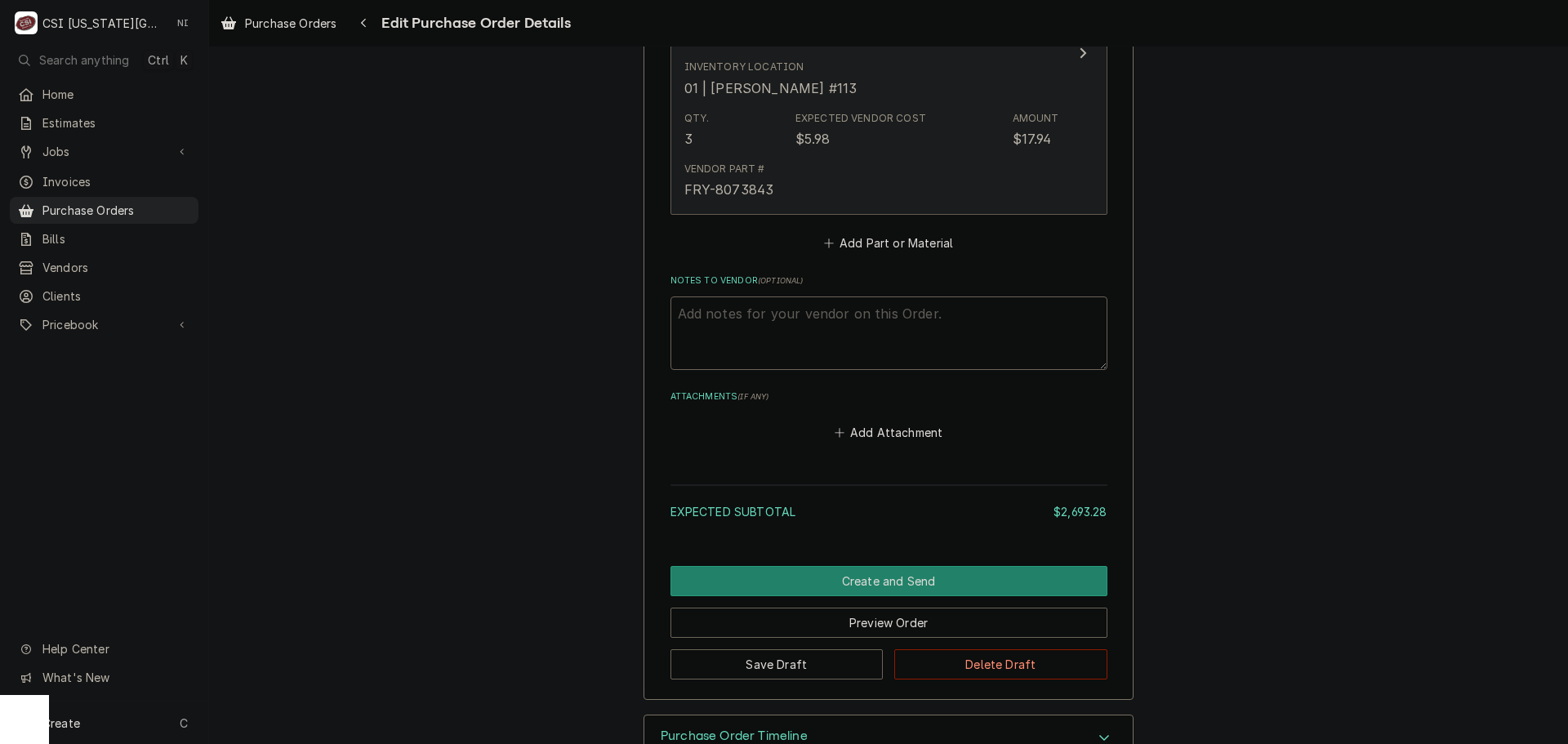
scroll to position [3197, 0]
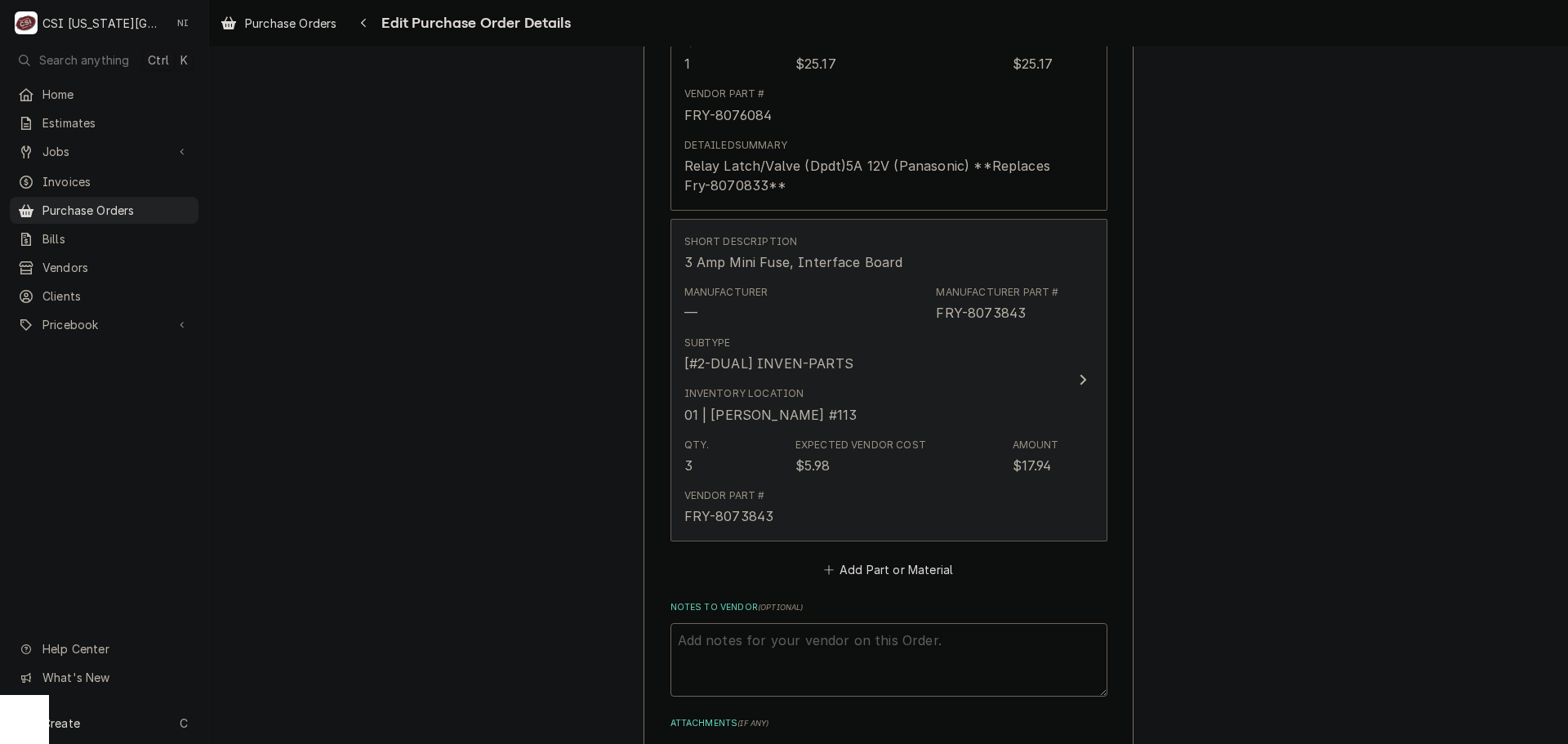
click at [846, 331] on div "Subtype [#2-DUAL] INVEN-PARTS" at bounding box center [872, 354] width 375 height 50
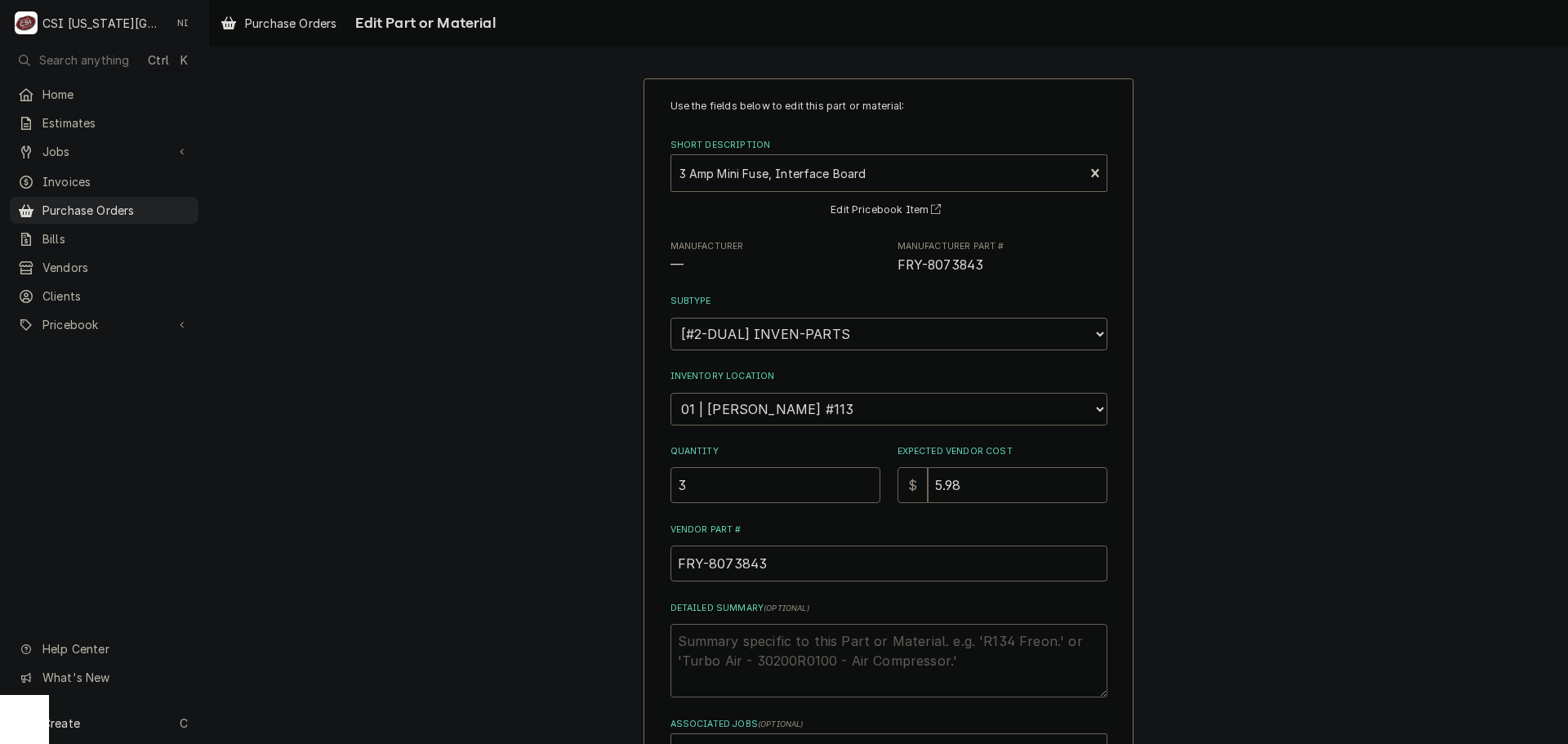
click at [777, 657] on textarea "Detailed Summary ( optional )" at bounding box center [889, 661] width 437 height 73
type textarea "x"
type textarea "m"
type textarea "x"
type textarea "ma"
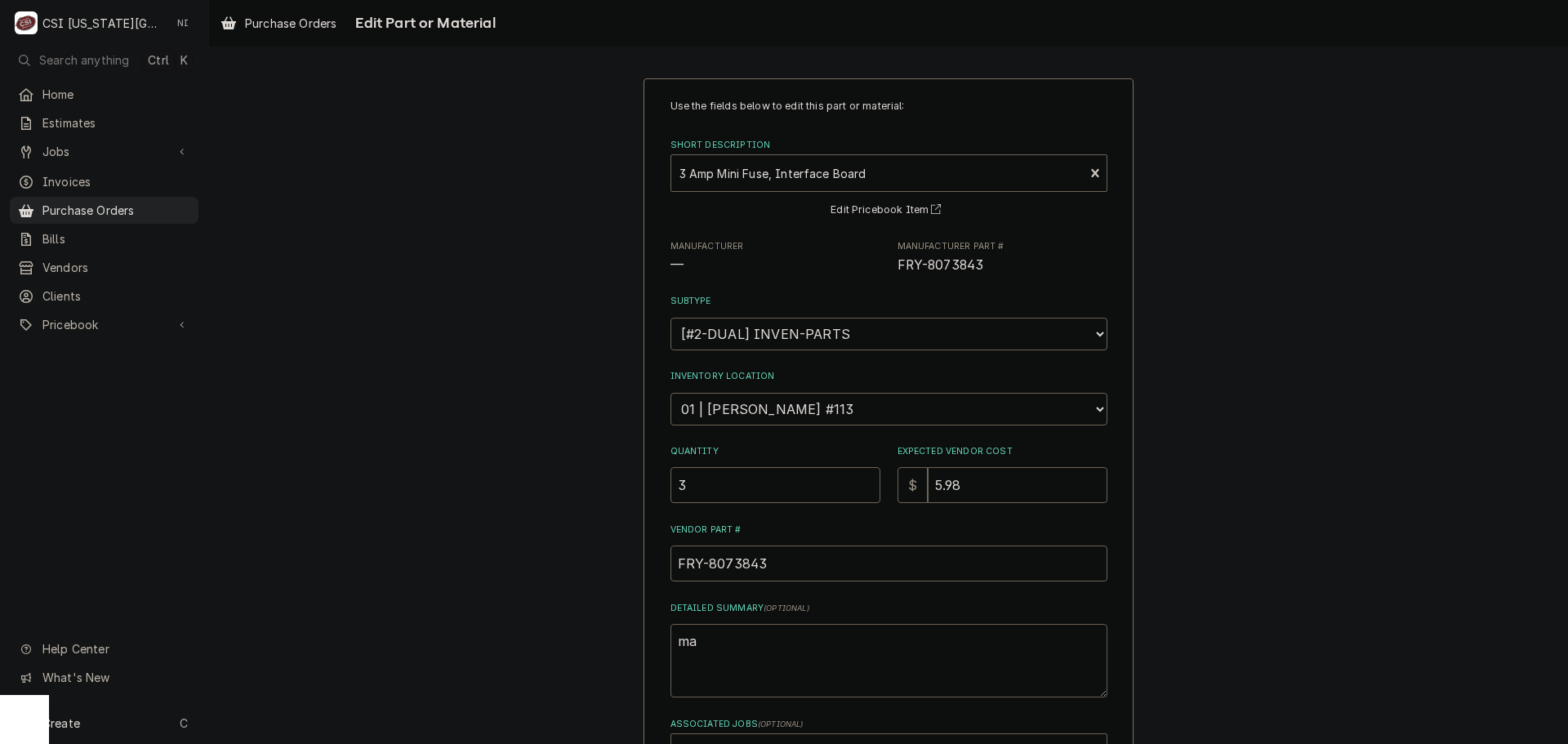
type textarea "x"
type textarea "mar"
type textarea "x"
type textarea "mars"
type textarea "x"
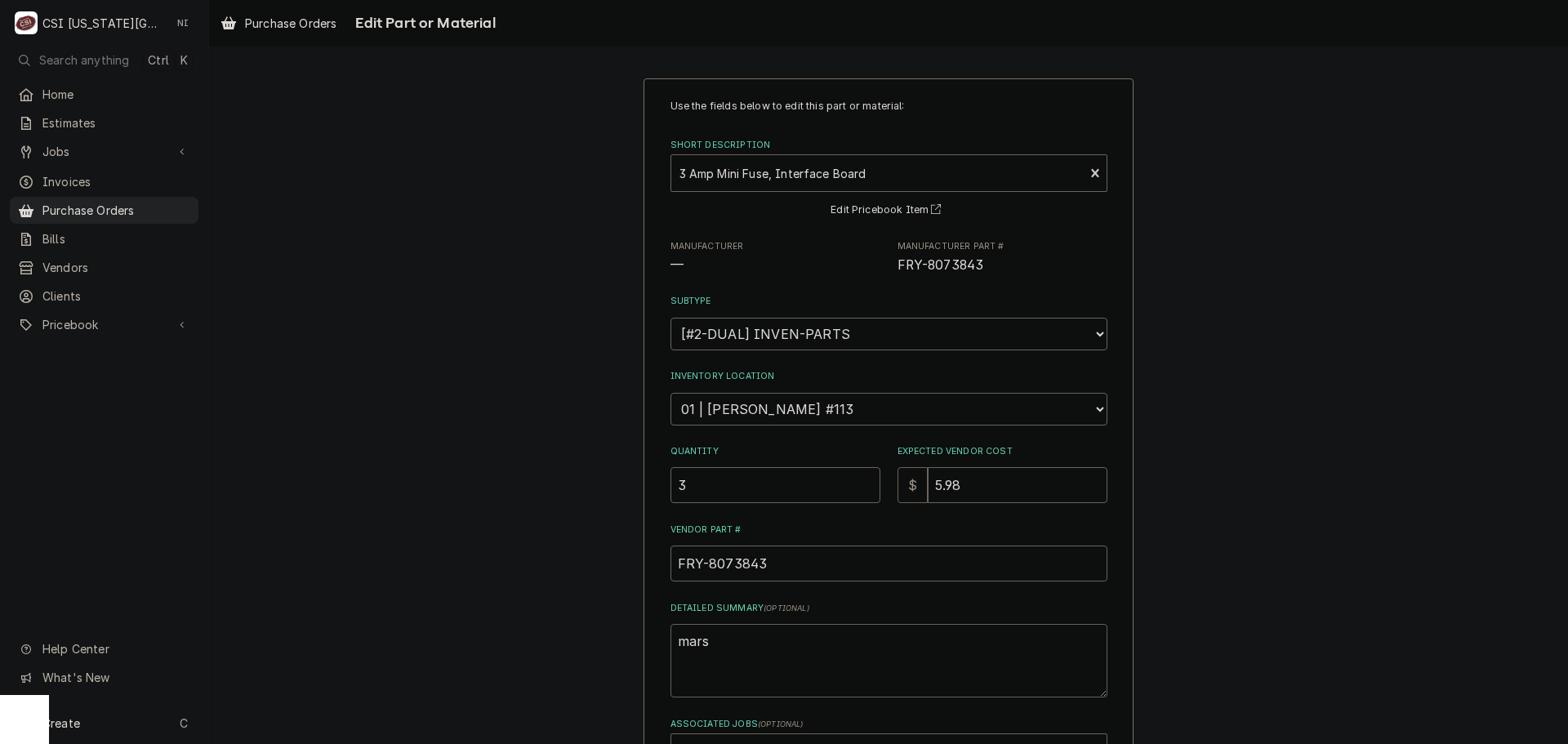
type textarea "marsl"
type textarea "x"
type textarea "mars"
type textarea "x"
type textarea "mar"
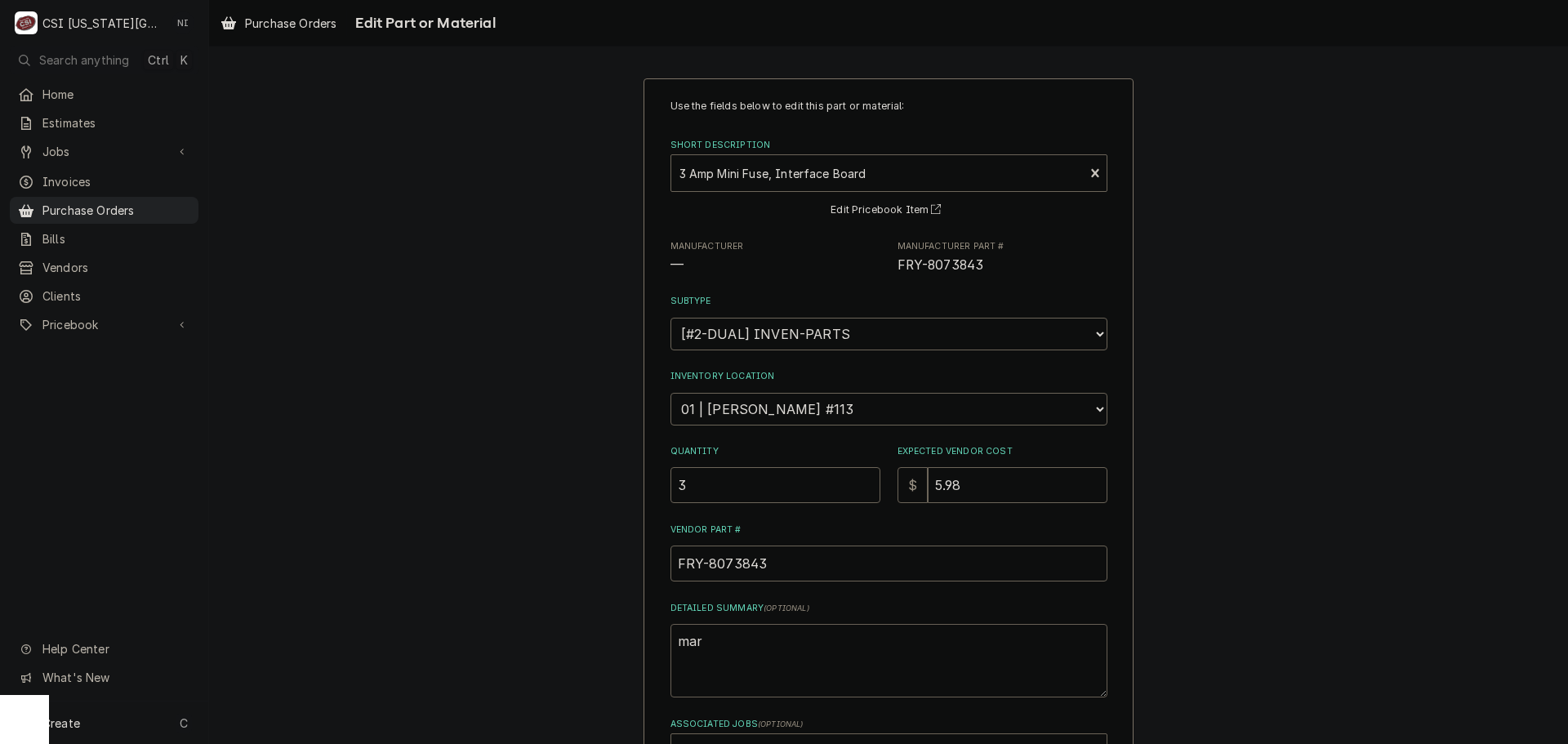
type textarea "x"
type textarea "mars"
type textarea "x"
type textarea "marsh"
type textarea "x"
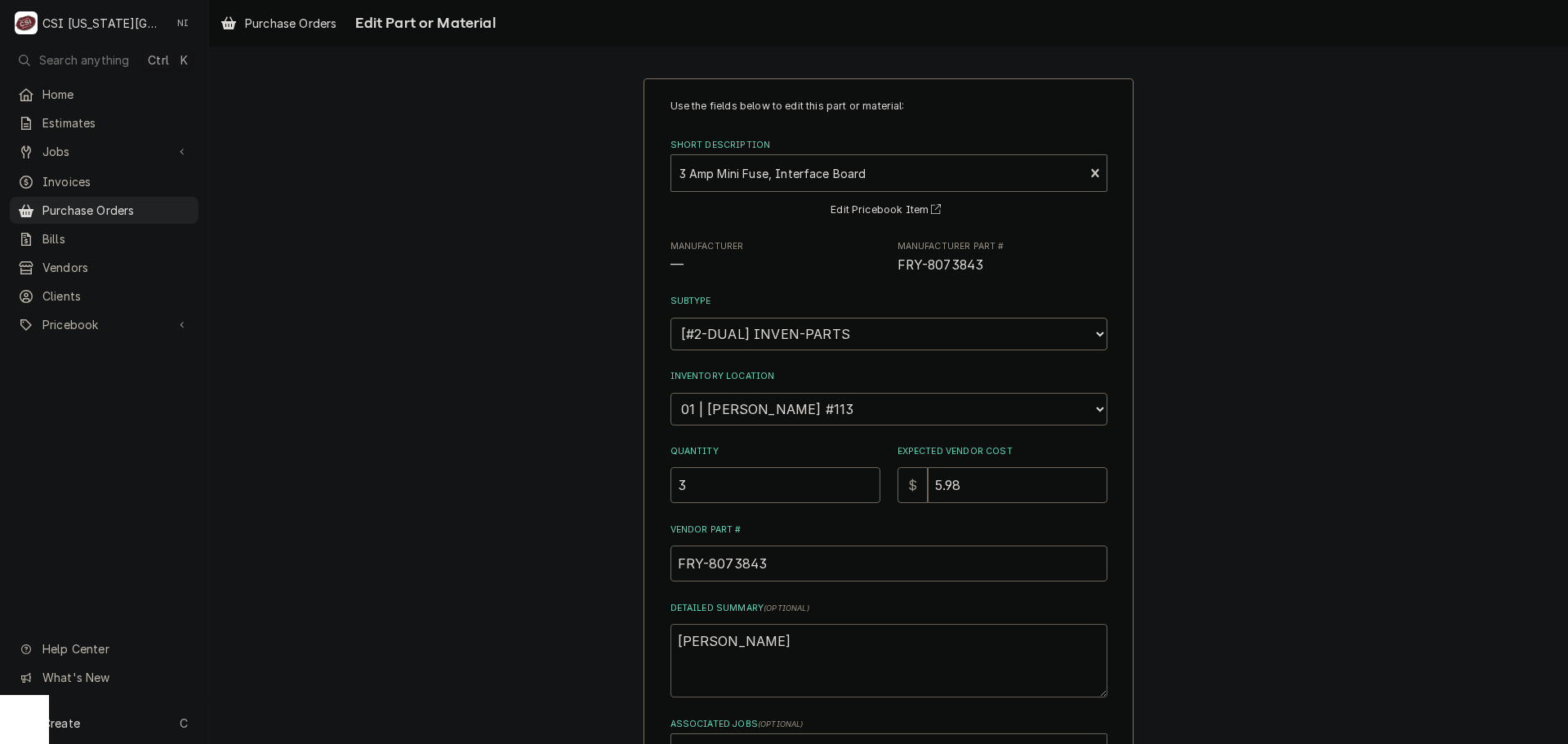
type textarea "marsha"
type textarea "x"
type textarea "marshal"
type textarea "x"
type textarea "marshall"
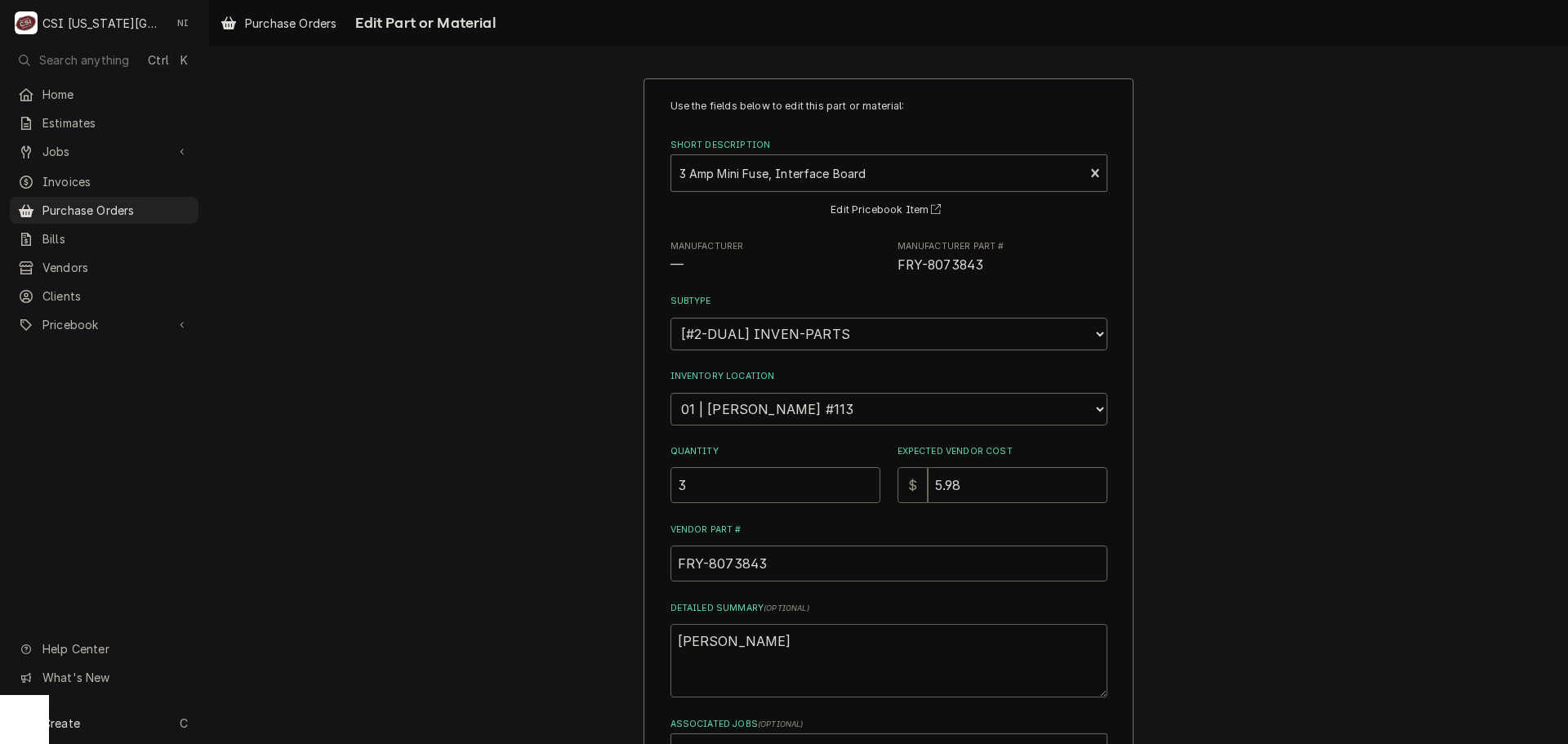
type textarea "x"
type textarea "marshall"
type textarea "x"
type textarea "marshall t"
type textarea "x"
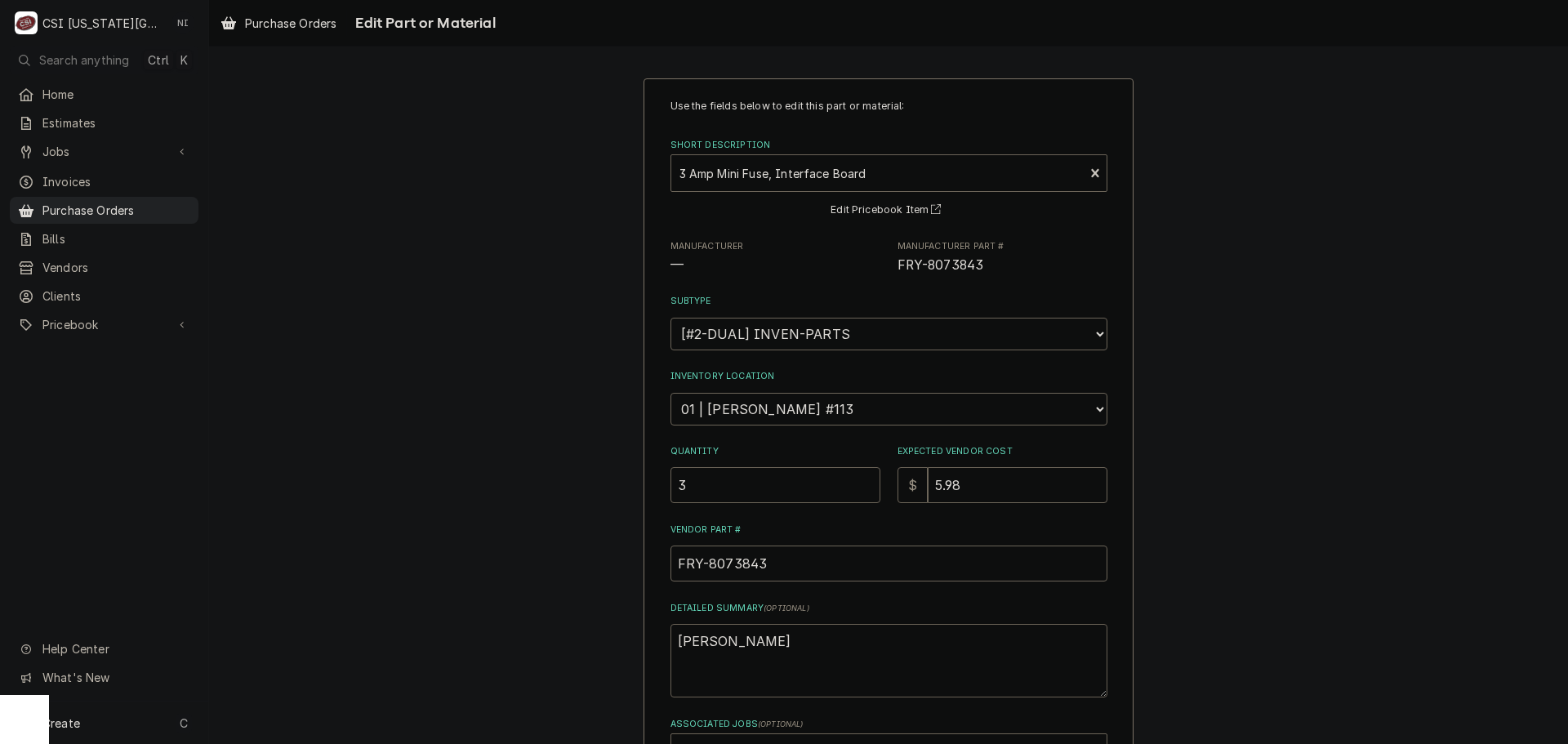
type textarea "marshall tr"
type textarea "x"
type textarea "marshall tru"
type textarea "x"
type textarea "marshall truc"
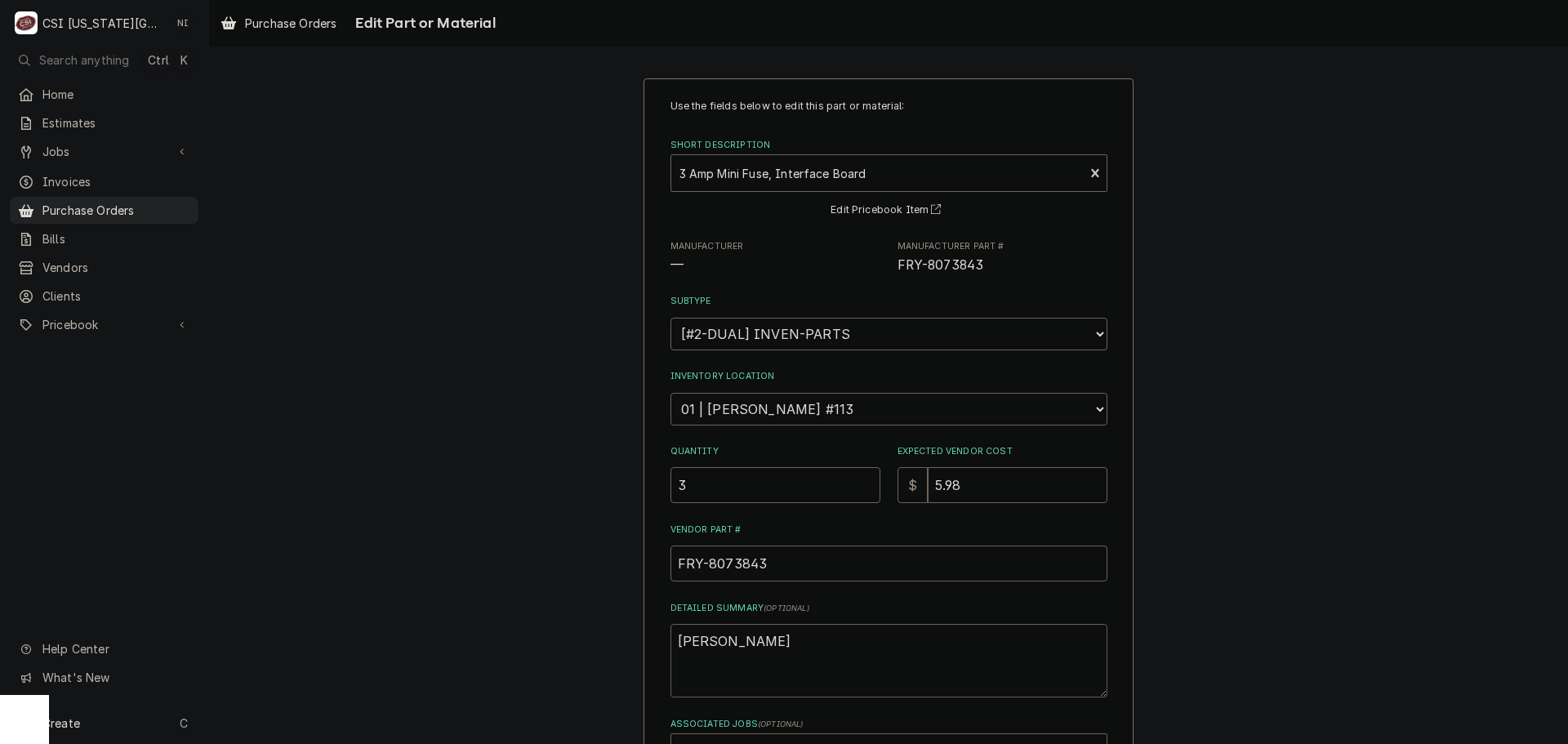
type textarea "x"
type textarea "marshall tru"
type textarea "x"
type textarea "marshall tr"
type textarea "x"
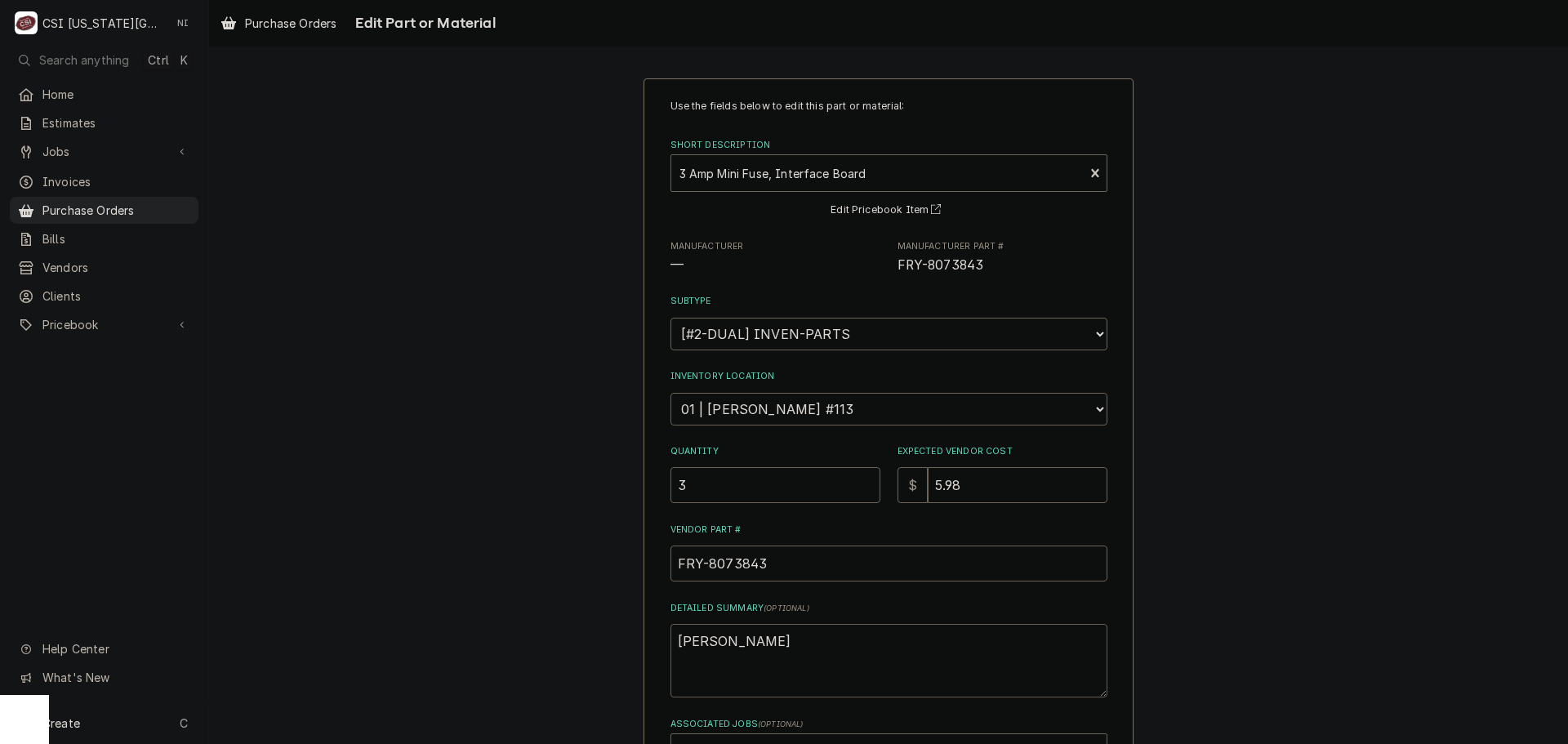
type textarea "marshall t"
type textarea "x"
type textarea "marshall"
type textarea "x"
type textarea "marshall s"
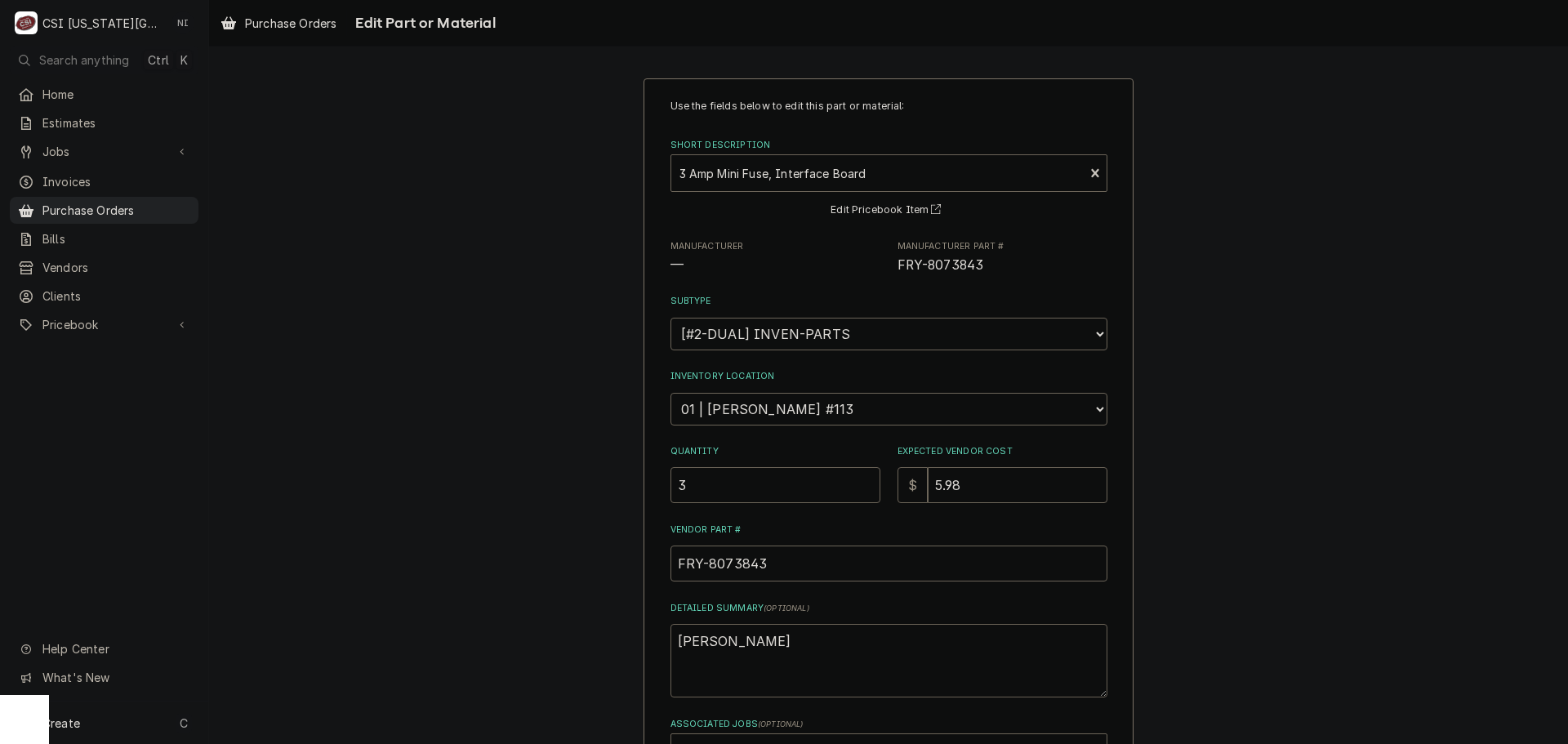
type textarea "x"
type textarea "marshall st"
type textarea "x"
type textarea "marshall sto"
type textarea "x"
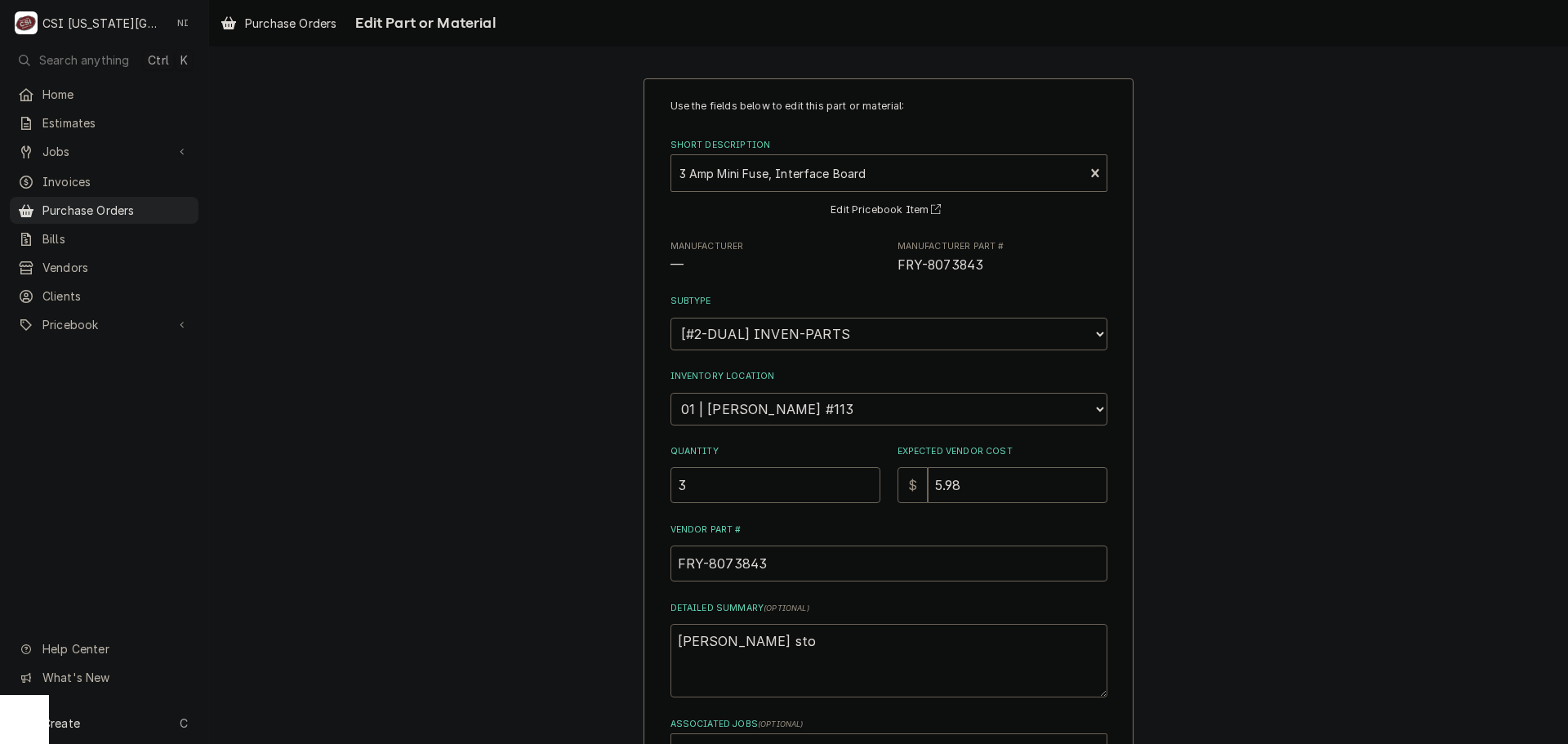
type textarea "marshall stok"
type textarea "x"
type textarea "marshall sto"
type textarea "x"
type textarea "marshall stoc"
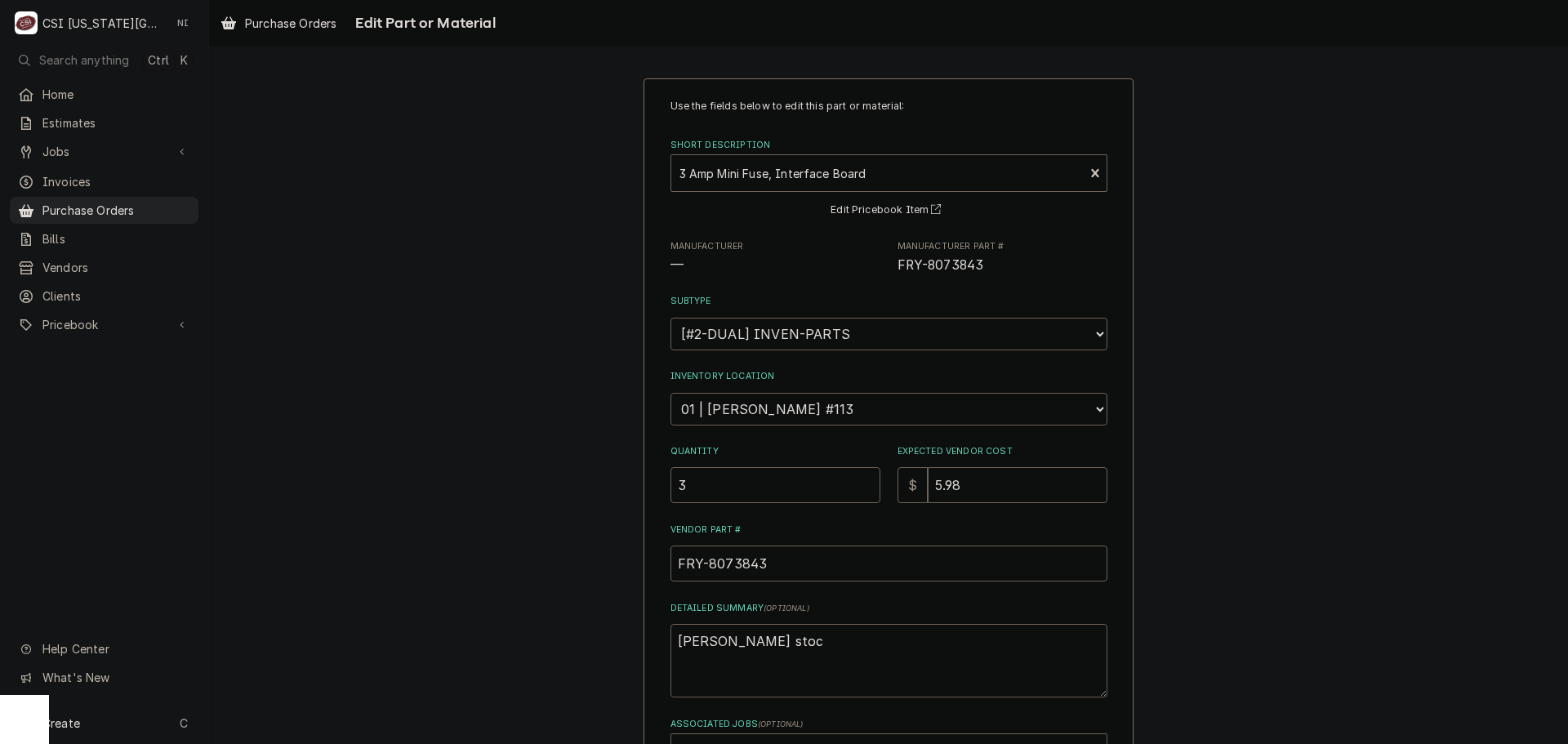
type textarea "x"
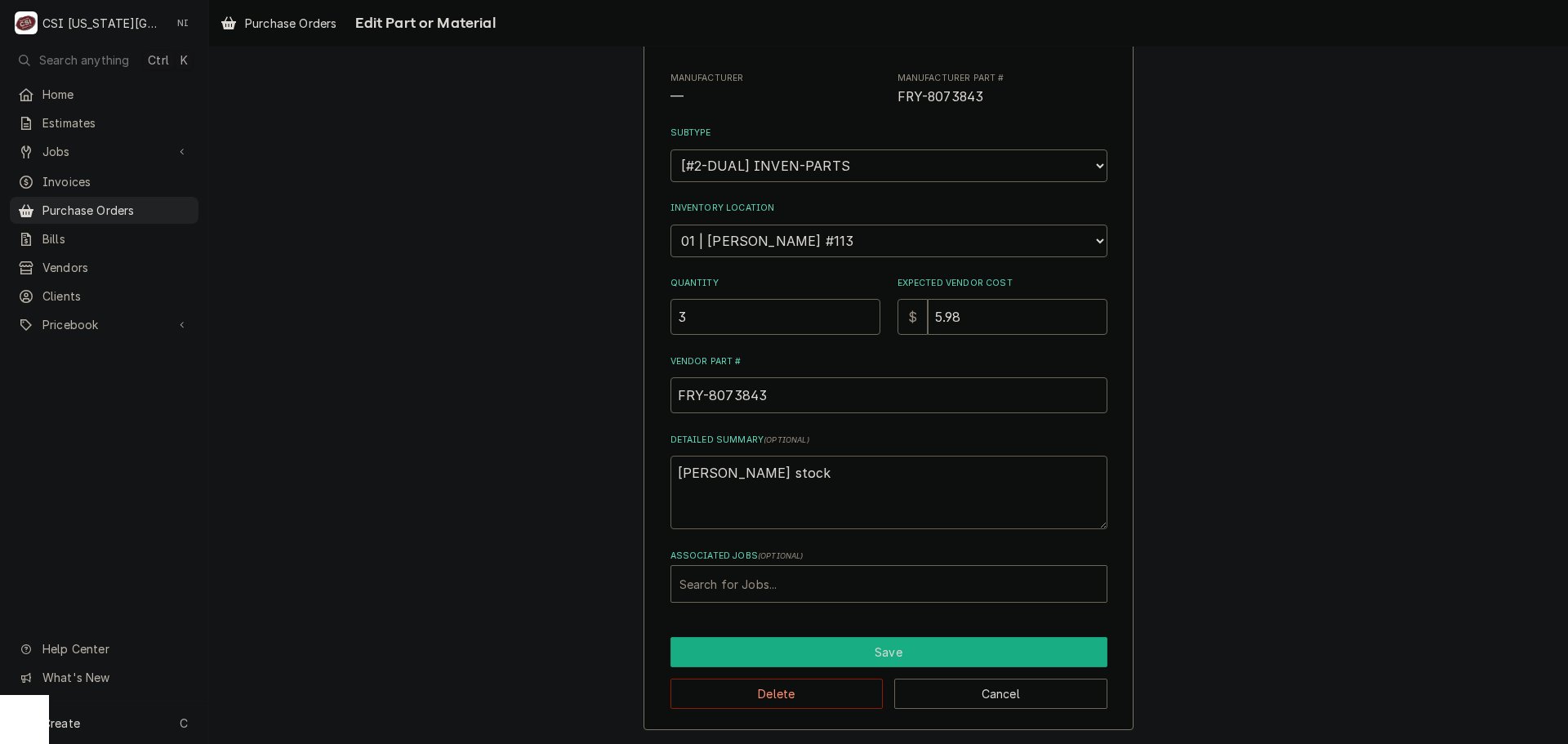
type textarea "marshall stock"
click at [772, 654] on button "Save" at bounding box center [889, 652] width 437 height 30
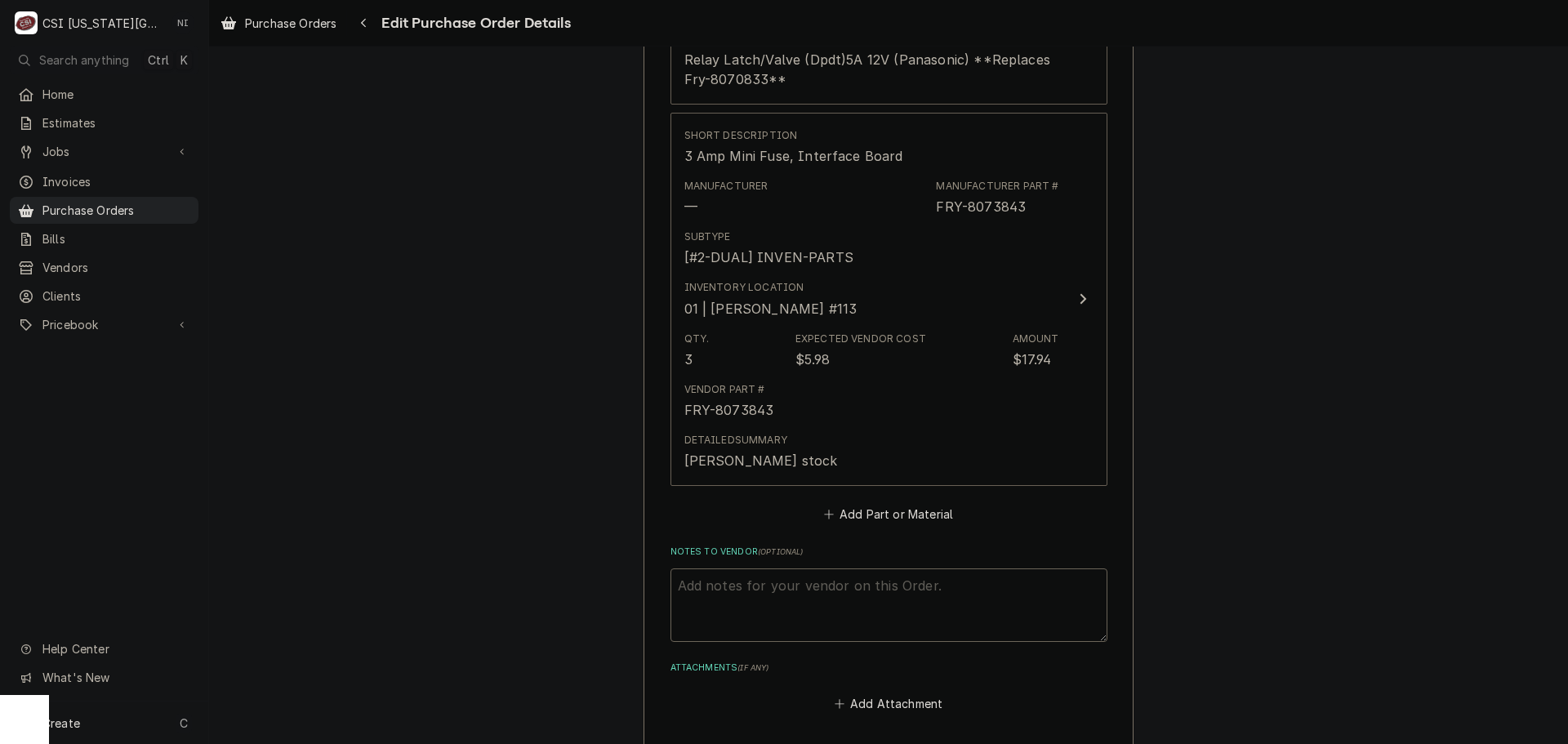
scroll to position [3094, 0]
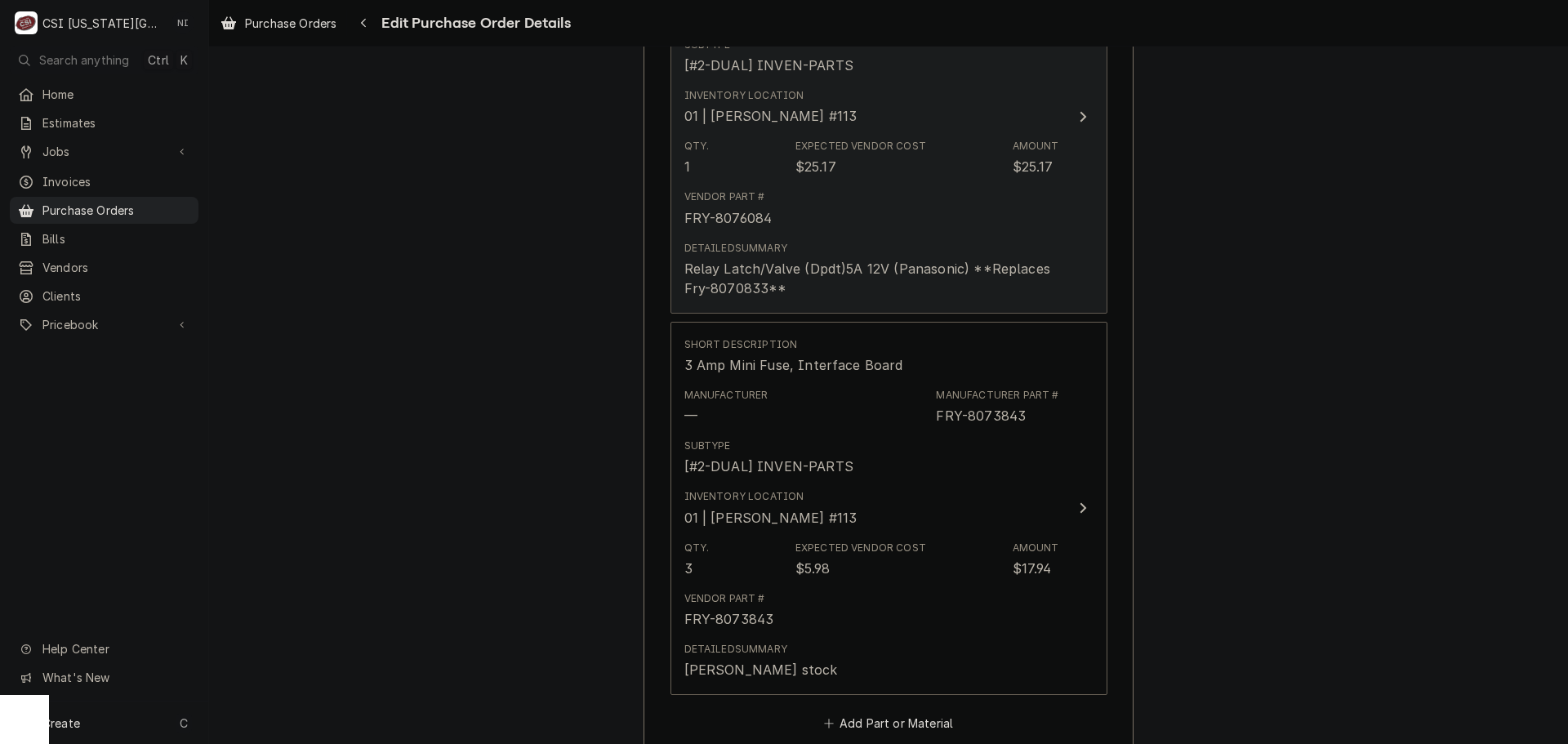
click at [851, 222] on div "Vendor Part # FRY-8076084" at bounding box center [872, 208] width 375 height 50
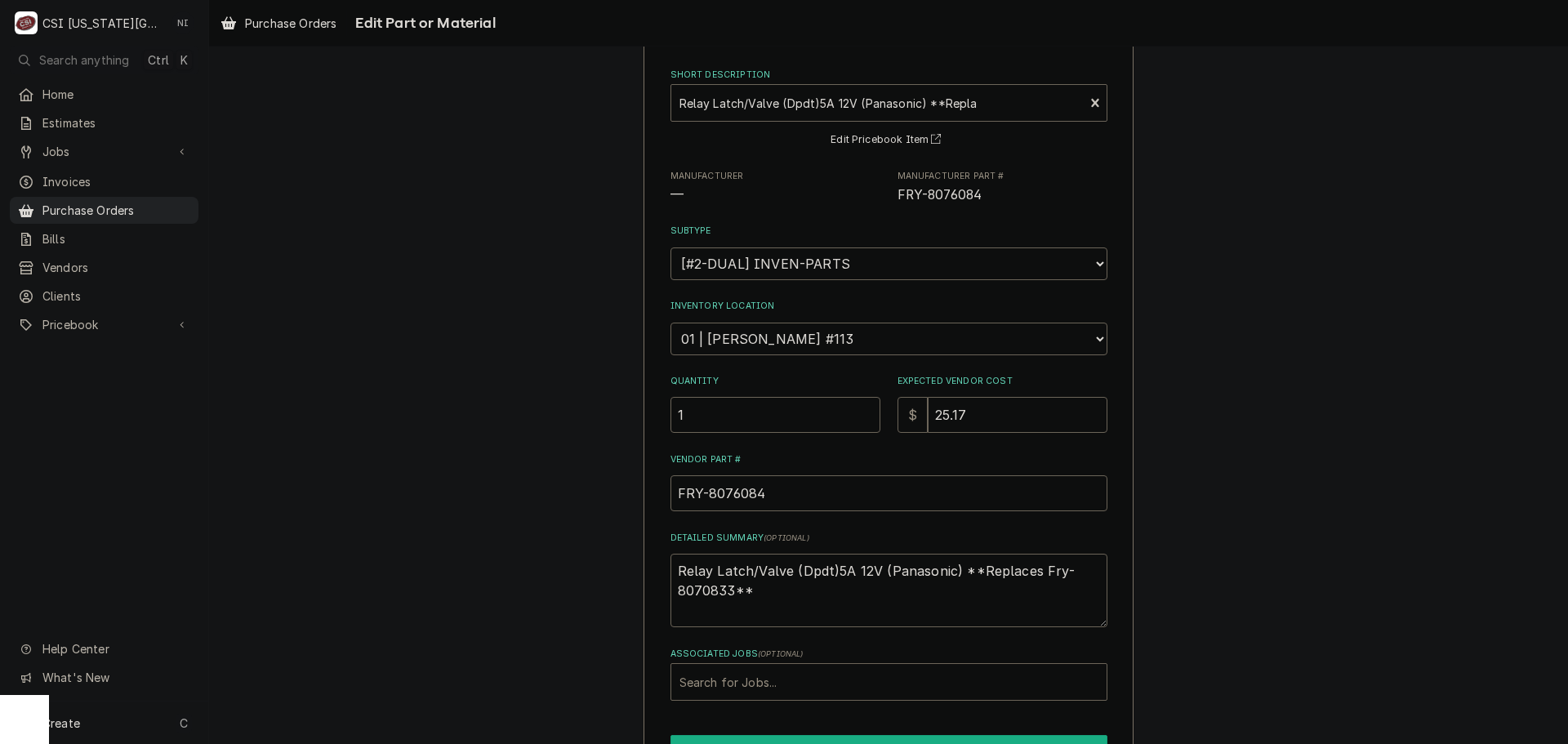
scroll to position [164, 0]
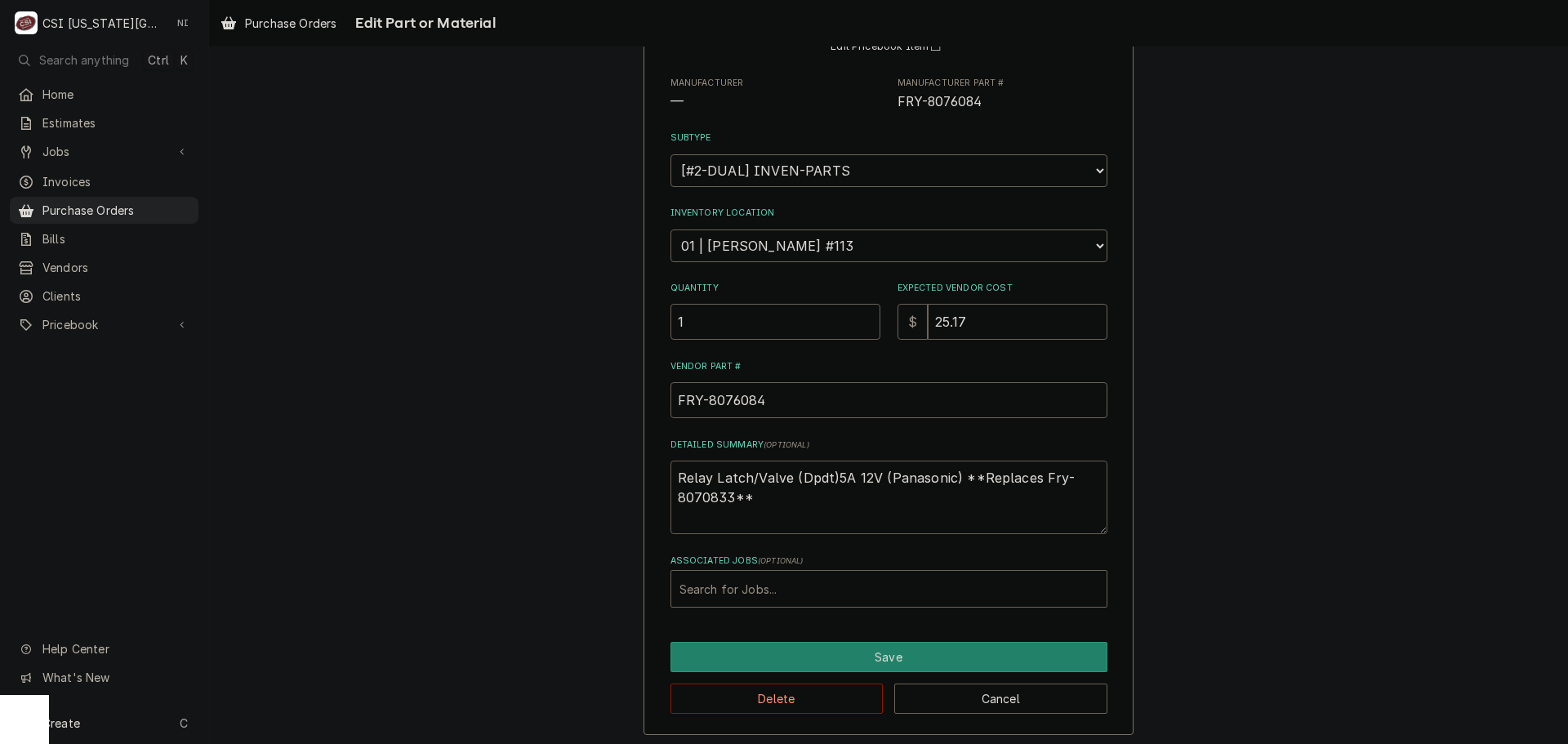
drag, startPoint x: 759, startPoint y: 502, endPoint x: 637, endPoint y: 469, distance: 126.4
click at [637, 469] on div "Use the fields below to edit this part or material: Short Description Relay Lat…" at bounding box center [889, 325] width 1359 height 849
type textarea "x"
type textarea "m"
type textarea "x"
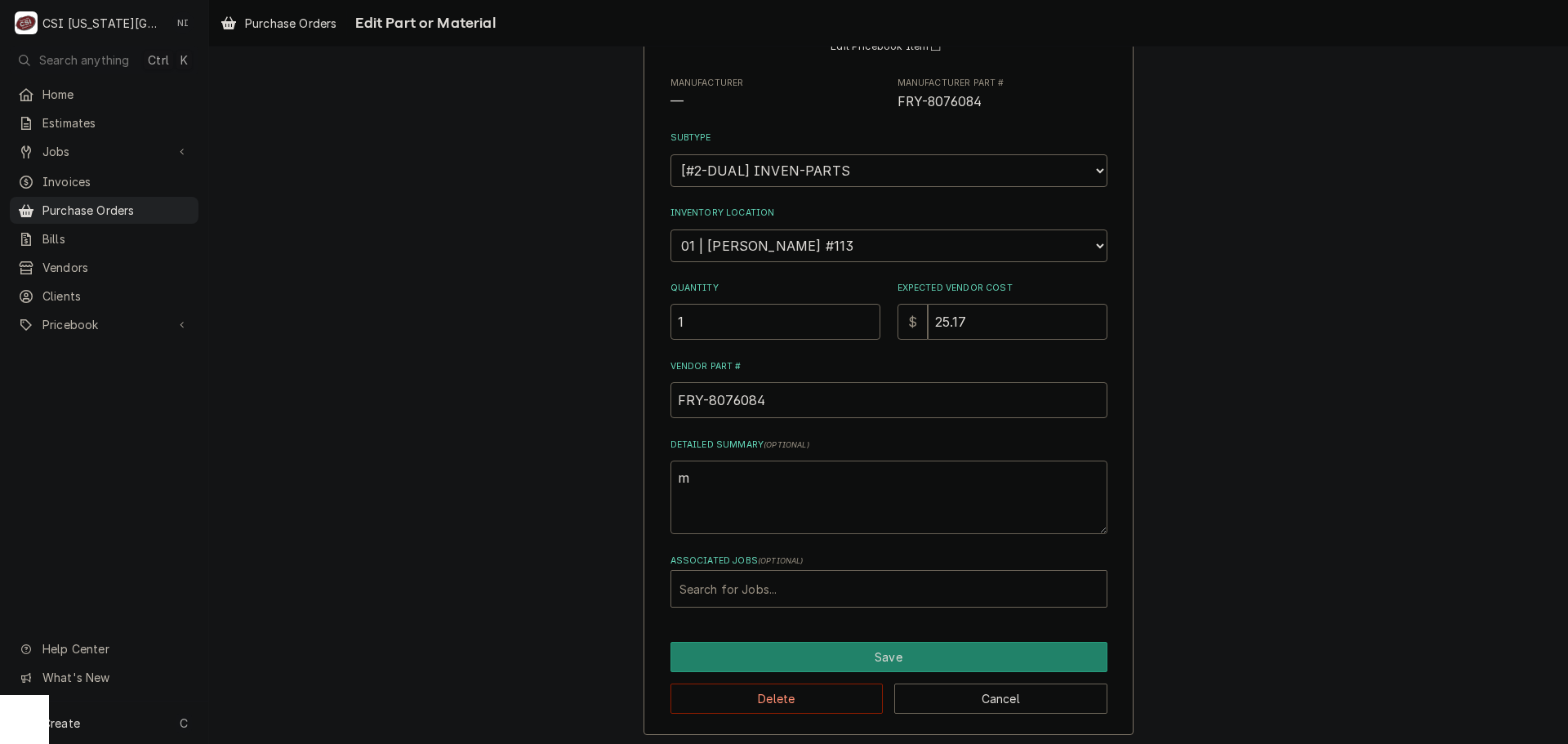
type textarea "ms"
type textarea "x"
type textarea "msa"
type textarea "x"
type textarea "ms"
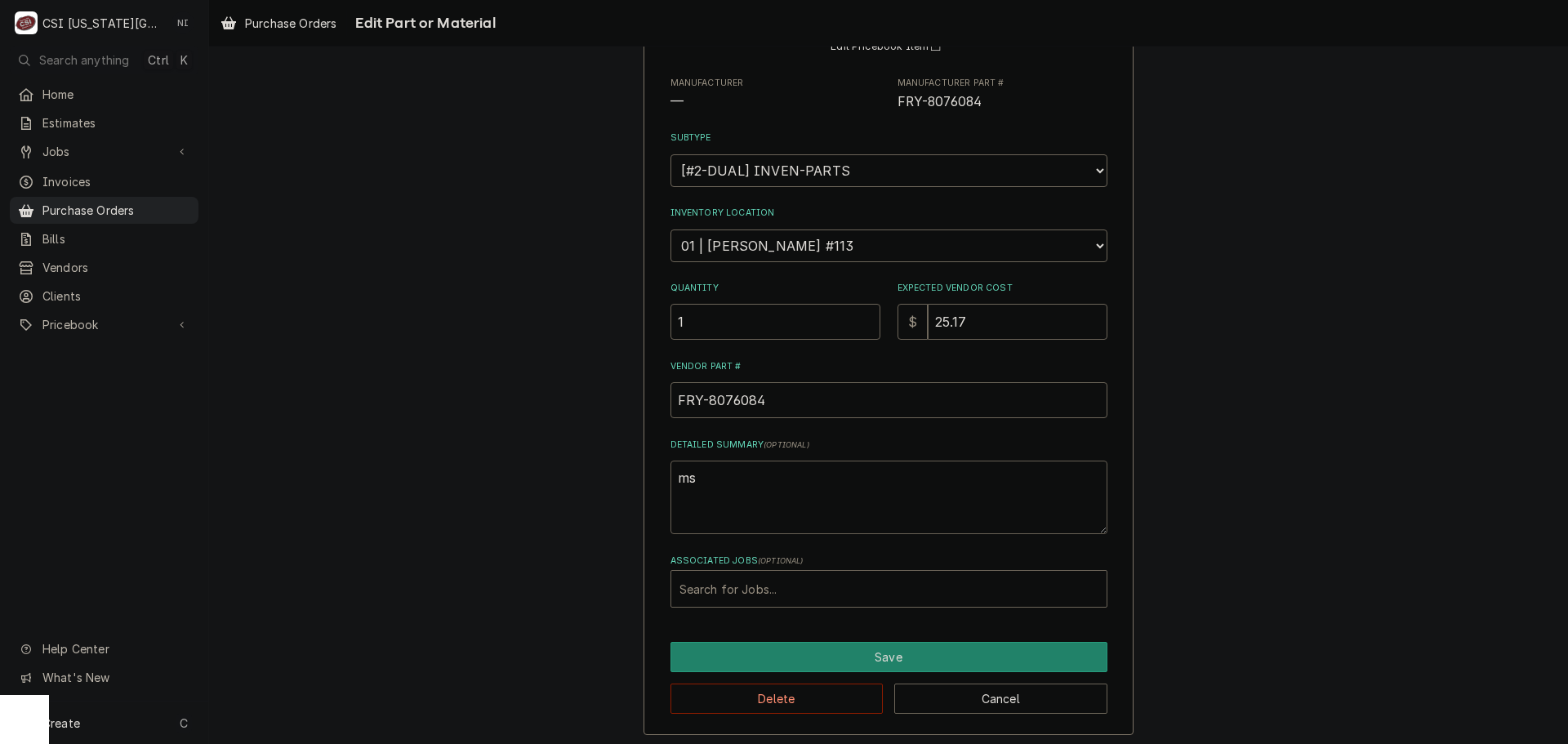
type textarea "x"
type textarea "m"
type textarea "x"
type textarea "ma"
type textarea "x"
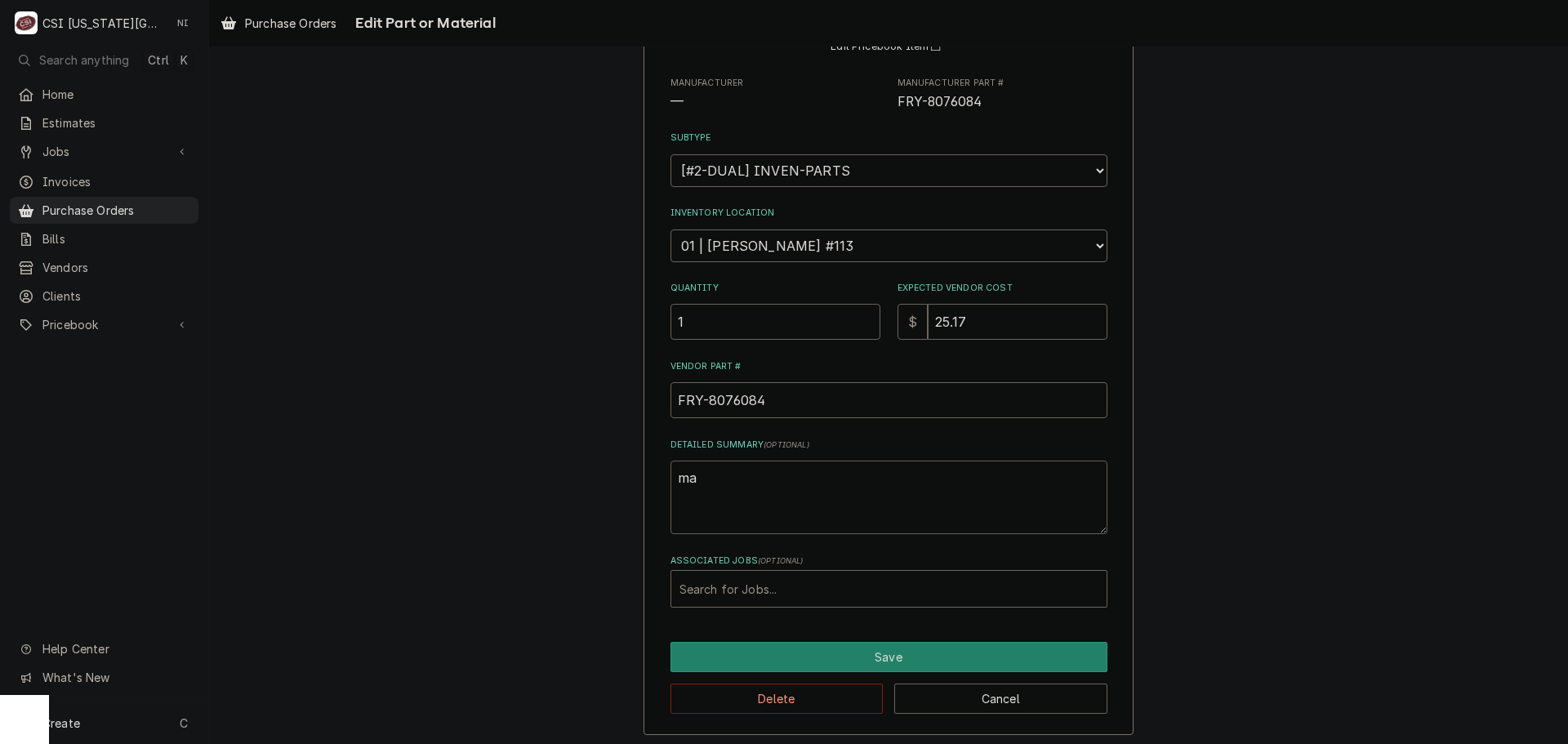
type textarea "mar"
type textarea "x"
type textarea "mars"
type textarea "x"
type textarea "marsh"
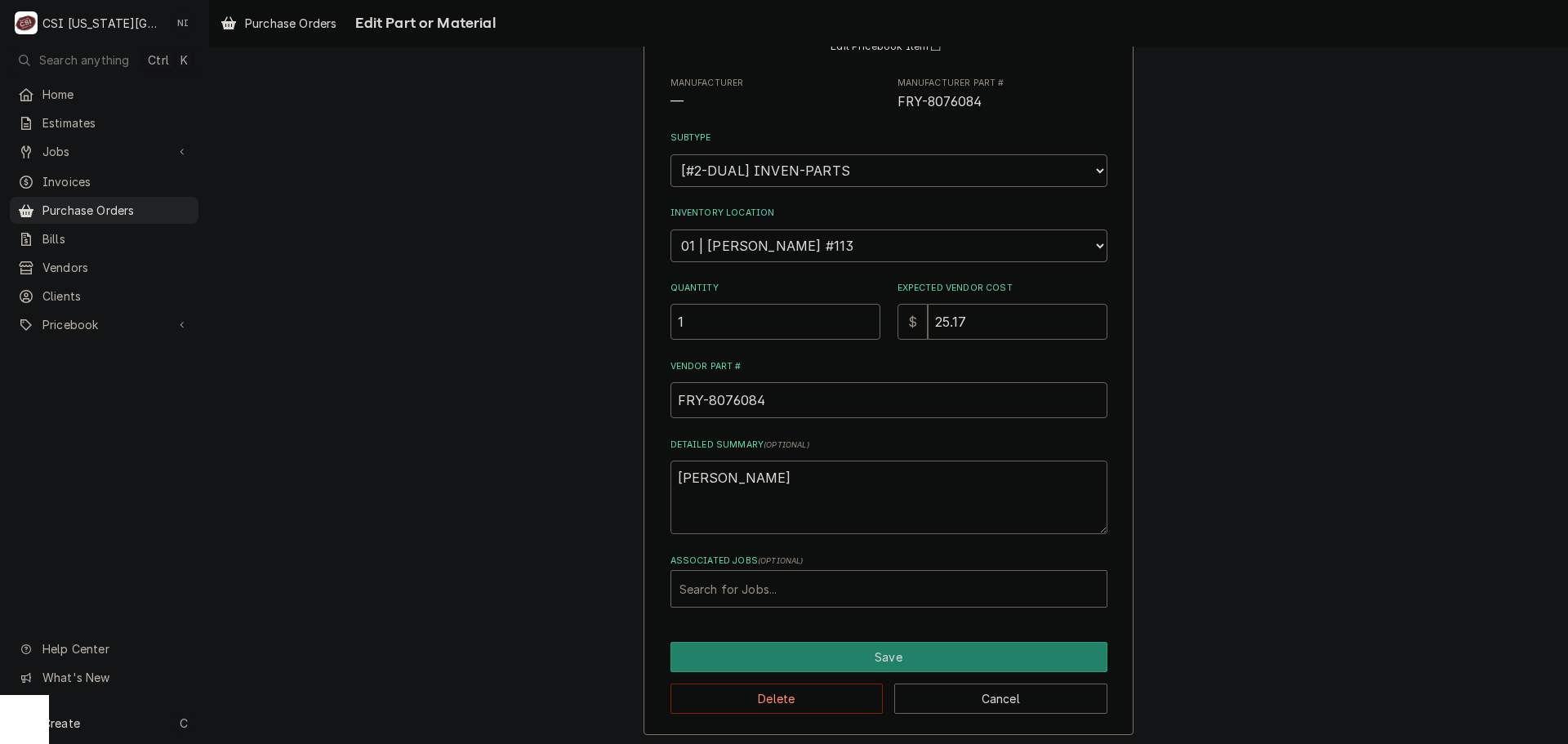
type textarea "x"
type textarea "marsha"
type textarea "x"
type textarea "marshal"
type textarea "x"
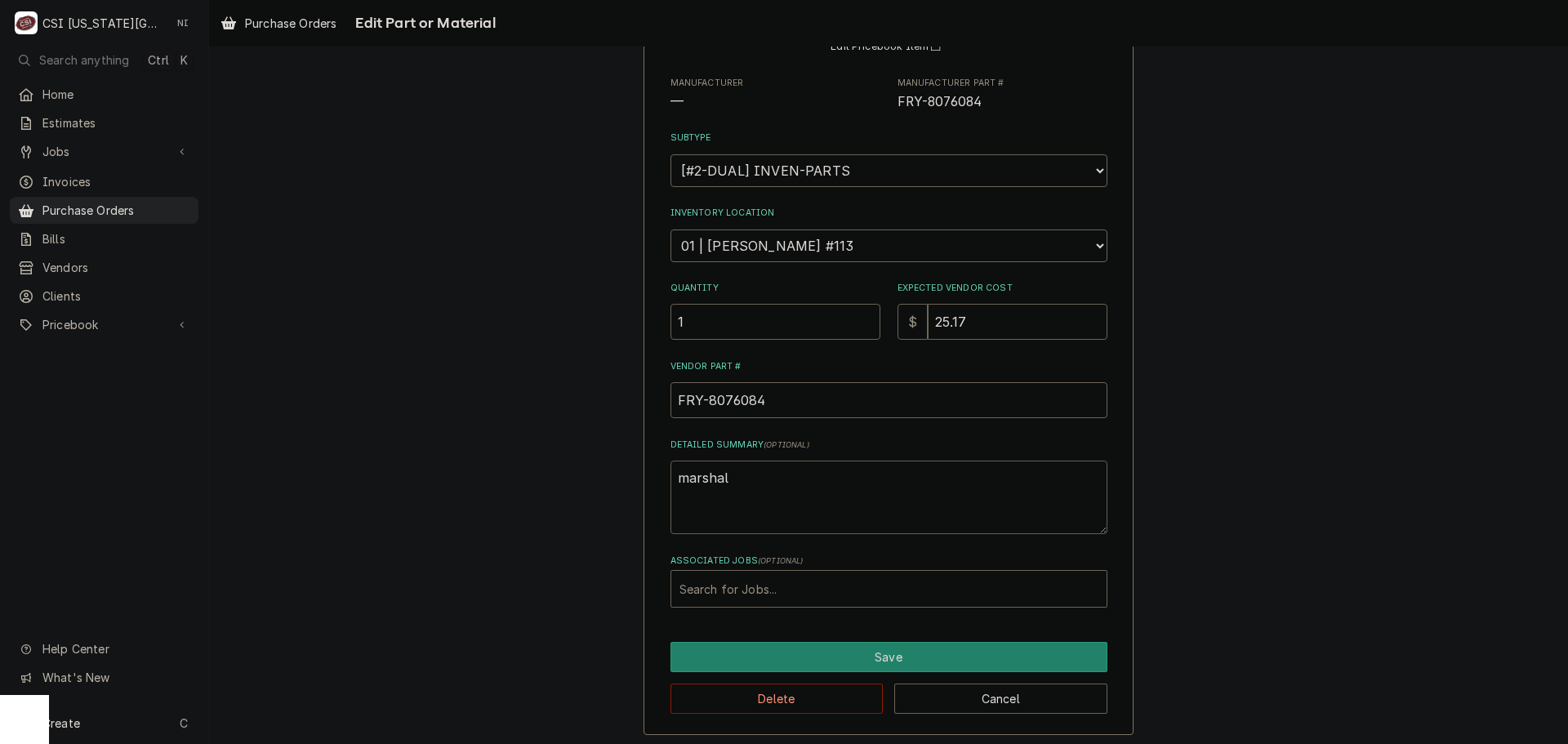
type textarea "marshall"
type textarea "x"
type textarea "marshall"
type textarea "x"
type textarea "marshall t"
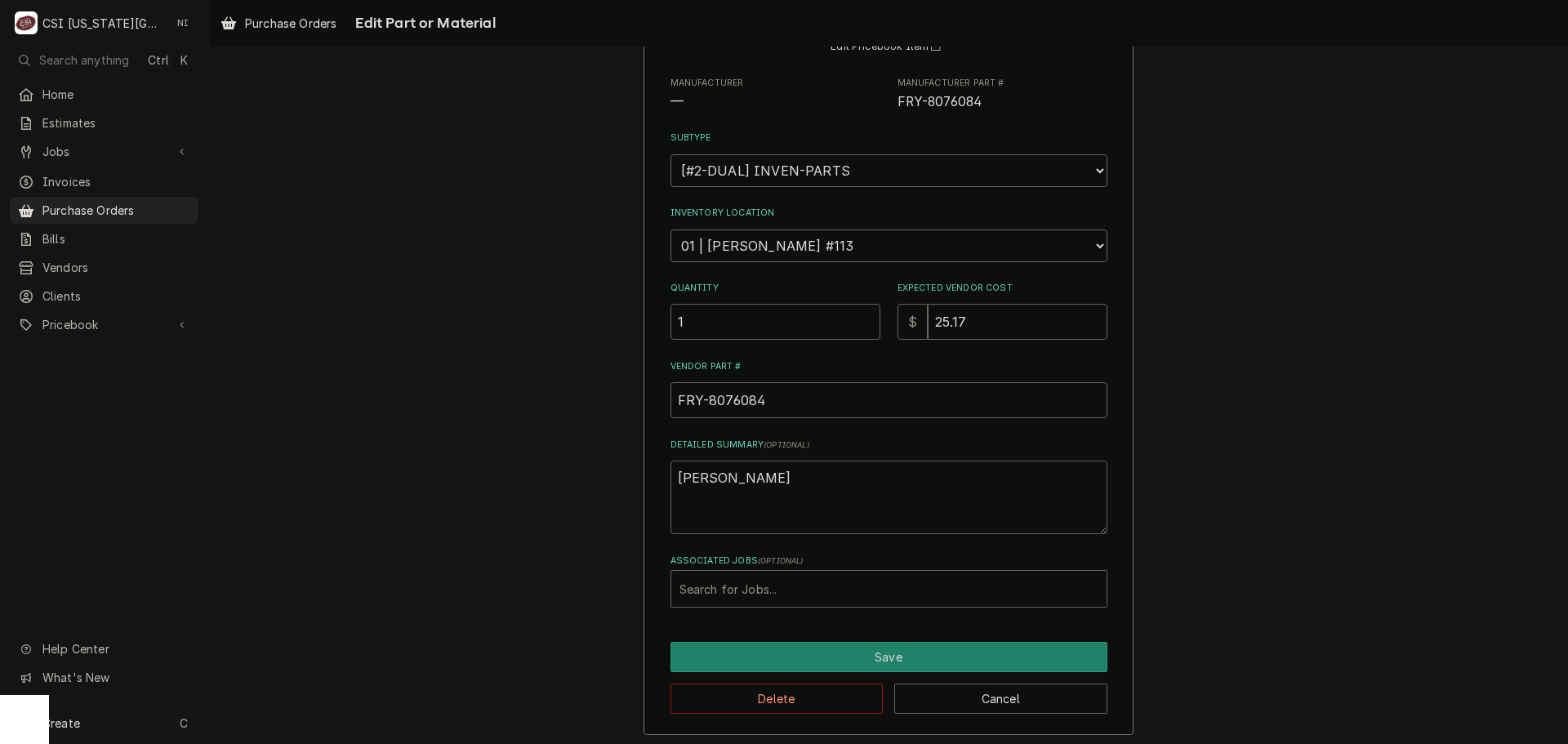
type textarea "x"
type textarea "marshall tr"
type textarea "x"
type textarea "marshall tru"
type textarea "x"
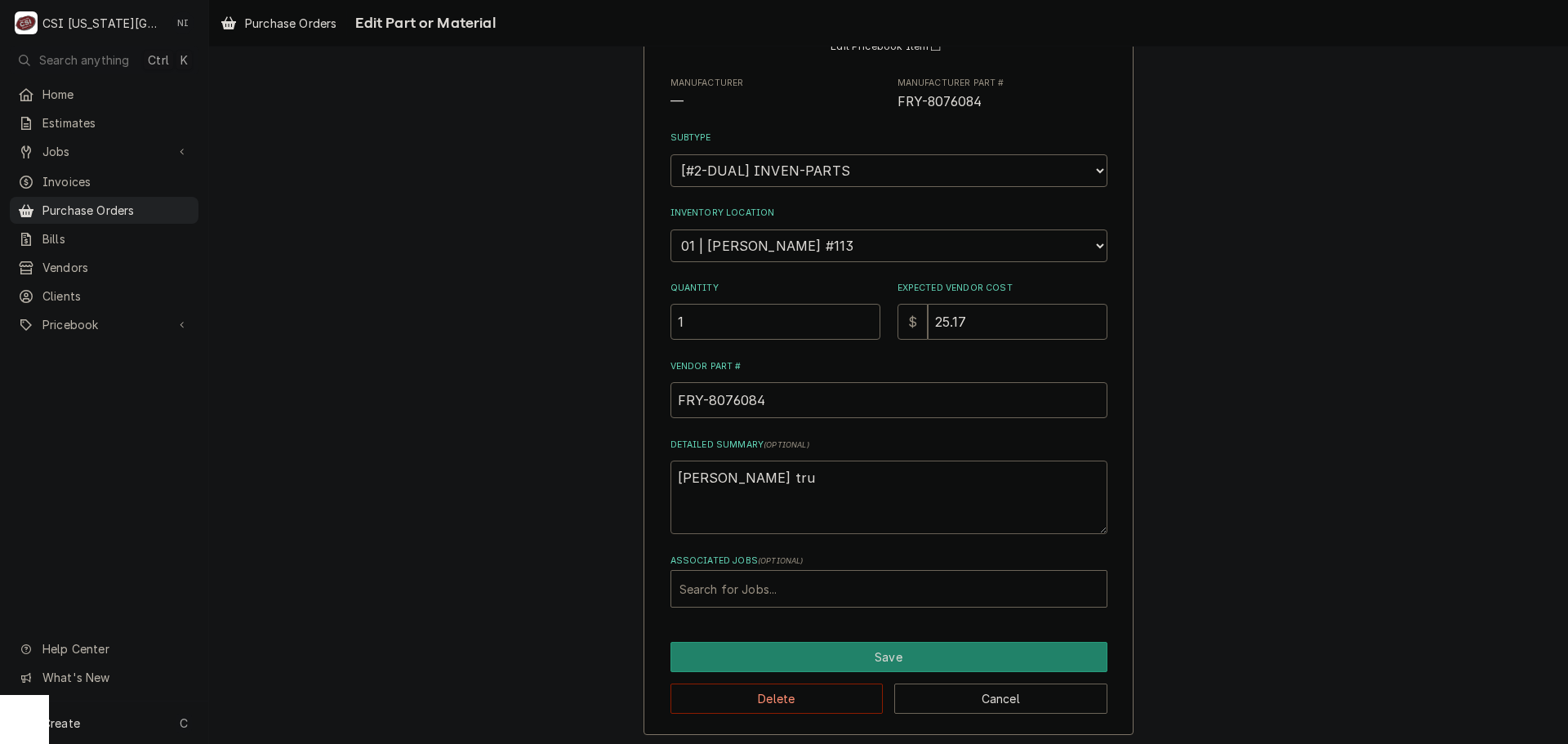
type textarea "marshall truc"
type textarea "x"
type textarea "marshall truck"
type textarea "x"
type textarea "marshall truc"
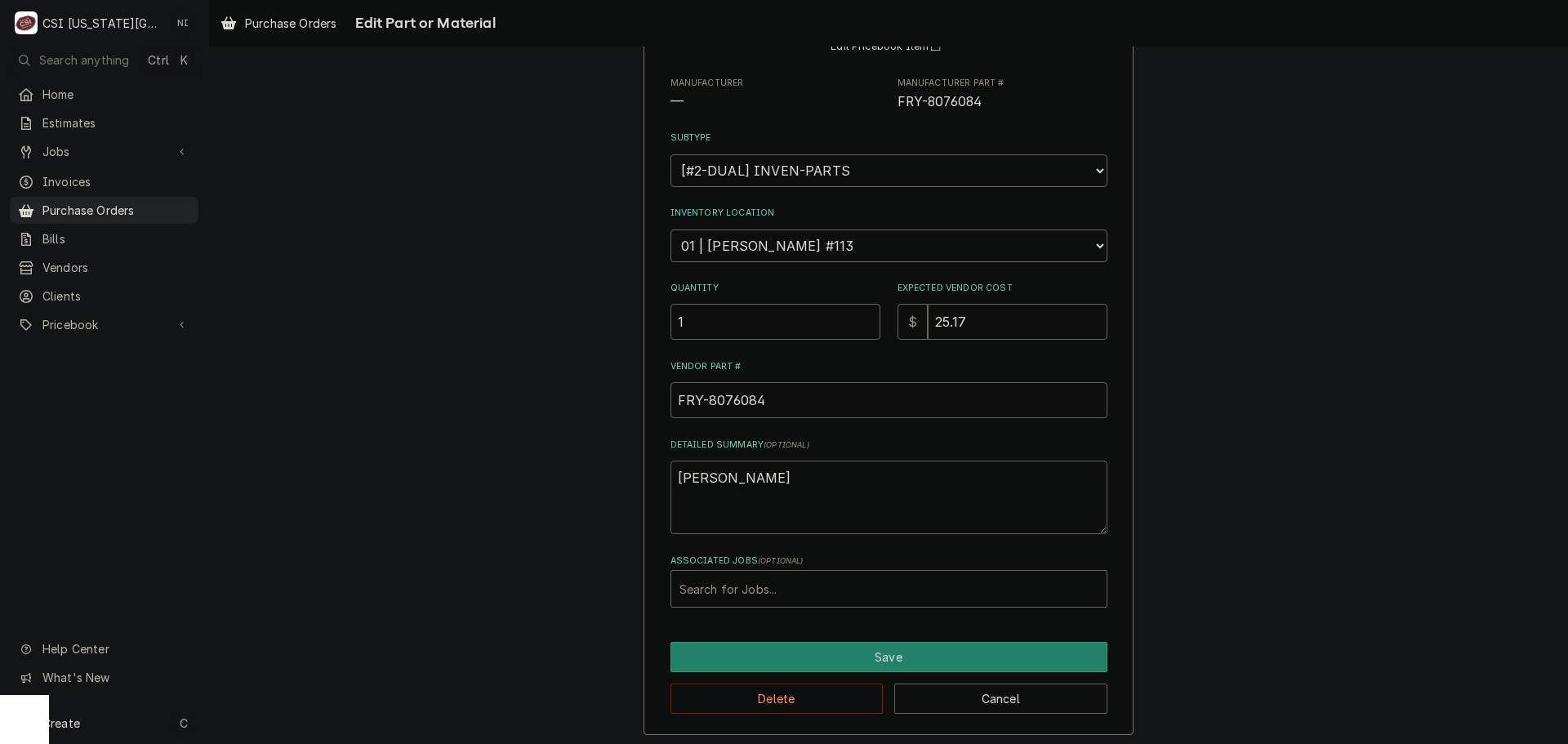
type textarea "x"
type textarea "marshall tru"
type textarea "x"
type textarea "marshall tr"
type textarea "x"
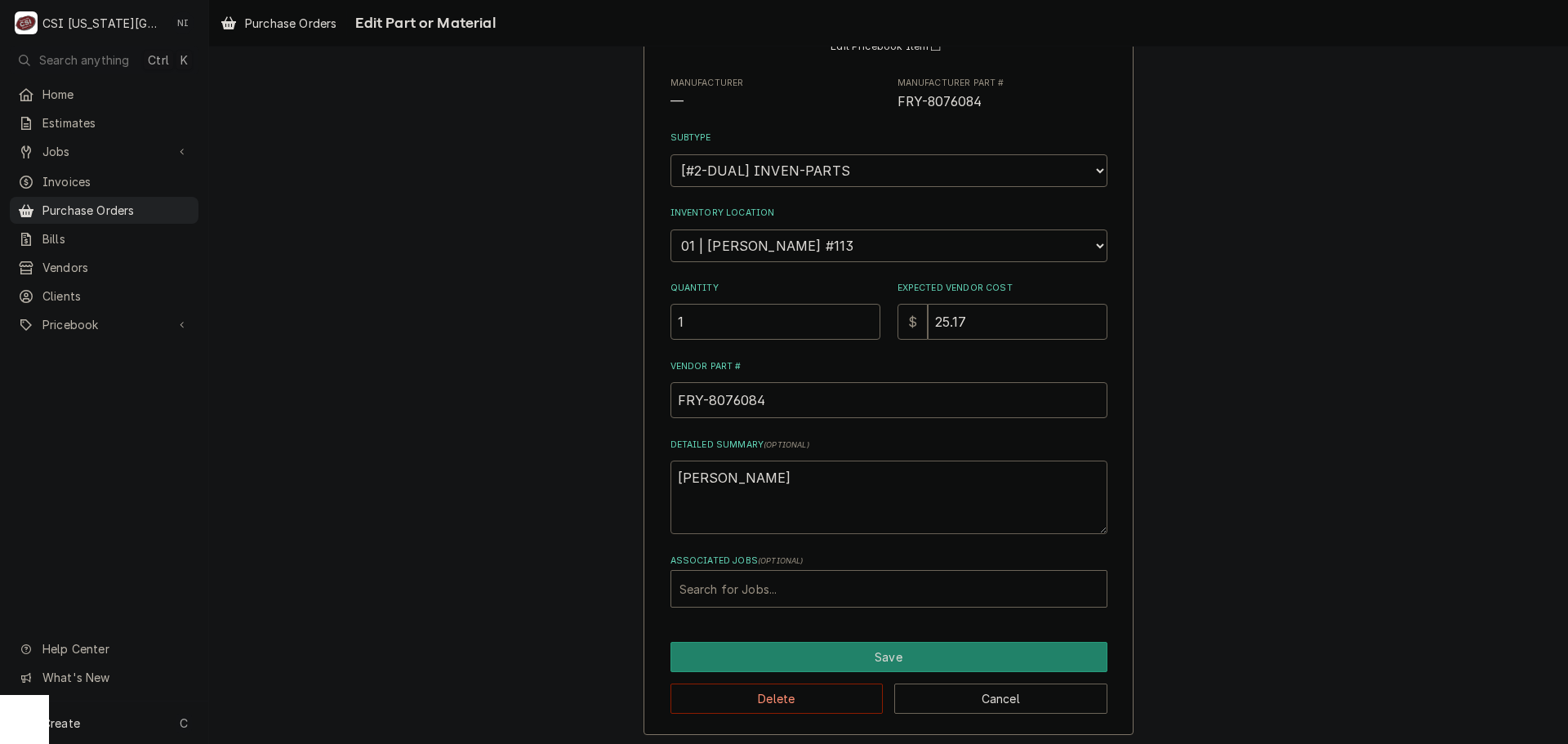
type textarea "marshall t"
type textarea "x"
type textarea "marshall"
type textarea "x"
type textarea "marshall s"
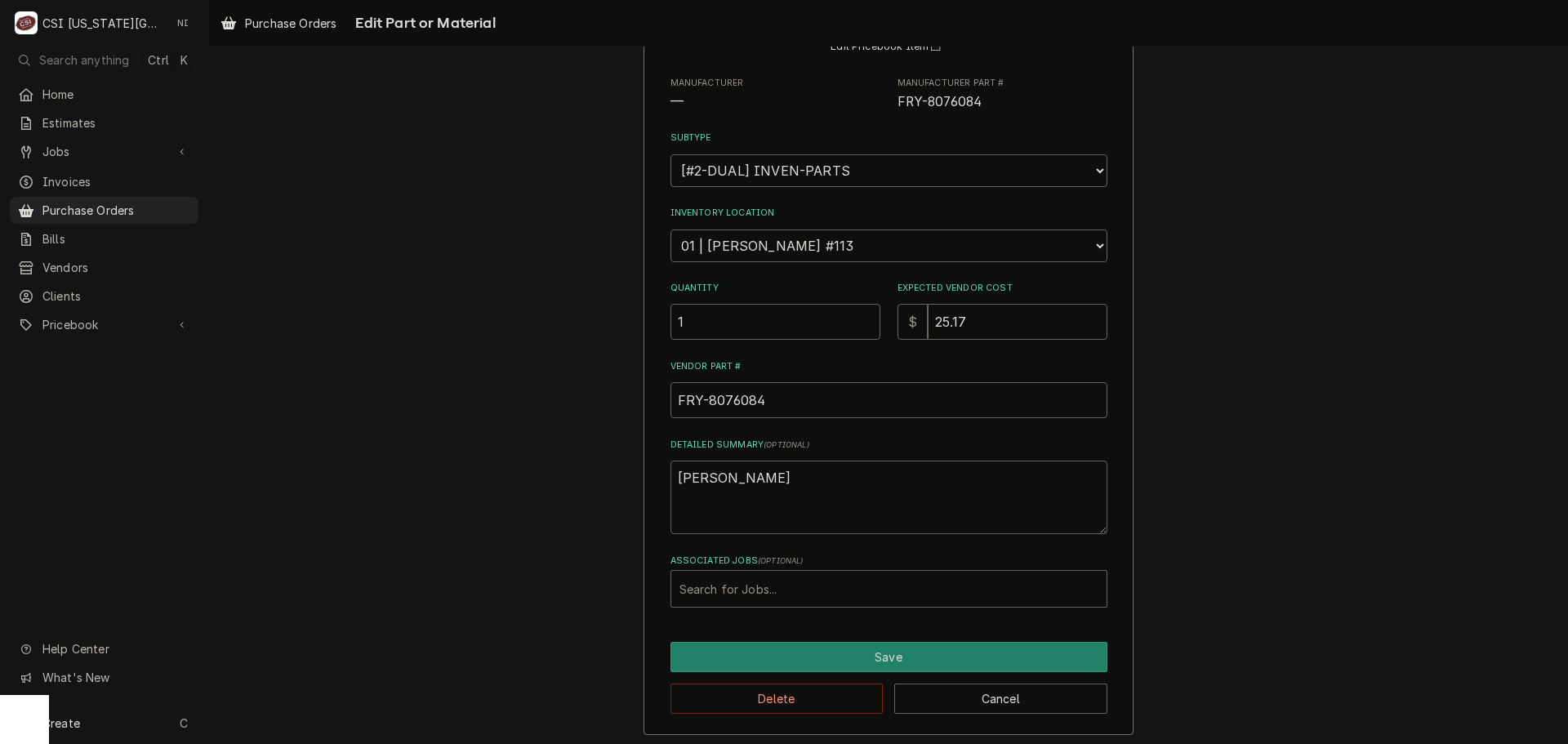
type textarea "x"
type textarea "marshall st"
type textarea "x"
type textarea "marshall sto"
type textarea "x"
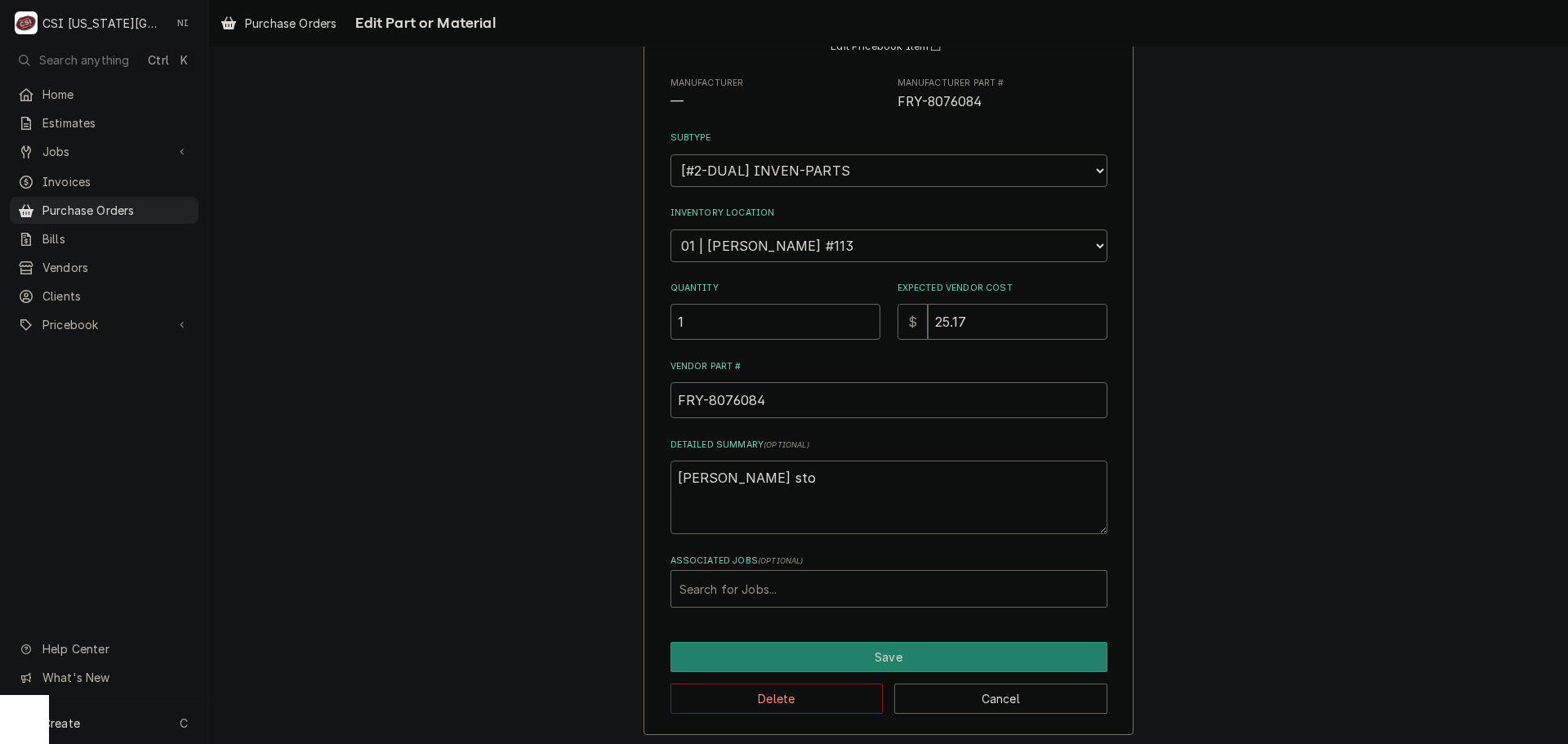
type textarea "marshall stoc"
type textarea "x"
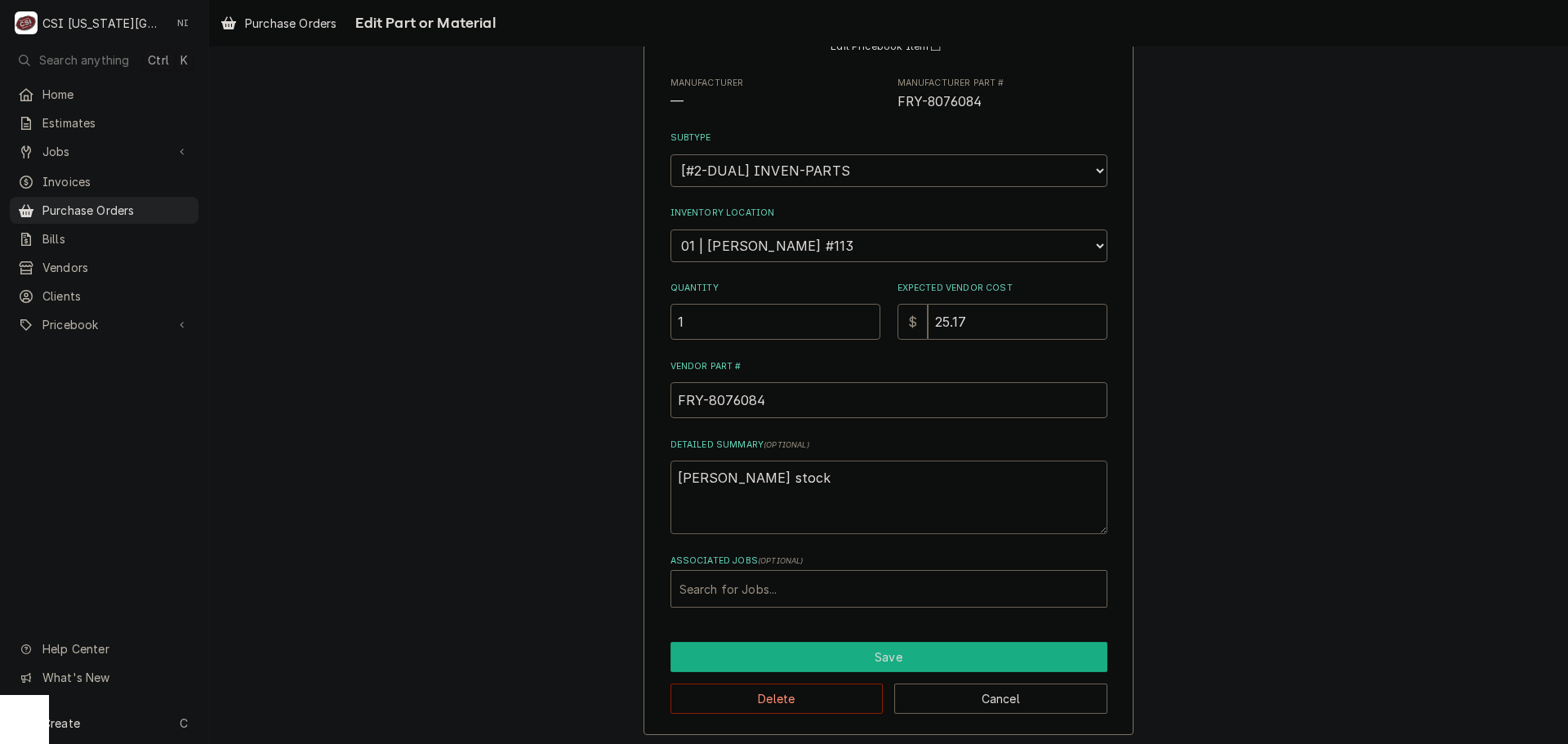
type textarea "marshall stock"
click at [942, 657] on button "Save" at bounding box center [889, 657] width 437 height 30
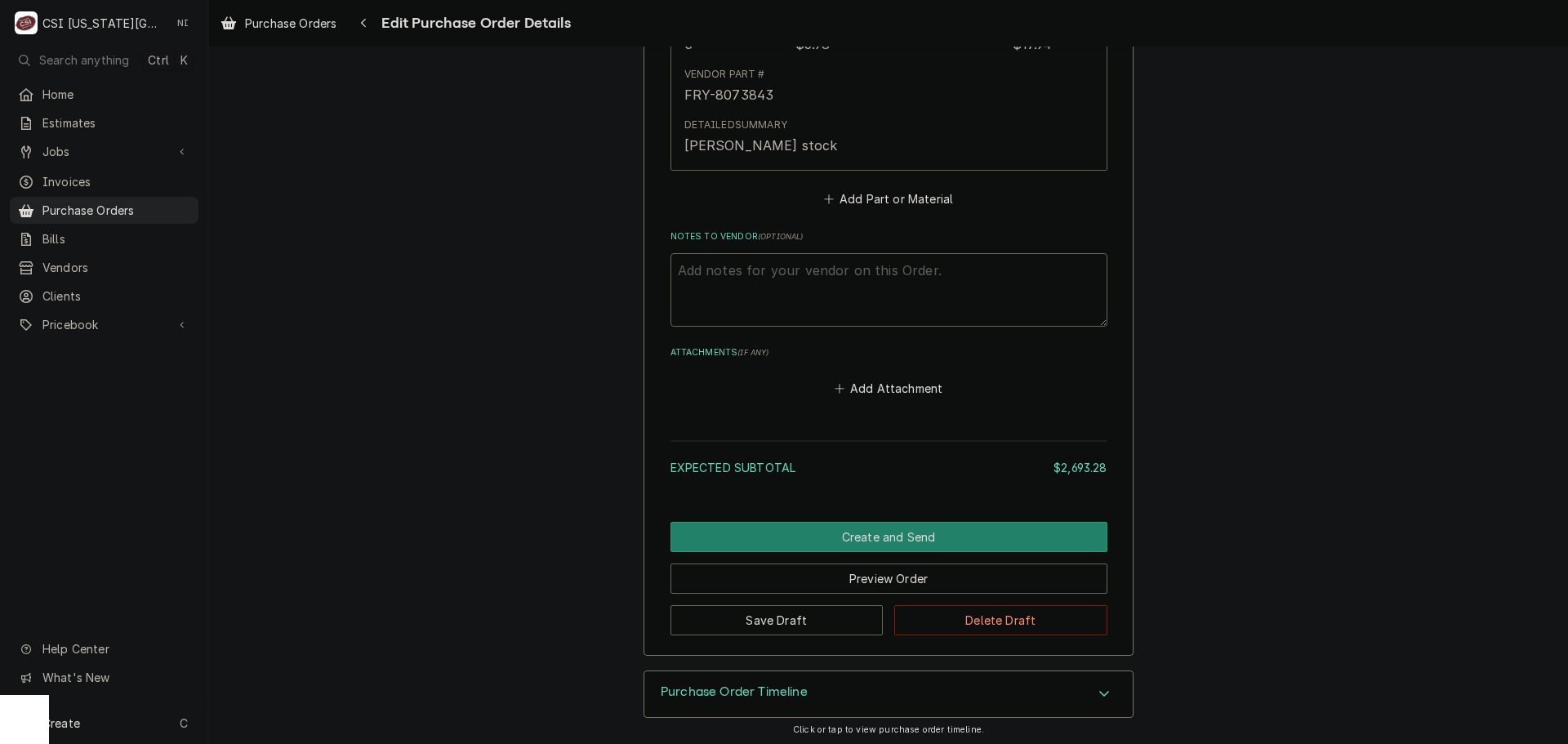
scroll to position [3603, 0]
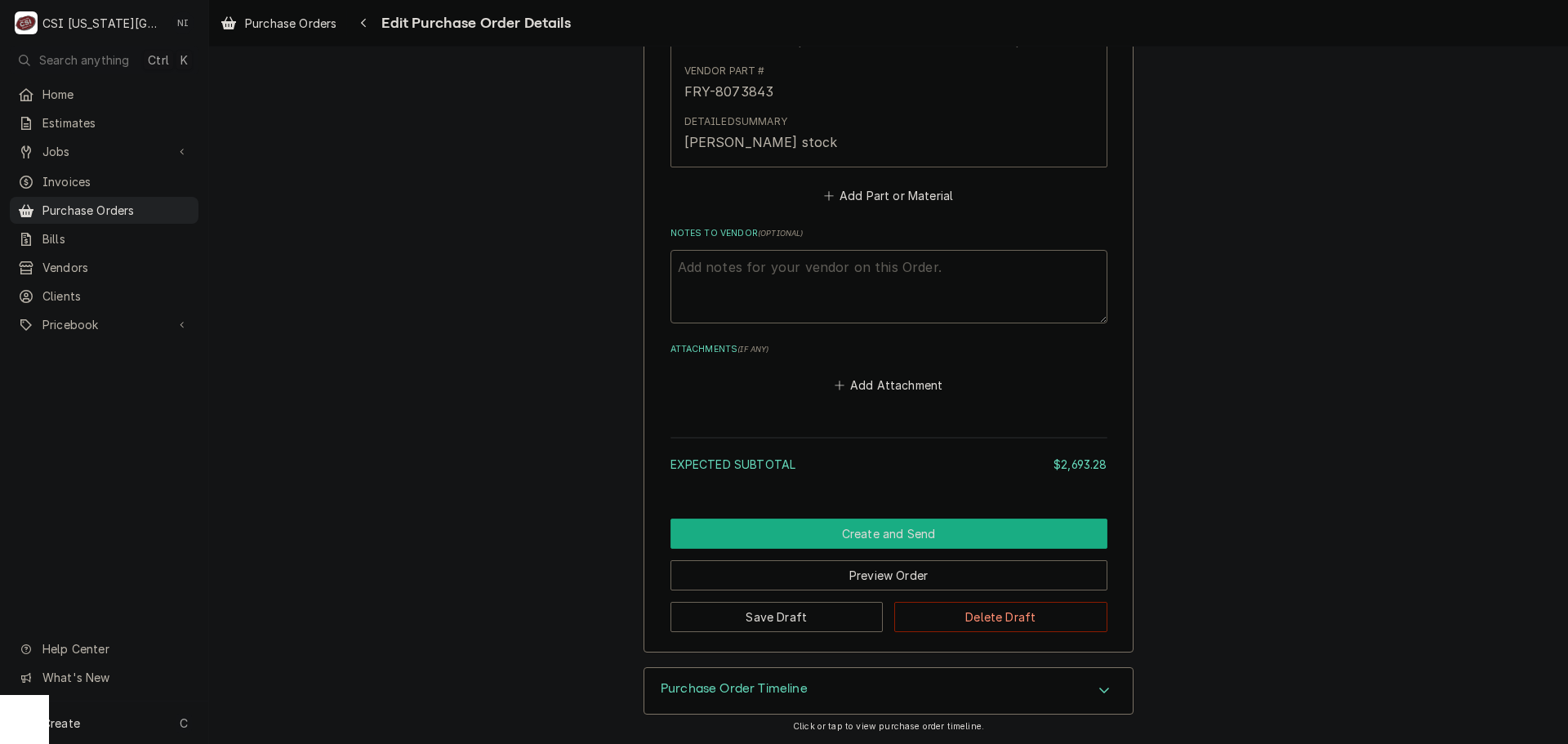
drag, startPoint x: 888, startPoint y: 539, endPoint x: 1536, endPoint y: 542, distance: 648.0
click at [888, 539] on button "Create and Send" at bounding box center [889, 534] width 437 height 30
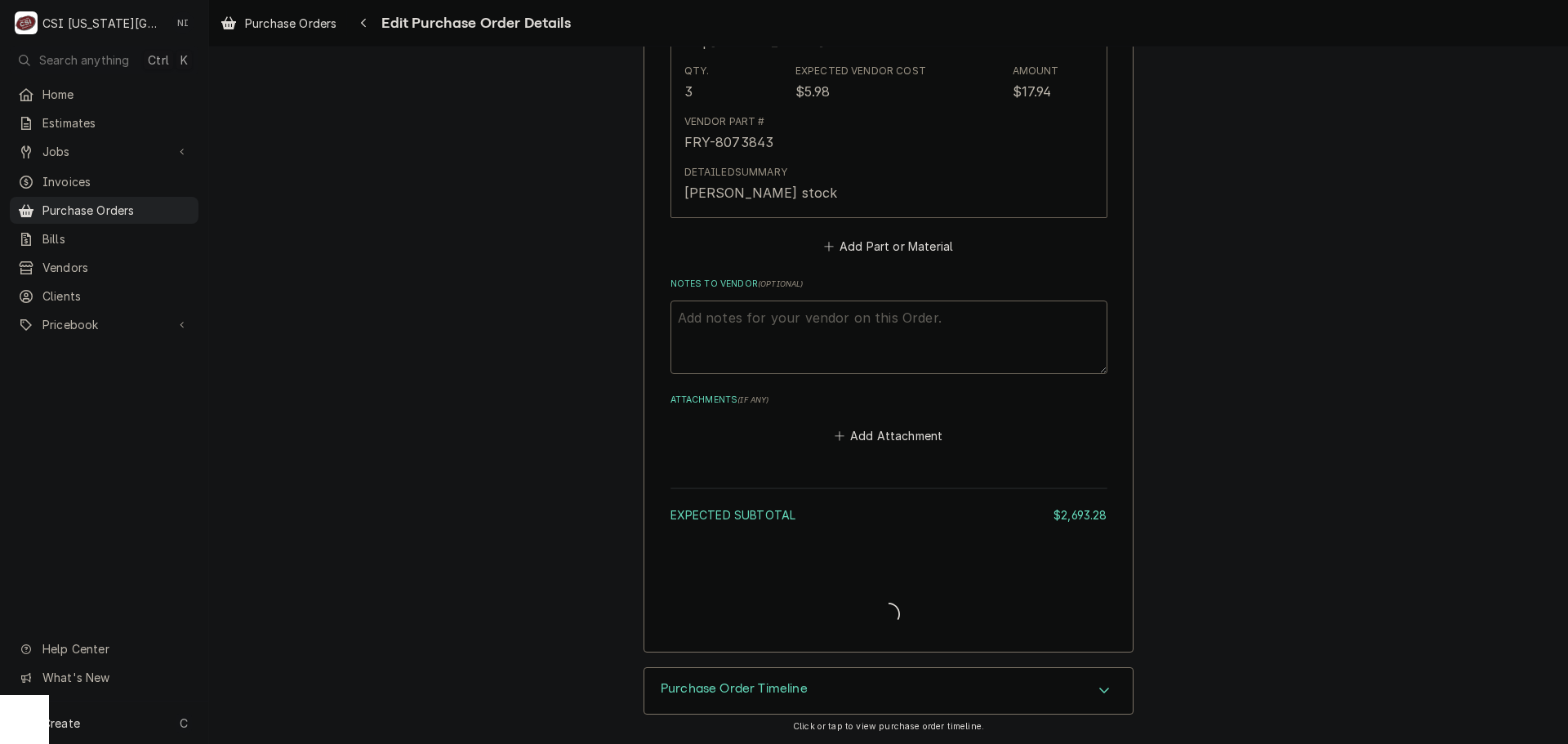
type textarea "x"
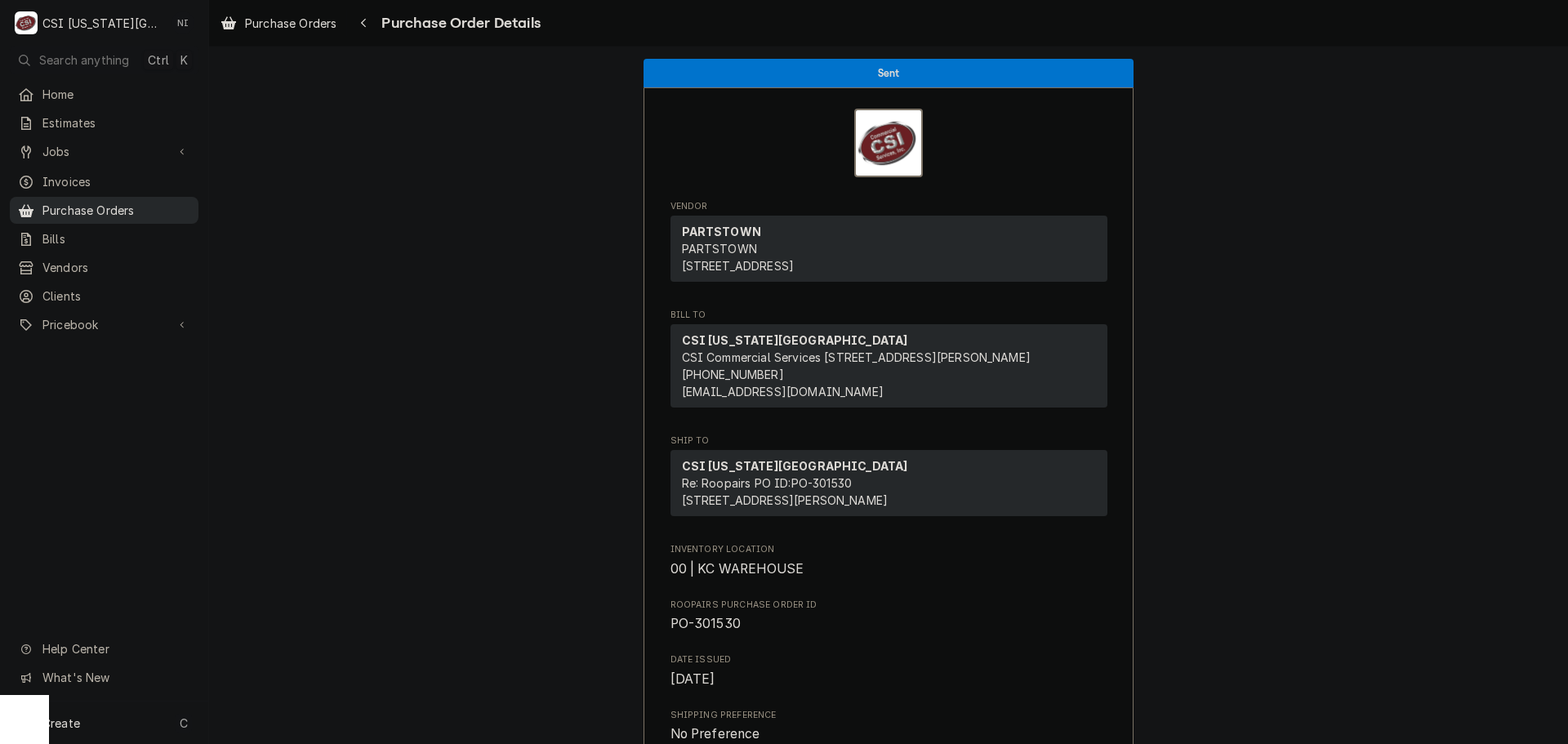
click at [174, 209] on span "Purchase Orders" at bounding box center [116, 210] width 148 height 17
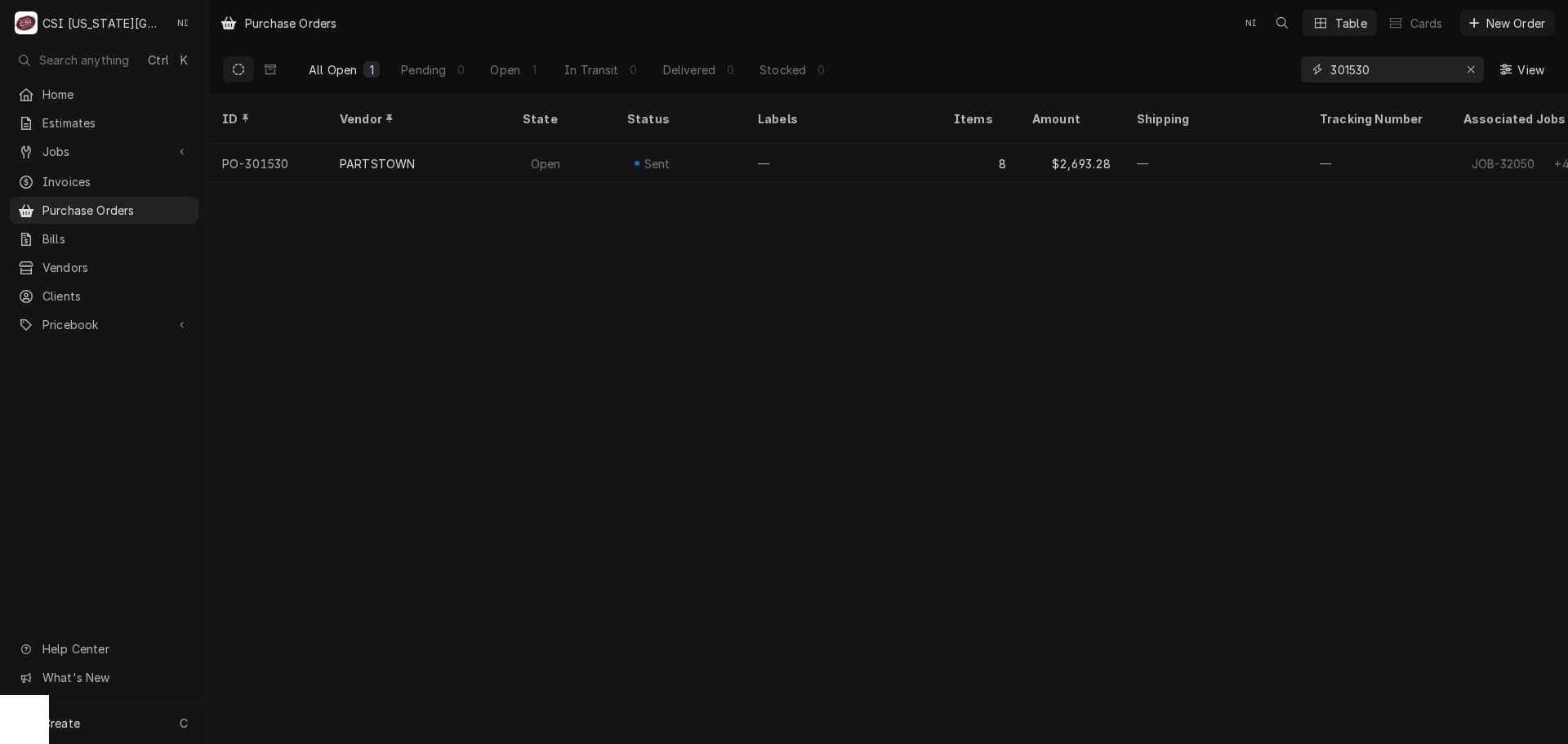
click at [1387, 72] on input "301530" at bounding box center [1391, 70] width 123 height 27
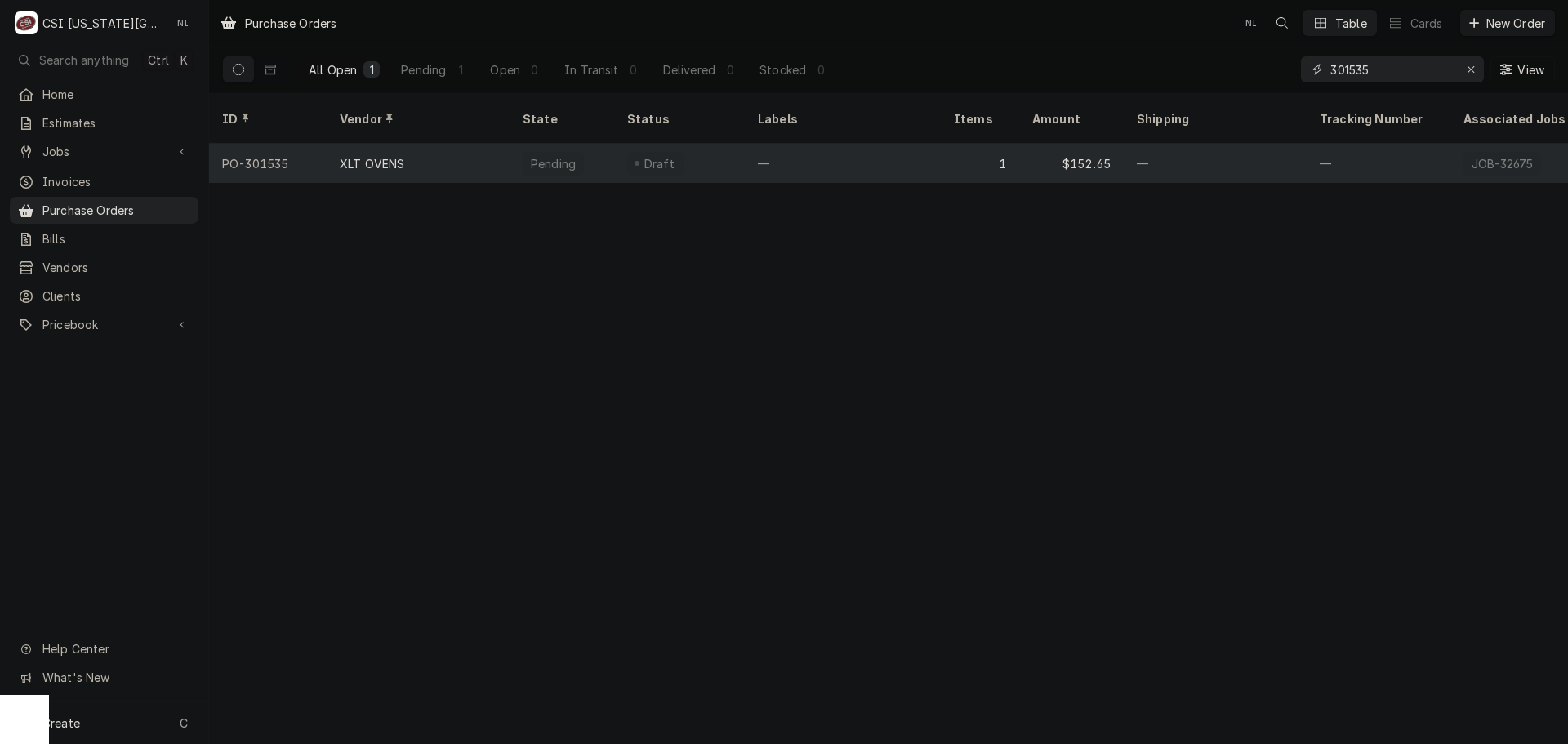
type input "301535"
drag, startPoint x: 856, startPoint y: 139, endPoint x: 852, endPoint y: 131, distance: 8.9
click at [856, 144] on div "—" at bounding box center [843, 163] width 196 height 39
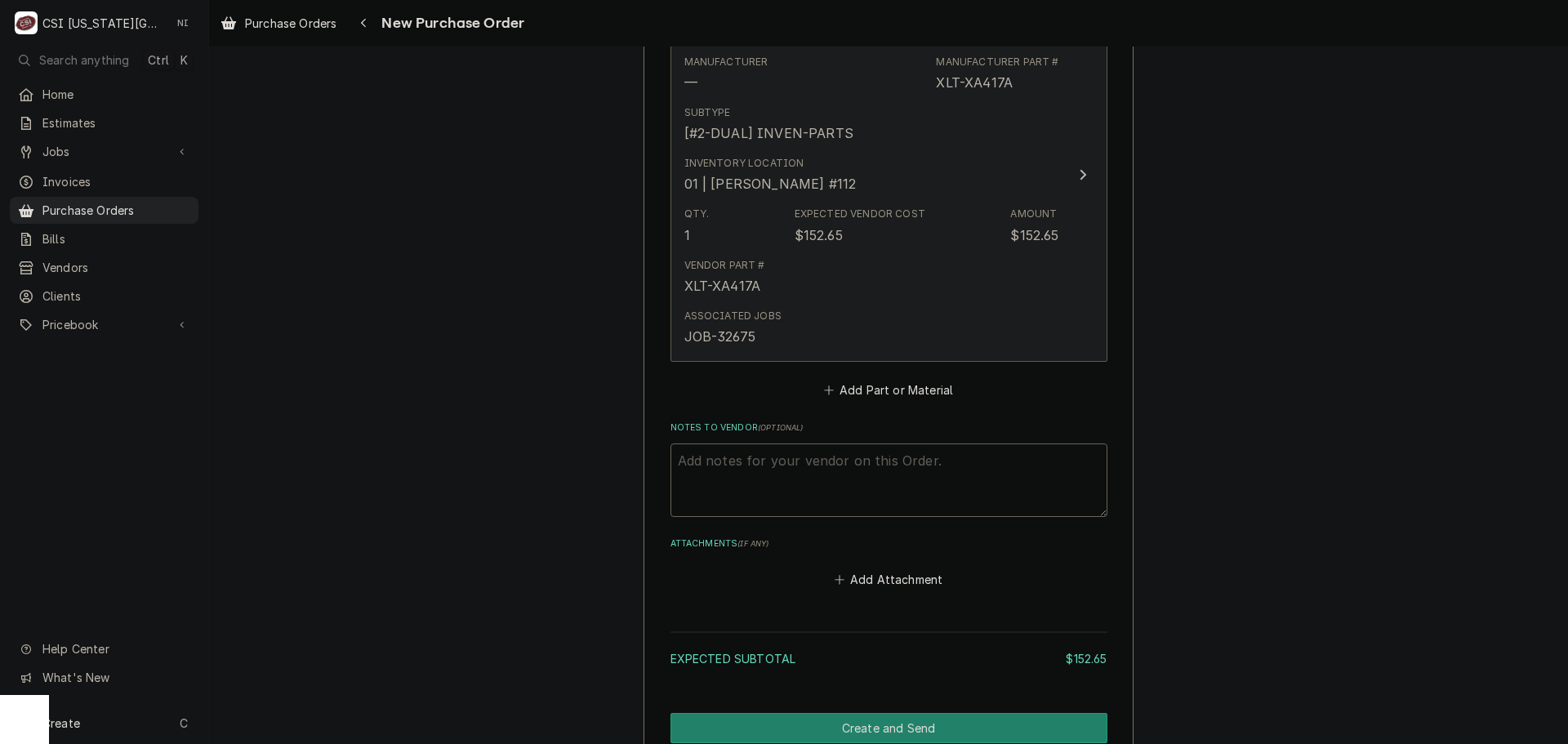
scroll to position [653, 0]
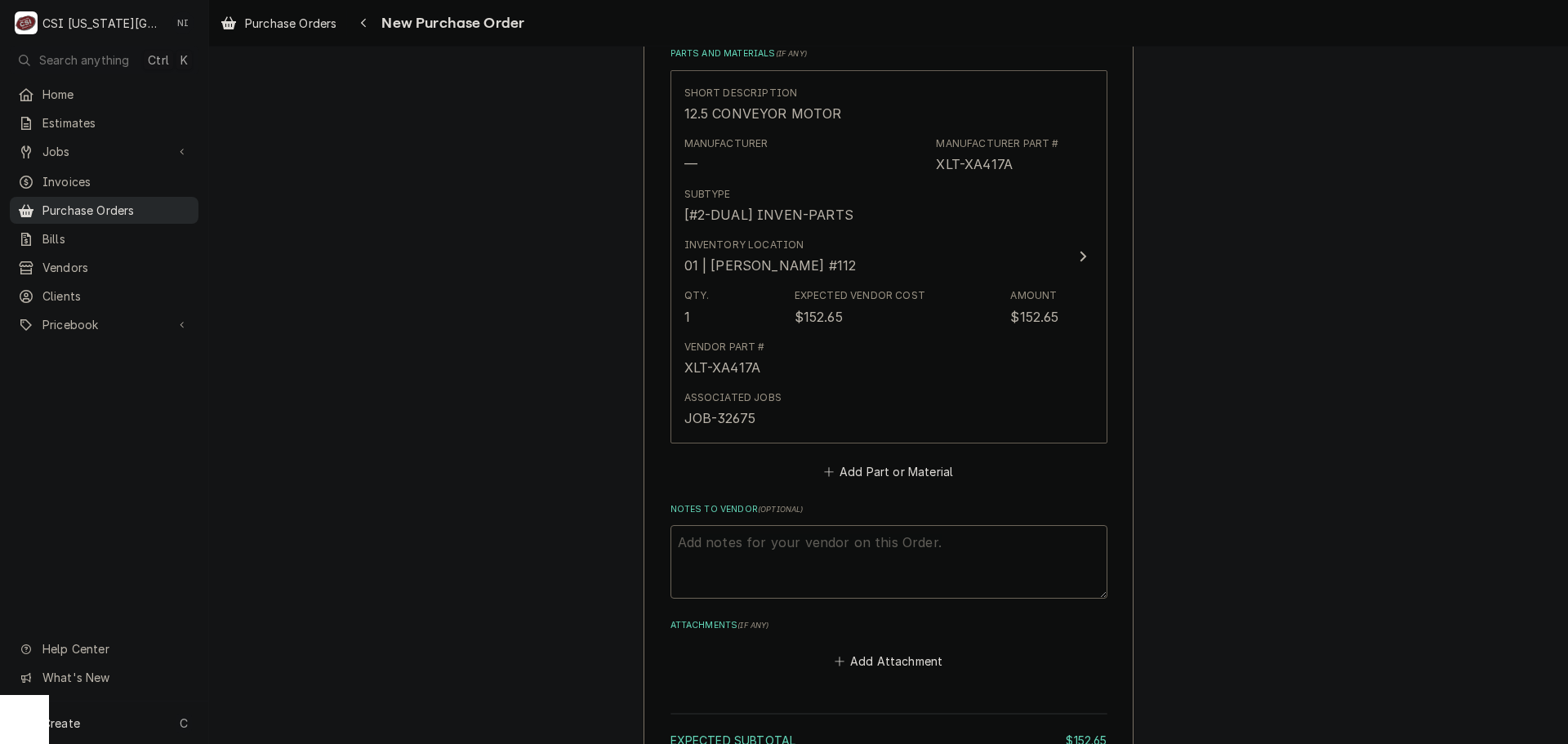
click at [177, 202] on span "Purchase Orders" at bounding box center [116, 210] width 148 height 17
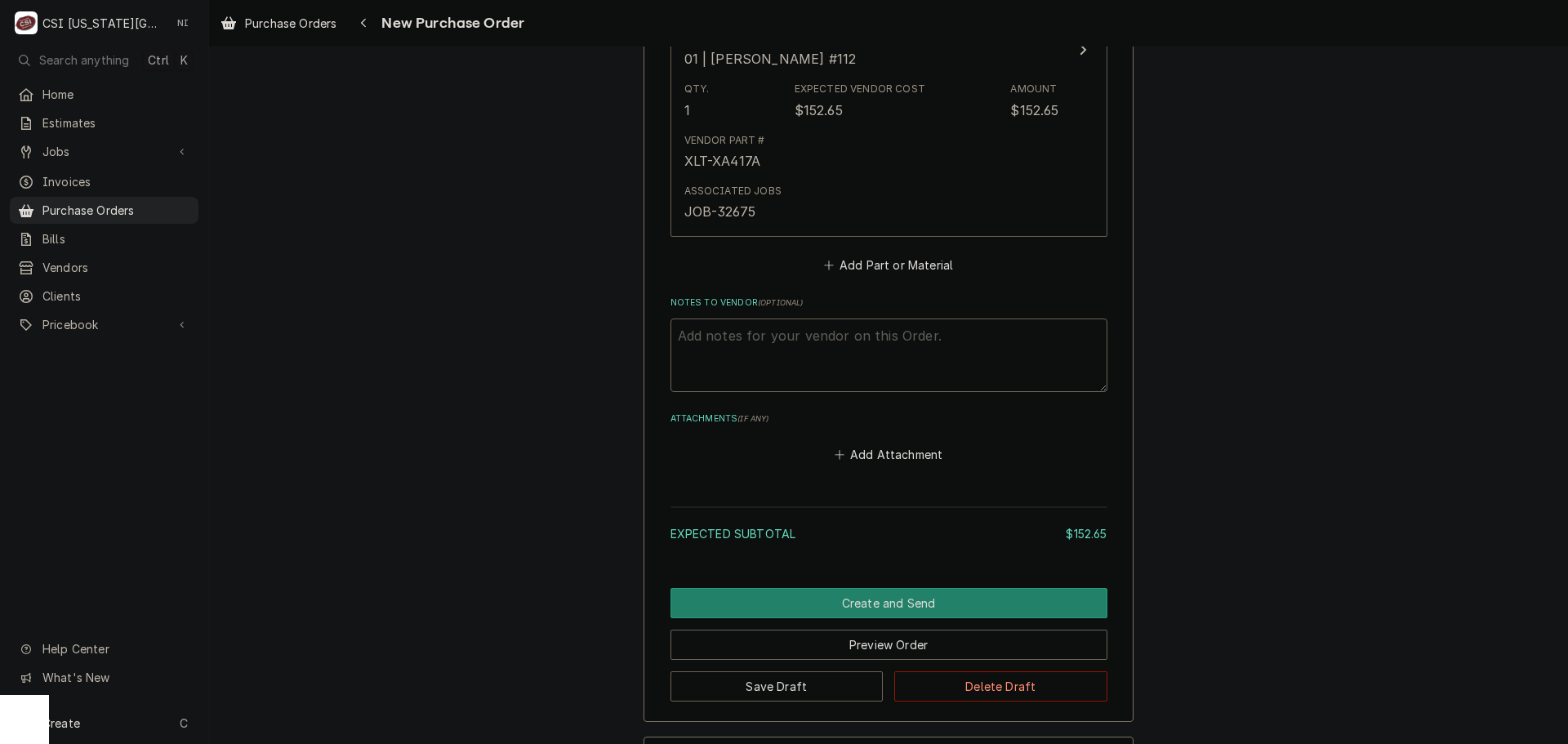
scroll to position [930, 0]
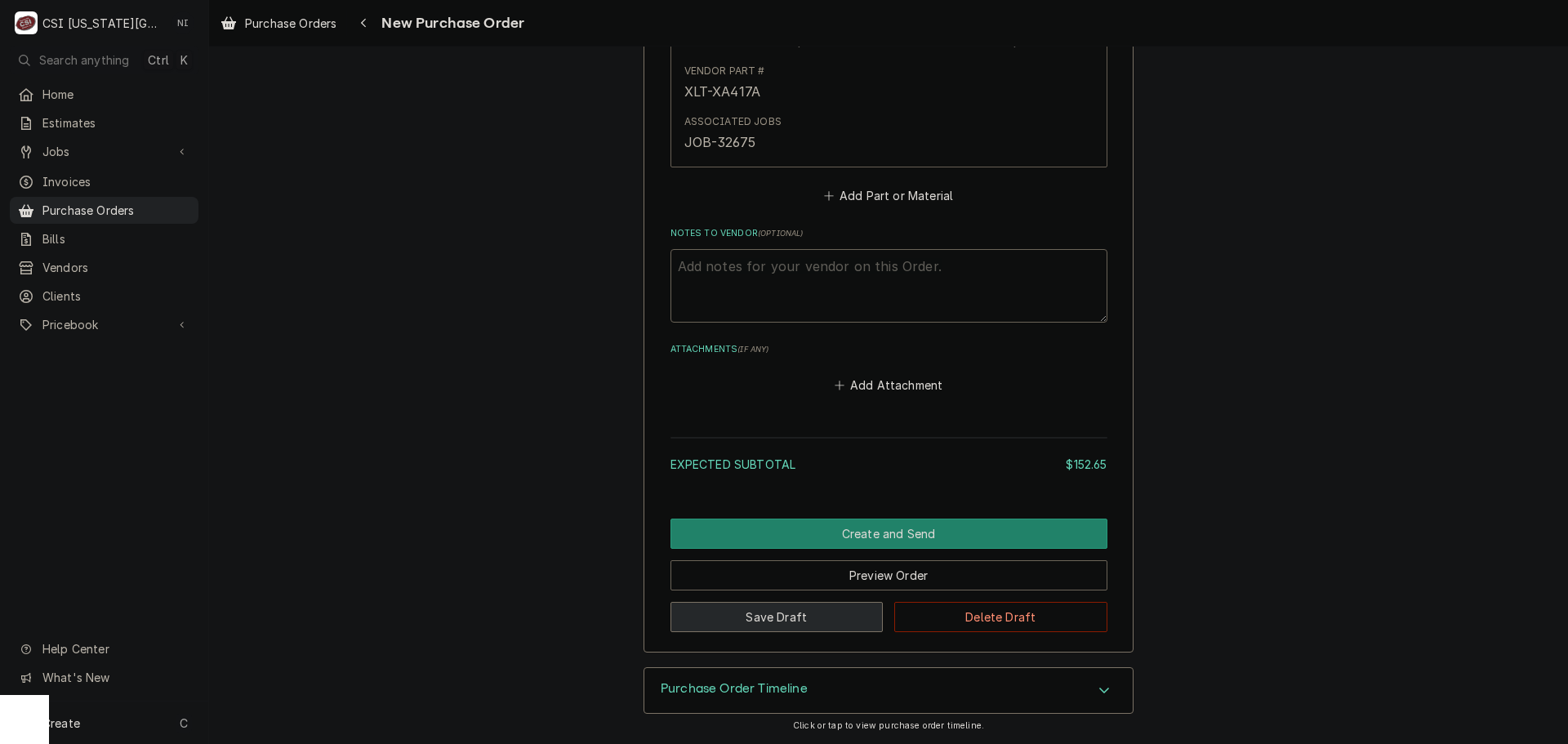
click at [757, 621] on button "Save Draft" at bounding box center [777, 617] width 213 height 30
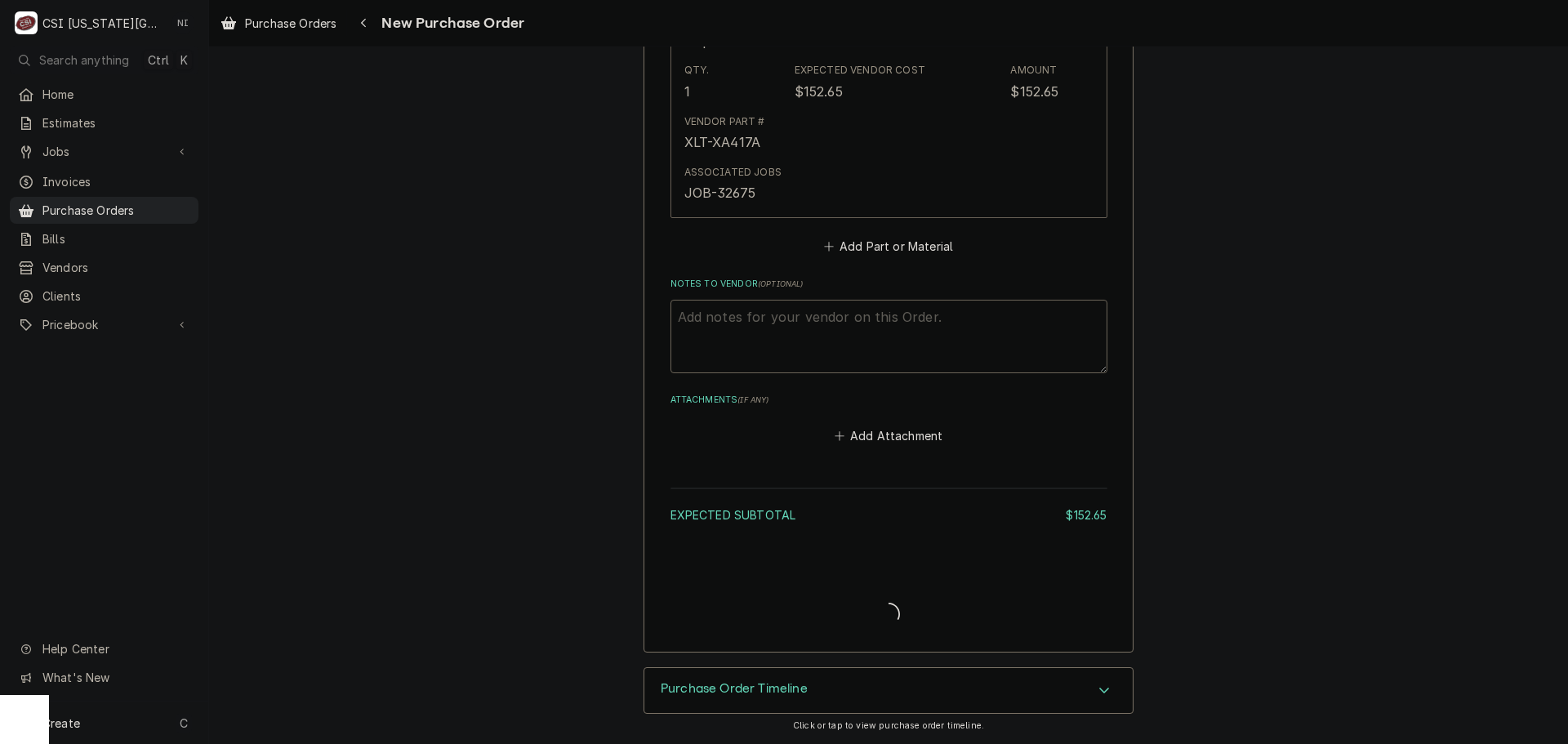
scroll to position [879, 0]
type textarea "x"
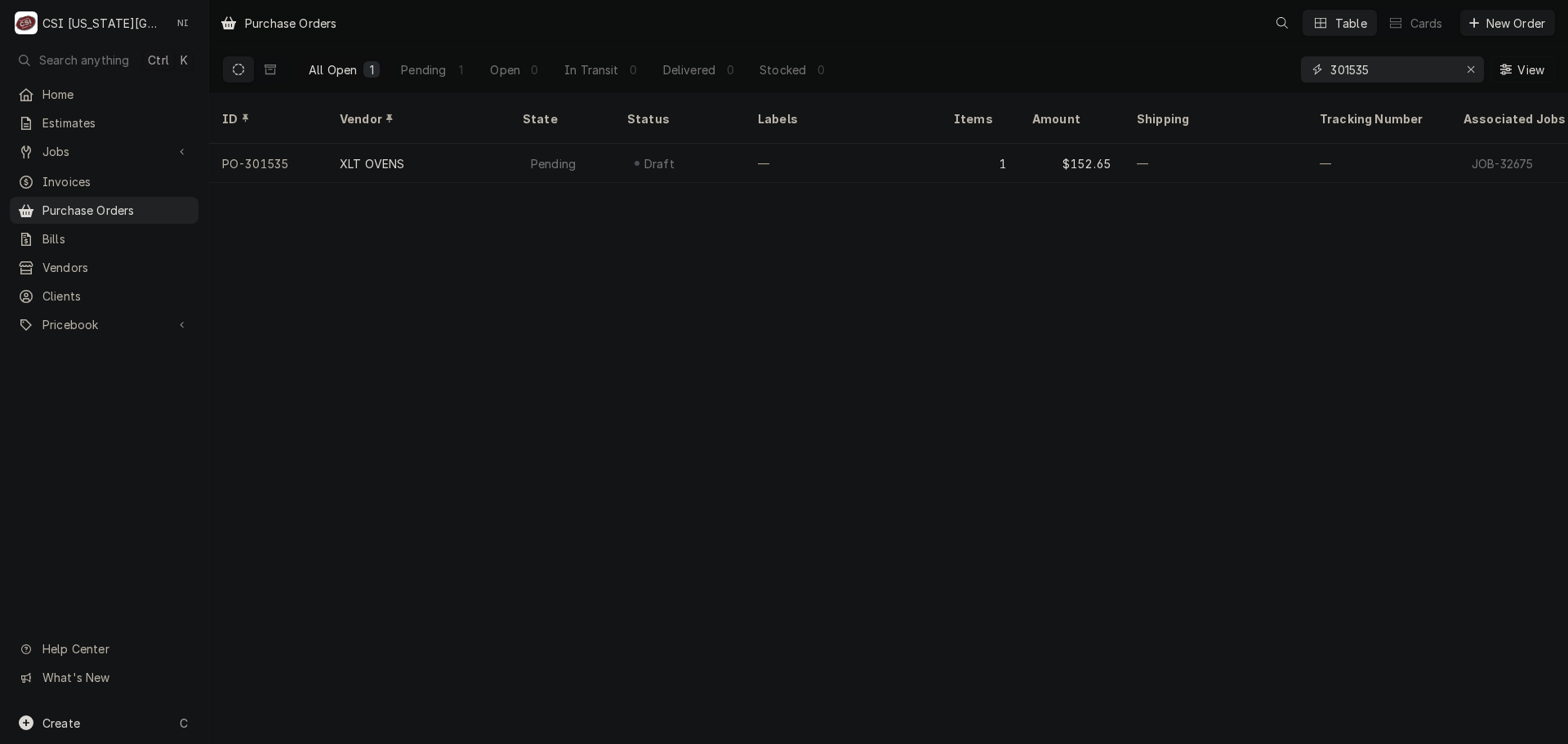
drag, startPoint x: 1380, startPoint y: 72, endPoint x: 1245, endPoint y: 81, distance: 135.3
click at [1246, 81] on div "All Open 1 Pending 1 Open 0 In Transit 0 Delivered 0 Stocked 0 301535 View" at bounding box center [888, 70] width 1333 height 46
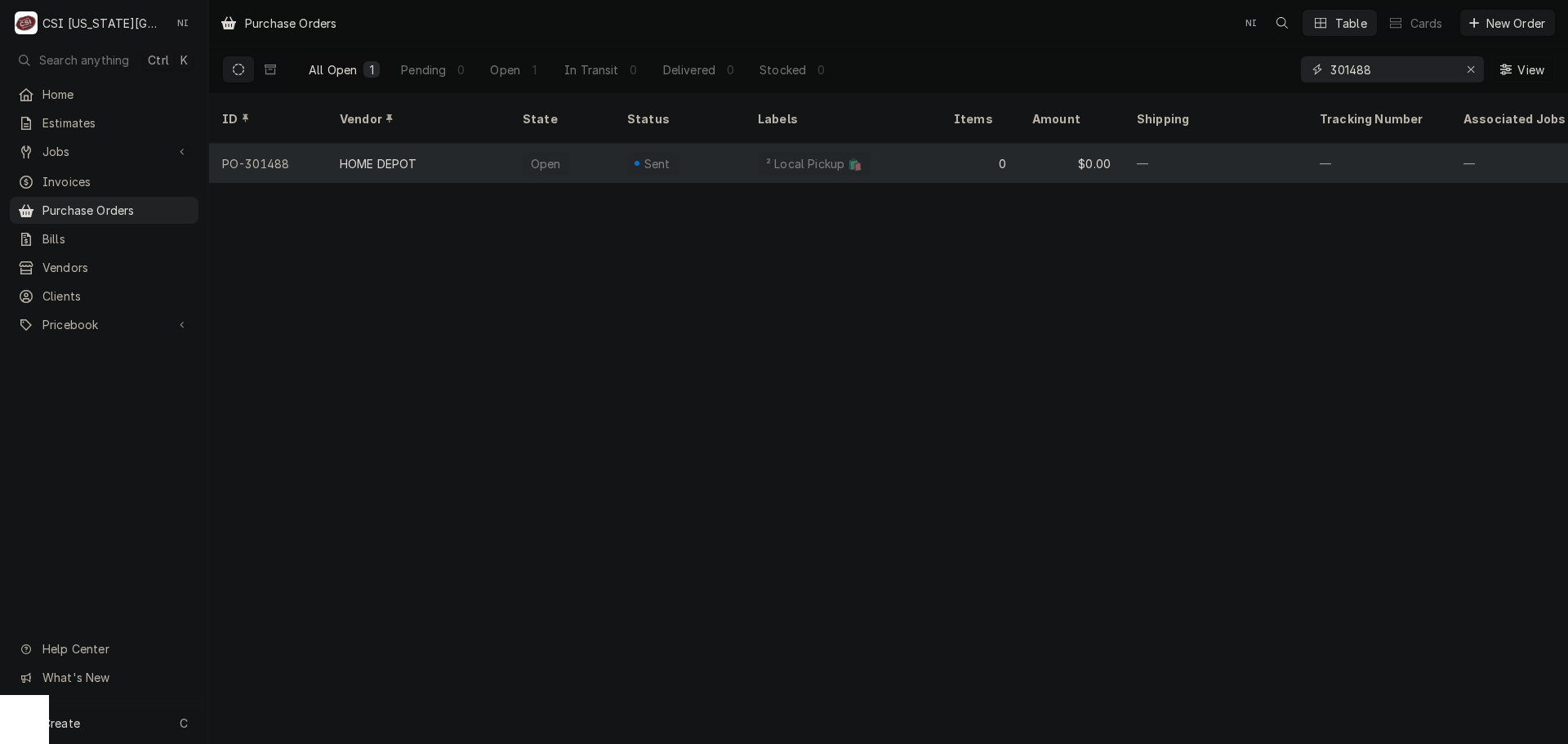
type input "301488"
click at [961, 144] on div "0" at bounding box center [981, 163] width 79 height 39
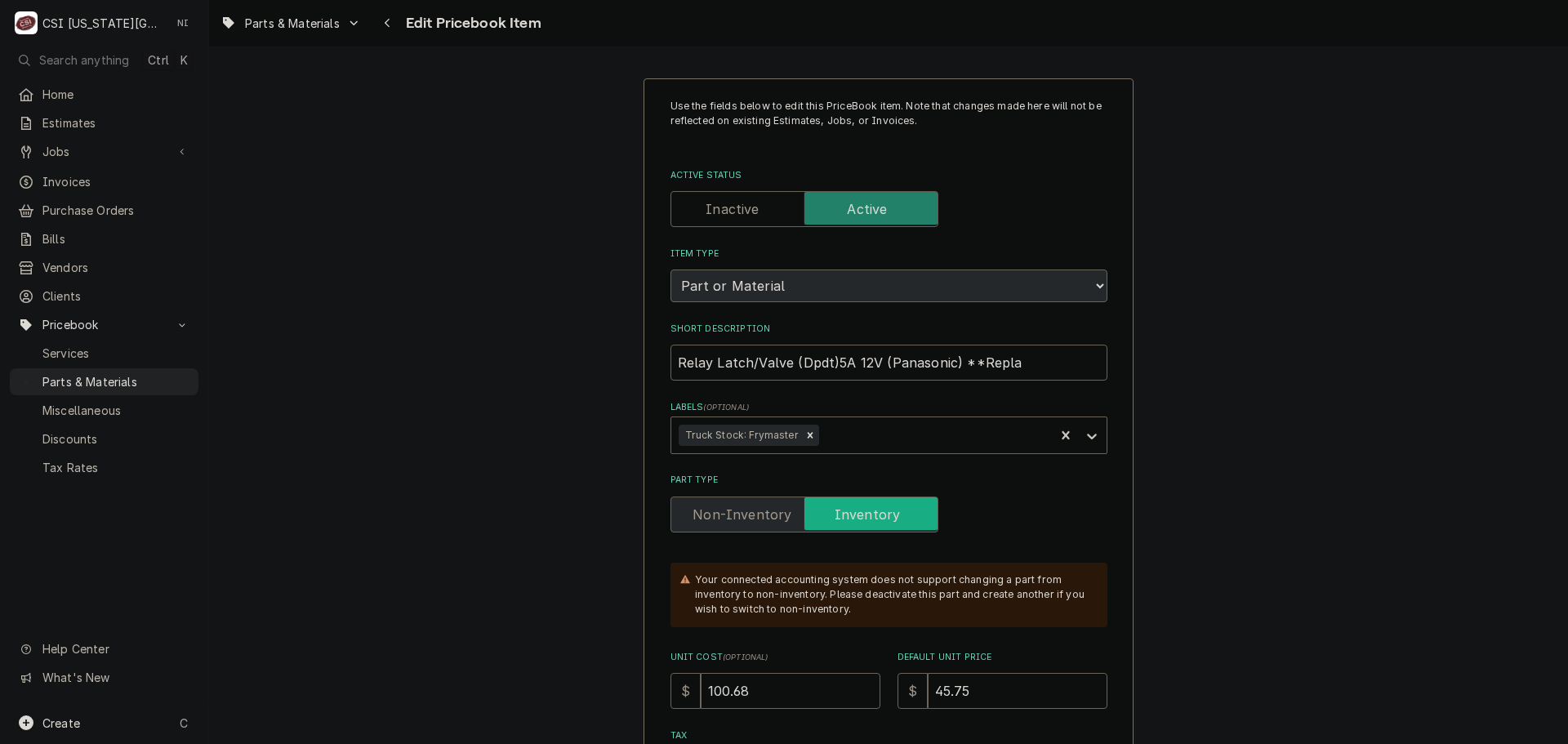
type textarea "x"
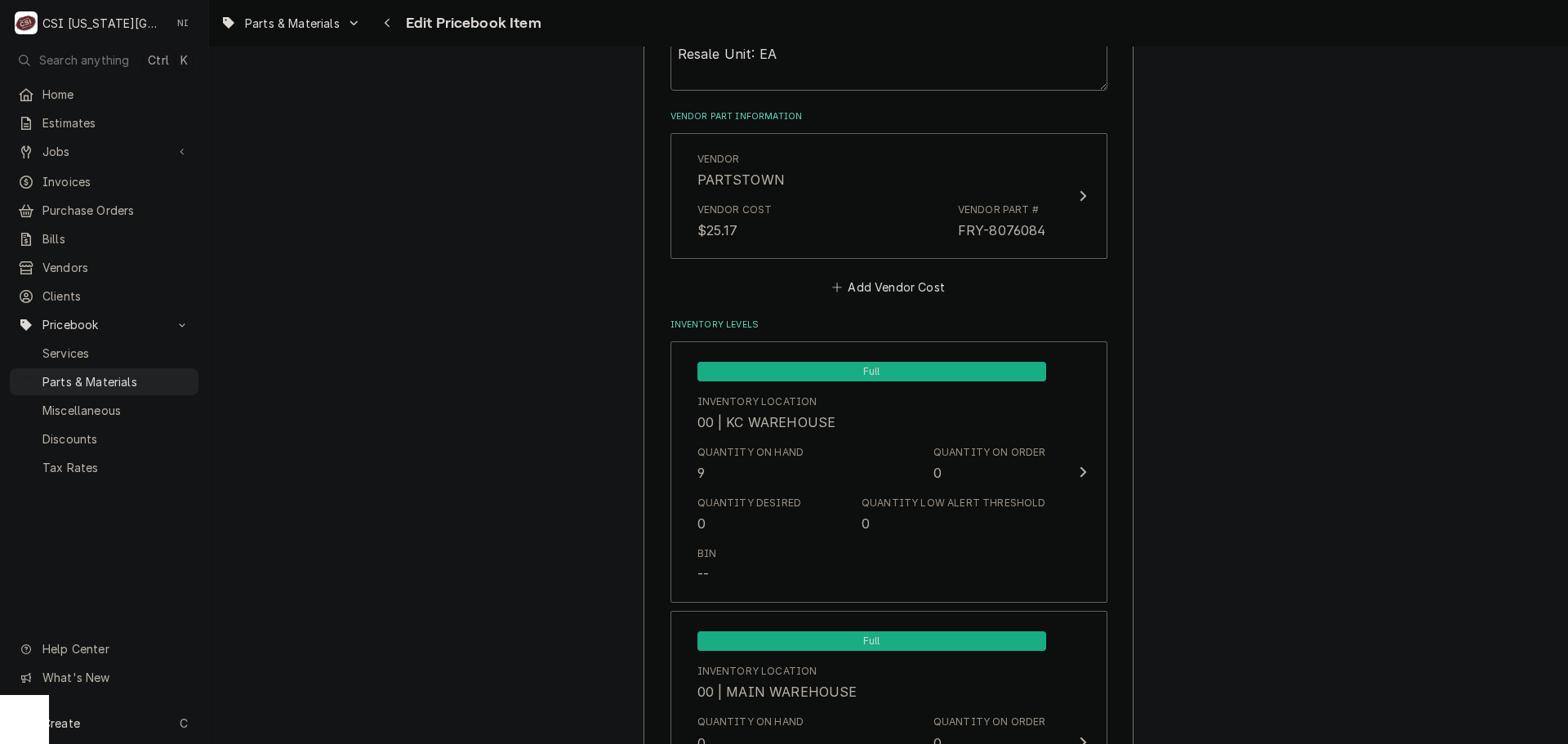
scroll to position [1243, 0]
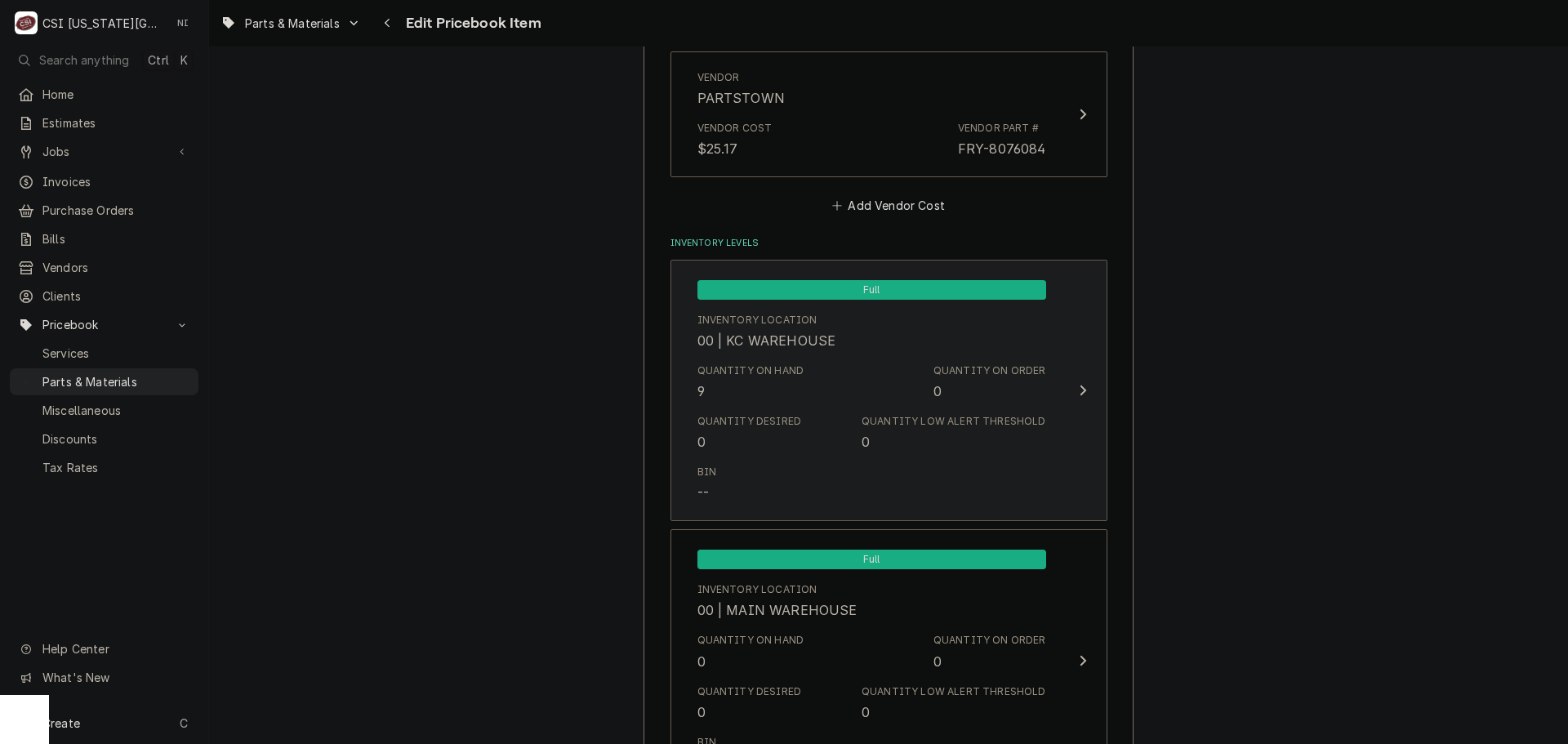
click at [846, 431] on div "Quantity Desired 0 Quantity Low Alert Threshold 0" at bounding box center [871, 433] width 349 height 50
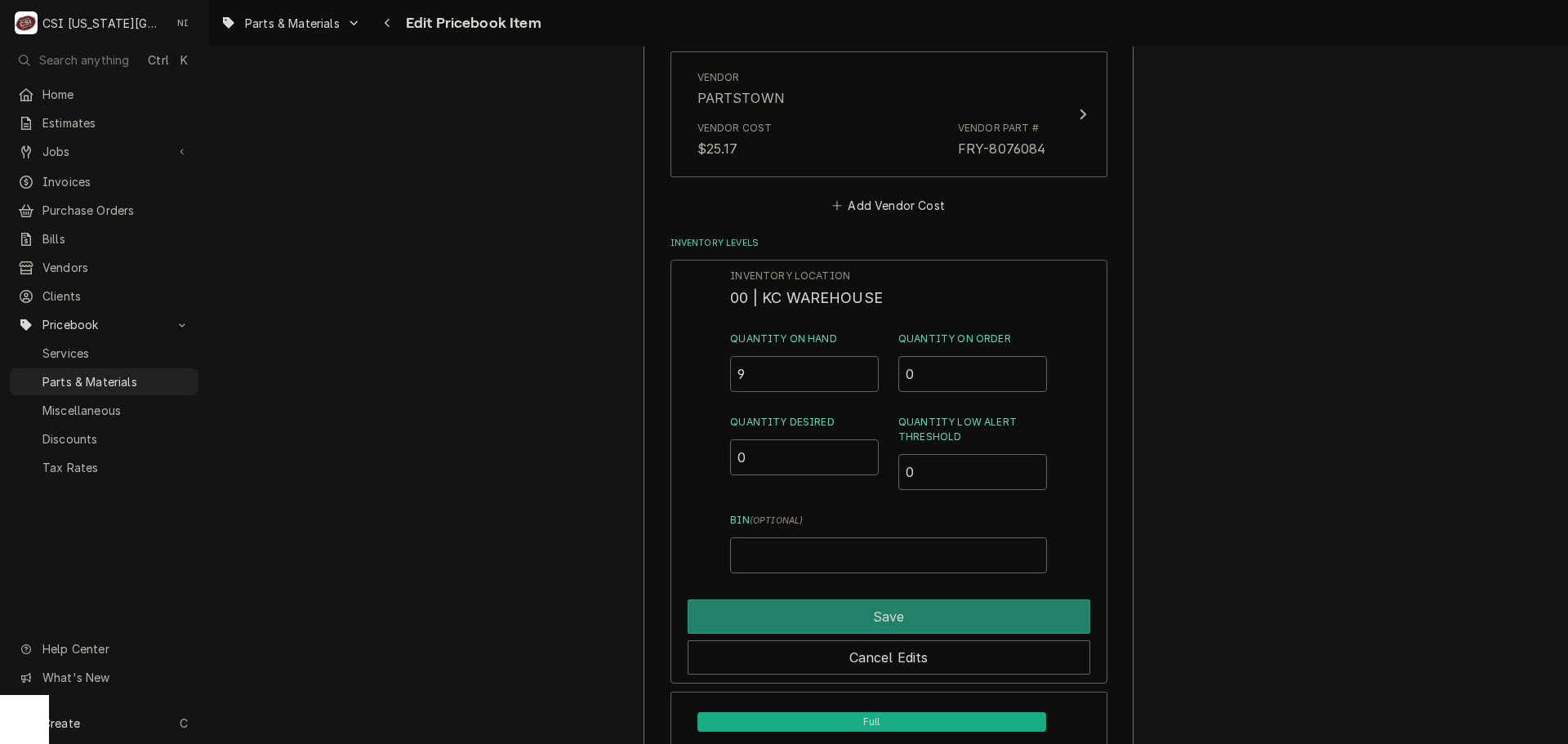
drag, startPoint x: 761, startPoint y: 375, endPoint x: 661, endPoint y: 385, distance: 100.5
click at [671, 385] on div "Inventory Location 00 | KC WAREHOUSE Quantity on Hand 9 Quantity on Order 0 Qua…" at bounding box center [889, 472] width 437 height 425
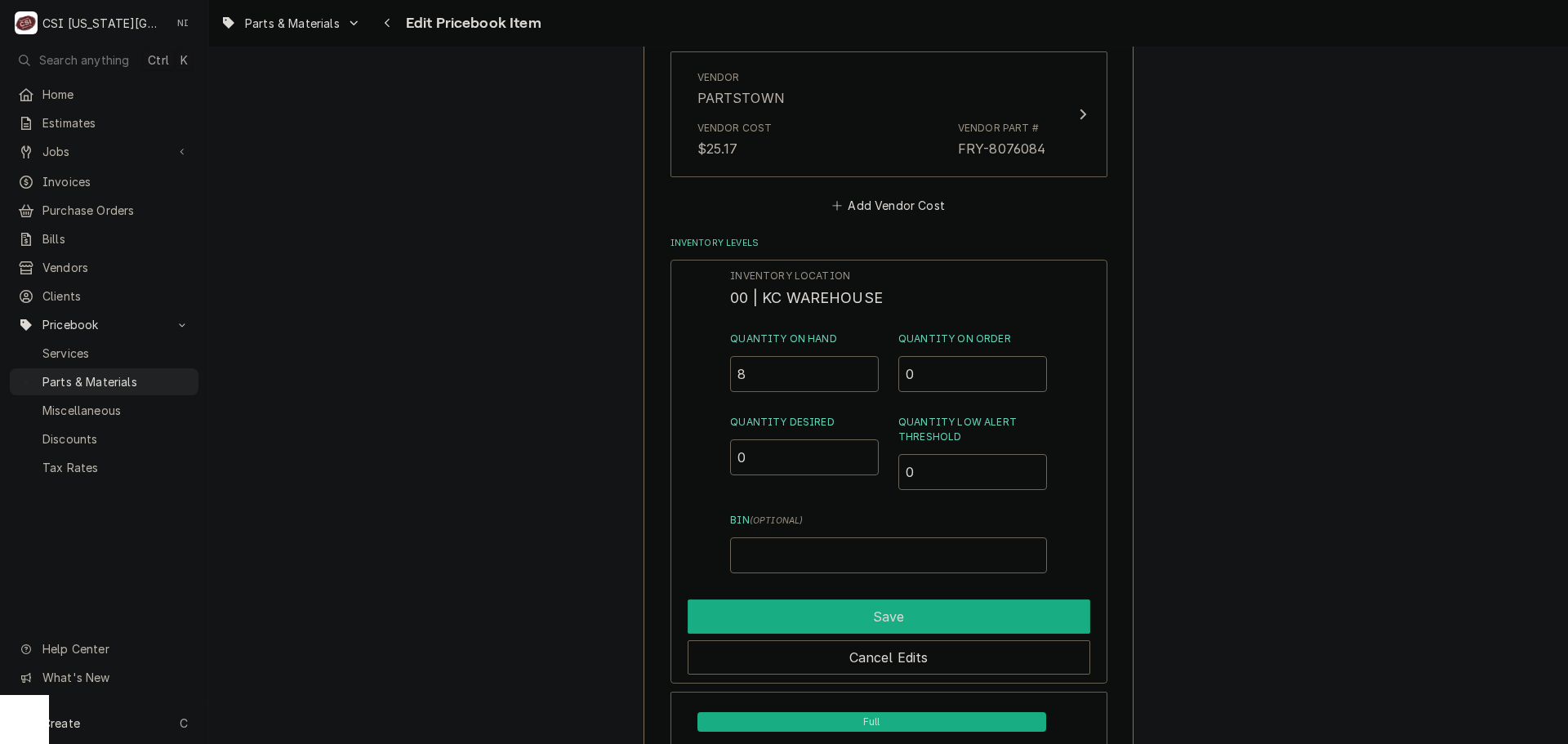
type input "8"
drag, startPoint x: 811, startPoint y: 618, endPoint x: 1170, endPoint y: 389, distance: 425.8
click at [811, 620] on button "Save" at bounding box center [889, 616] width 403 height 34
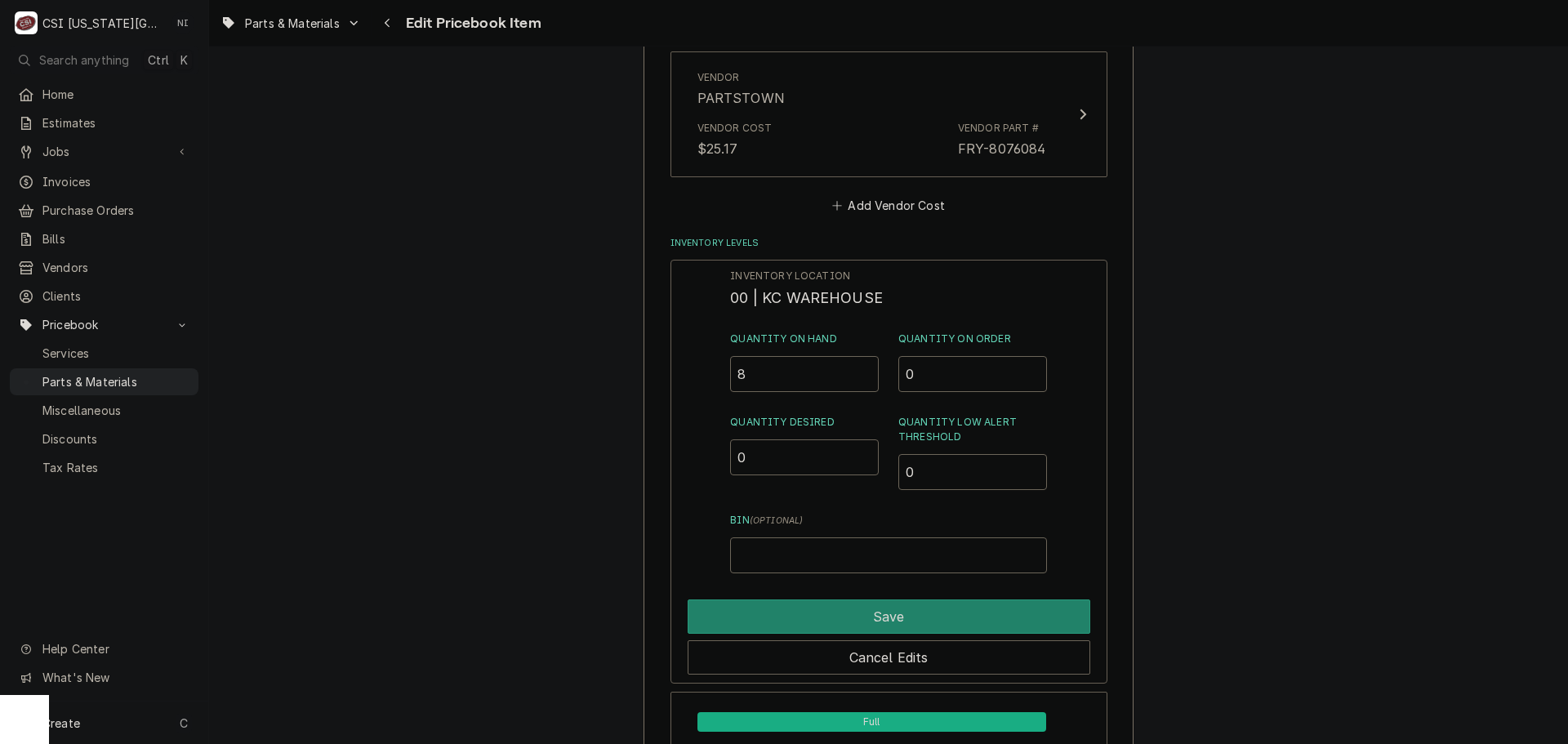
type textarea "x"
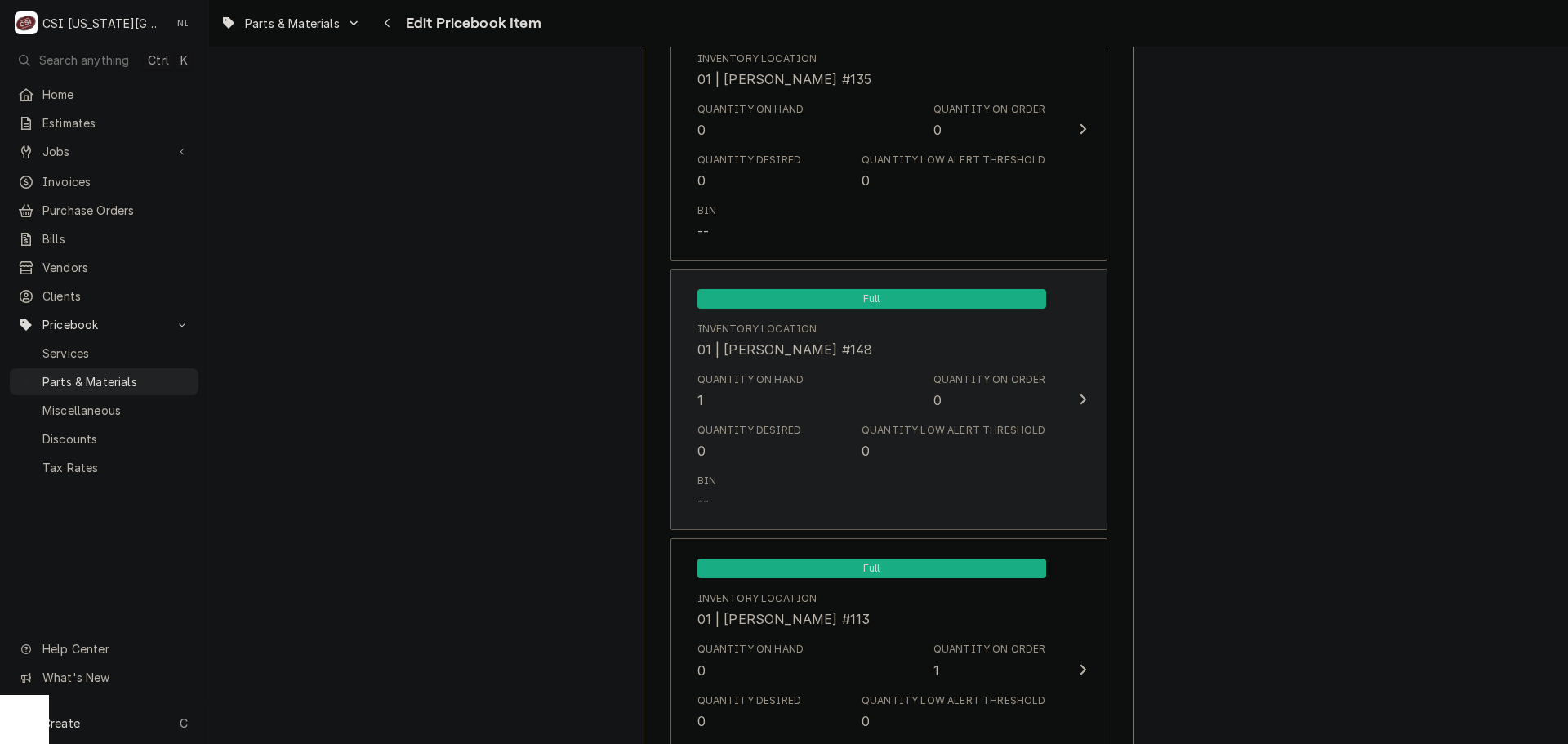
scroll to position [3628, 0]
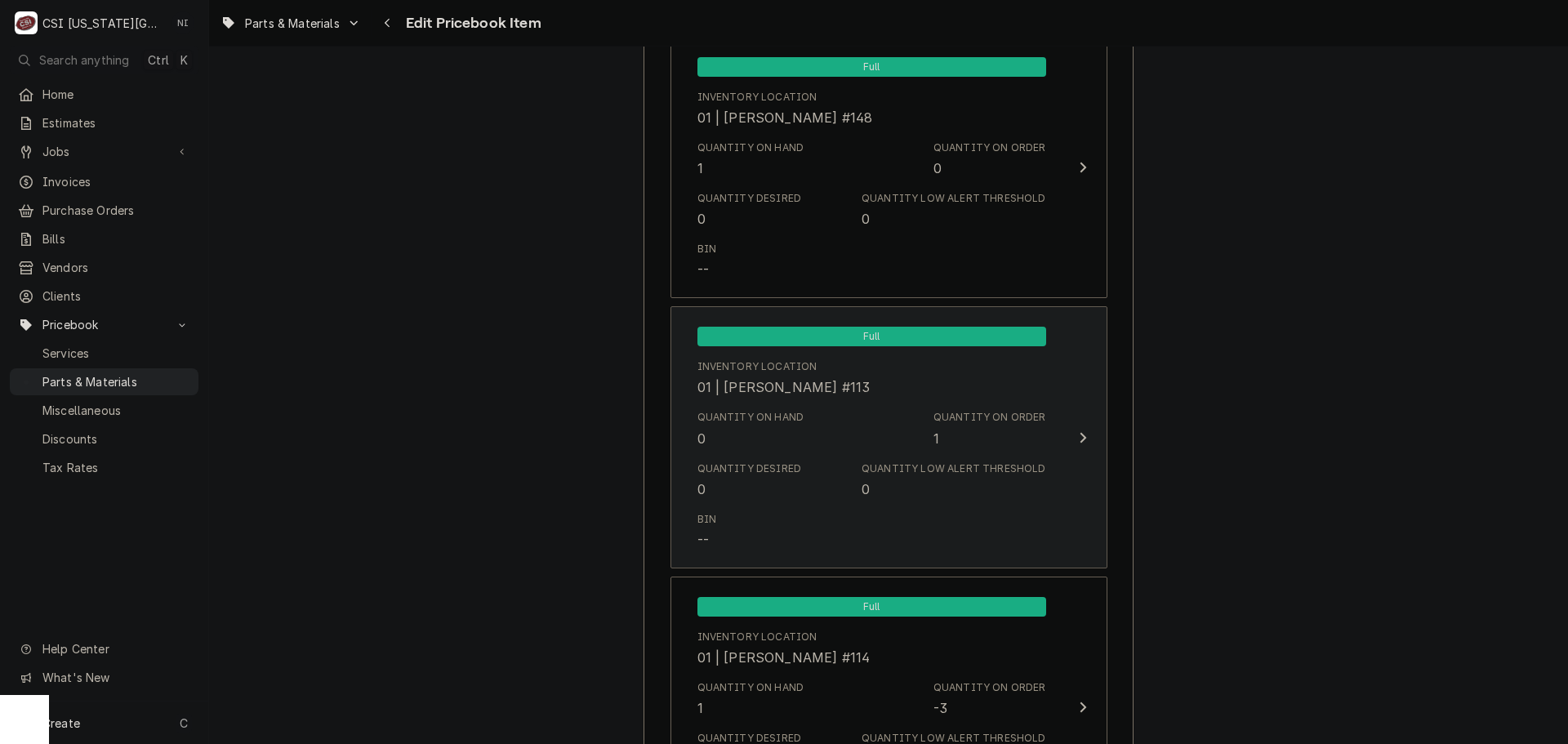
click at [863, 420] on div "Quantity on Hand 0 Quantity on Order 1" at bounding box center [871, 428] width 349 height 50
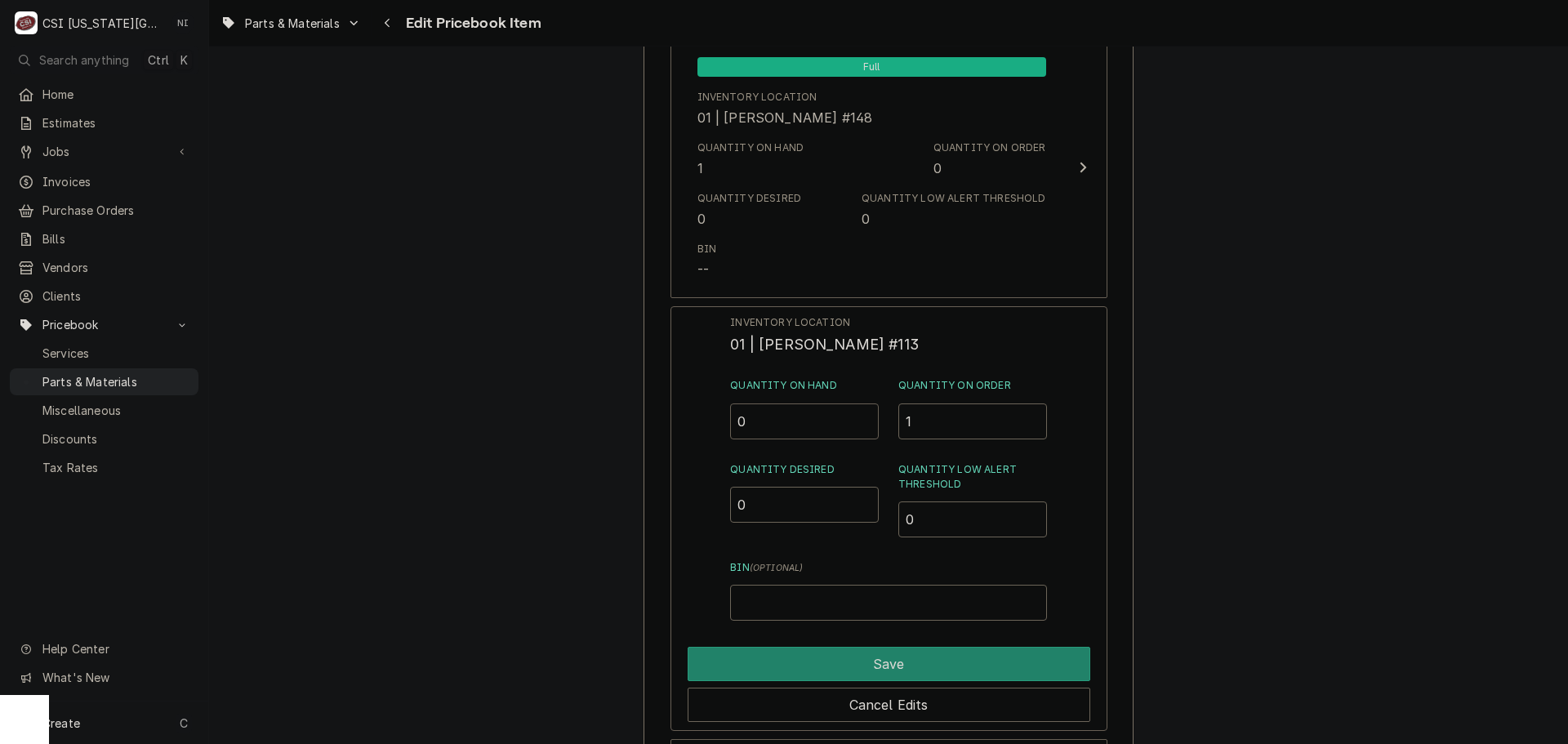
drag, startPoint x: 768, startPoint y: 430, endPoint x: 659, endPoint y: 427, distance: 109.0
click at [671, 430] on div "Inventory Location 01 | JOSHUA MARSHALL #113 Quantity on Hand 0 Quantity on Ord…" at bounding box center [889, 519] width 437 height 425
type input "1"
click at [893, 662] on button "Save" at bounding box center [889, 663] width 403 height 34
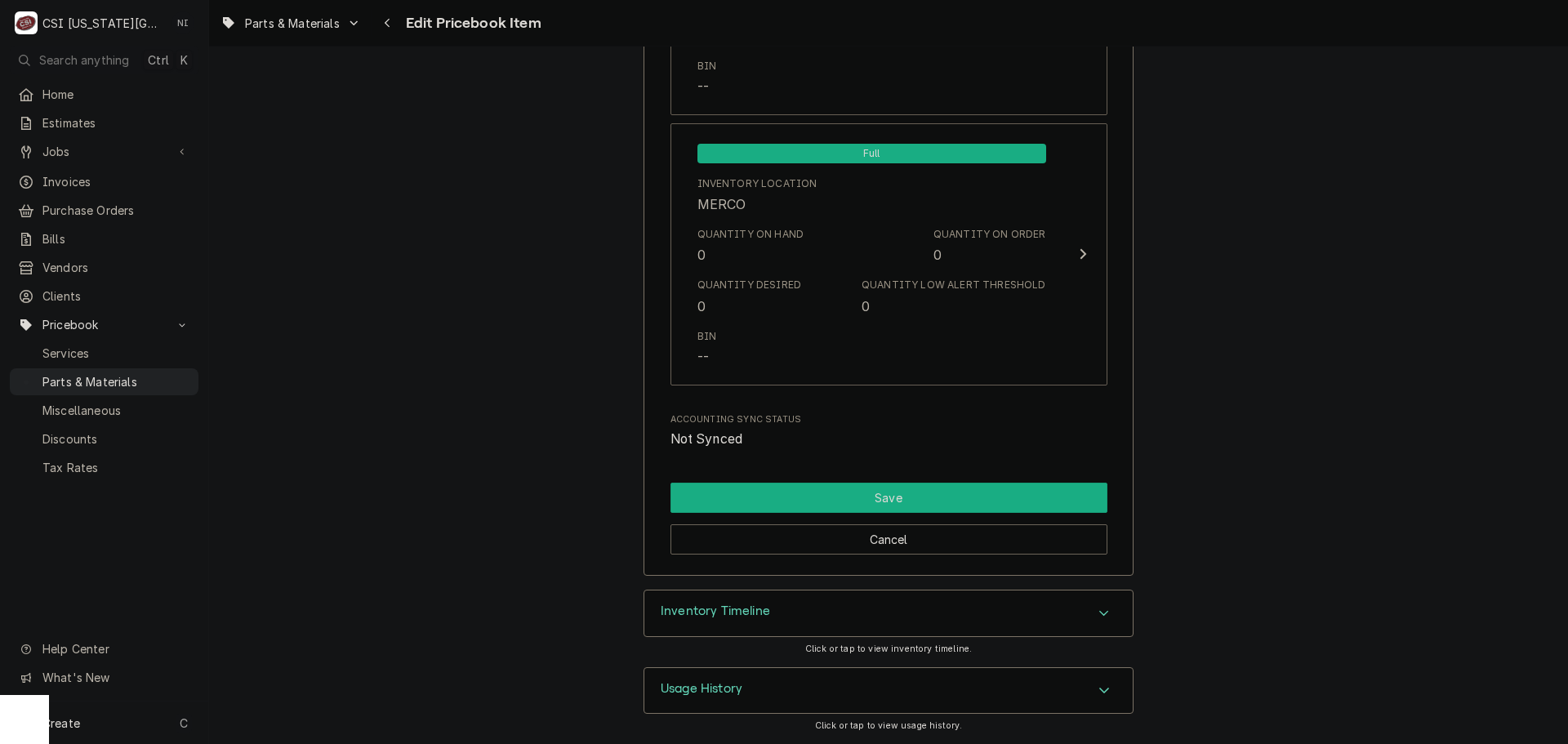
click at [800, 493] on button "Save" at bounding box center [889, 498] width 437 height 30
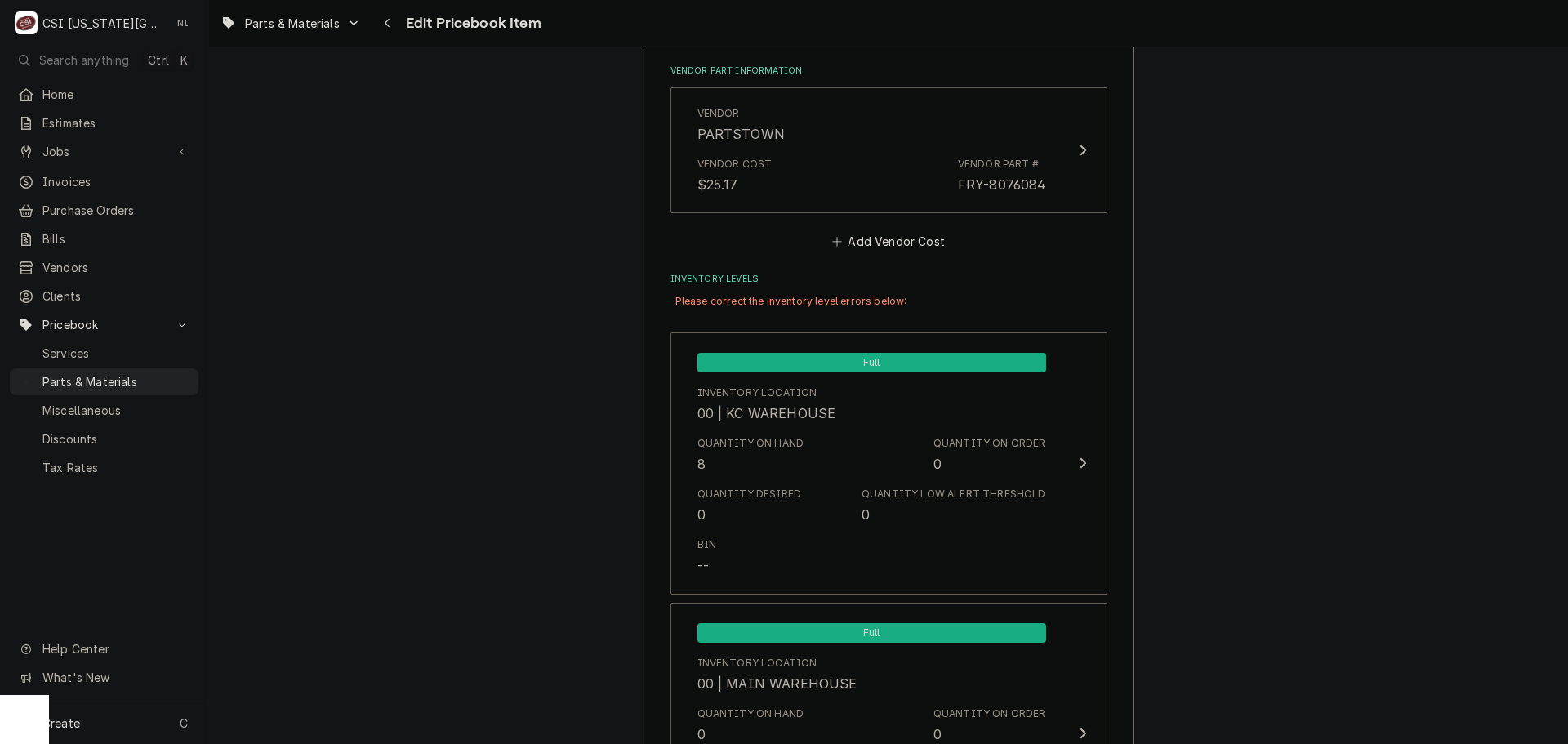
scroll to position [1186, 0]
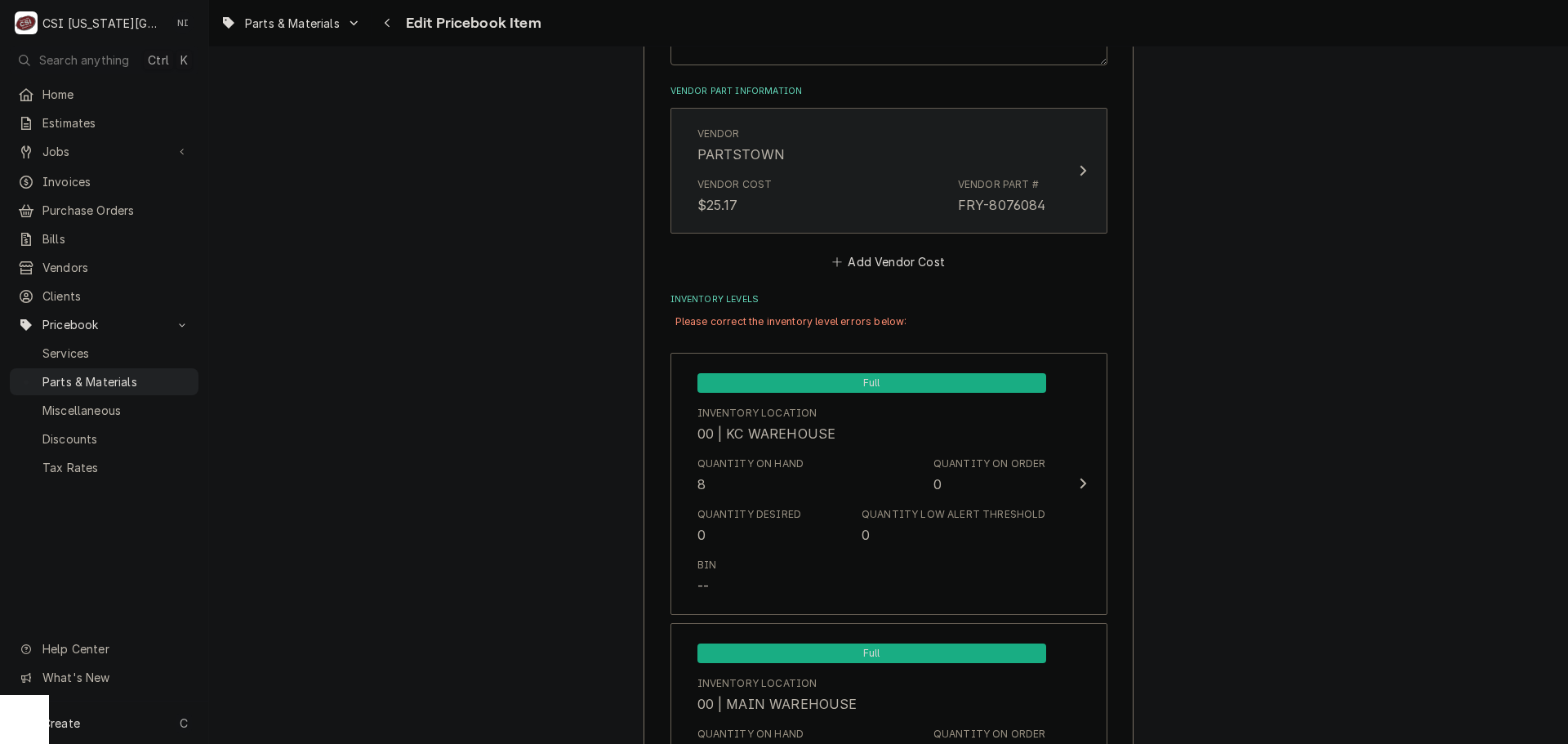
click at [915, 174] on div "Vendor Cost $25.17 Vendor Part # FRY-8076084" at bounding box center [871, 196] width 349 height 50
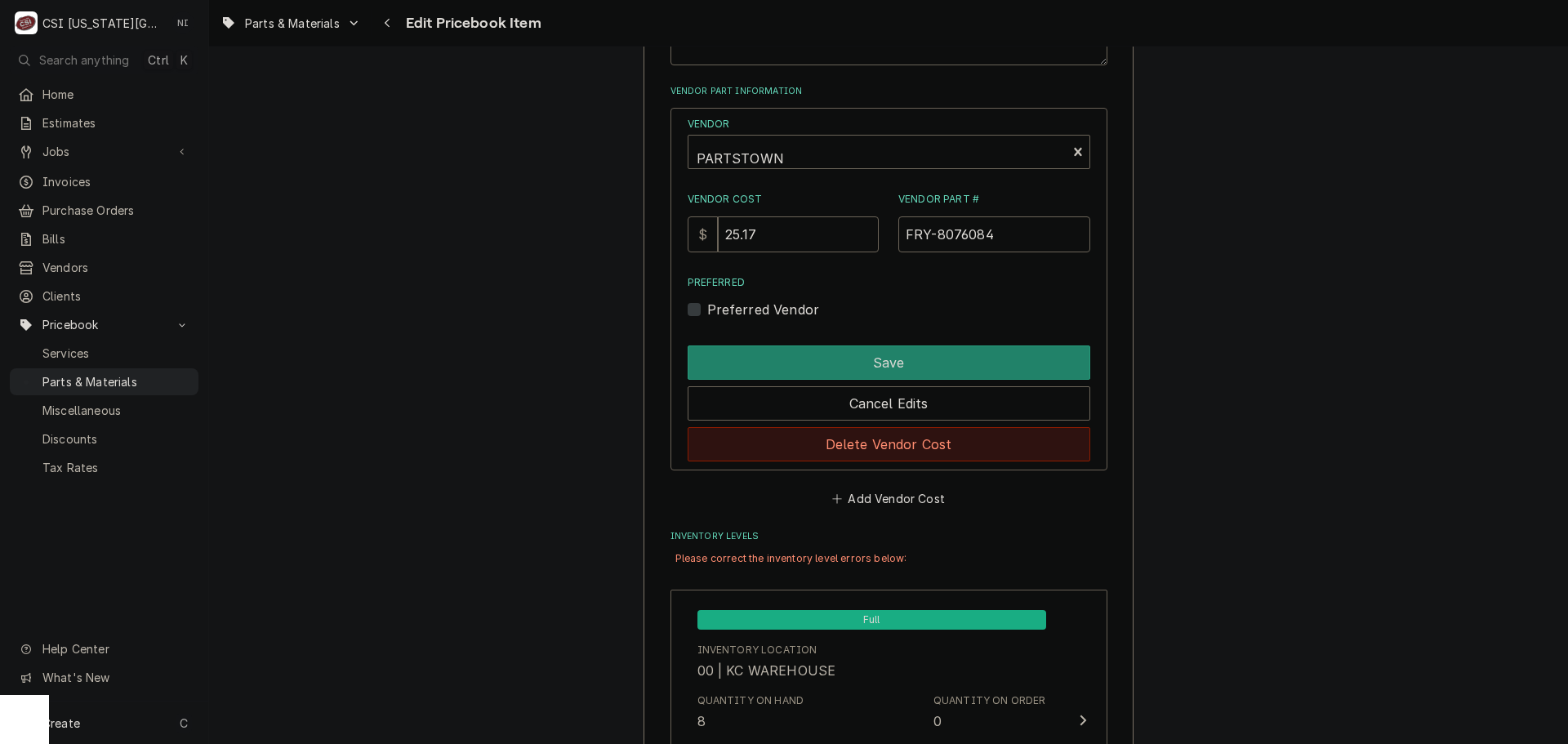
click at [880, 443] on button "Delete Vendor Cost" at bounding box center [889, 444] width 403 height 34
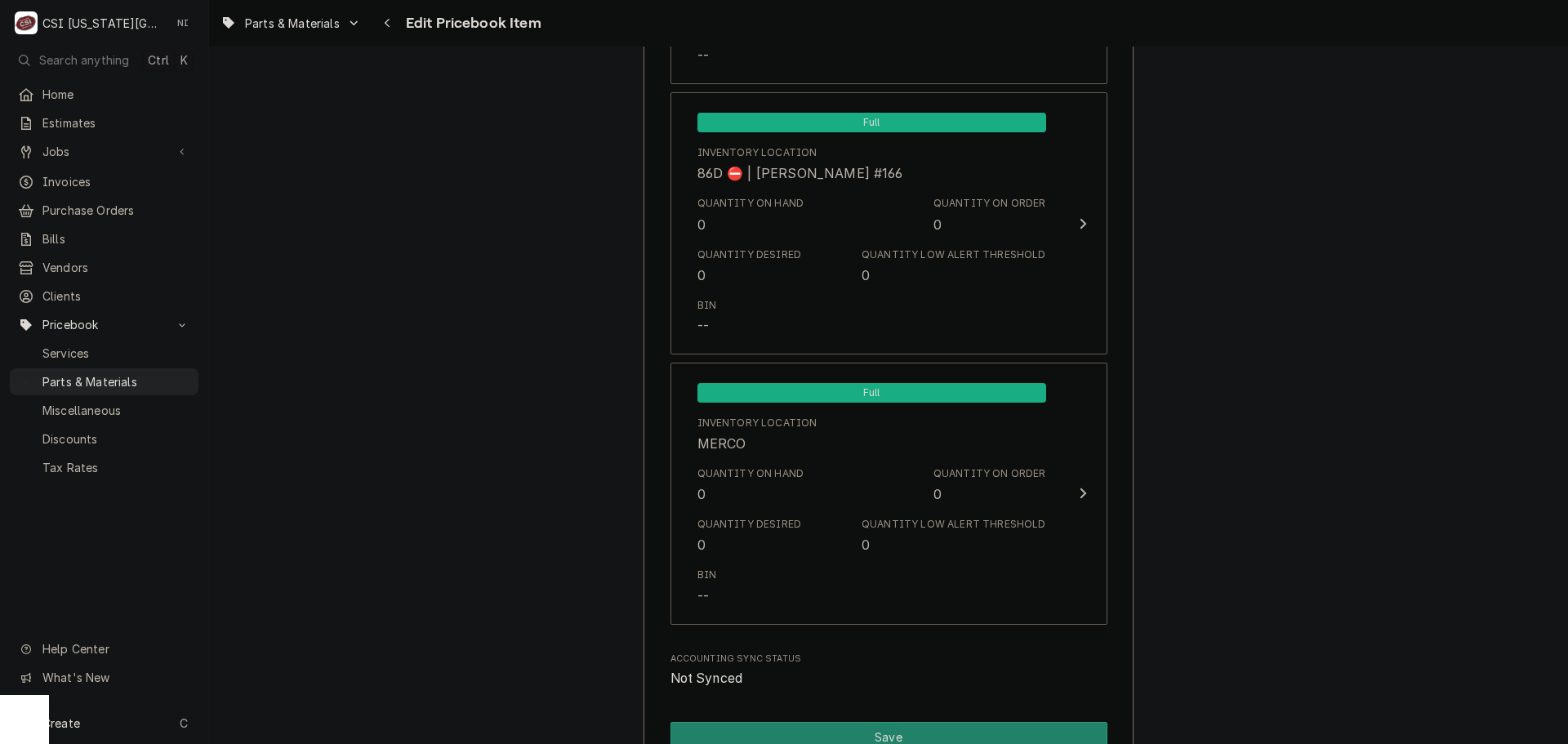
scroll to position [15968, 0]
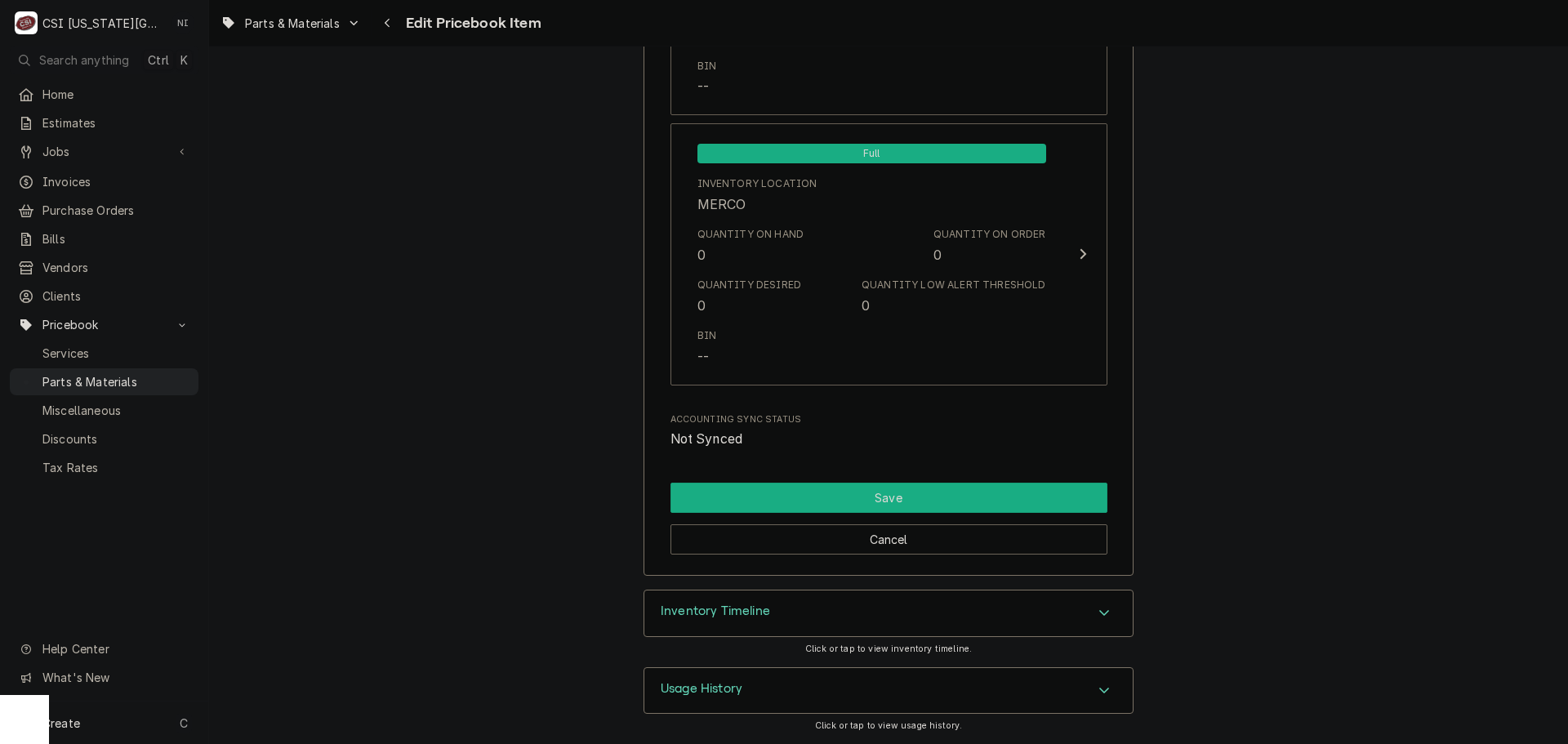
click at [957, 502] on button "Save" at bounding box center [889, 498] width 437 height 30
click at [941, 497] on button "Save" at bounding box center [889, 498] width 437 height 30
click at [973, 495] on button "Save" at bounding box center [889, 498] width 437 height 30
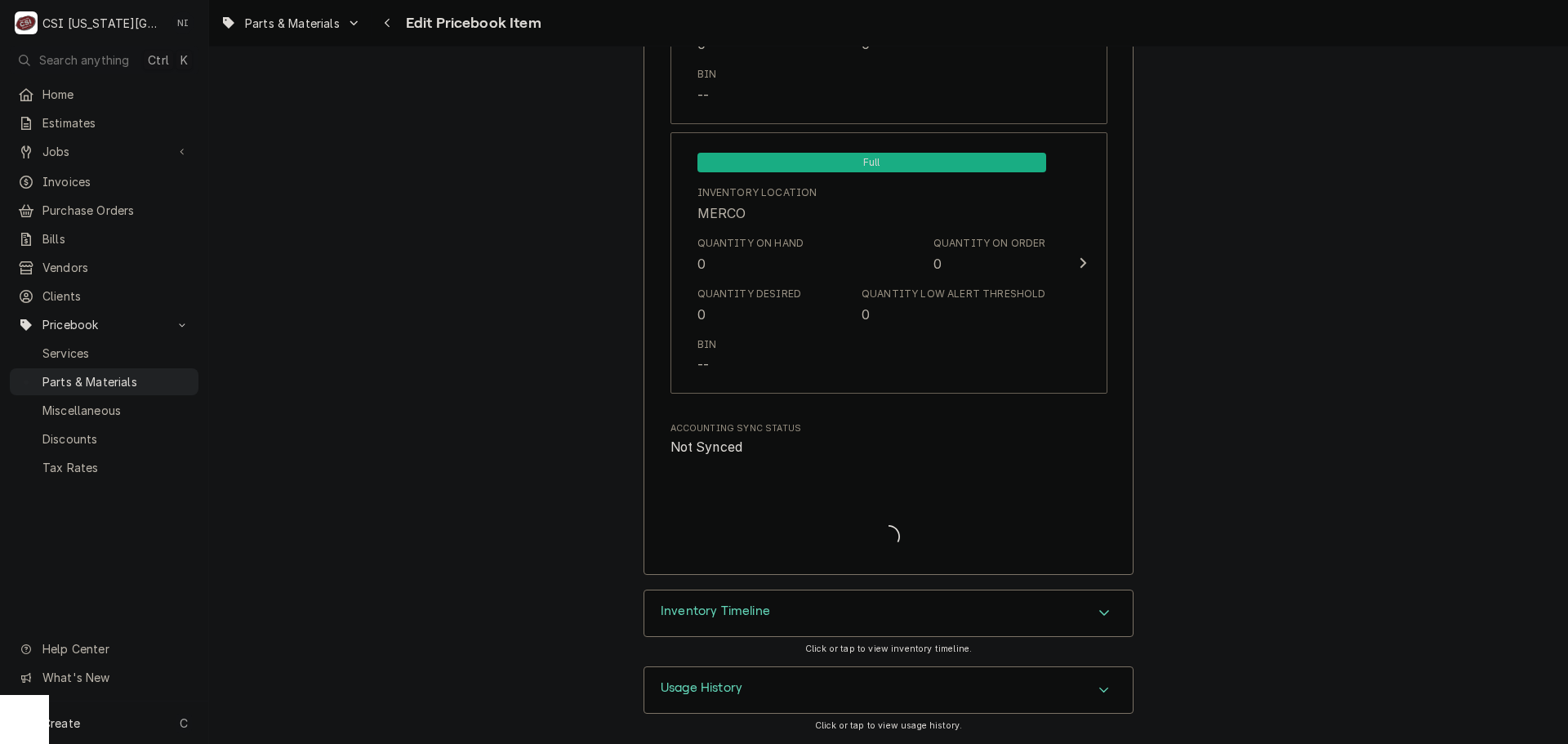
type textarea "x"
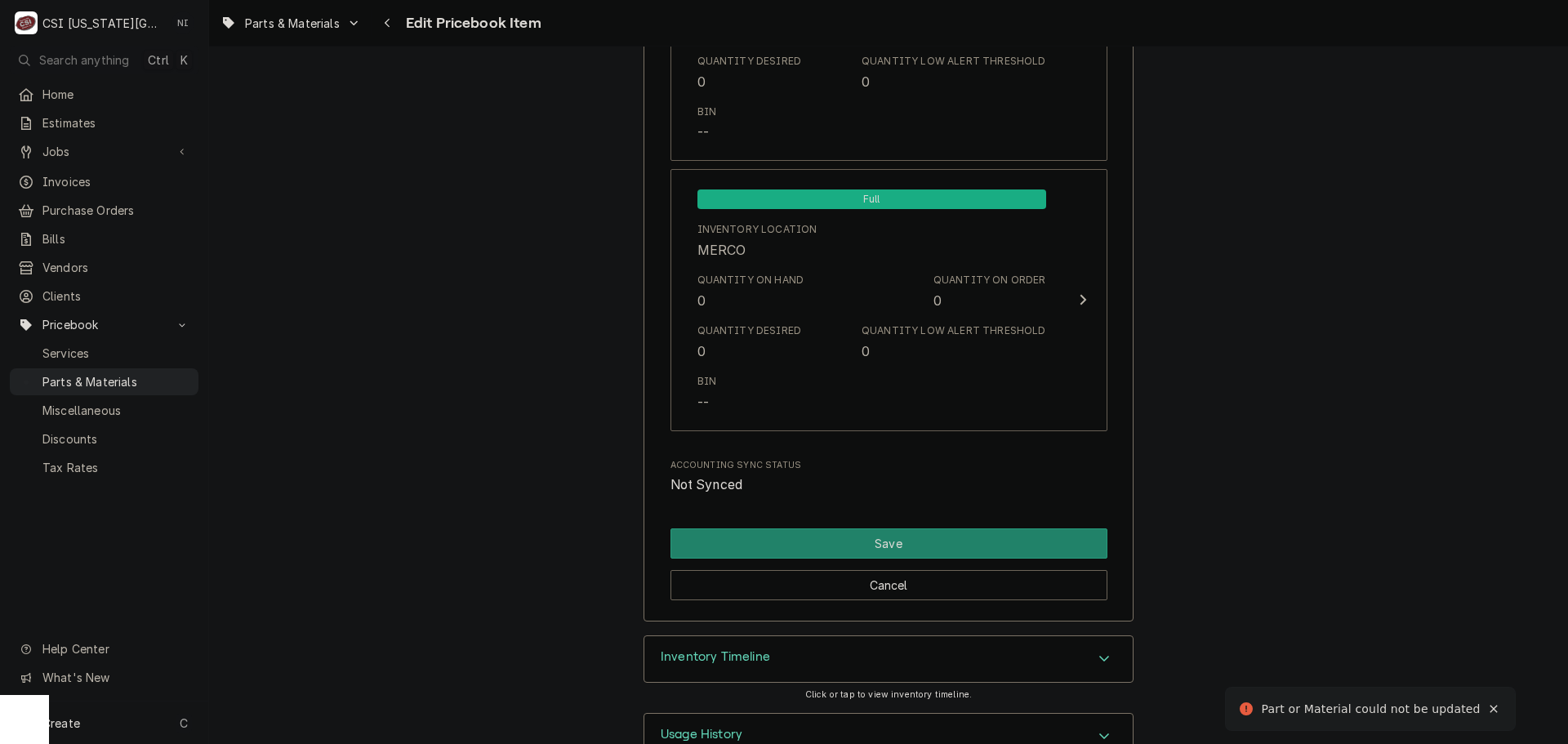
scroll to position [1299, 0]
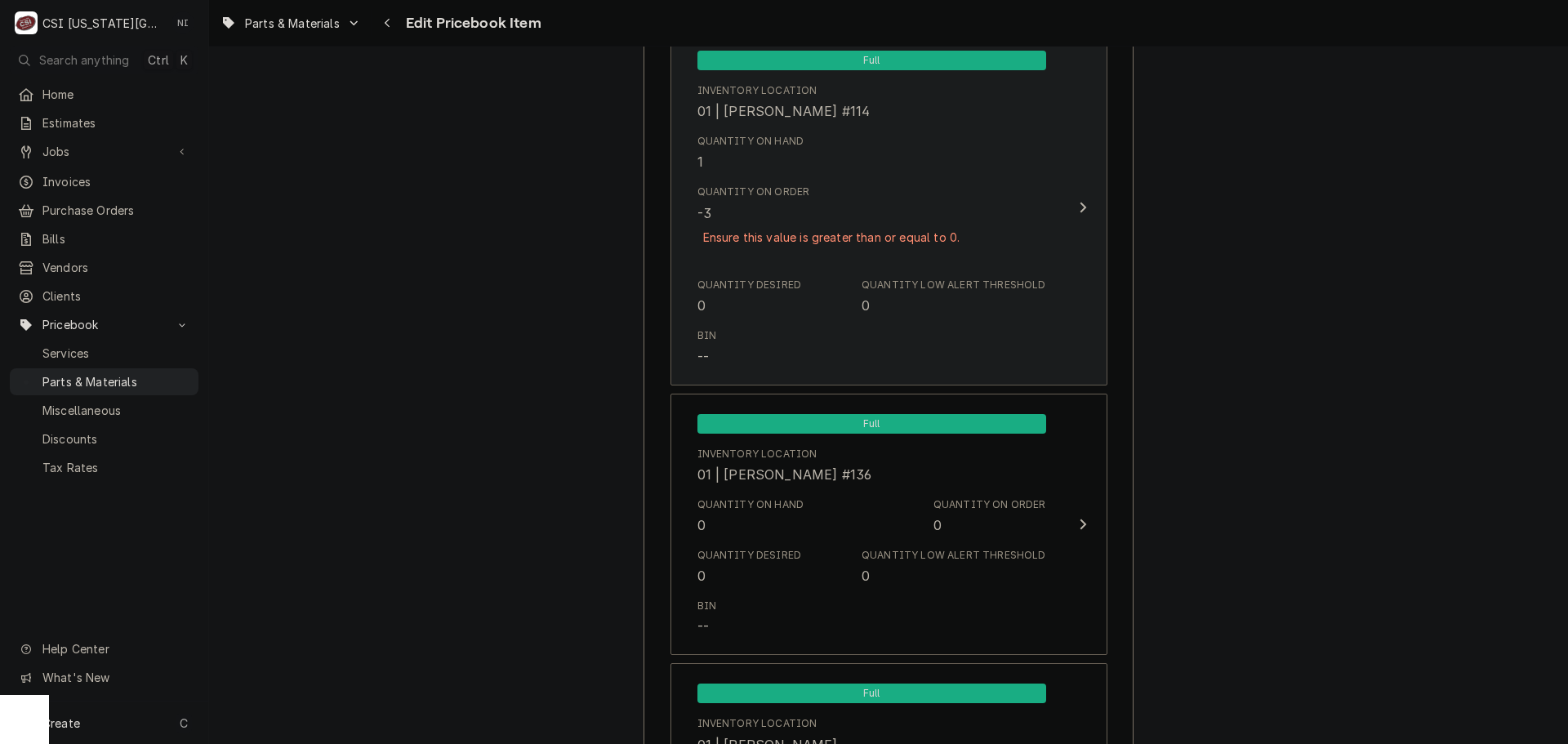
click at [964, 275] on div "Quantity Desired 0 Quantity Low Alert Threshold 0" at bounding box center [871, 296] width 349 height 50
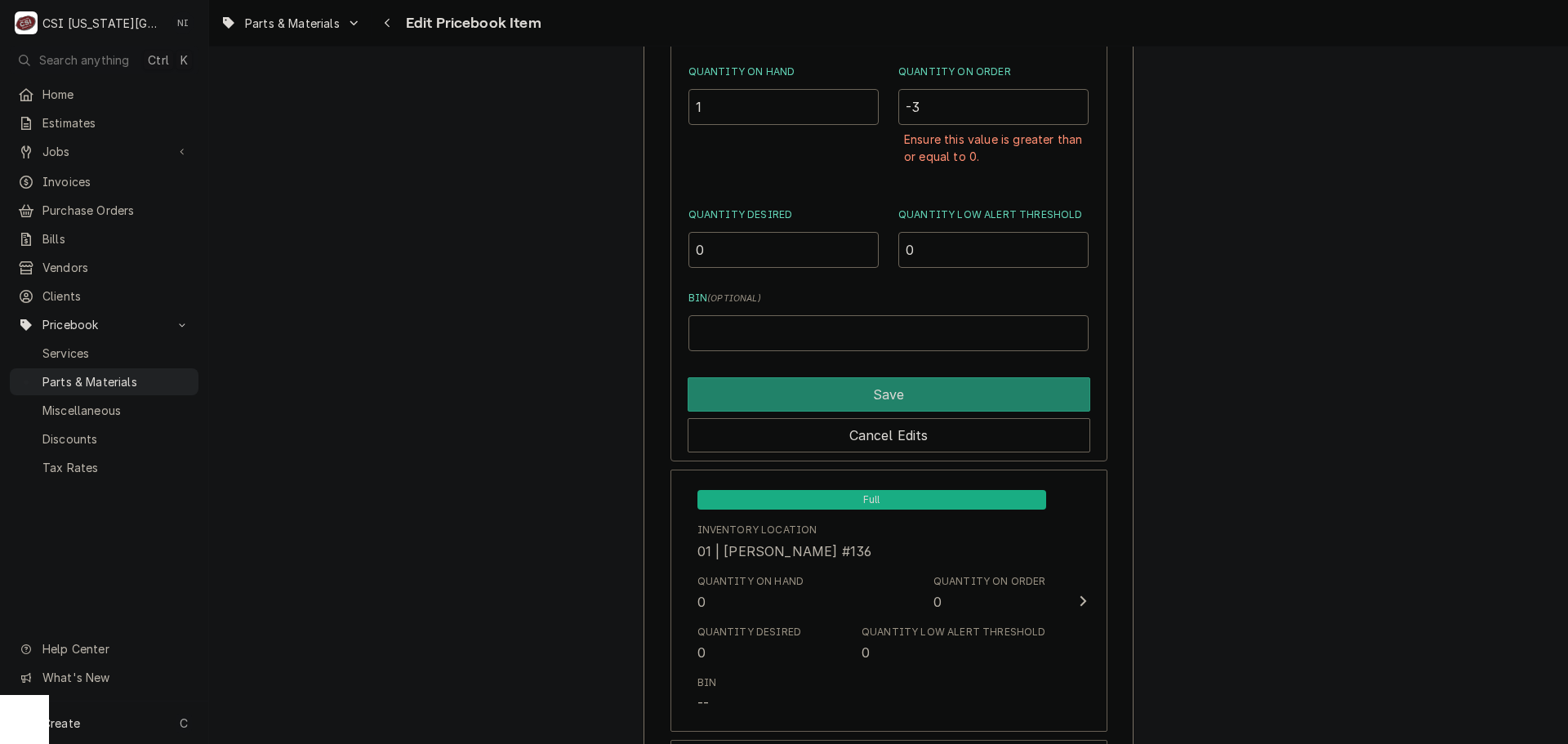
scroll to position [3946, 0]
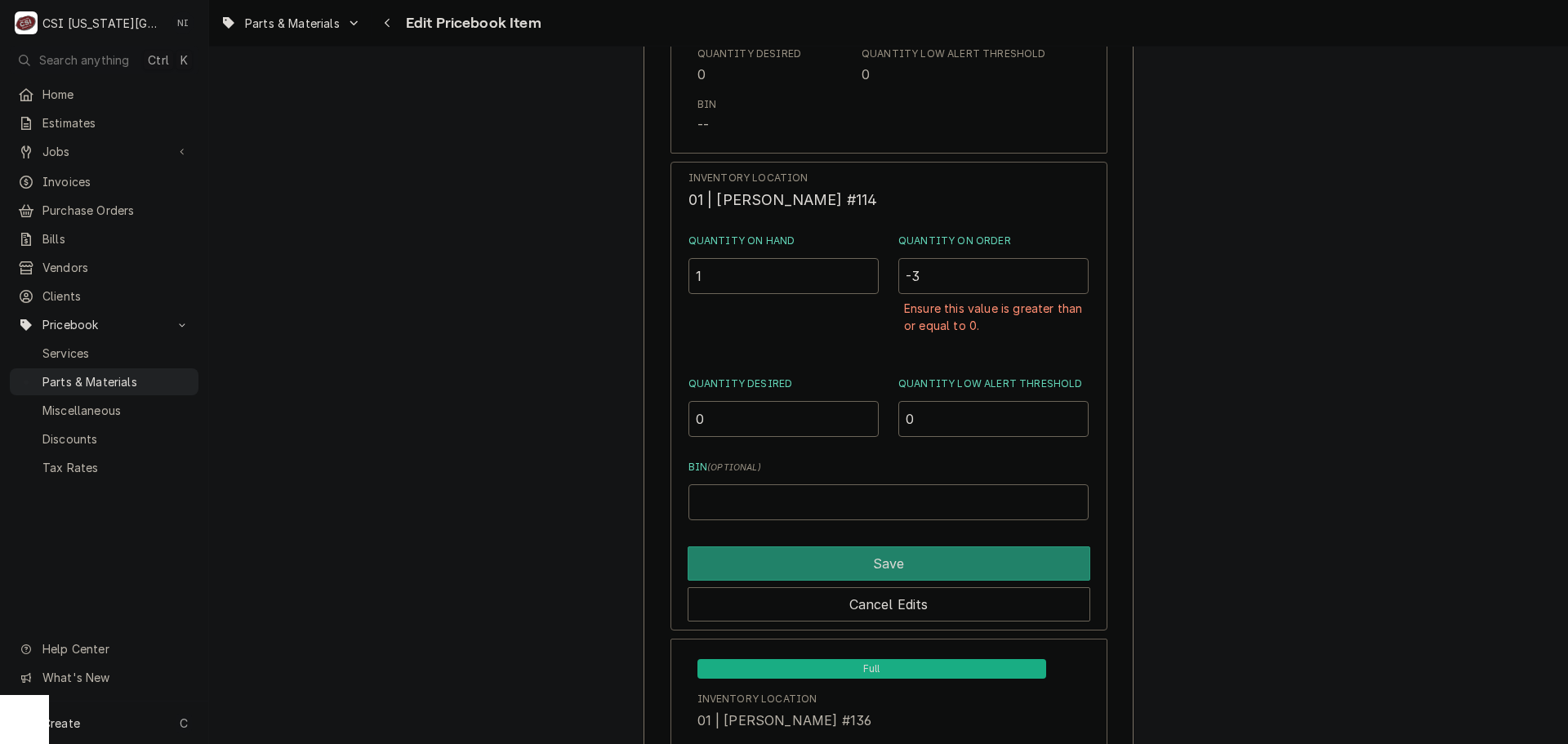
drag, startPoint x: 931, startPoint y: 278, endPoint x: 875, endPoint y: 281, distance: 56.1
click at [878, 281] on div "Quantity on Hand 1 Quantity on Order -3 Ensure this value is greater than or eq…" at bounding box center [889, 293] width 401 height 120
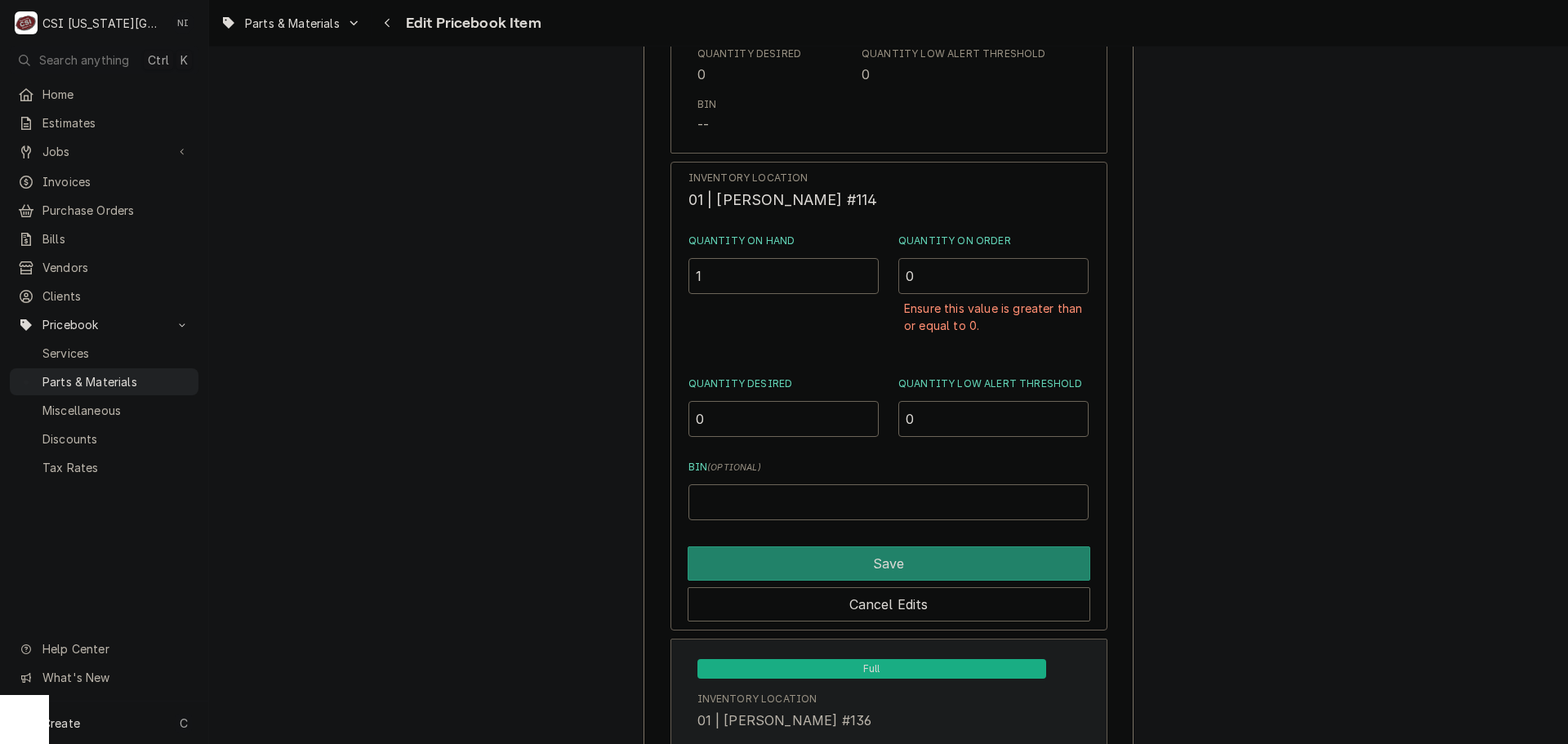
type input "0"
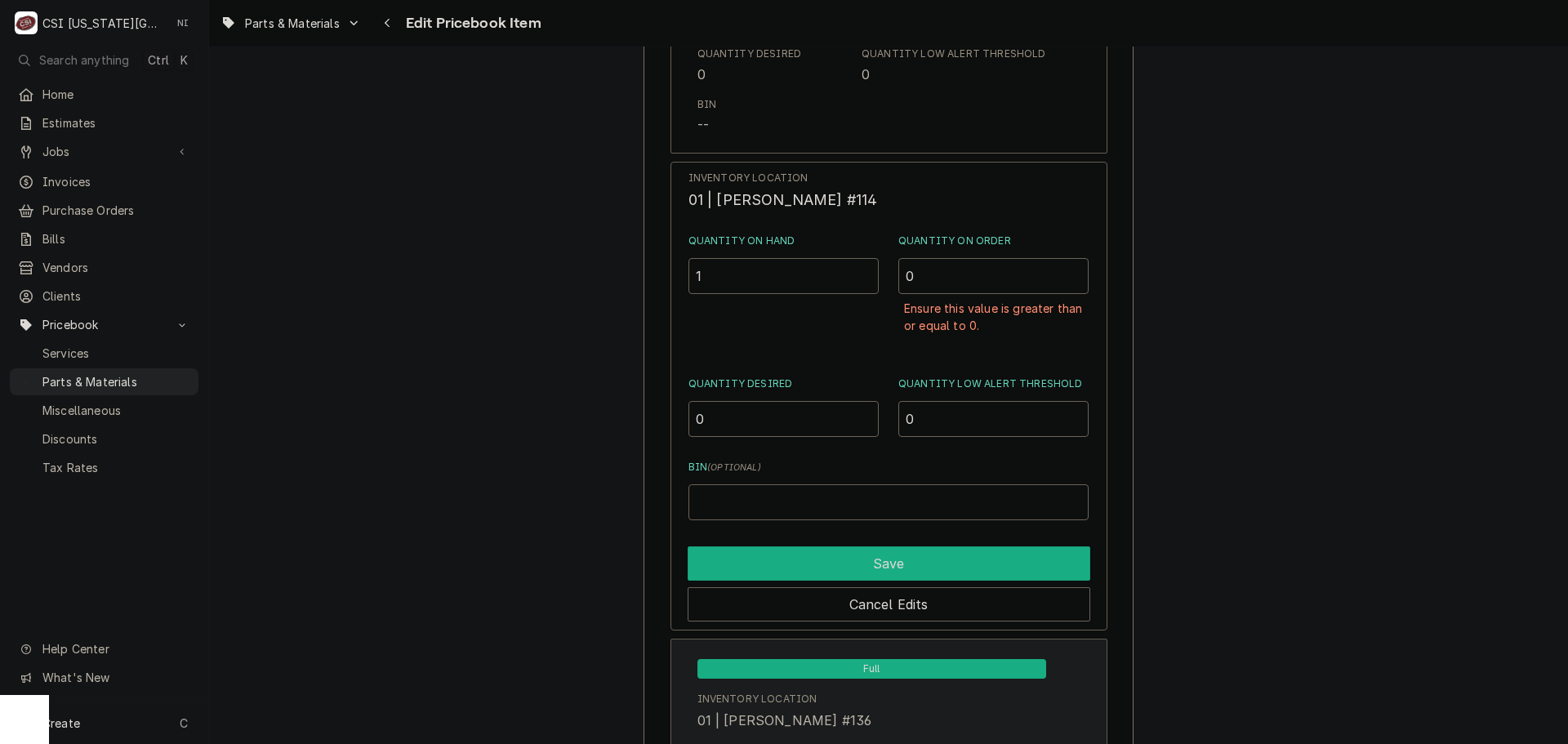
click at [917, 554] on button "Save" at bounding box center [889, 563] width 403 height 34
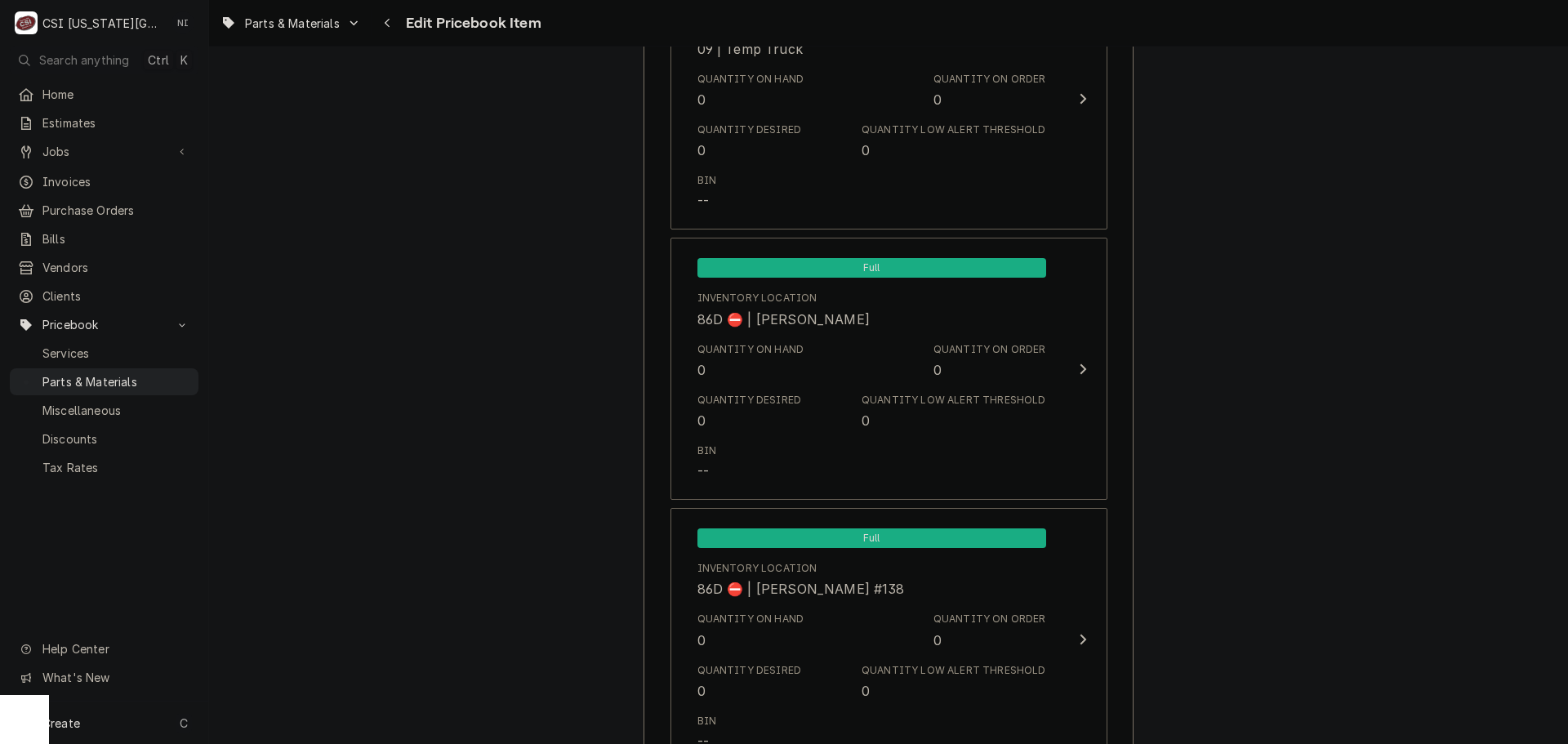
scroll to position [15875, 0]
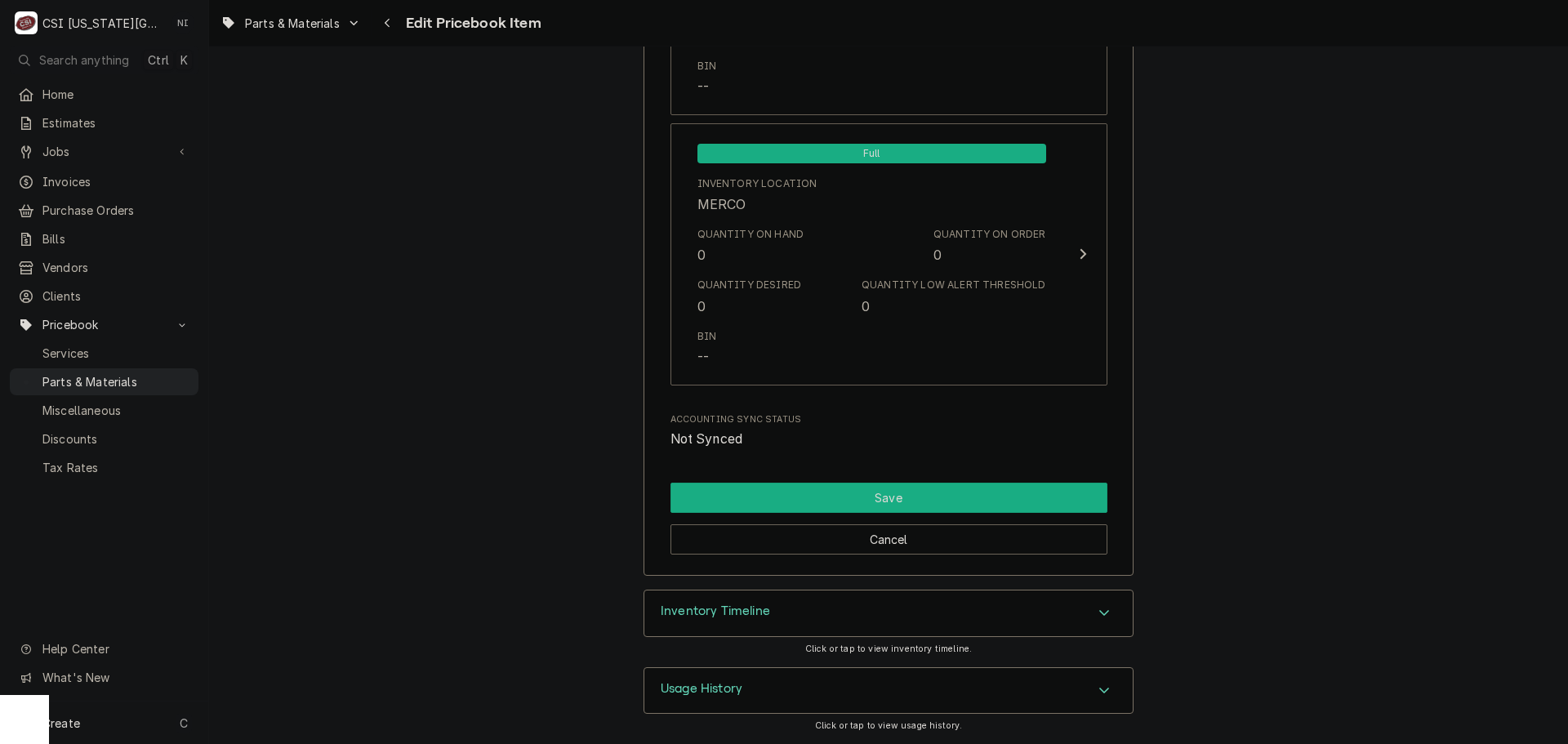
click at [873, 504] on button "Save" at bounding box center [889, 498] width 437 height 30
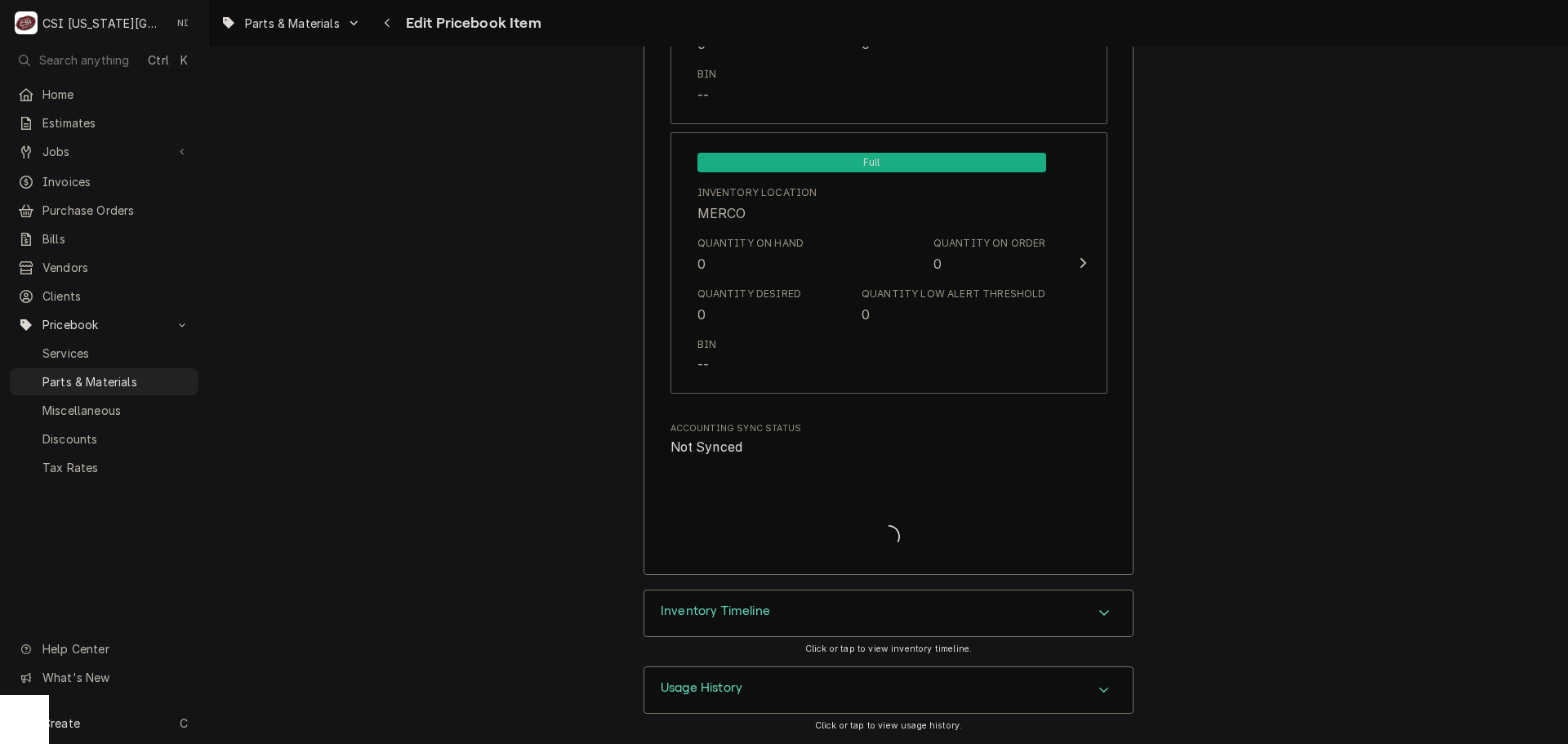
scroll to position [15829, 0]
type textarea "x"
